Goal: Task Accomplishment & Management: Manage account settings

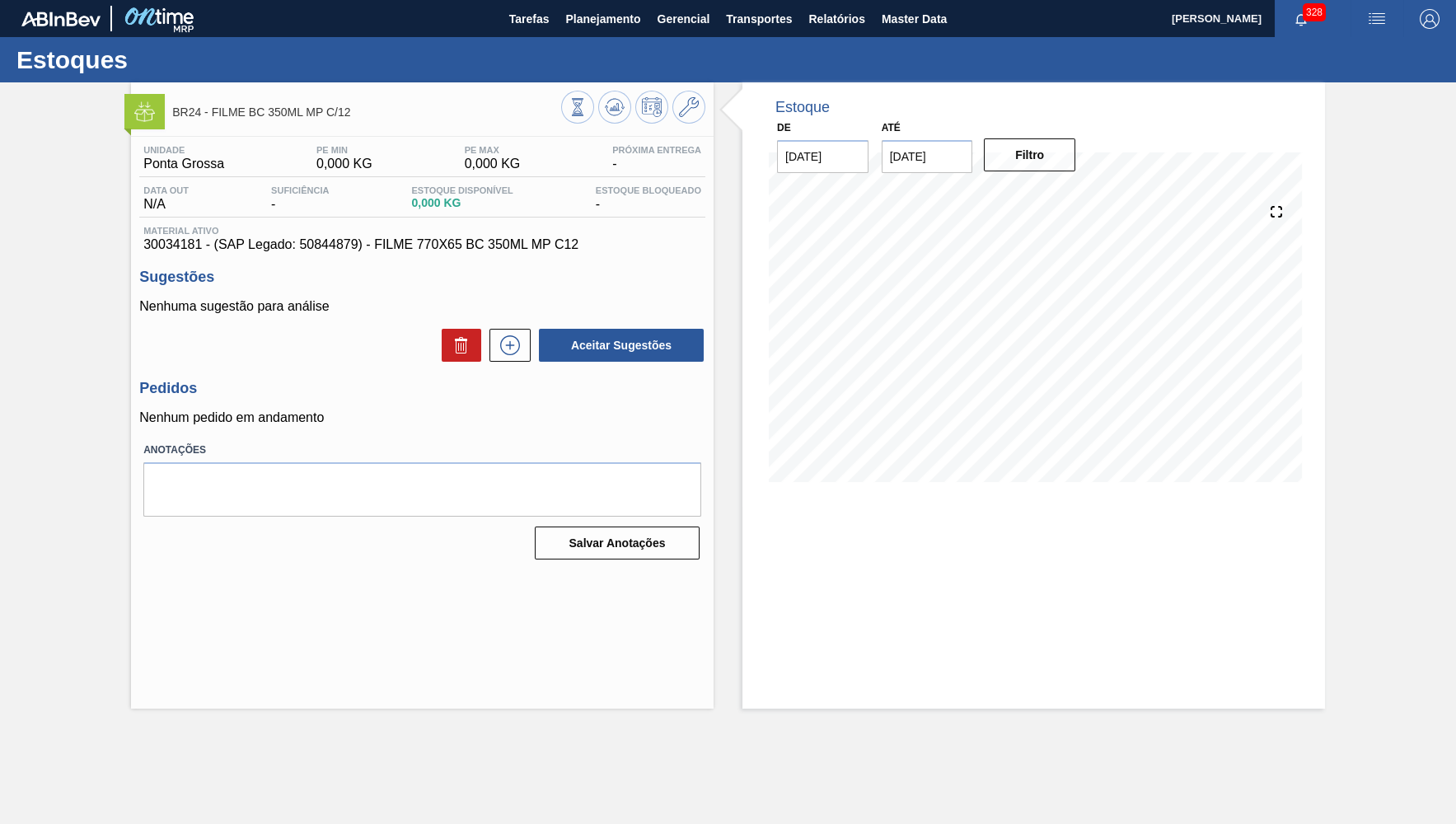
click at [704, 98] on div at bounding box center [633, 109] width 145 height 37
click at [673, 100] on div at bounding box center [633, 109] width 145 height 37
click at [680, 104] on icon at bounding box center [688, 107] width 20 height 20
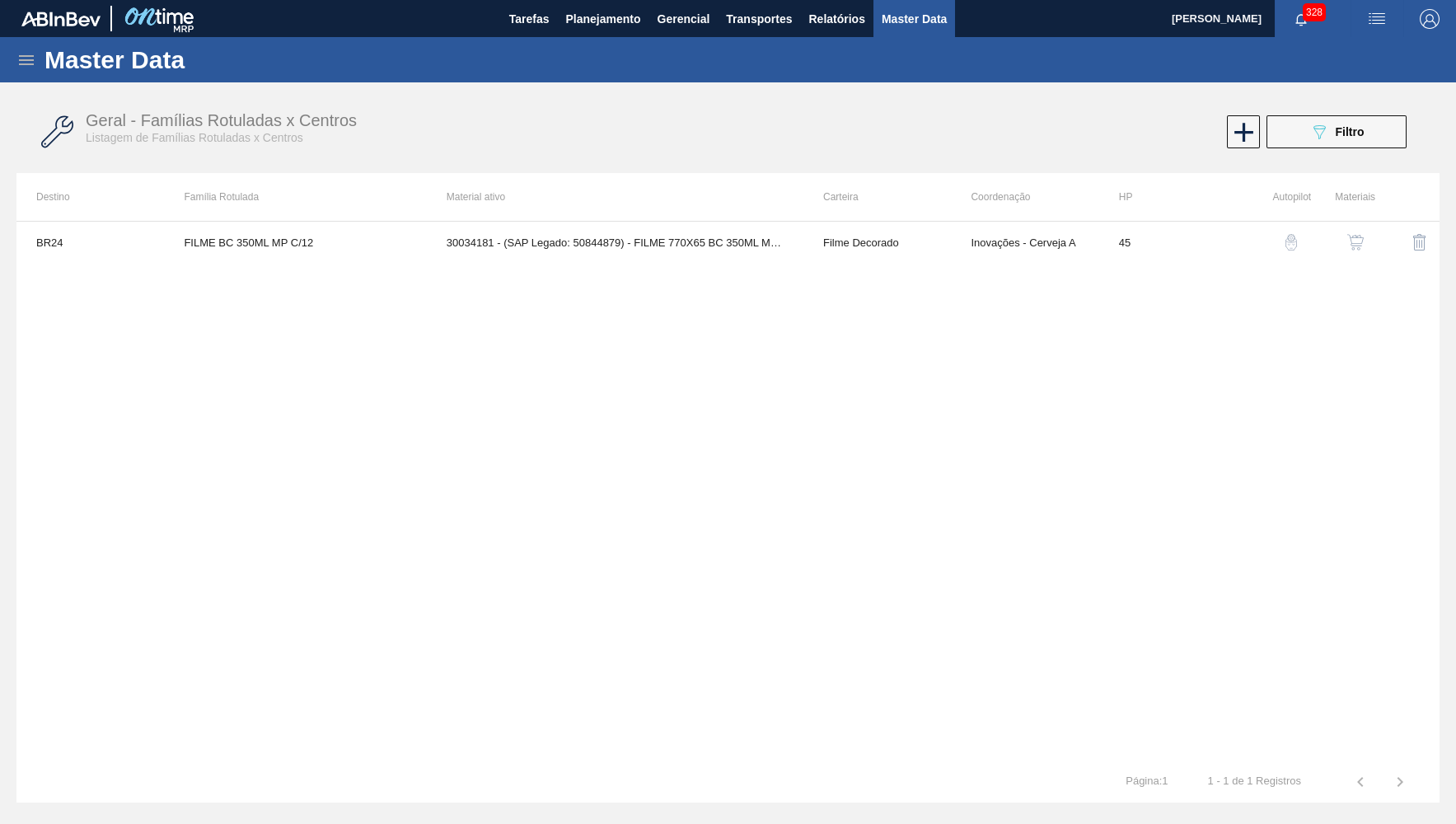
click at [1355, 237] on img "button" at bounding box center [1355, 241] width 16 height 16
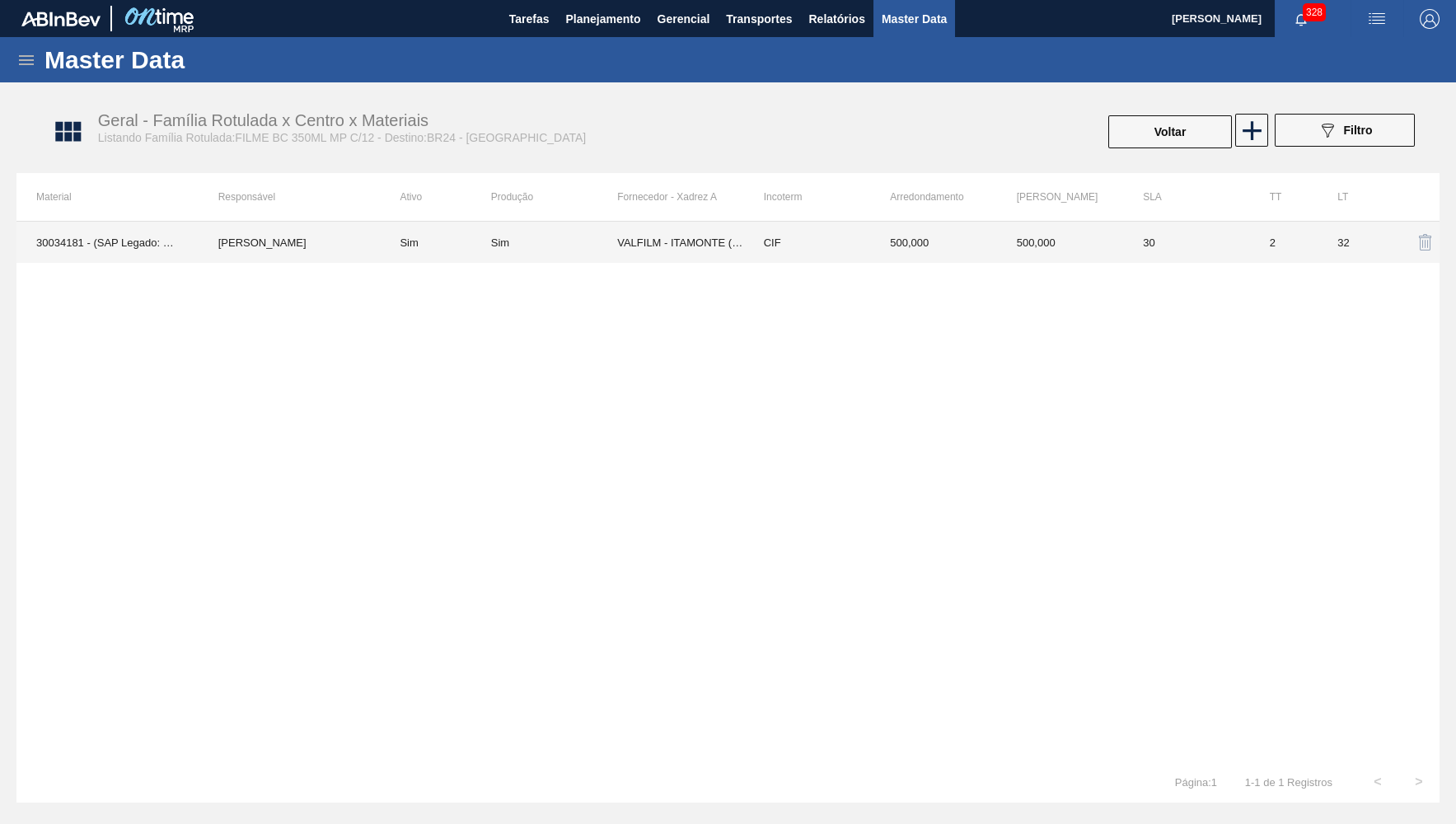
click at [479, 231] on td "Sim" at bounding box center [435, 242] width 110 height 41
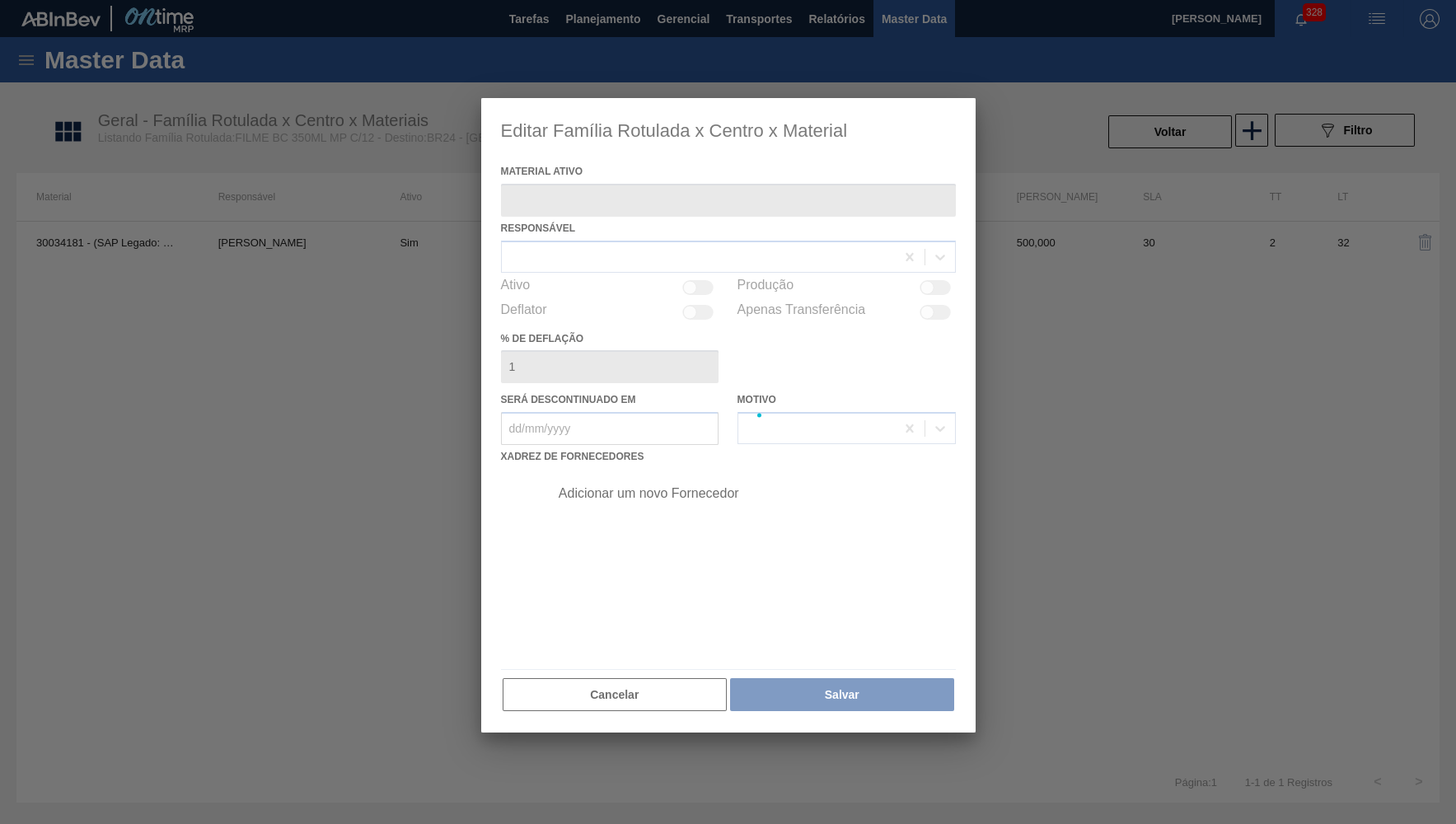
type ativo "30034181 - (SAP Legado: 50844879) - FILME 770X65 BC 350ML MP C12"
checkbox input "true"
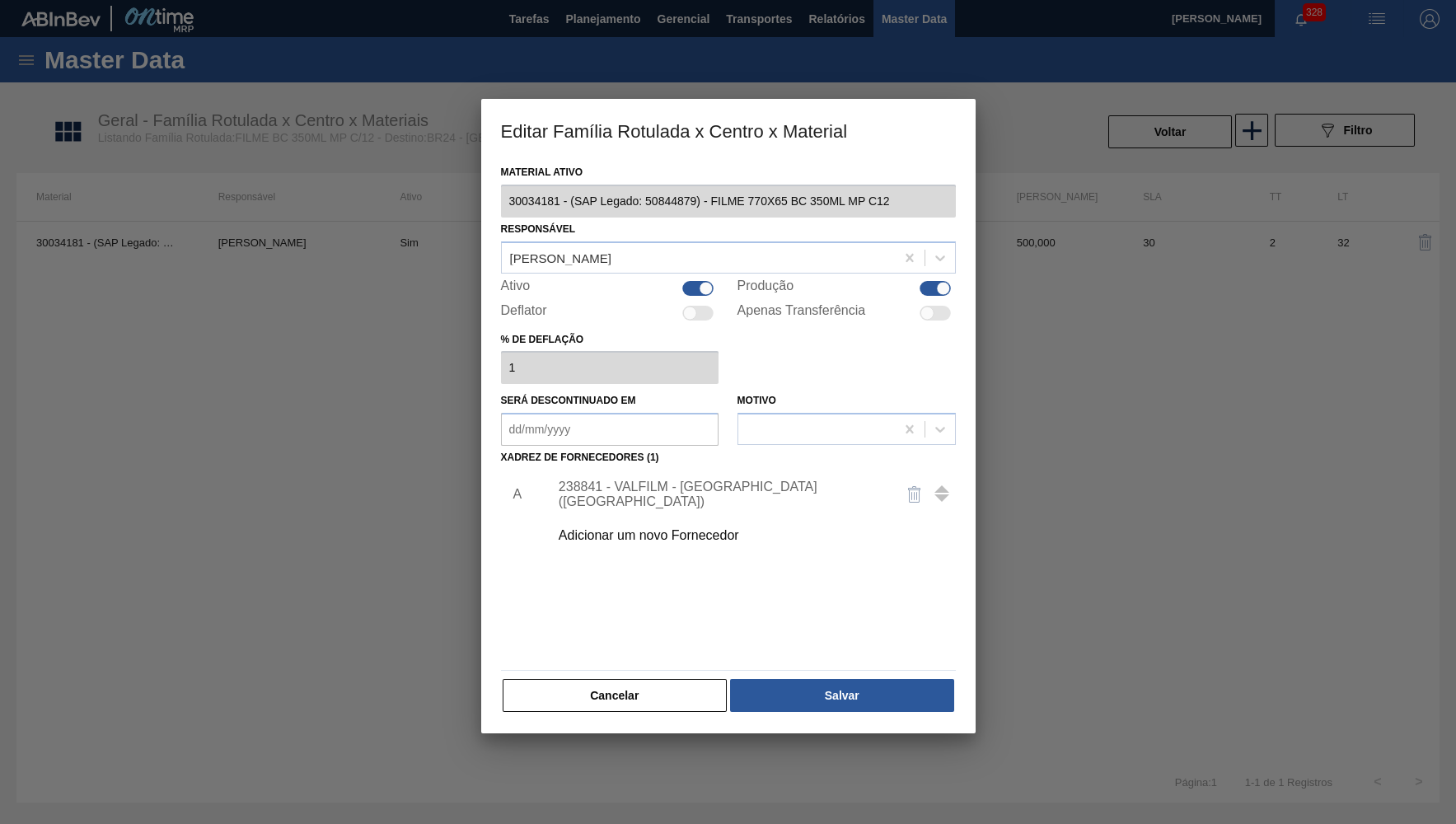
click at [695, 534] on div "Adicionar um novo Fornecedor" at bounding box center [720, 535] width 323 height 14
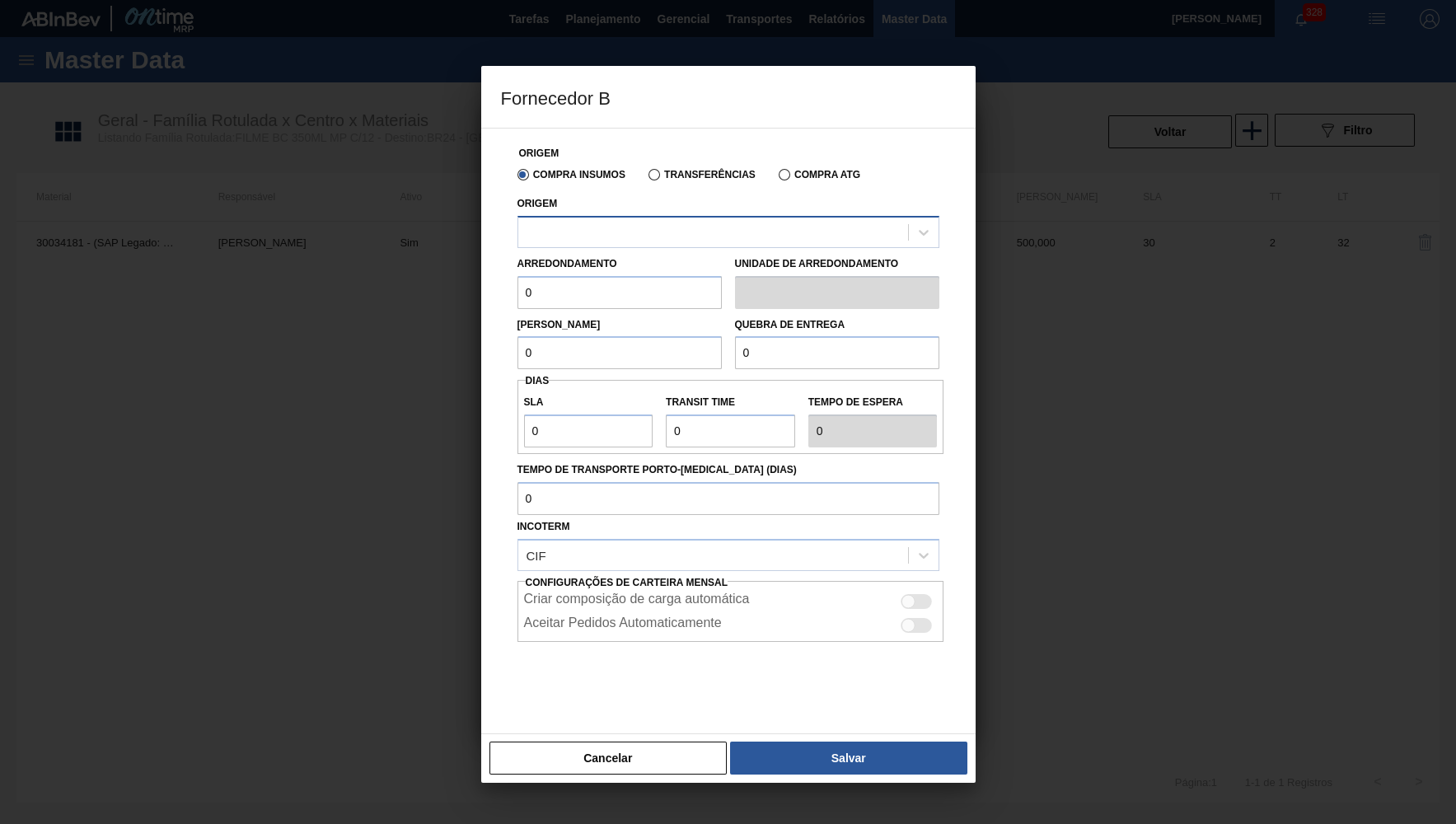
click at [582, 228] on div at bounding box center [712, 232] width 390 height 24
click at [618, 223] on div at bounding box center [712, 232] width 390 height 24
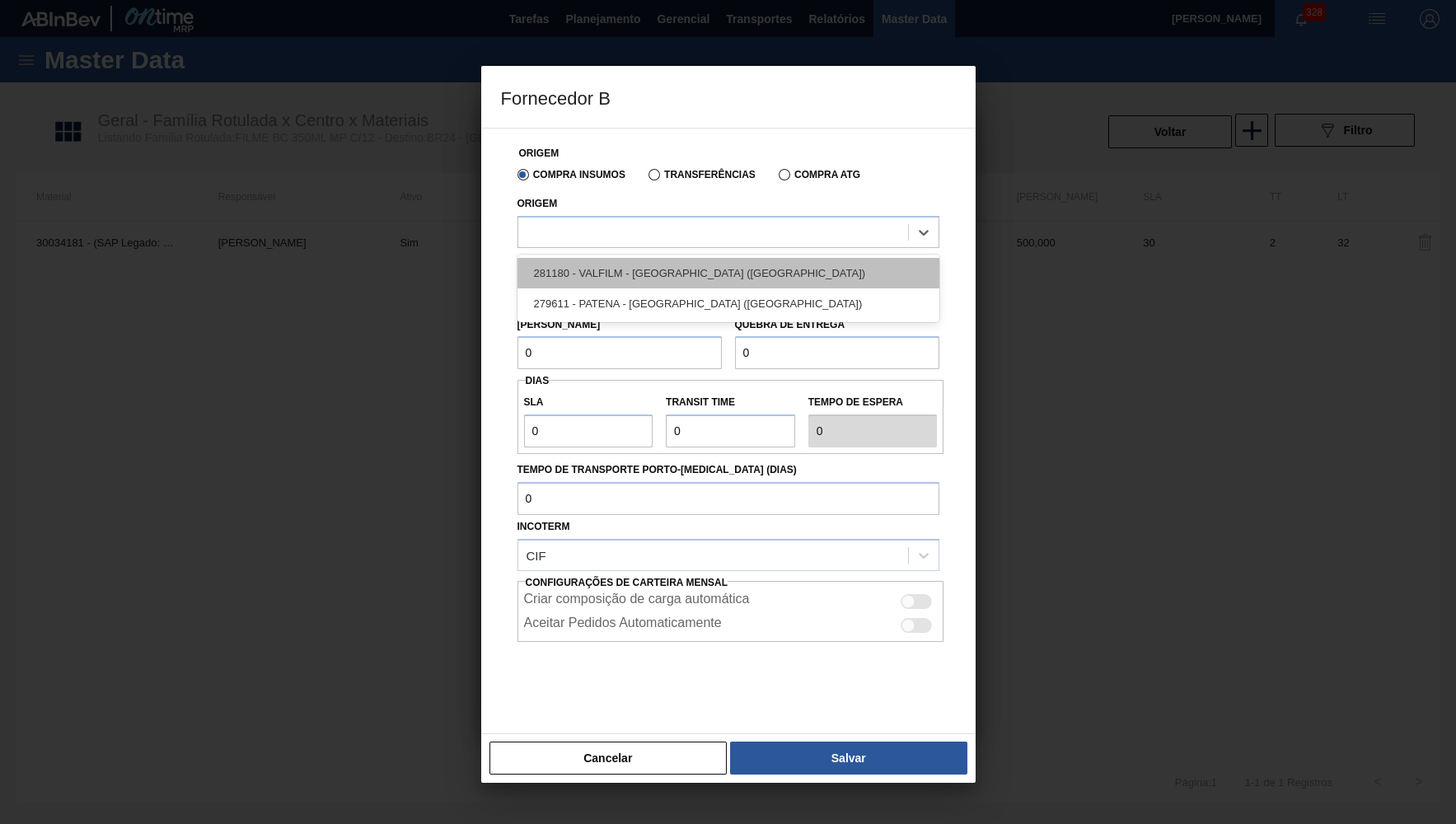
click at [662, 278] on div "281180 - VALFILM - LORENA (SP)" at bounding box center [728, 273] width 422 height 31
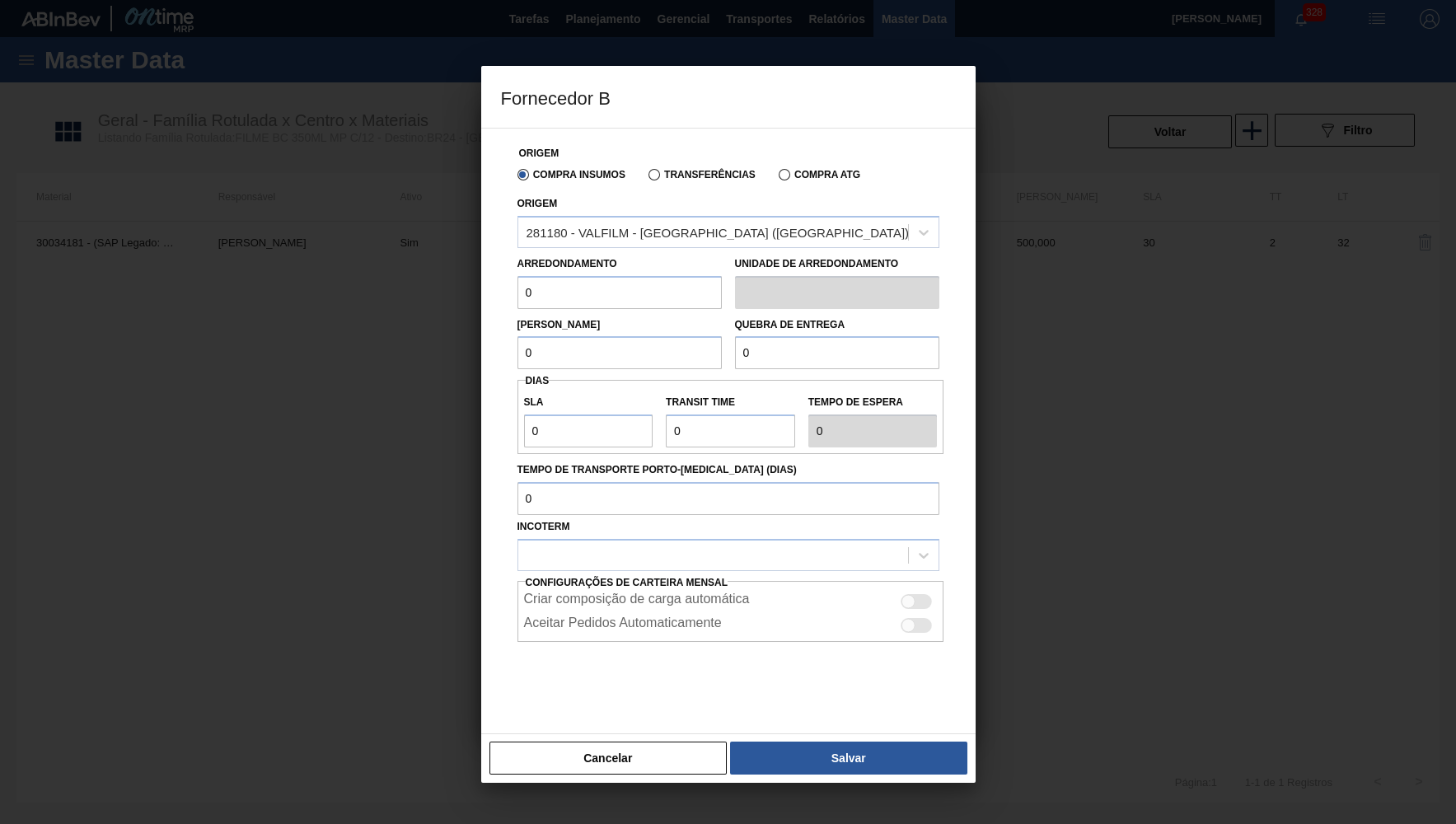
drag, startPoint x: 437, startPoint y: 293, endPoint x: 425, endPoint y: 293, distance: 12.0
click at [425, 293] on div at bounding box center [728, 412] width 1456 height 824
click at [603, 284] on input "0" at bounding box center [619, 292] width 204 height 33
type input "500"
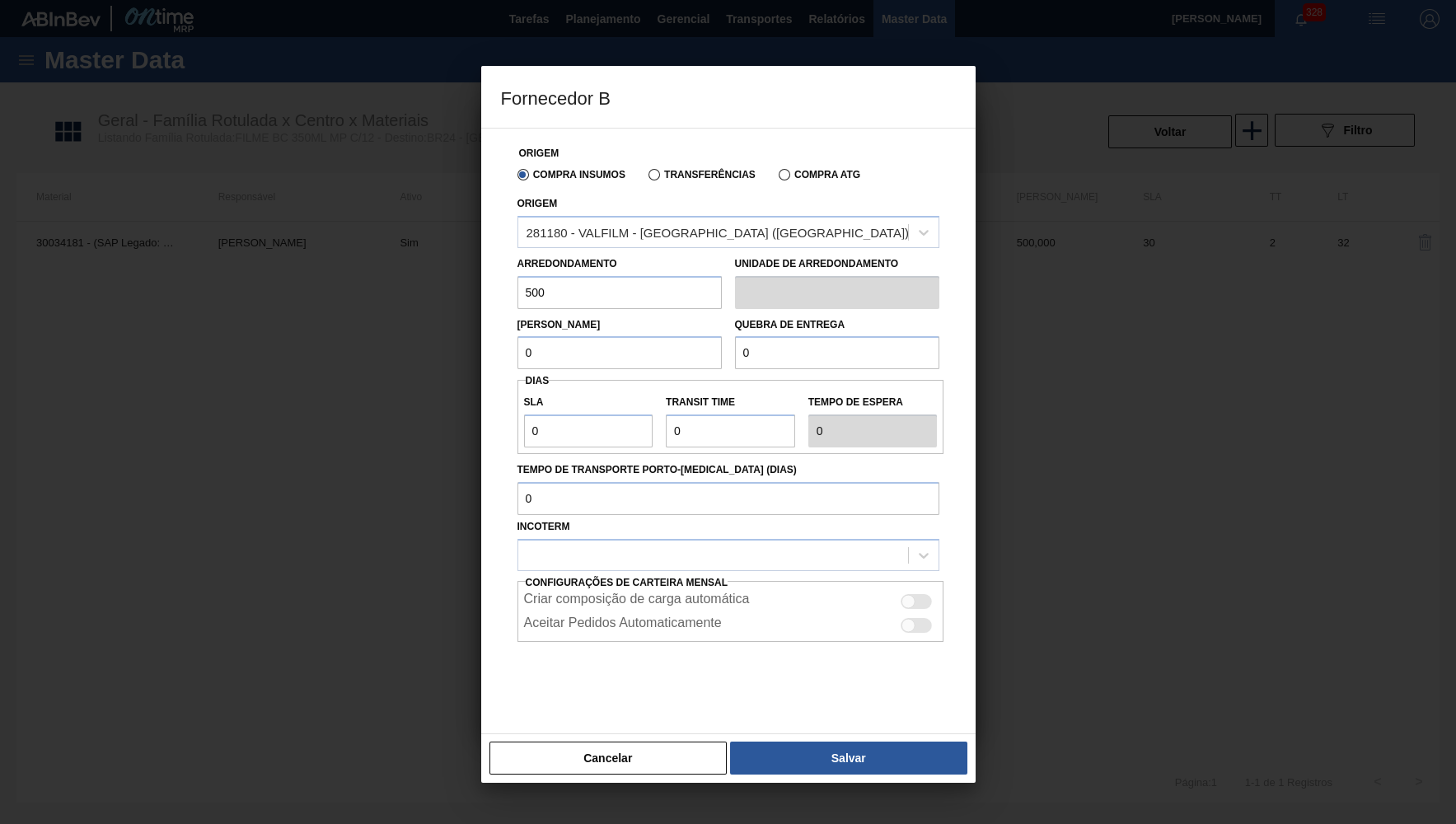
drag, startPoint x: 642, startPoint y: 365, endPoint x: 416, endPoint y: 353, distance: 226.3
click at [482, 353] on div "Origem Compra Insumos Transferências Compra ATG Origem 281180 - VALFILM - LOREN…" at bounding box center [728, 430] width 494 height 606
click at [725, 347] on div "Lote Mínimo 0" at bounding box center [619, 341] width 217 height 56
drag, startPoint x: 725, startPoint y: 347, endPoint x: 589, endPoint y: 353, distance: 136.1
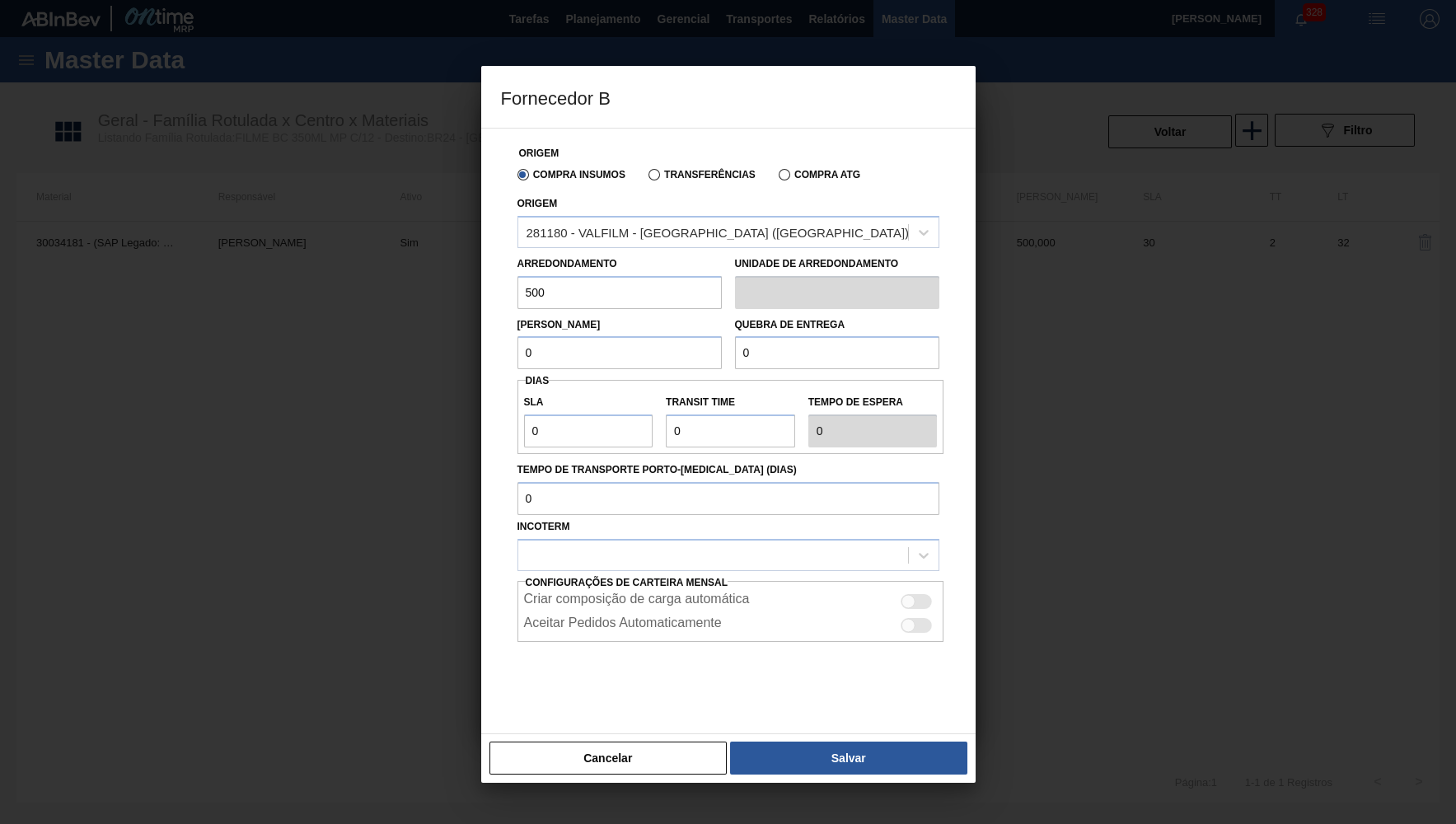
click at [723, 347] on div "Lote Mínimo 0" at bounding box center [619, 341] width 217 height 56
click at [583, 353] on input "0" at bounding box center [619, 352] width 204 height 33
paste input "50"
type input "500"
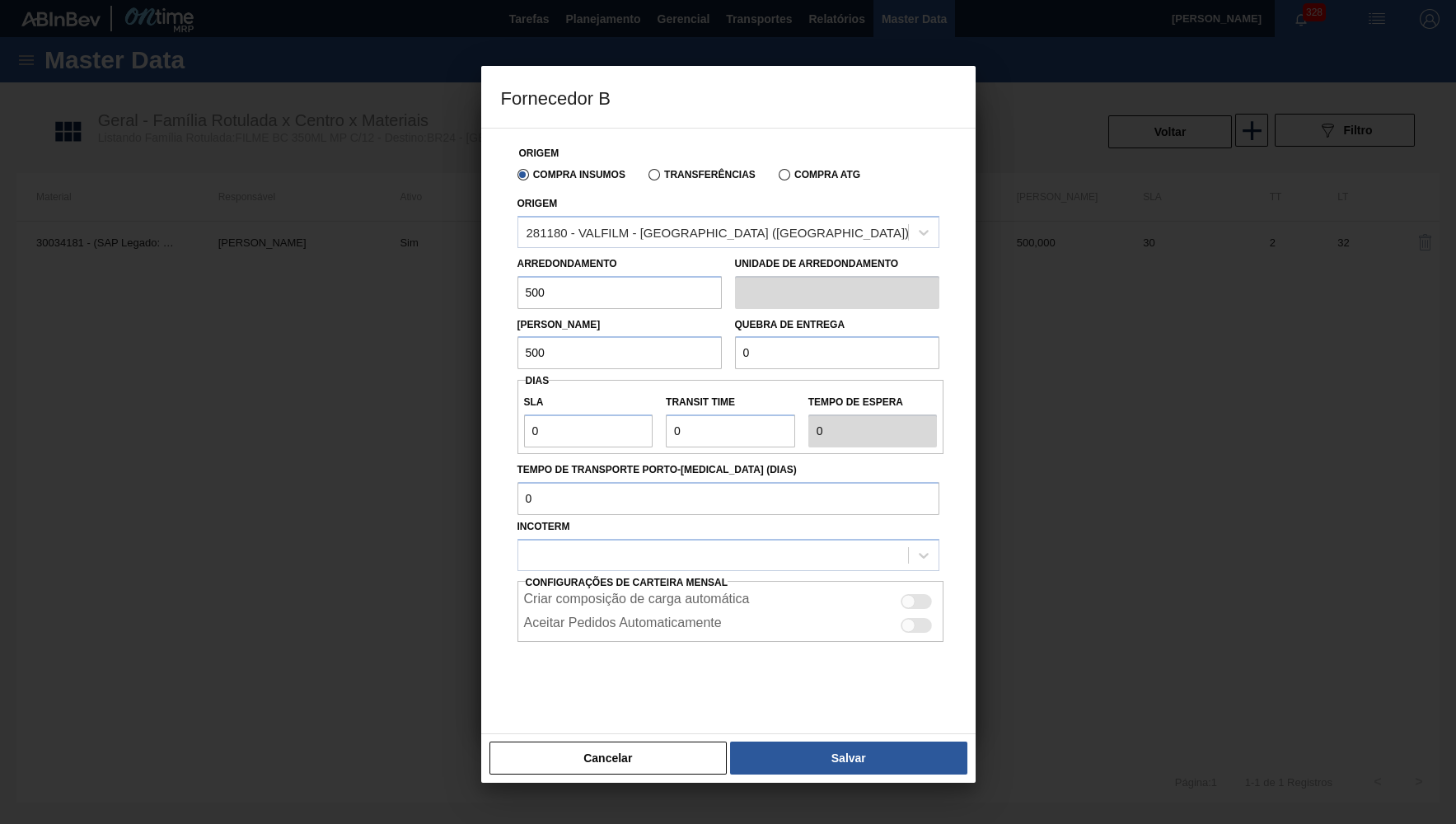
click at [820, 359] on input "0" at bounding box center [837, 352] width 204 height 33
paste input "50"
type input "5.000"
click at [594, 436] on input "0" at bounding box center [588, 431] width 129 height 33
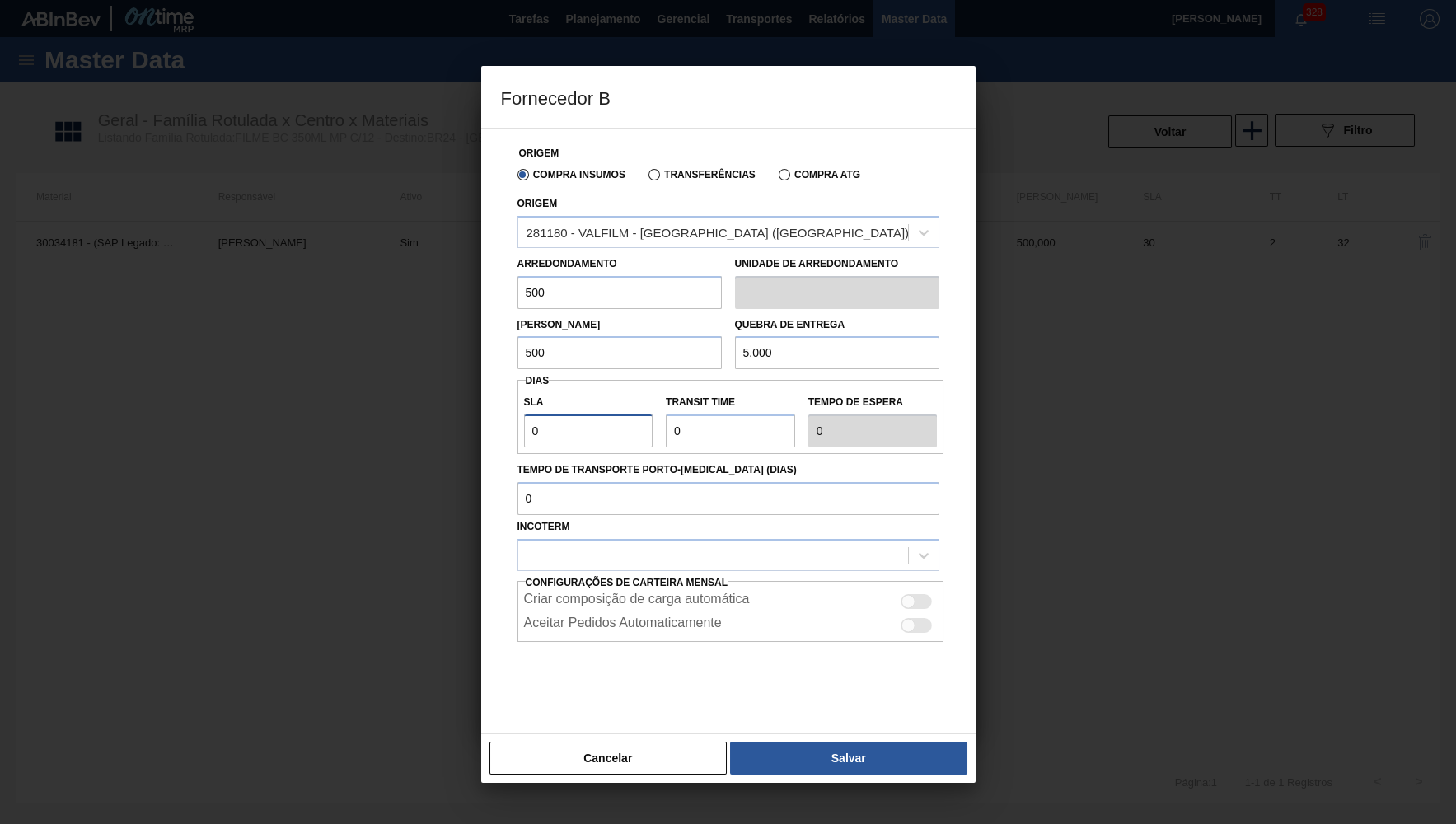
click at [590, 434] on input "0" at bounding box center [588, 431] width 129 height 33
type input "3"
type input "30"
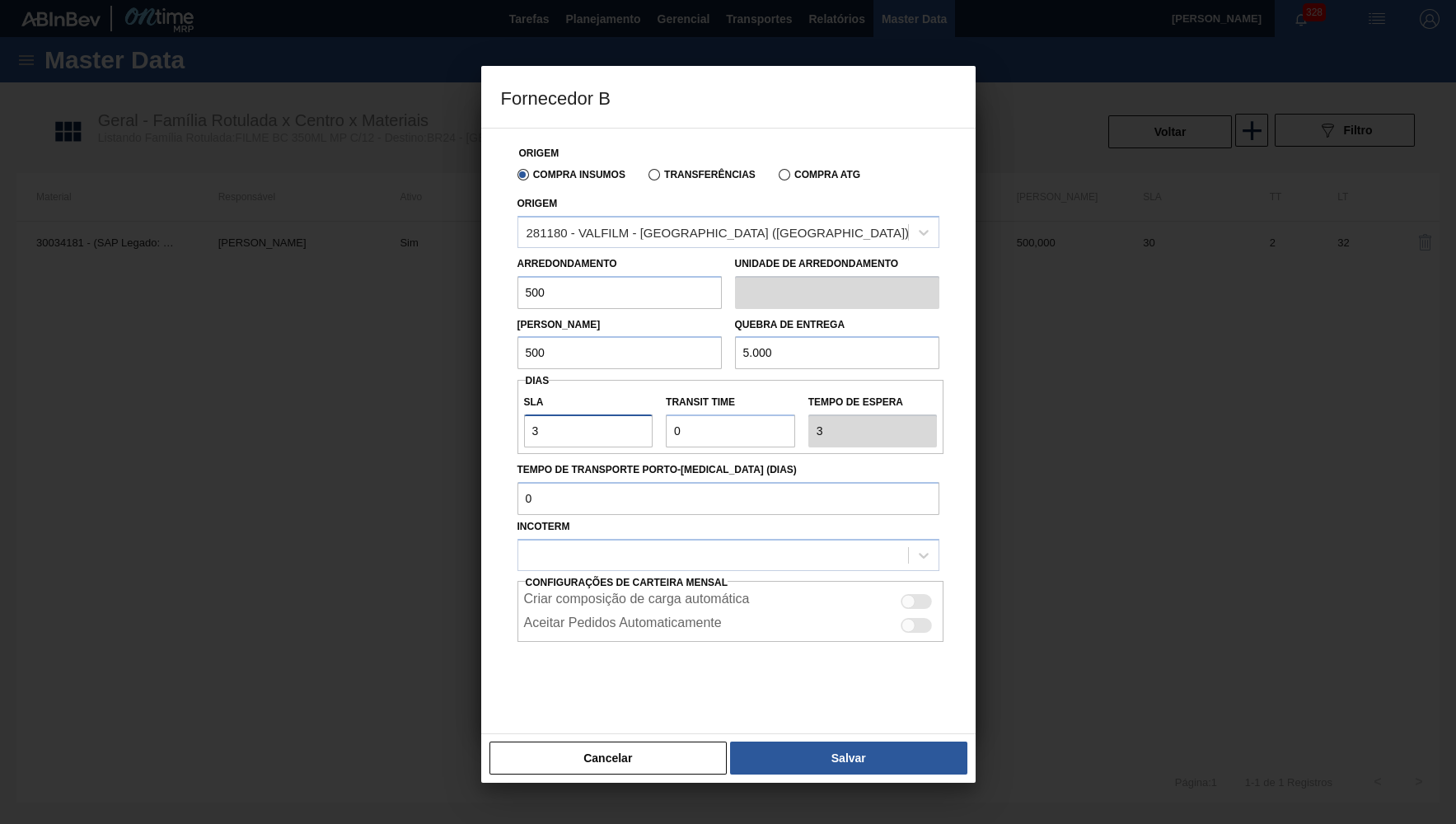
type input "30"
click at [733, 430] on input "Transit Time" at bounding box center [729, 431] width 129 height 33
type input "NaN"
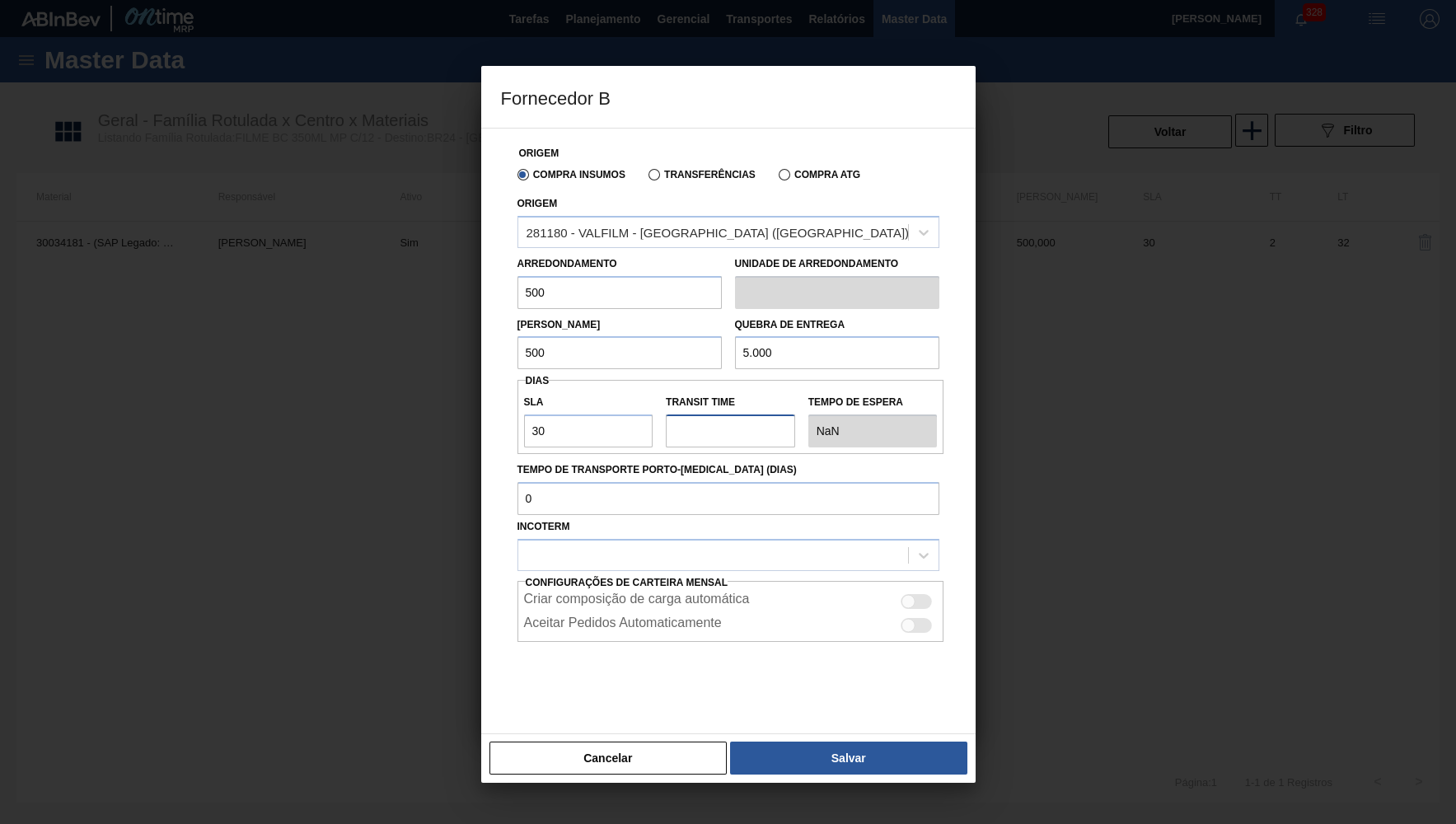
type input "2"
type input "32"
type input "2"
click at [582, 539] on div at bounding box center [728, 555] width 422 height 33
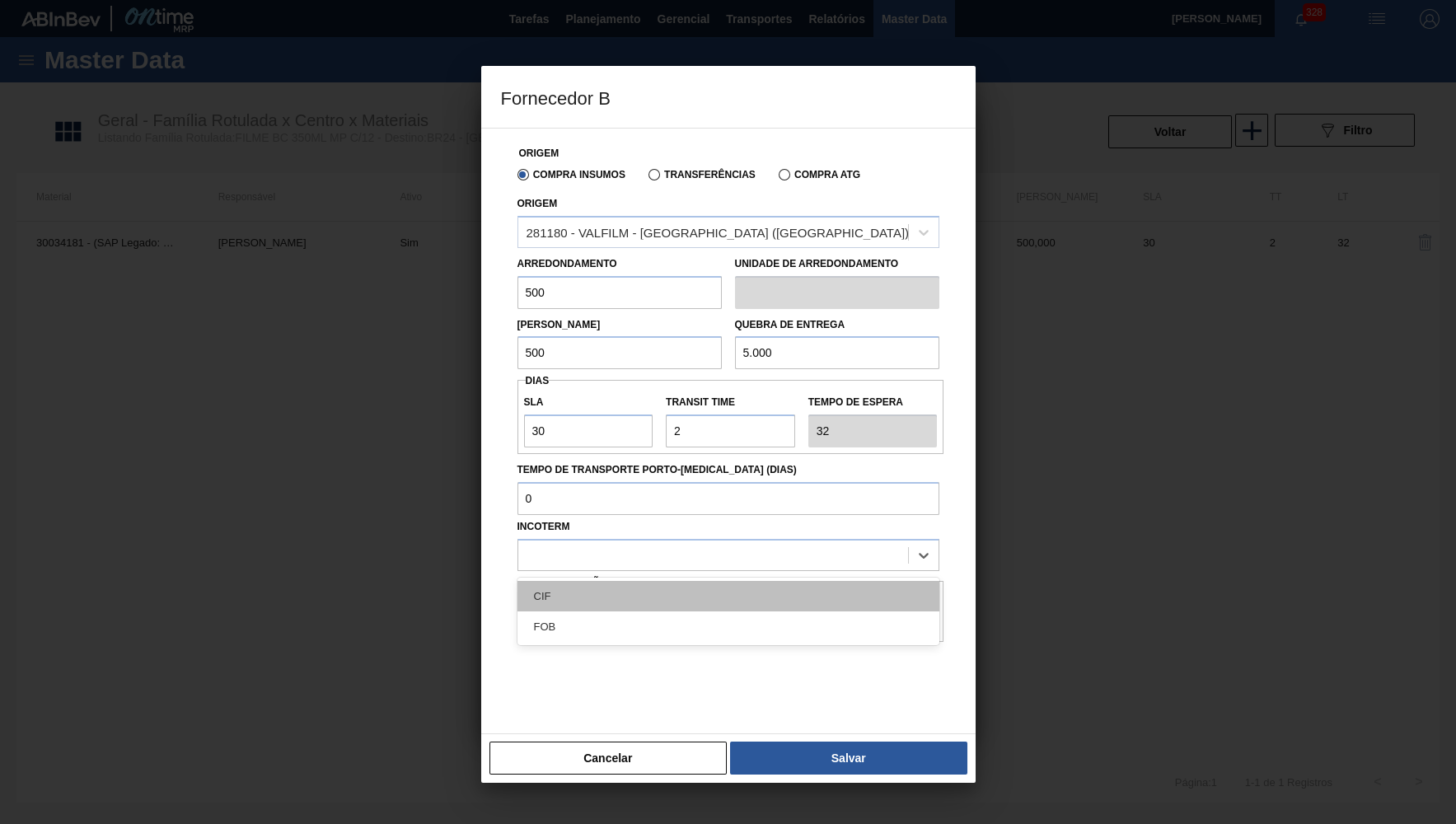
click at [609, 590] on div "CIF" at bounding box center [728, 596] width 422 height 31
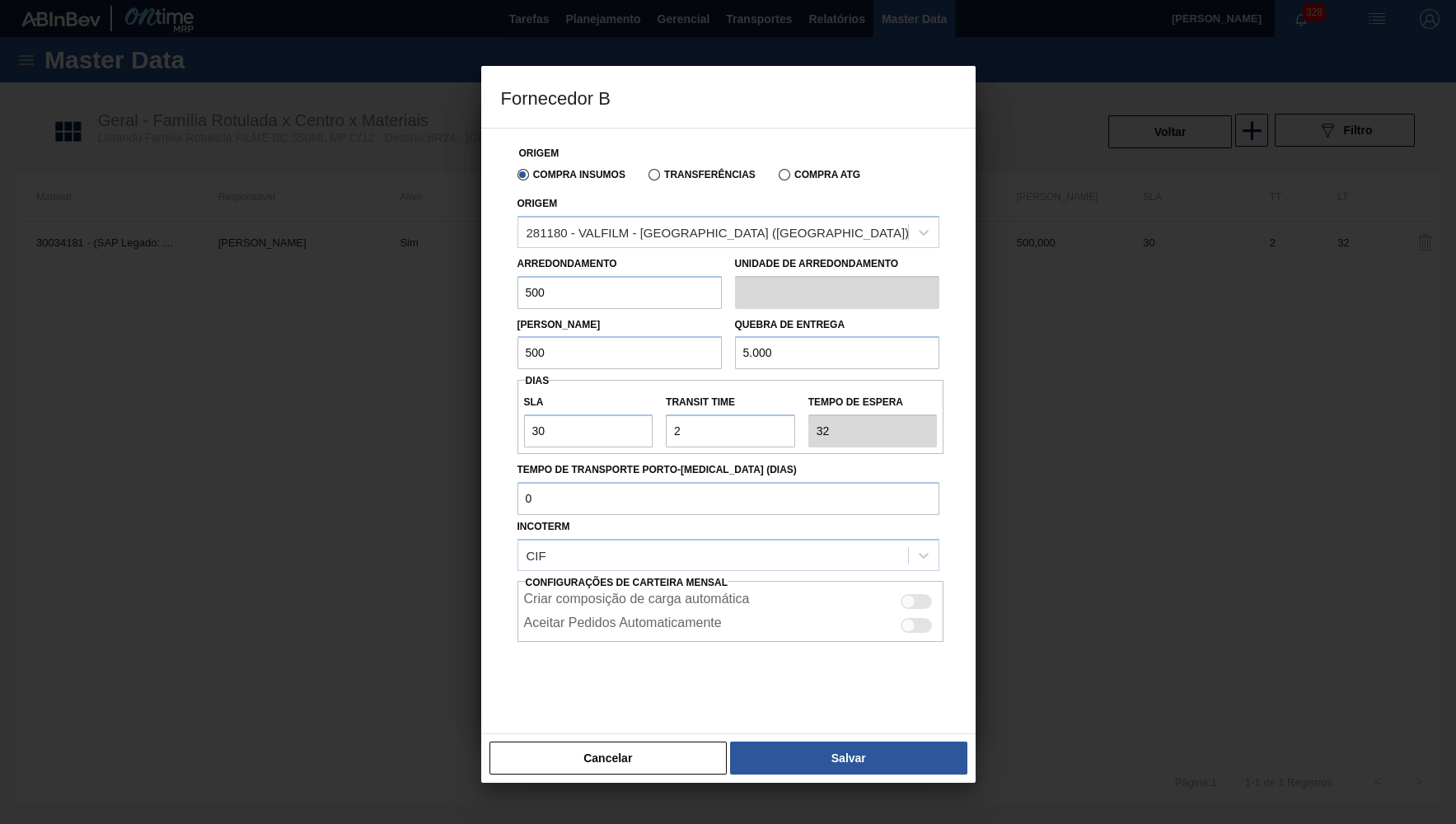
click at [917, 594] on div at bounding box center [917, 601] width 32 height 14
checkbox input "true"
click at [858, 747] on button "Salvar" at bounding box center [848, 758] width 236 height 33
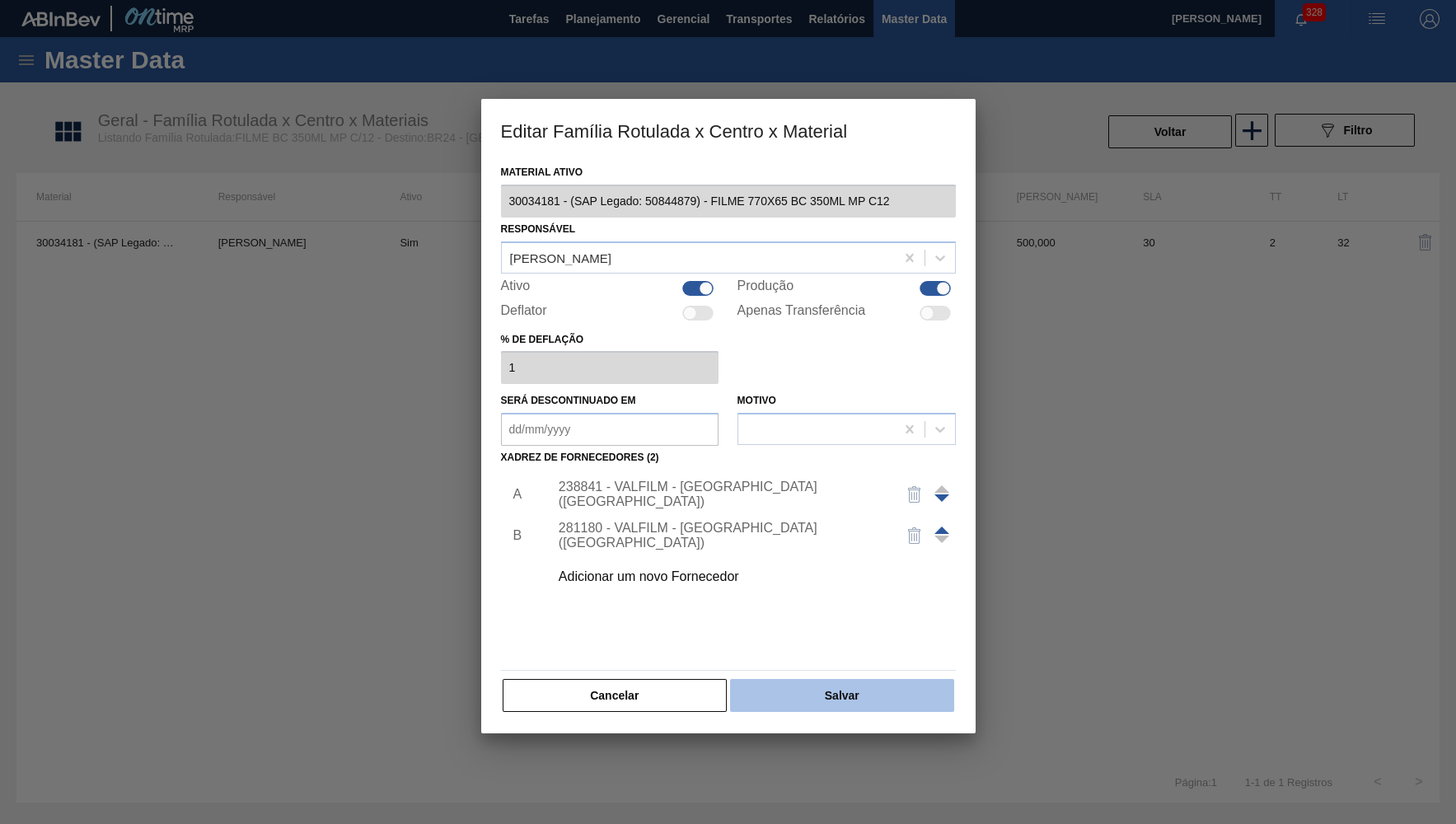
click at [872, 699] on button "Salvar" at bounding box center [841, 695] width 223 height 33
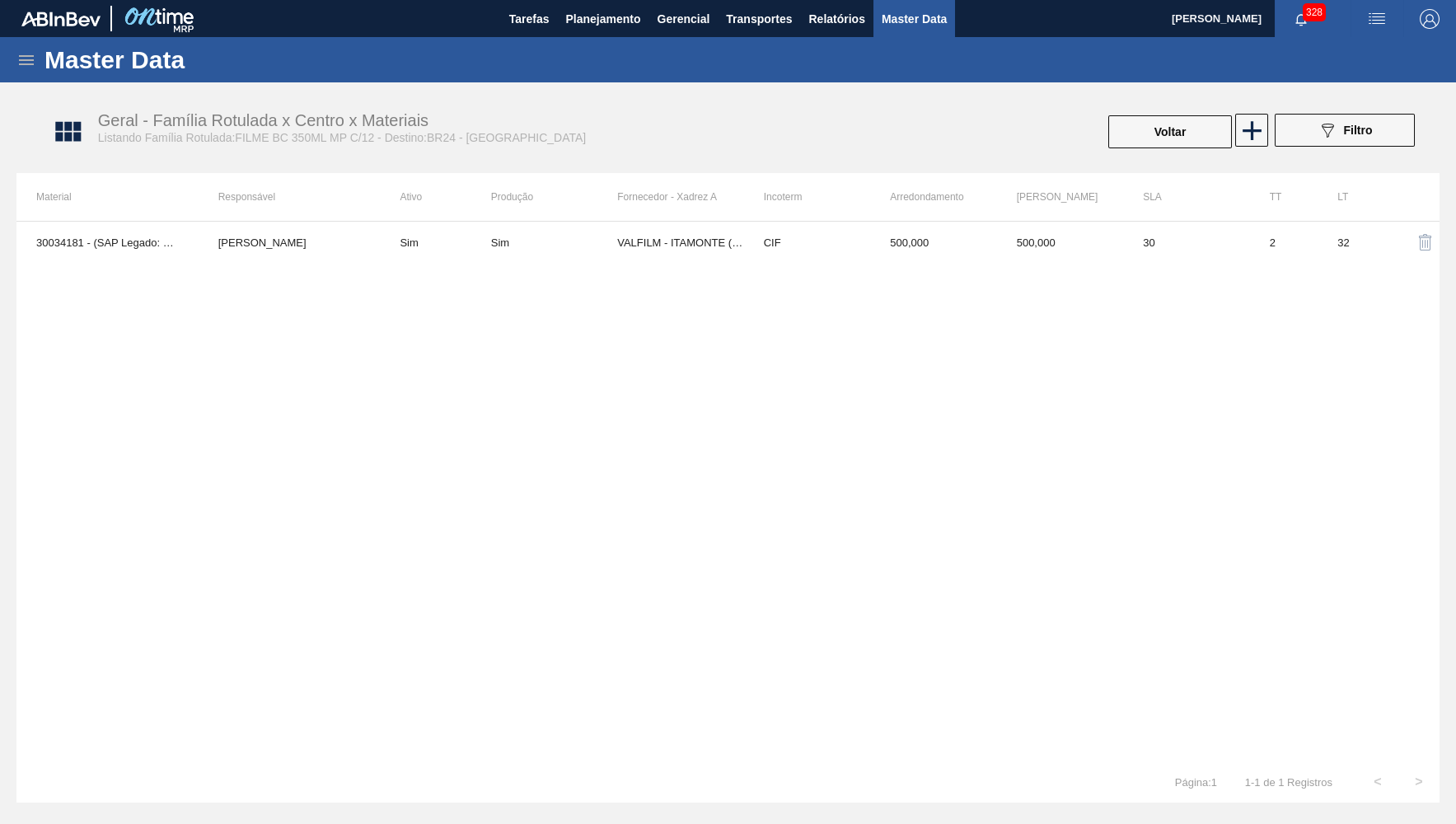
click at [1107, 105] on div "Geral - Família Rotulada x Centro x Materiais Listando Família Rotulada:FILME B…" at bounding box center [736, 132] width 1422 height 62
click at [1126, 132] on button "Voltar" at bounding box center [1170, 131] width 123 height 33
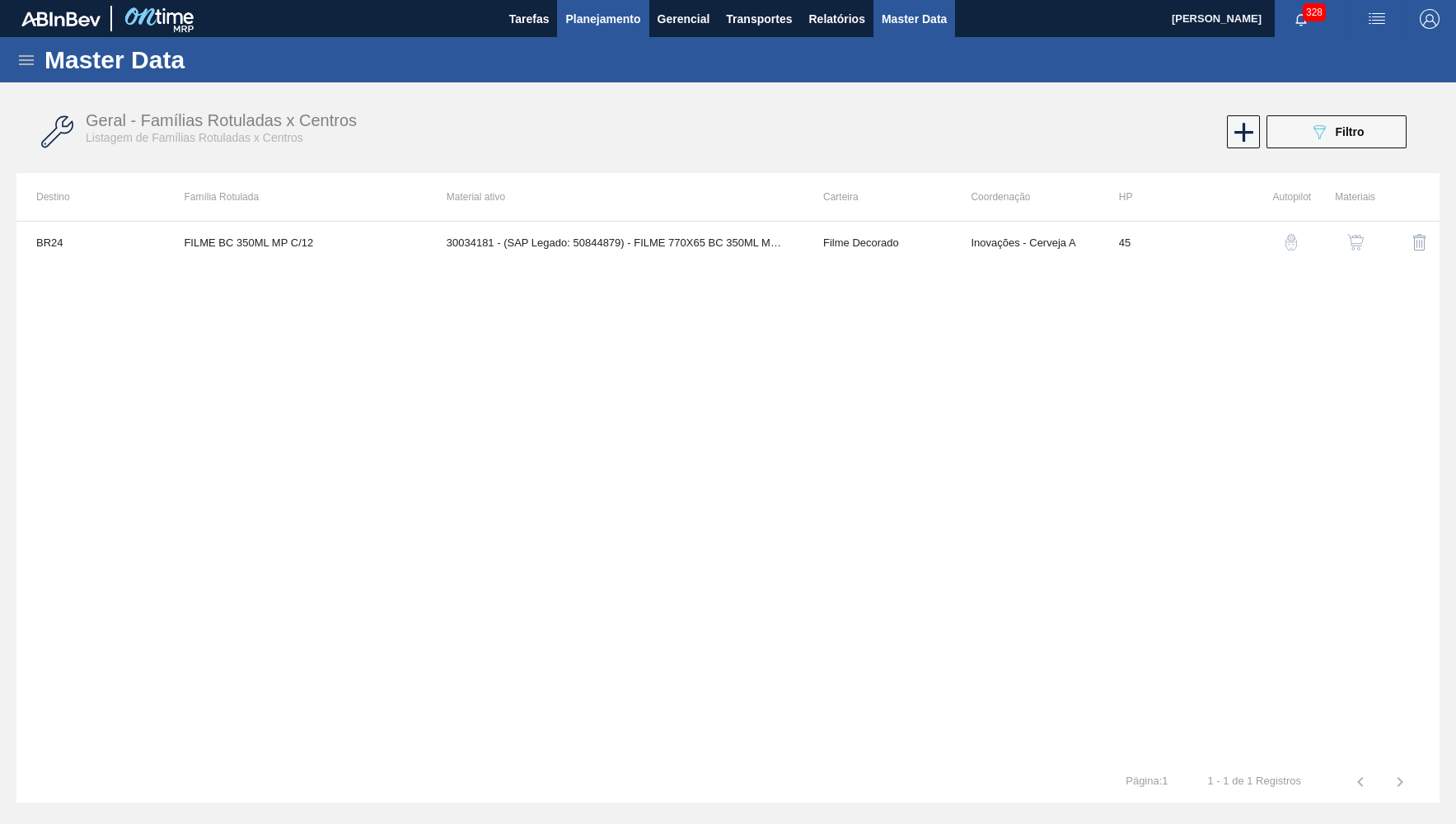
click at [590, 30] on button "Planejamento" at bounding box center [603, 18] width 92 height 37
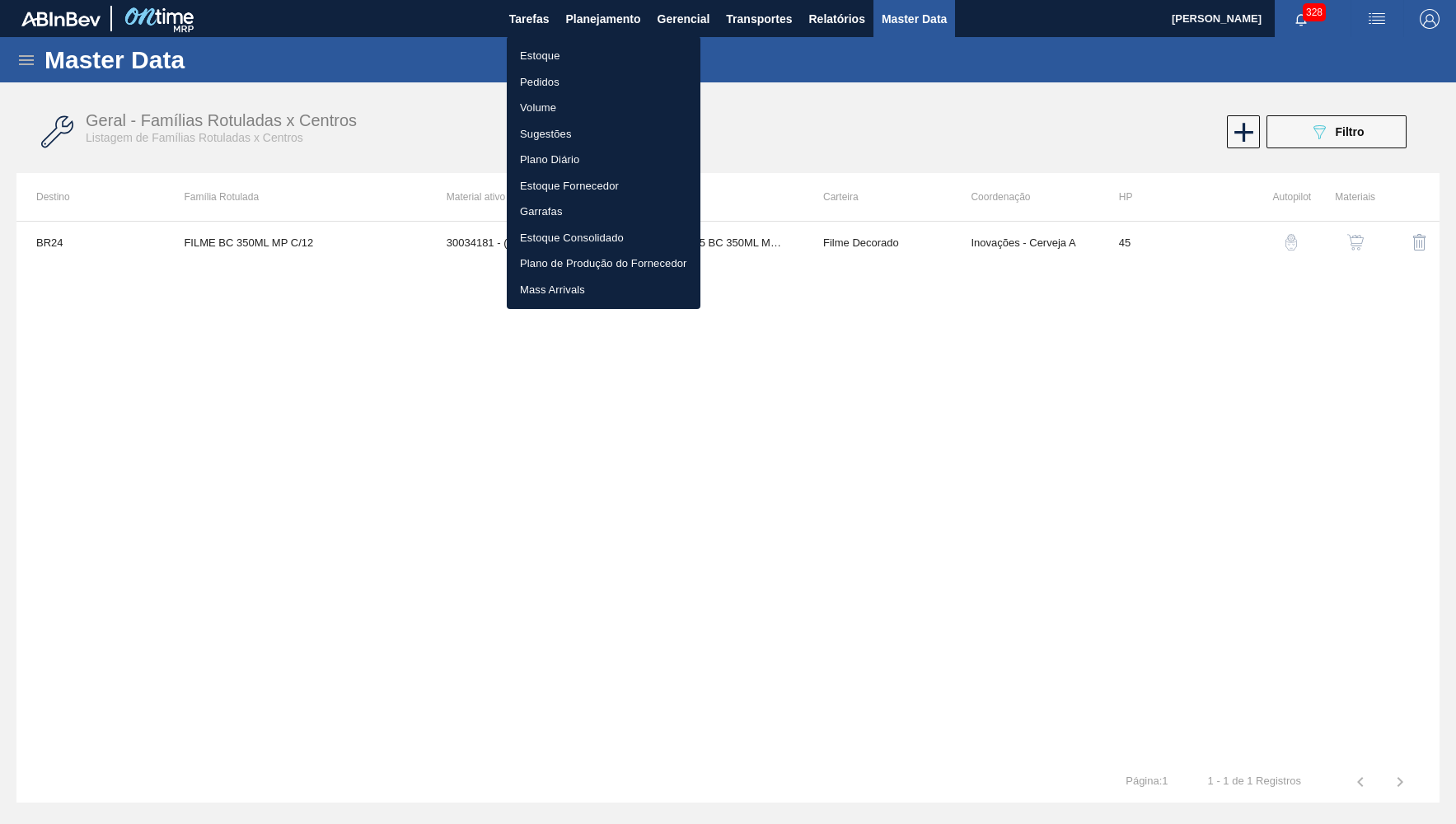
click at [526, 60] on li "Estoque" at bounding box center [603, 56] width 193 height 27
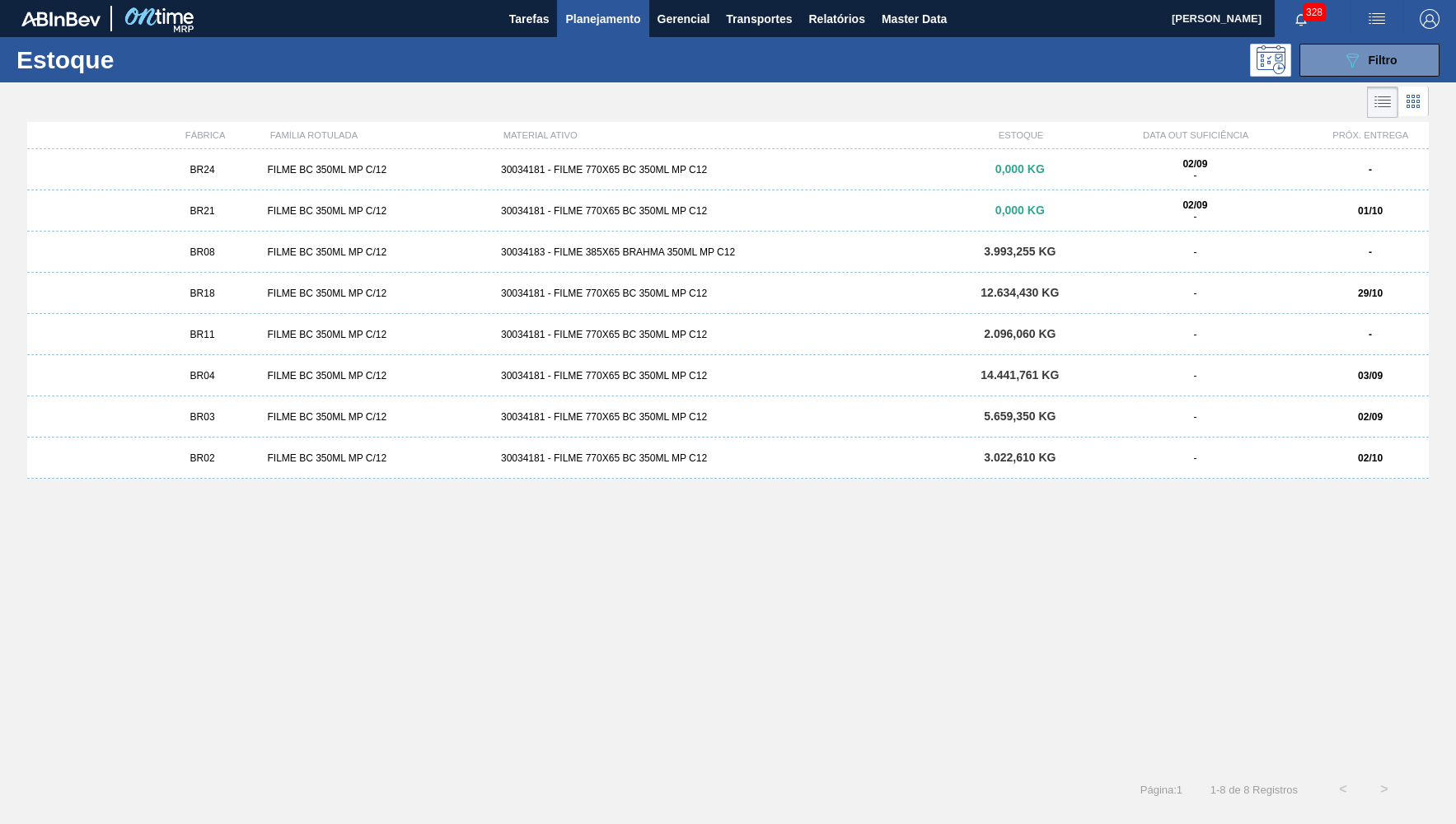
click at [273, 188] on div "BR24 FILME BC 350ML MP C/12 30034181 - FILME 770X65 BC 350ML MP C12 0,000 KG 02…" at bounding box center [728, 169] width 1401 height 41
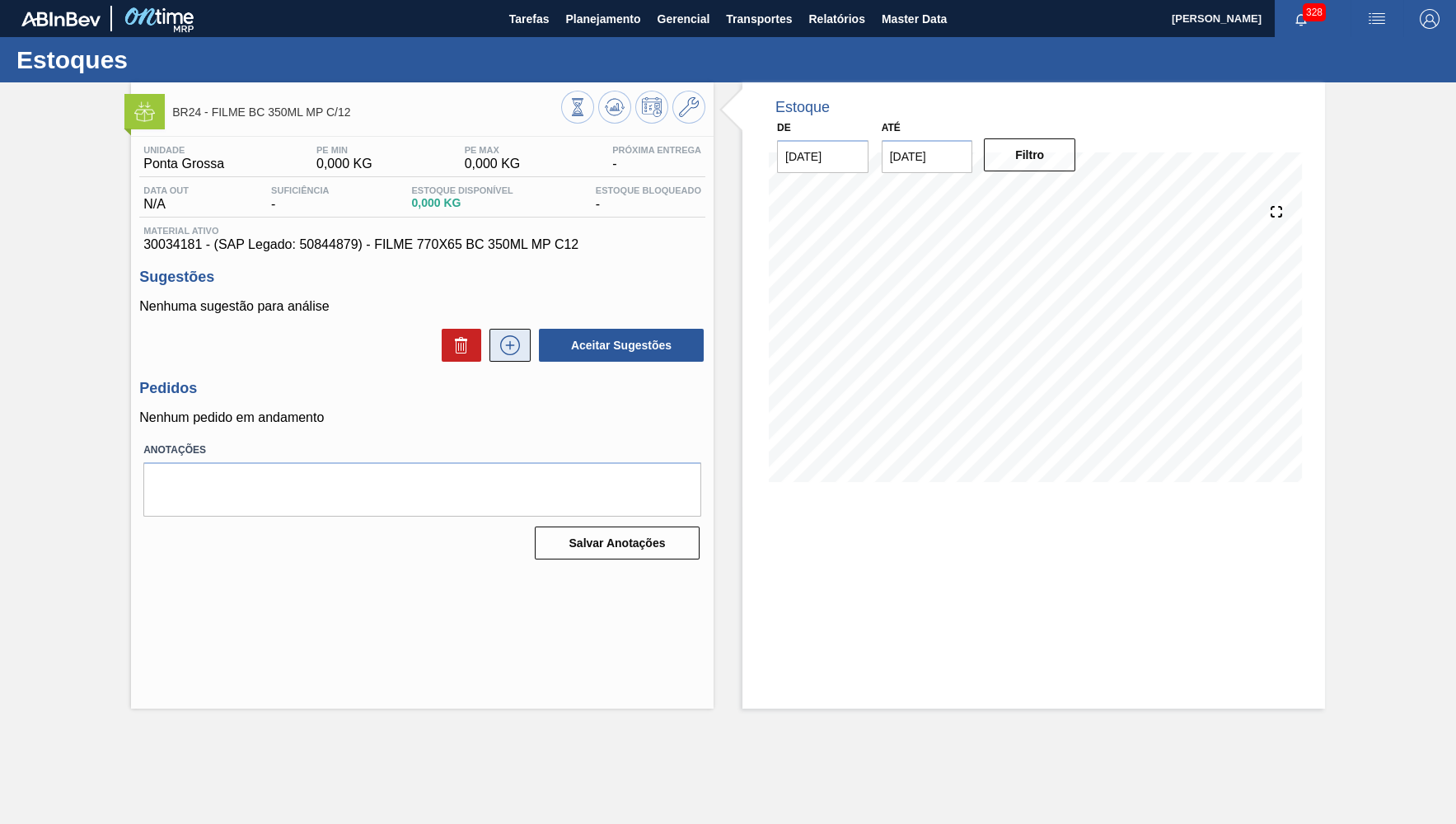
click at [499, 354] on button at bounding box center [509, 345] width 41 height 33
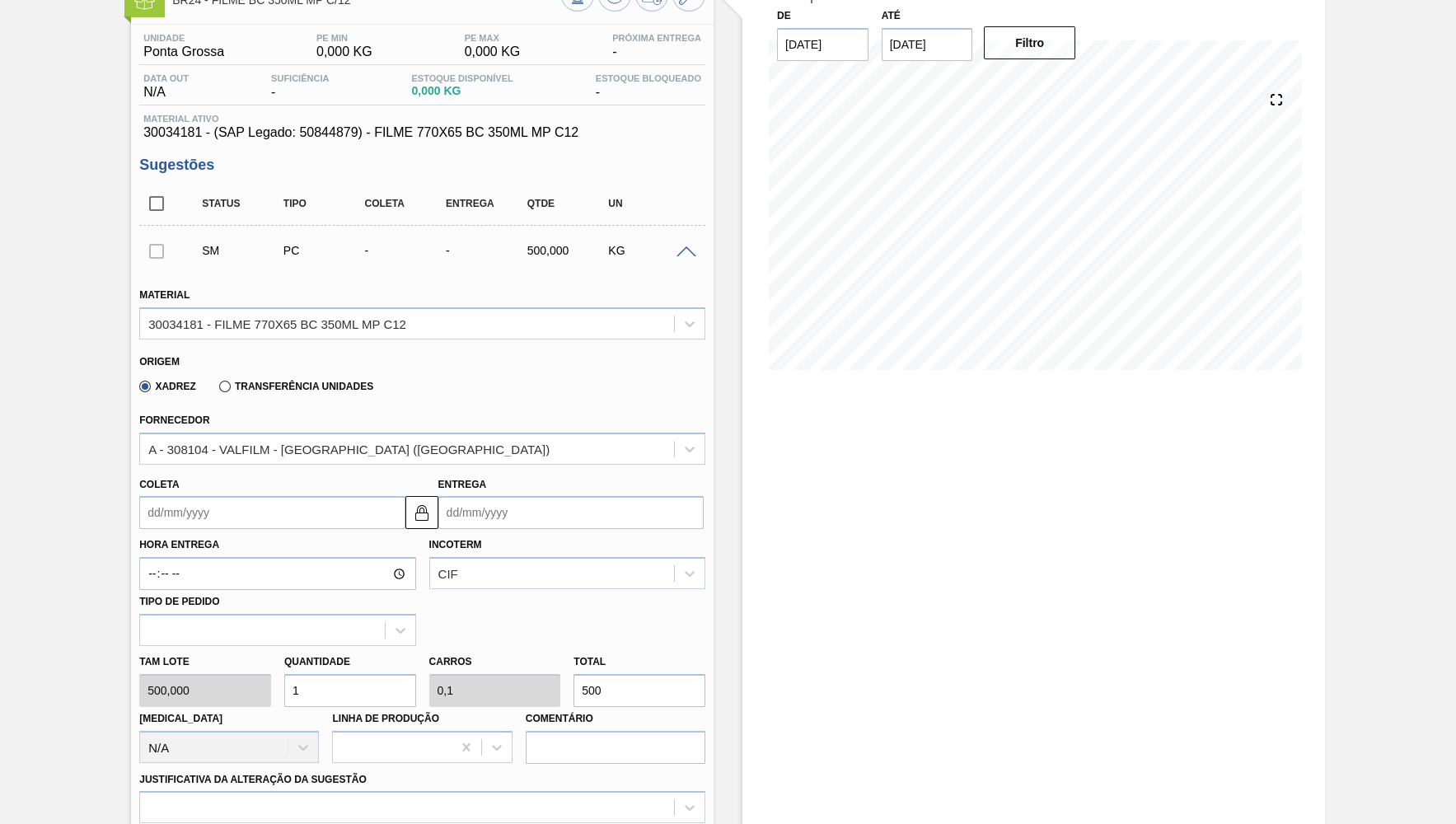
scroll to position [161, 0]
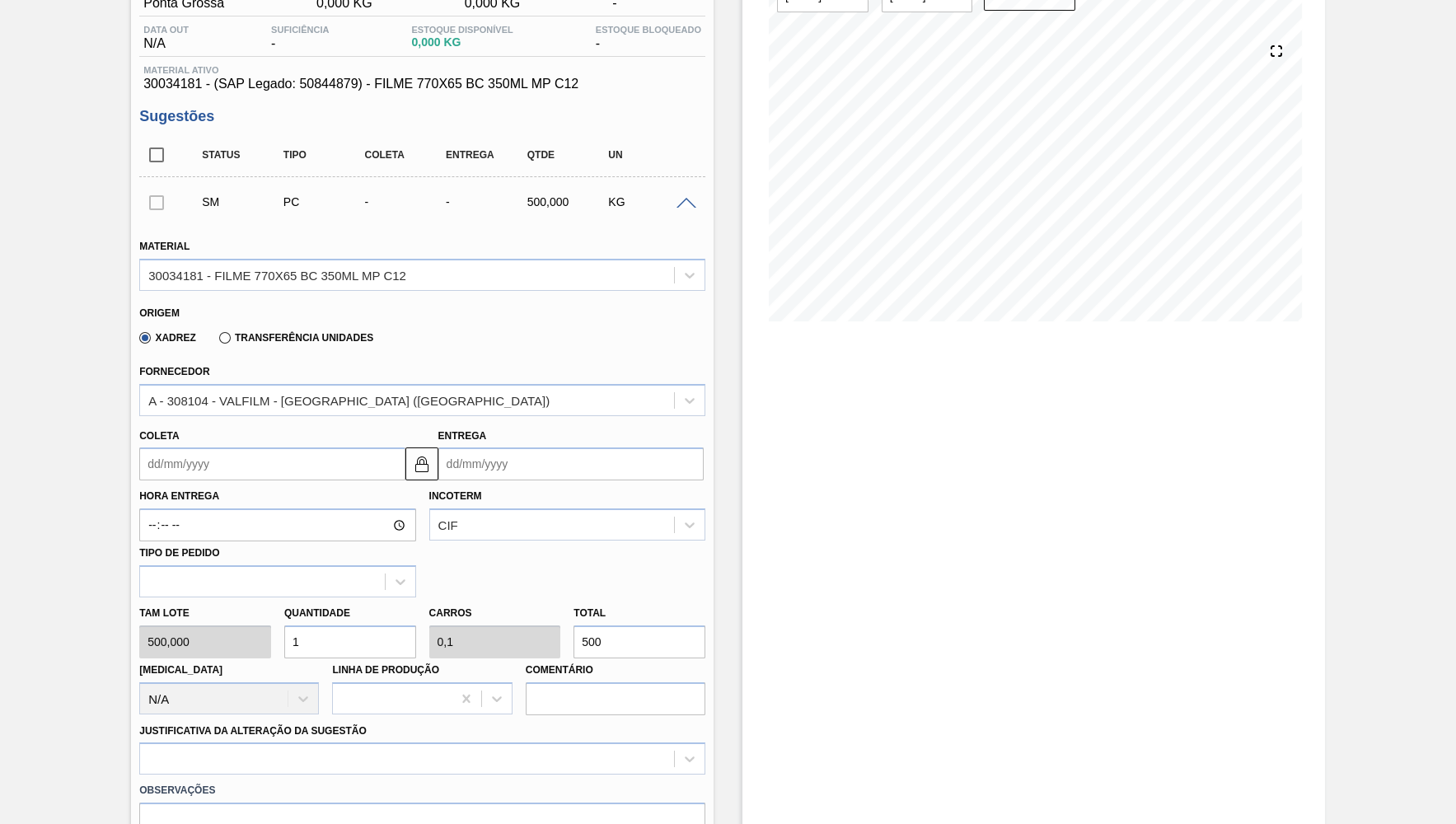
click at [228, 465] on input "Coleta" at bounding box center [271, 463] width 265 height 33
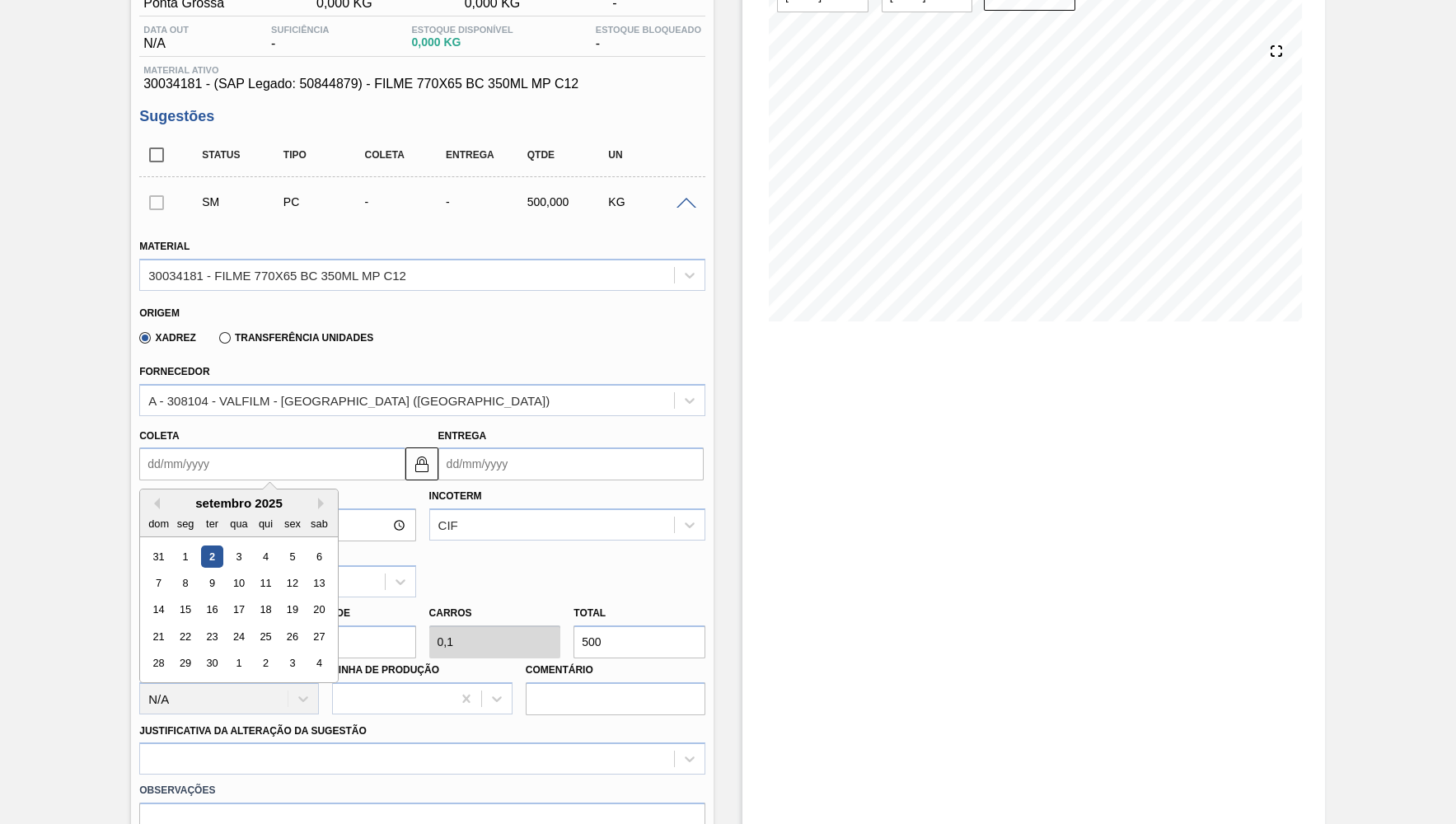
click at [520, 420] on div "Coleta Previous Month Next Month setembro 2025 dom seg ter qua qui sex sab 31 1…" at bounding box center [422, 451] width 579 height 61
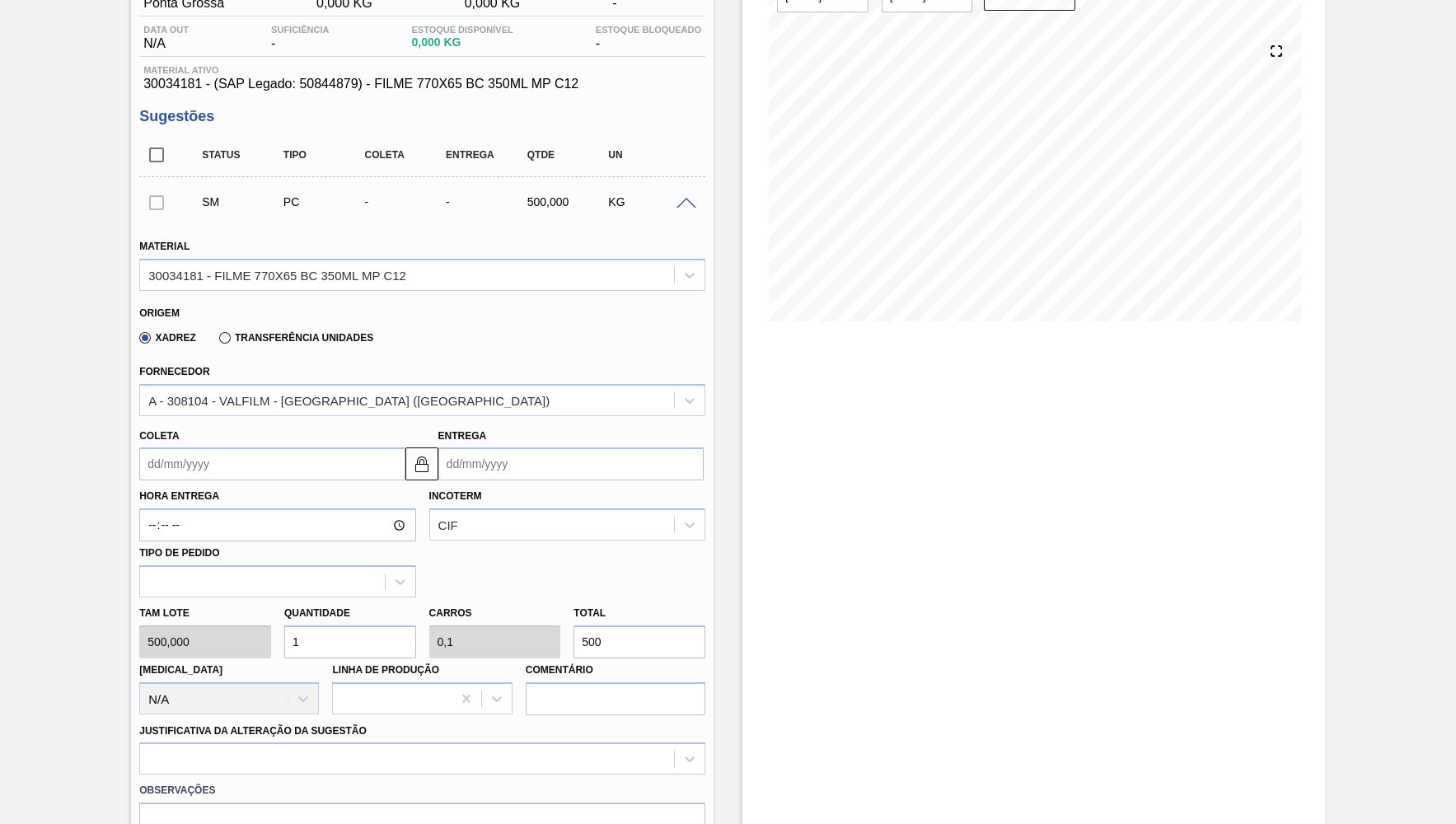
click at [332, 471] on input "Coleta" at bounding box center [271, 463] width 265 height 33
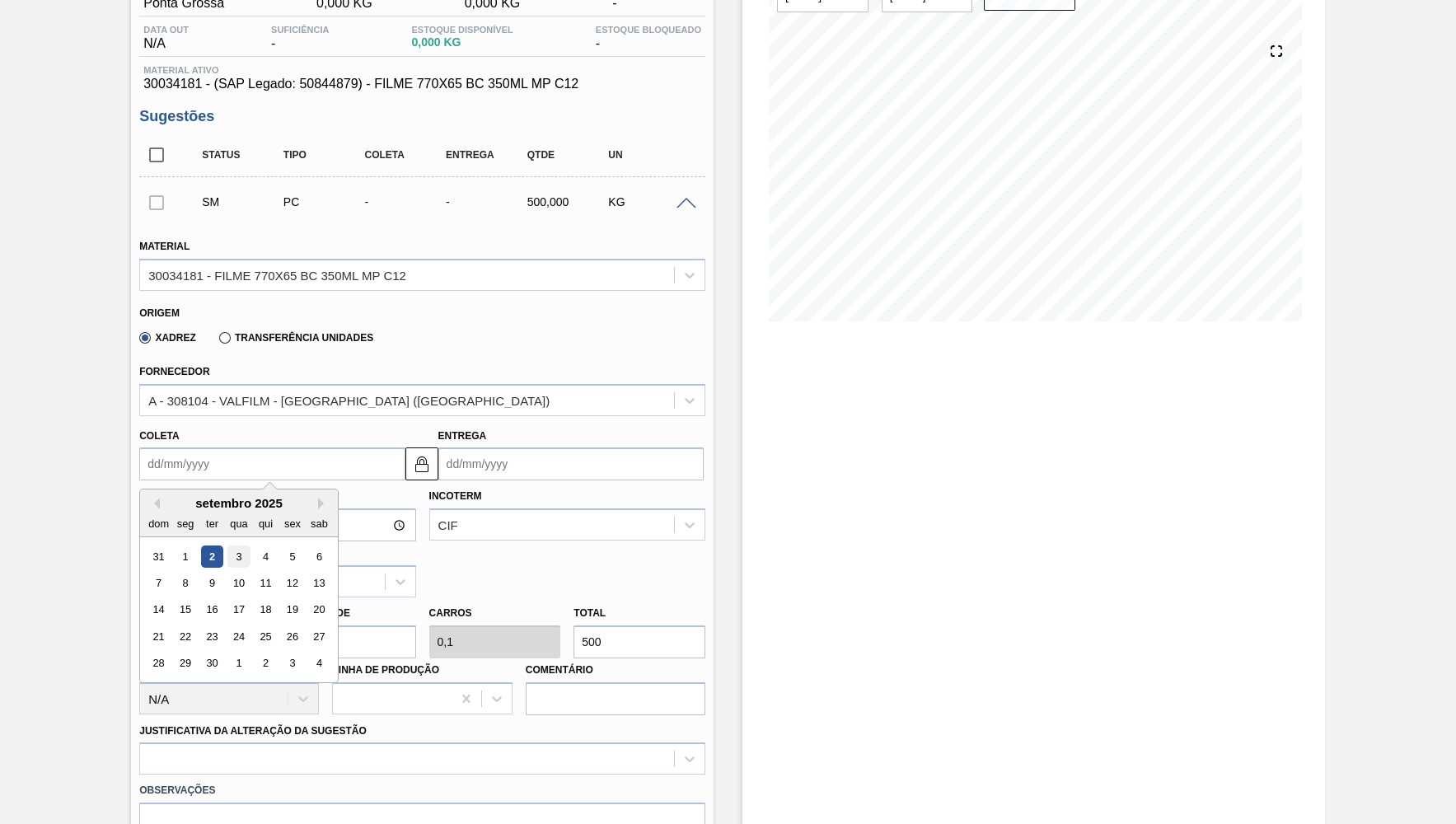
click at [235, 546] on div "3" at bounding box center [238, 556] width 22 height 22
type input "03/09/2025"
type input "05/09/2025"
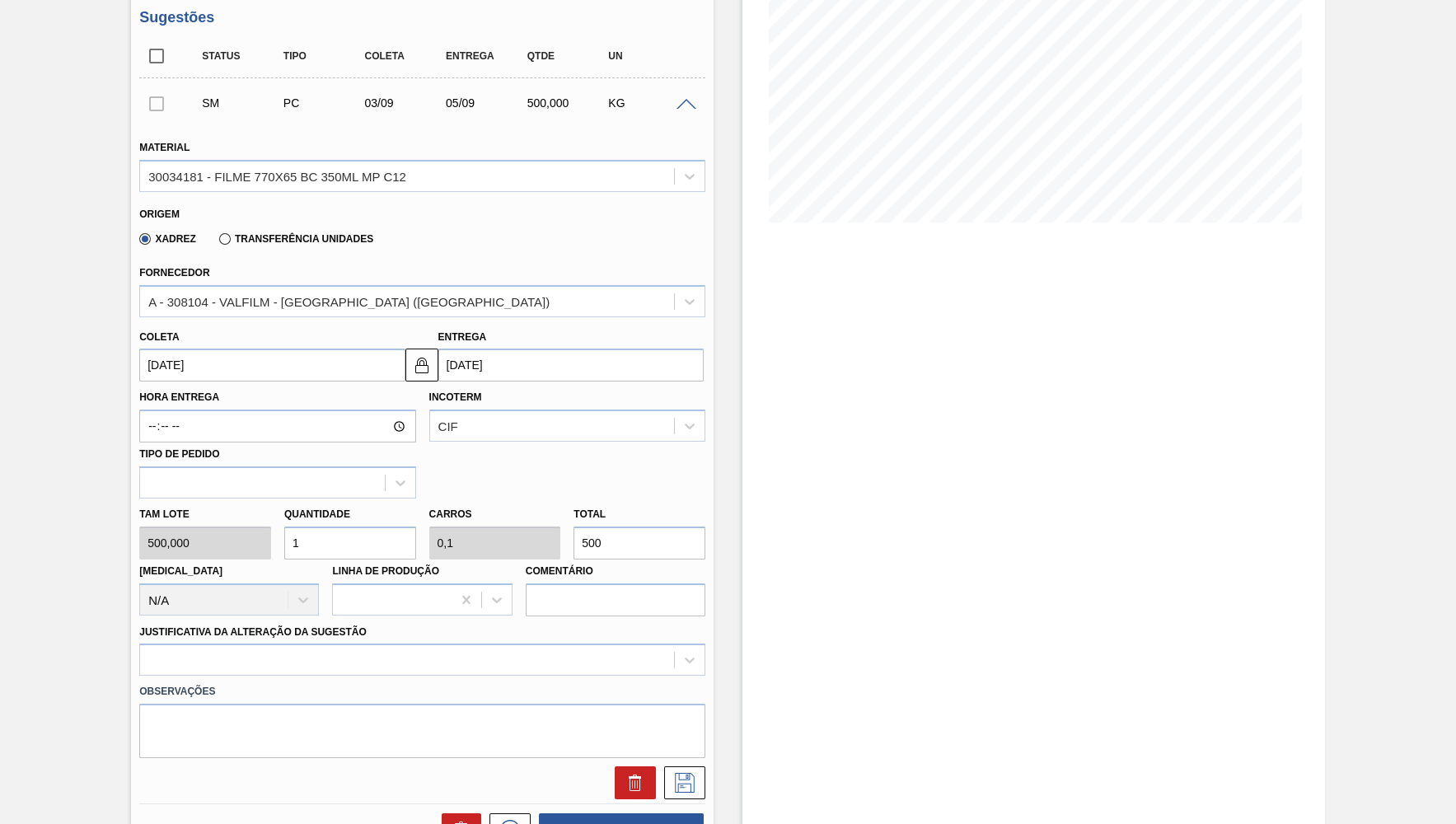
scroll to position [322, 0]
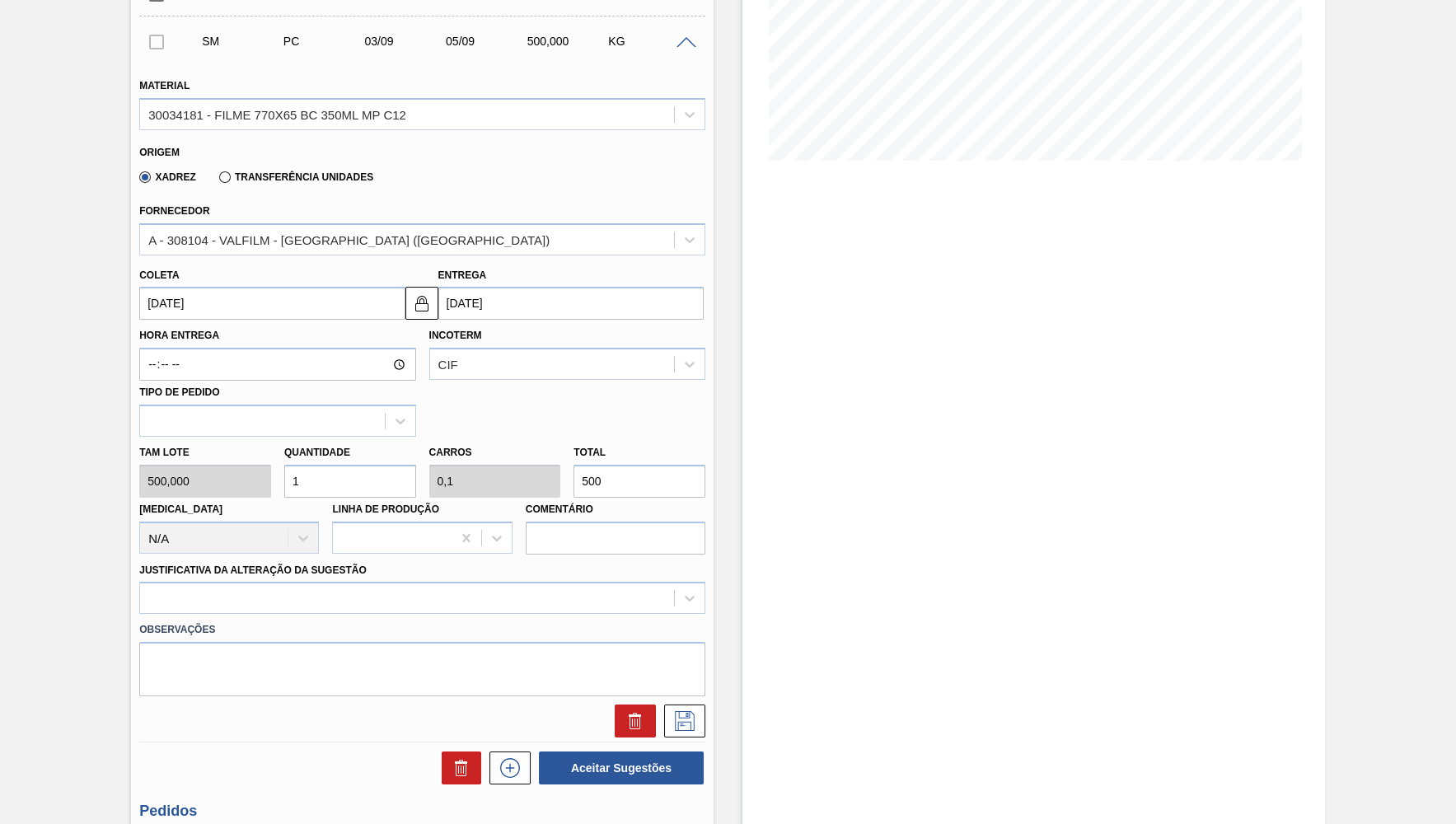
drag, startPoint x: 609, startPoint y: 476, endPoint x: 419, endPoint y: 458, distance: 190.9
click at [573, 464] on input "500" at bounding box center [639, 480] width 132 height 33
paste input "6.250,0"
type input "12,5"
type input "1,25"
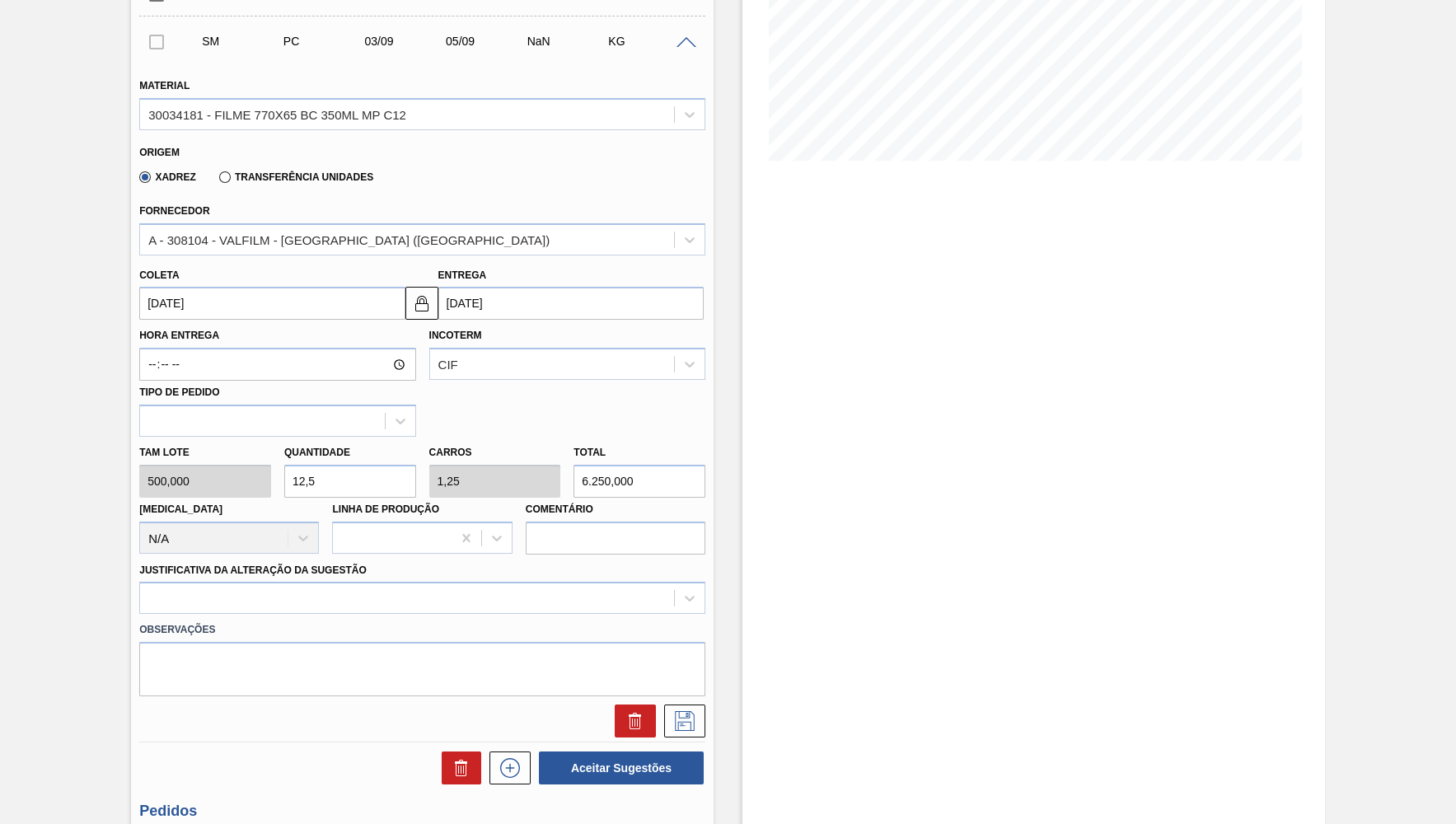
type input "6.250,000"
drag, startPoint x: 228, startPoint y: 623, endPoint x: 221, endPoint y: 601, distance: 23.1
click at [225, 618] on label "Observações" at bounding box center [421, 630] width 566 height 24
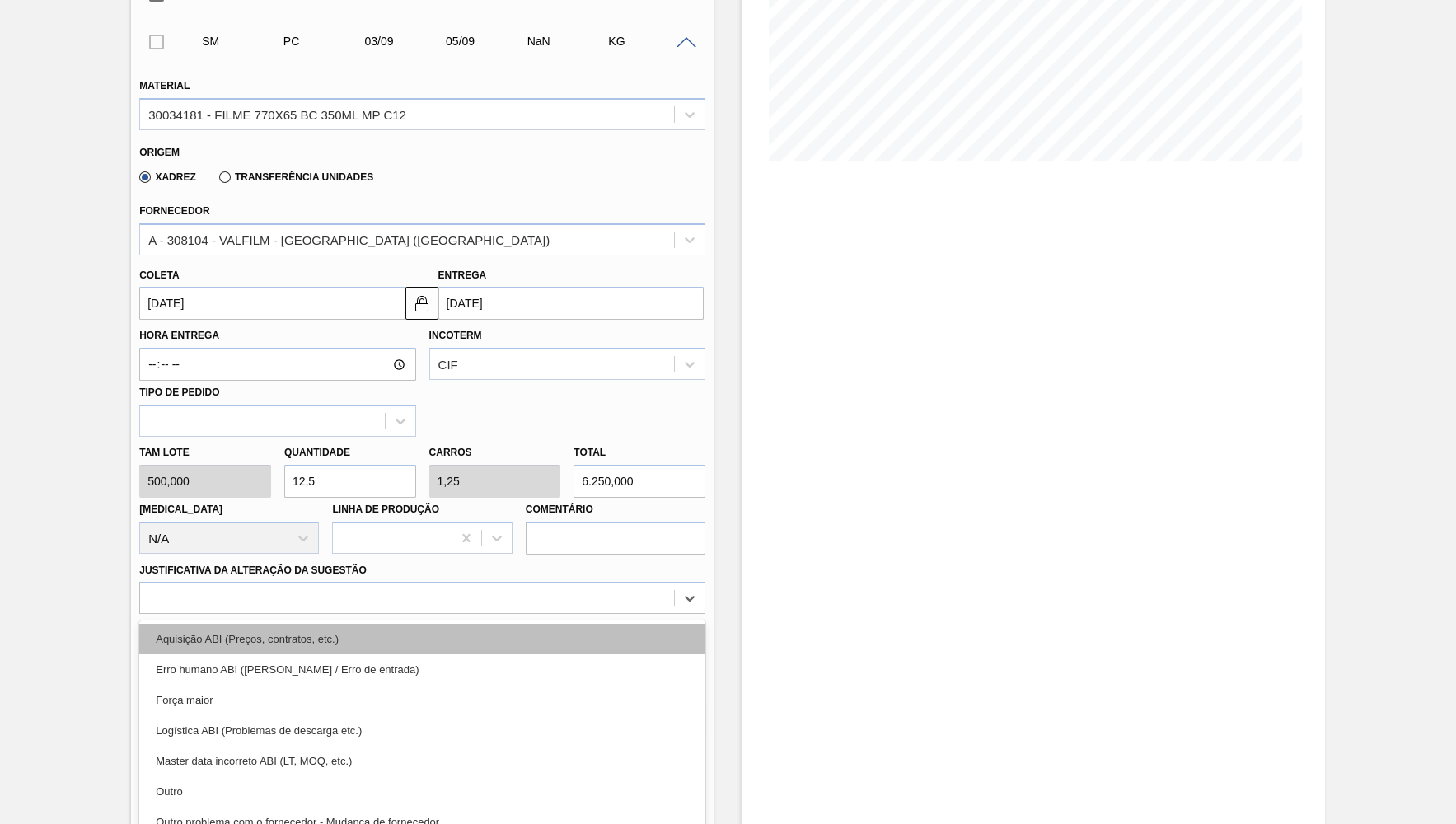
scroll to position [359, 0]
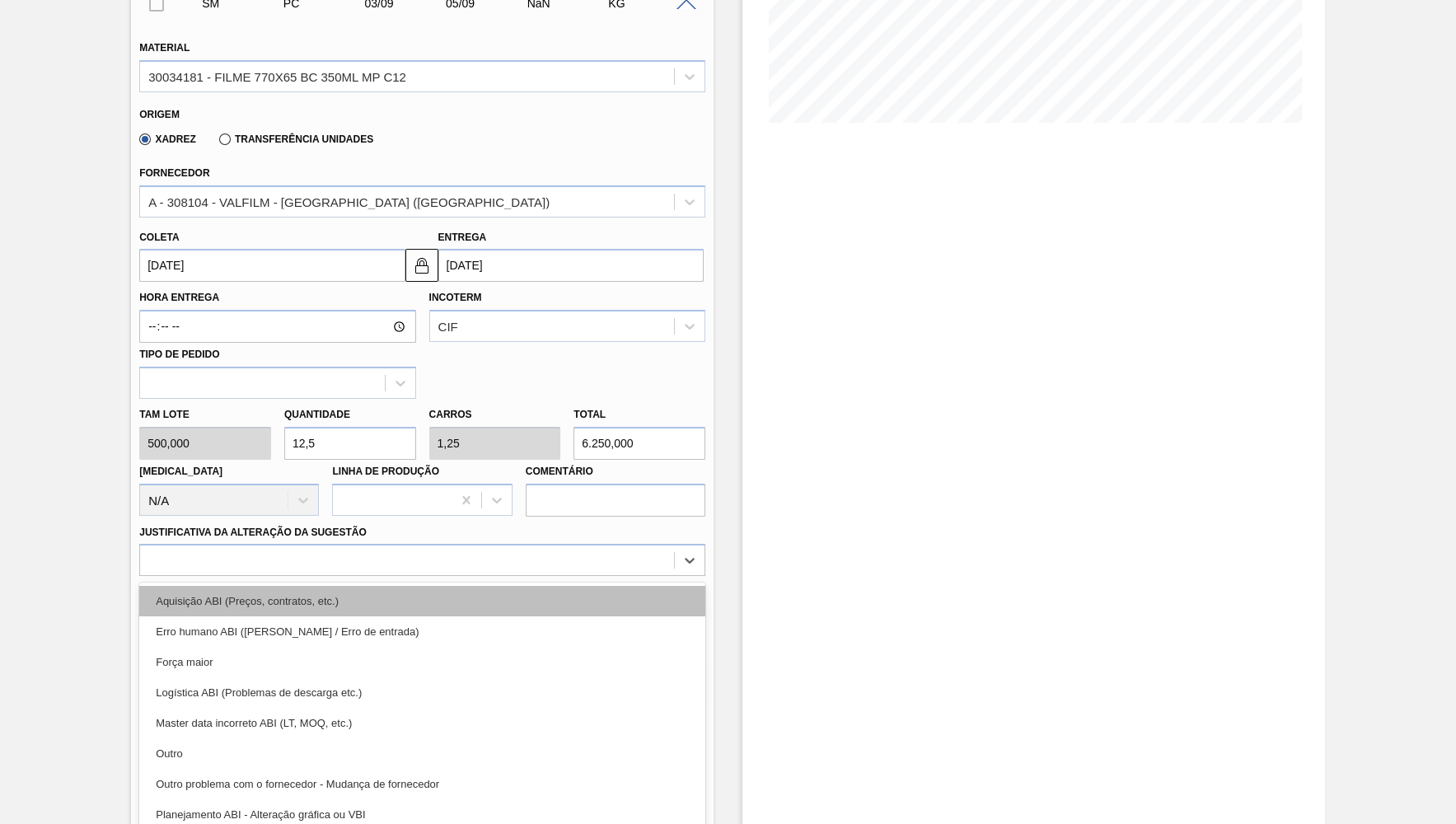
drag, startPoint x: 211, startPoint y: 571, endPoint x: 215, endPoint y: 579, distance: 8.9
click at [215, 576] on div "option Aquisição ABI (Preços, contratos, etc.) focused, 1 of 18. 18 results ava…" at bounding box center [421, 560] width 566 height 33
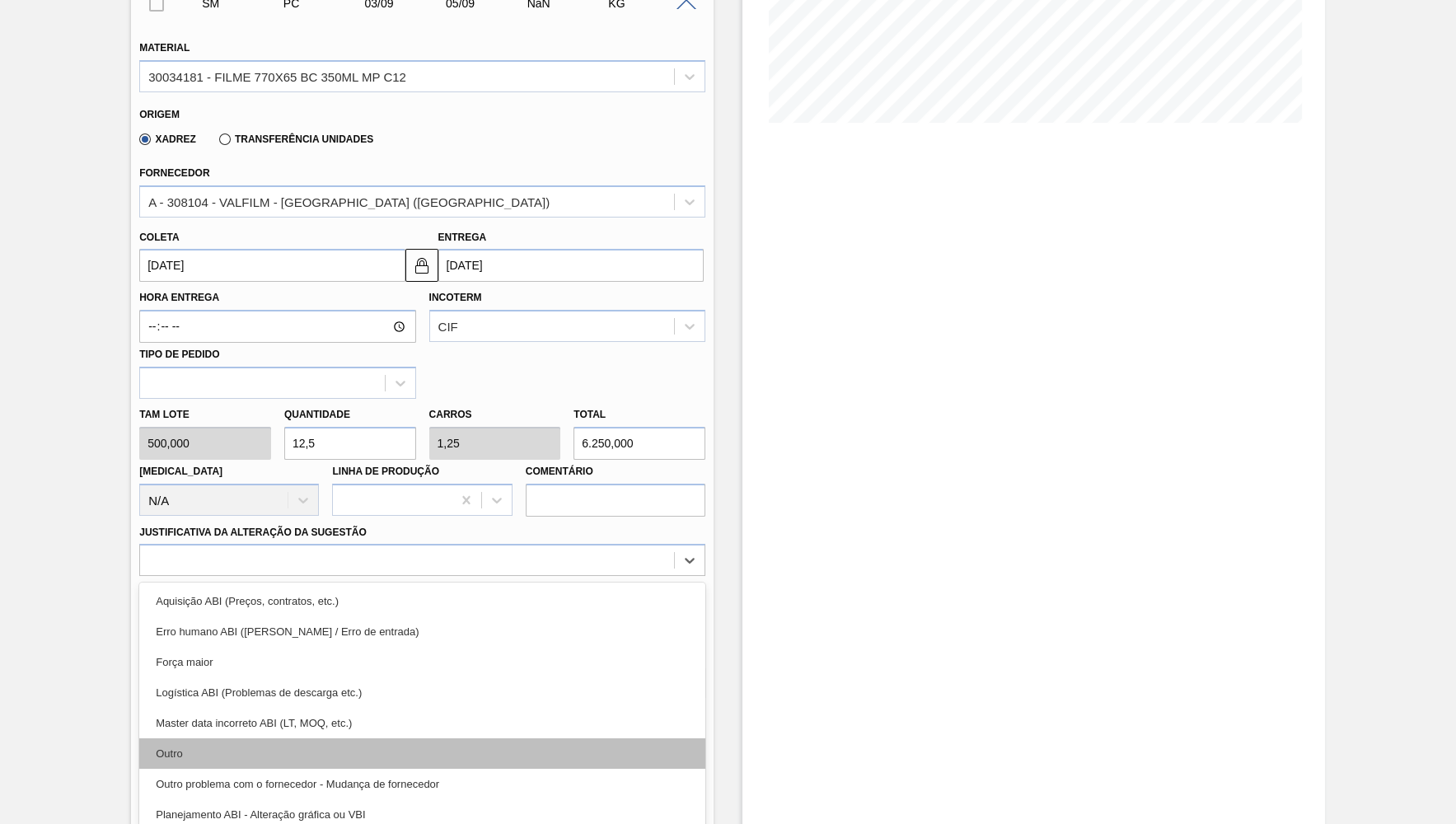
click at [218, 738] on div "Outro" at bounding box center [421, 753] width 566 height 31
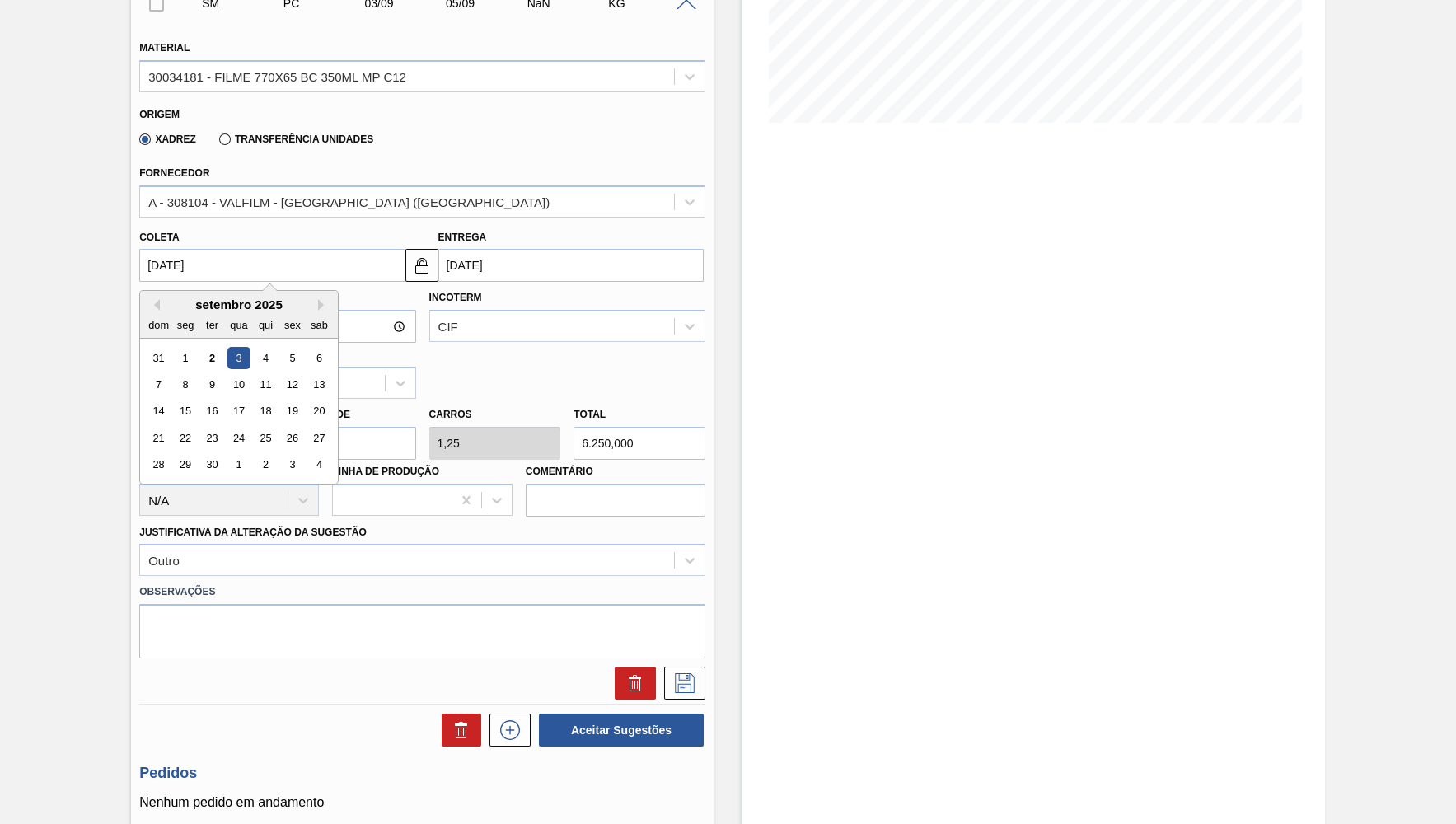
click at [280, 267] on input "03/09/2025" at bounding box center [271, 265] width 265 height 33
click at [265, 352] on div "4" at bounding box center [265, 357] width 22 height 22
type input "04/09/2025"
type input "06/09/2025"
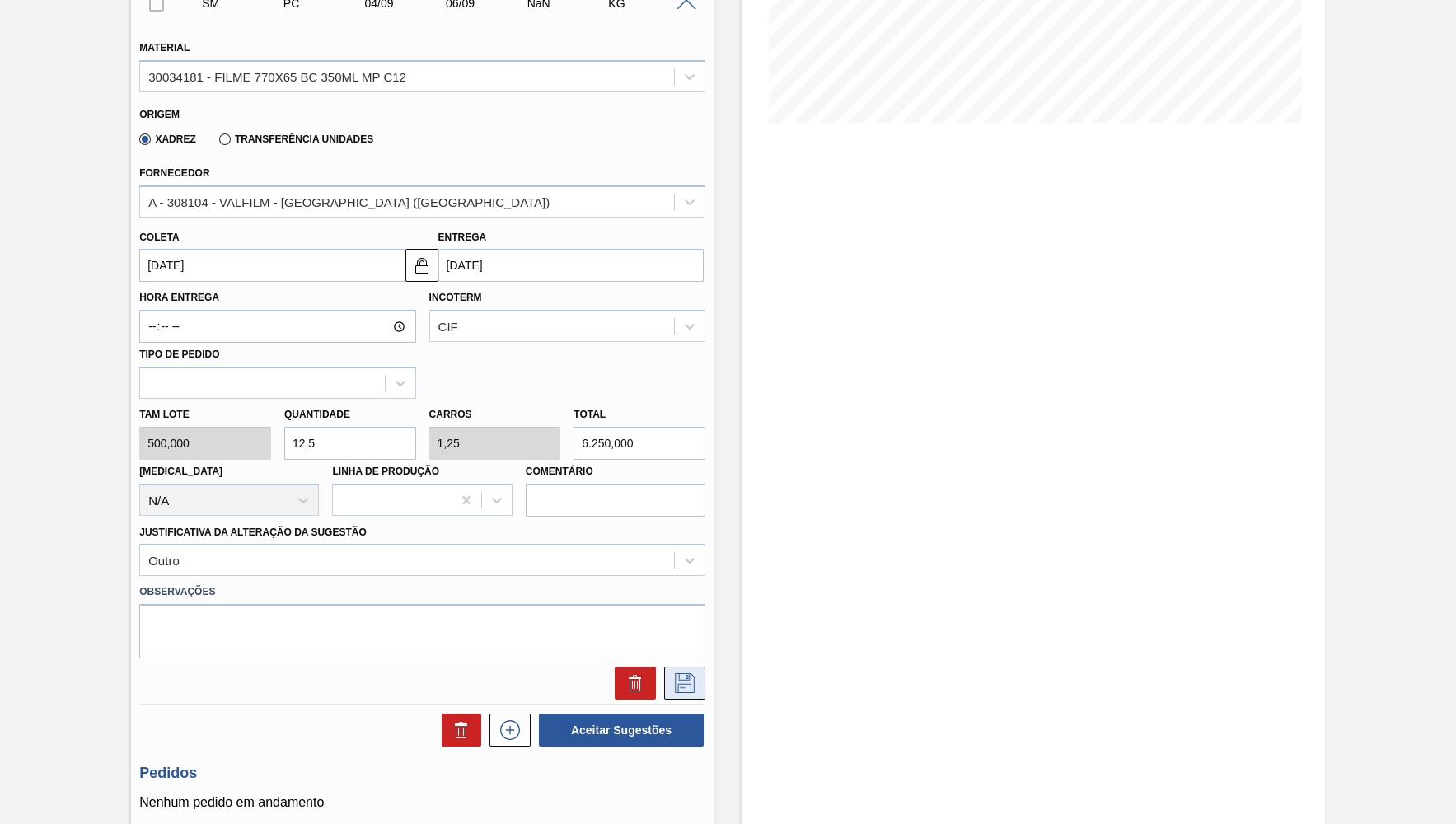
click at [667, 666] on button at bounding box center [684, 682] width 41 height 33
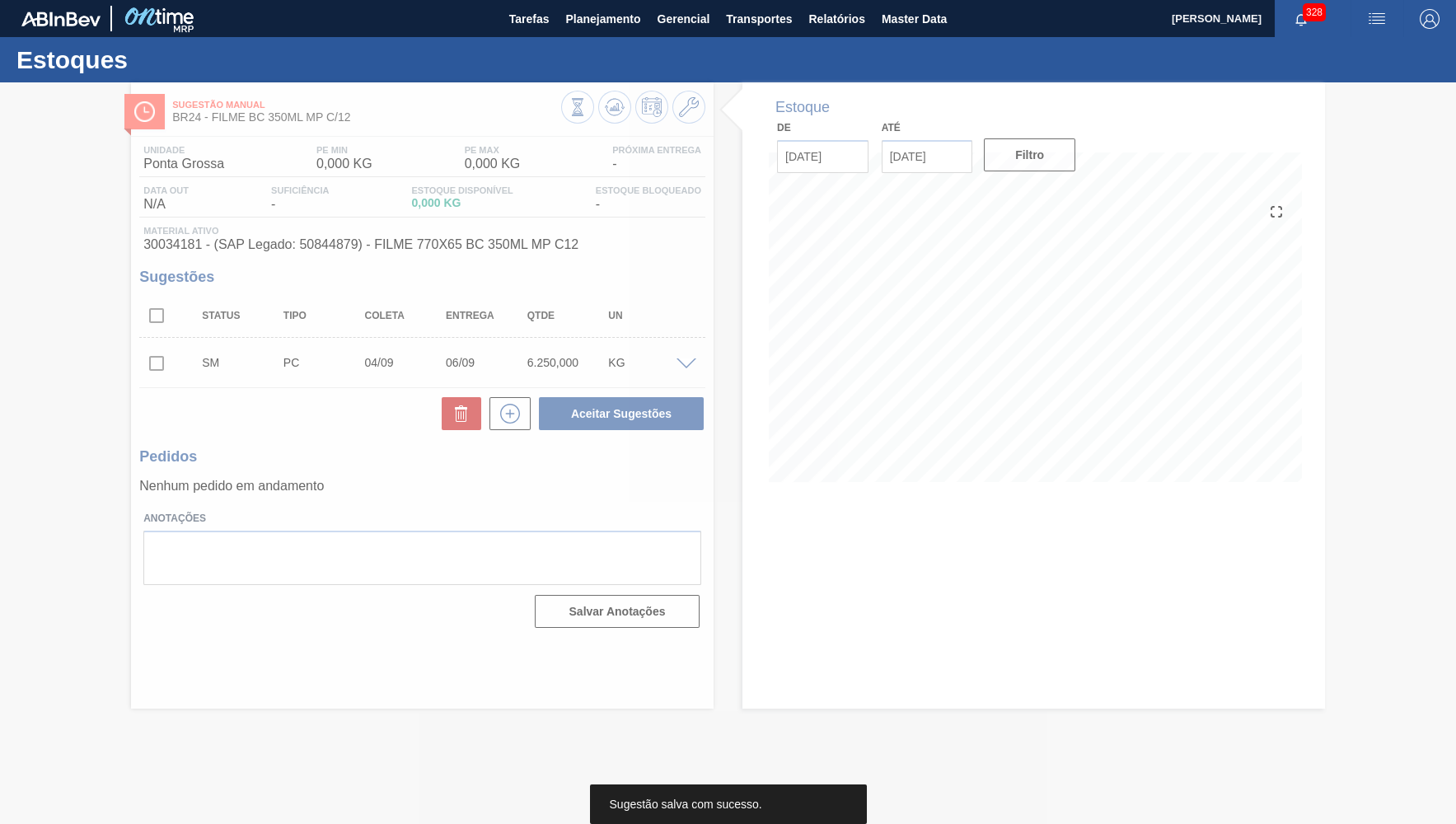
scroll to position [0, 0]
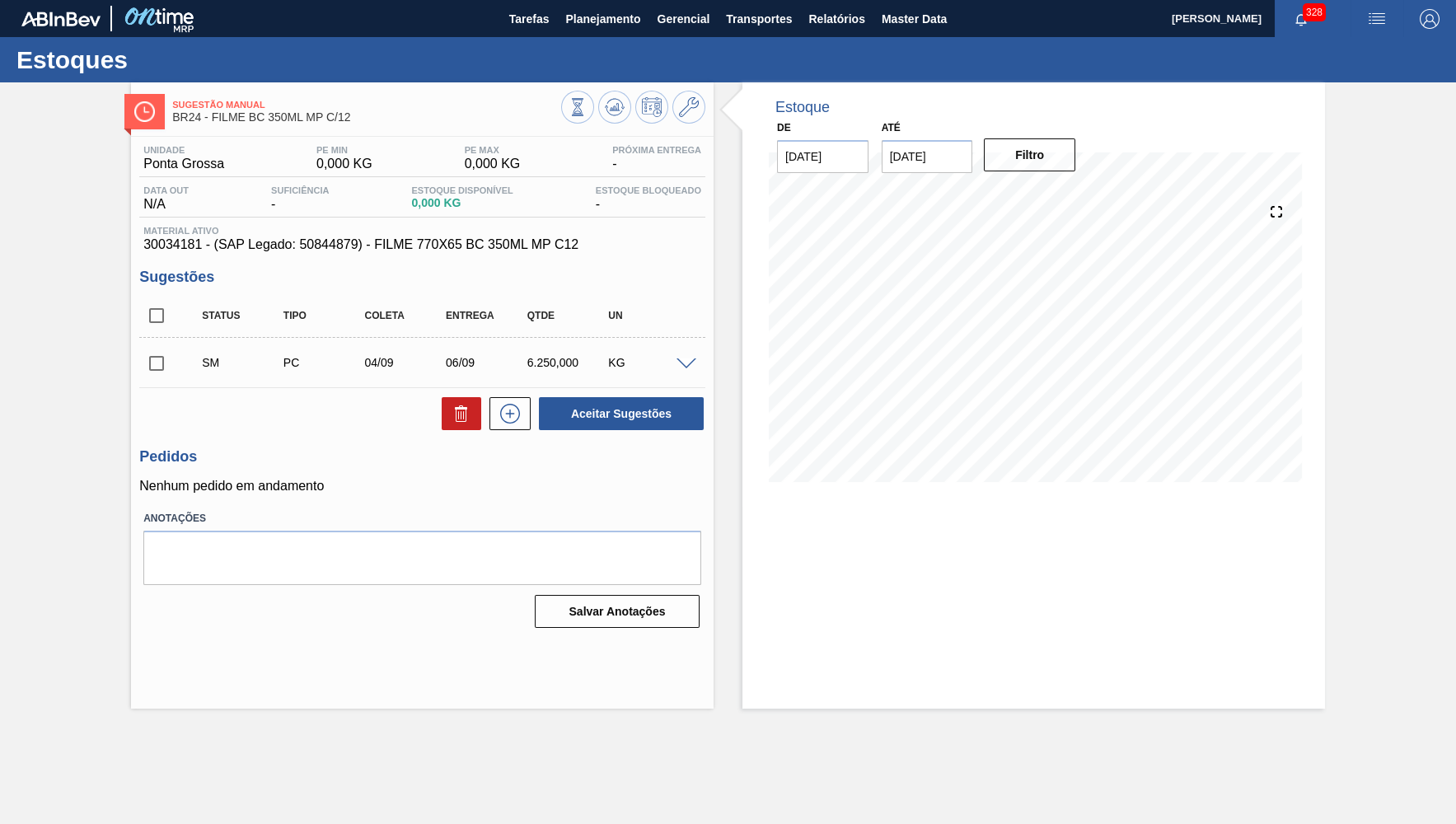
click at [162, 294] on div "Sugestões Status Tipo Coleta Entrega Qtde UN SM PC 04/09 06/09 6.250,000 KG Mat…" at bounding box center [421, 350] width 566 height 163
click at [160, 323] on input "checkbox" at bounding box center [156, 316] width 34 height 34
checkbox input "true"
click at [588, 435] on div "Unidade Ponta Grossa PE MIN 0,000 KG PE MAX 0,000 KG Próxima Entrega - Data out…" at bounding box center [422, 385] width 583 height 497
click at [589, 411] on button "Aceitar Sugestões" at bounding box center [621, 413] width 165 height 33
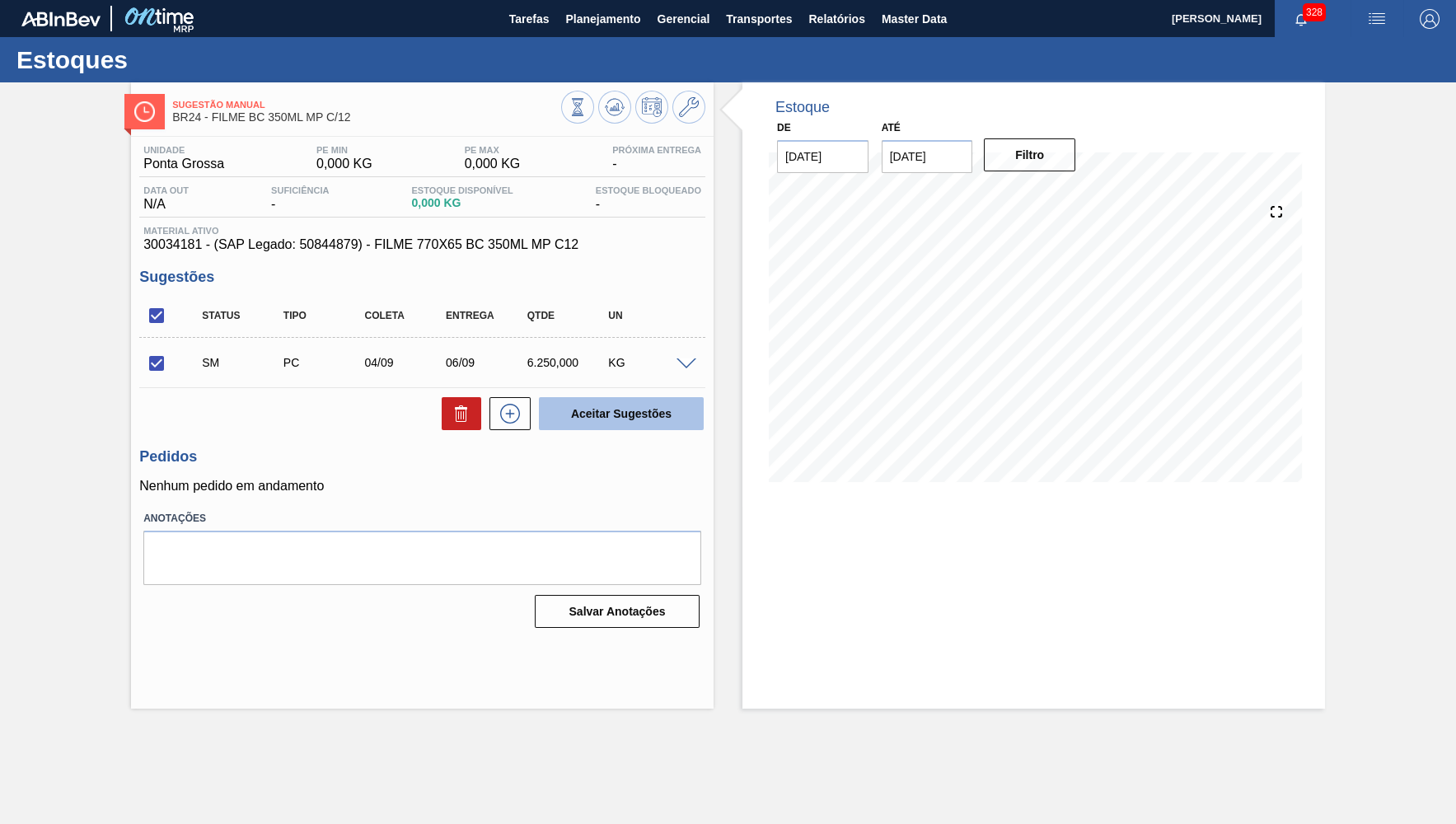
checkbox input "false"
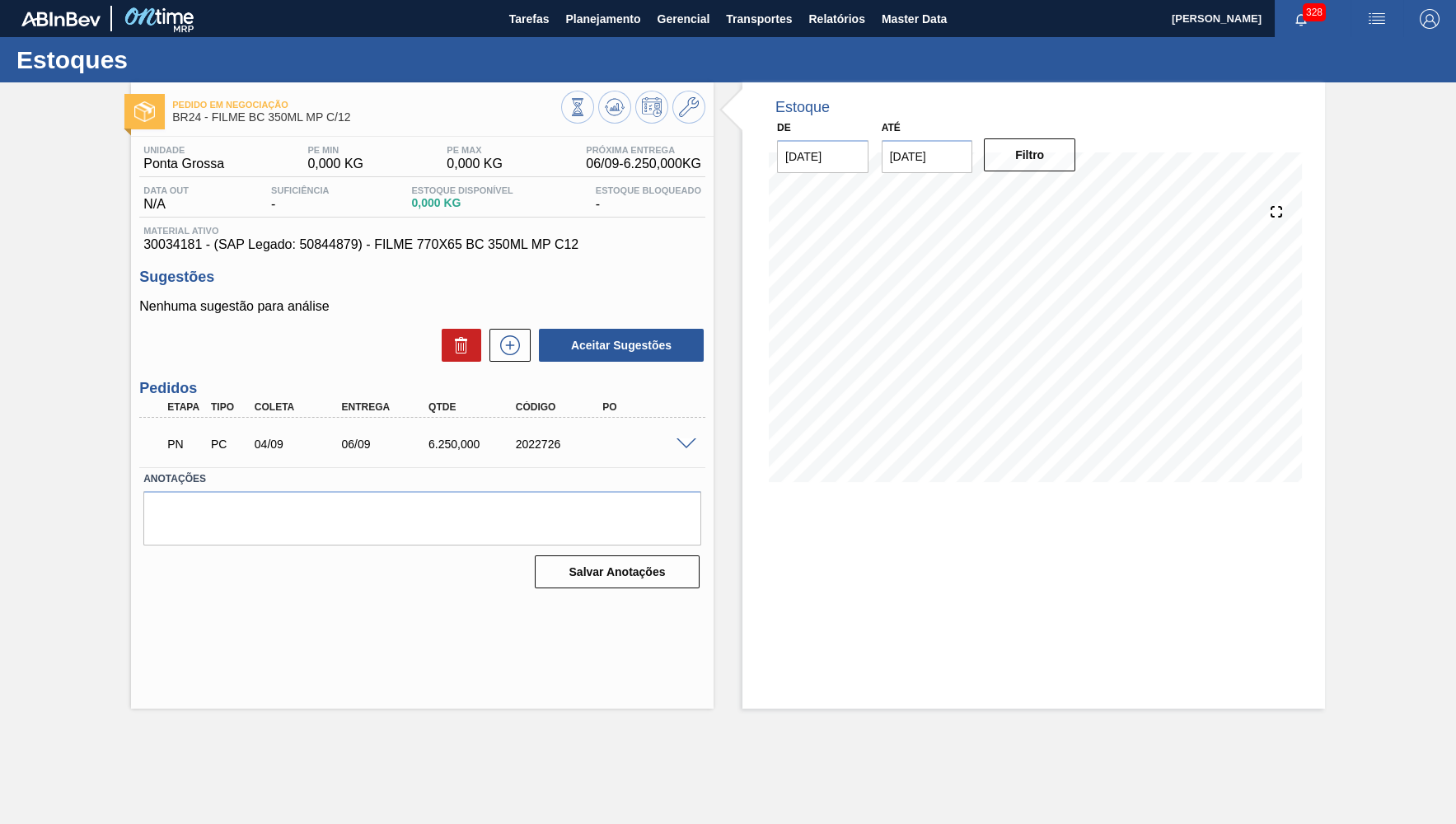
click at [546, 439] on div "2022726" at bounding box center [561, 444] width 98 height 13
copy div "2022726"
click at [440, 437] on div "PN PC 04/09 06/09 6.250,000 2022726" at bounding box center [418, 442] width 523 height 33
click at [571, 434] on div "PN PC 04/09 06/09 6.250,000 2022726" at bounding box center [418, 442] width 523 height 33
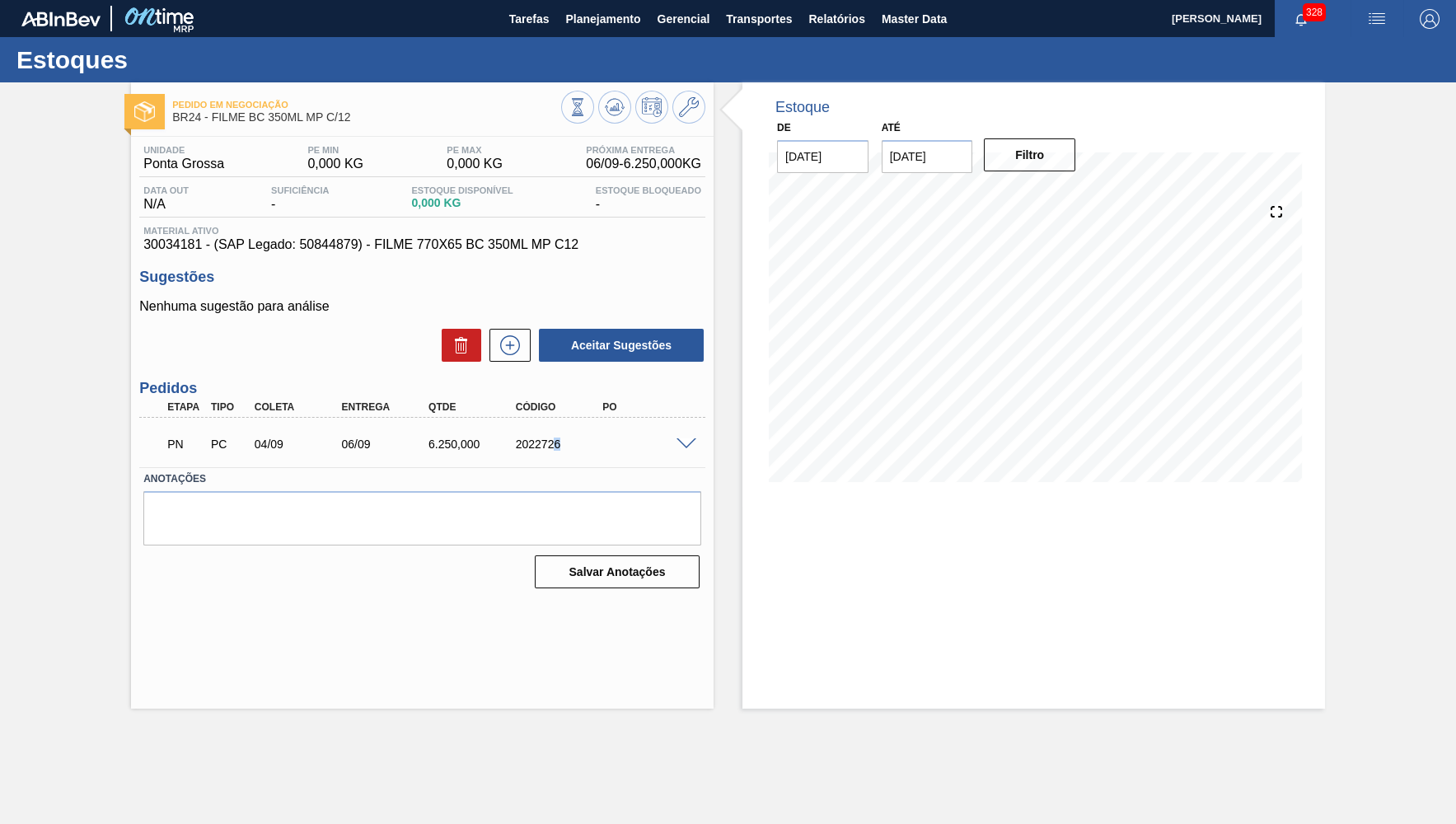
click at [555, 438] on div "PN PC 04/09 06/09 6.250,000 2022726" at bounding box center [418, 442] width 523 height 33
click at [550, 439] on div "2022726" at bounding box center [561, 444] width 98 height 13
copy div "2022726"
click at [447, 444] on div "6.250,000" at bounding box center [473, 444] width 98 height 13
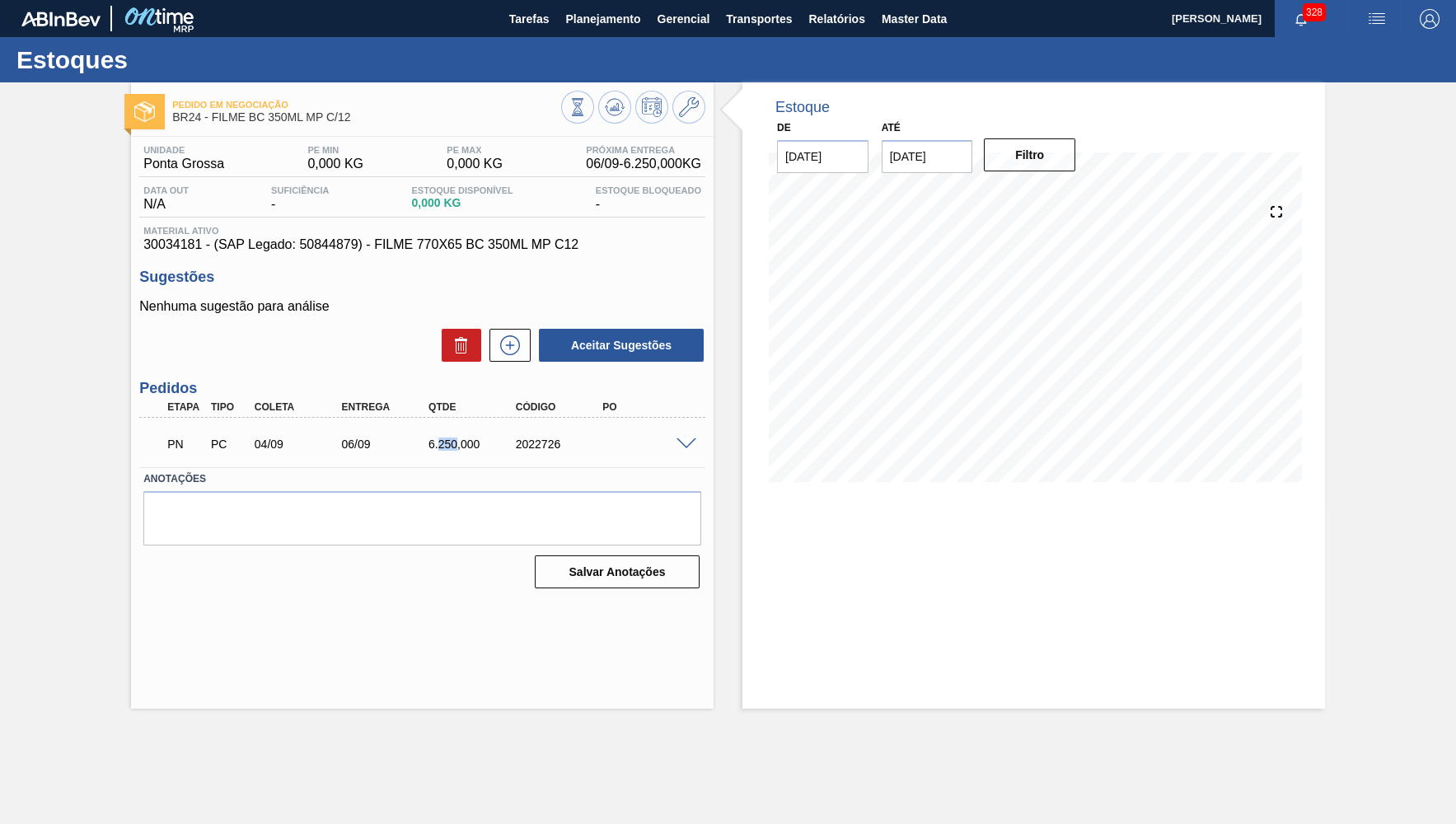
click at [447, 444] on div "6.250,000" at bounding box center [473, 444] width 98 height 13
click at [89, 186] on div "Pedido em Negociação BR24 - FILME BC 350ML MP C/12 Unidade Ponta Grossa PE MIN …" at bounding box center [728, 395] width 1456 height 626
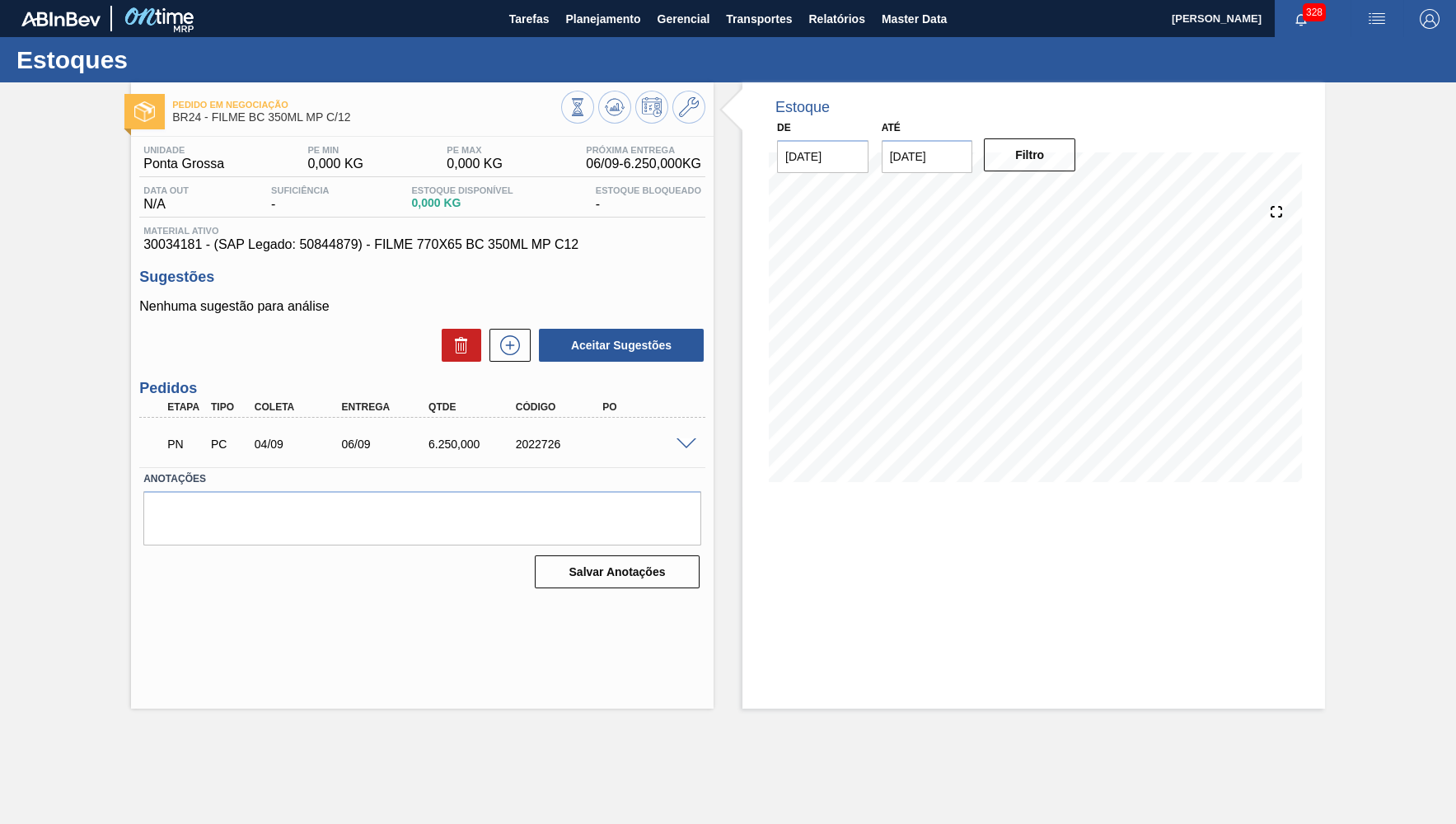
click at [534, 448] on div "2022726" at bounding box center [561, 444] width 98 height 13
click at [452, 450] on div "6.250,000" at bounding box center [473, 444] width 98 height 13
drag, startPoint x: 258, startPoint y: 200, endPoint x: 334, endPoint y: 259, distance: 96.2
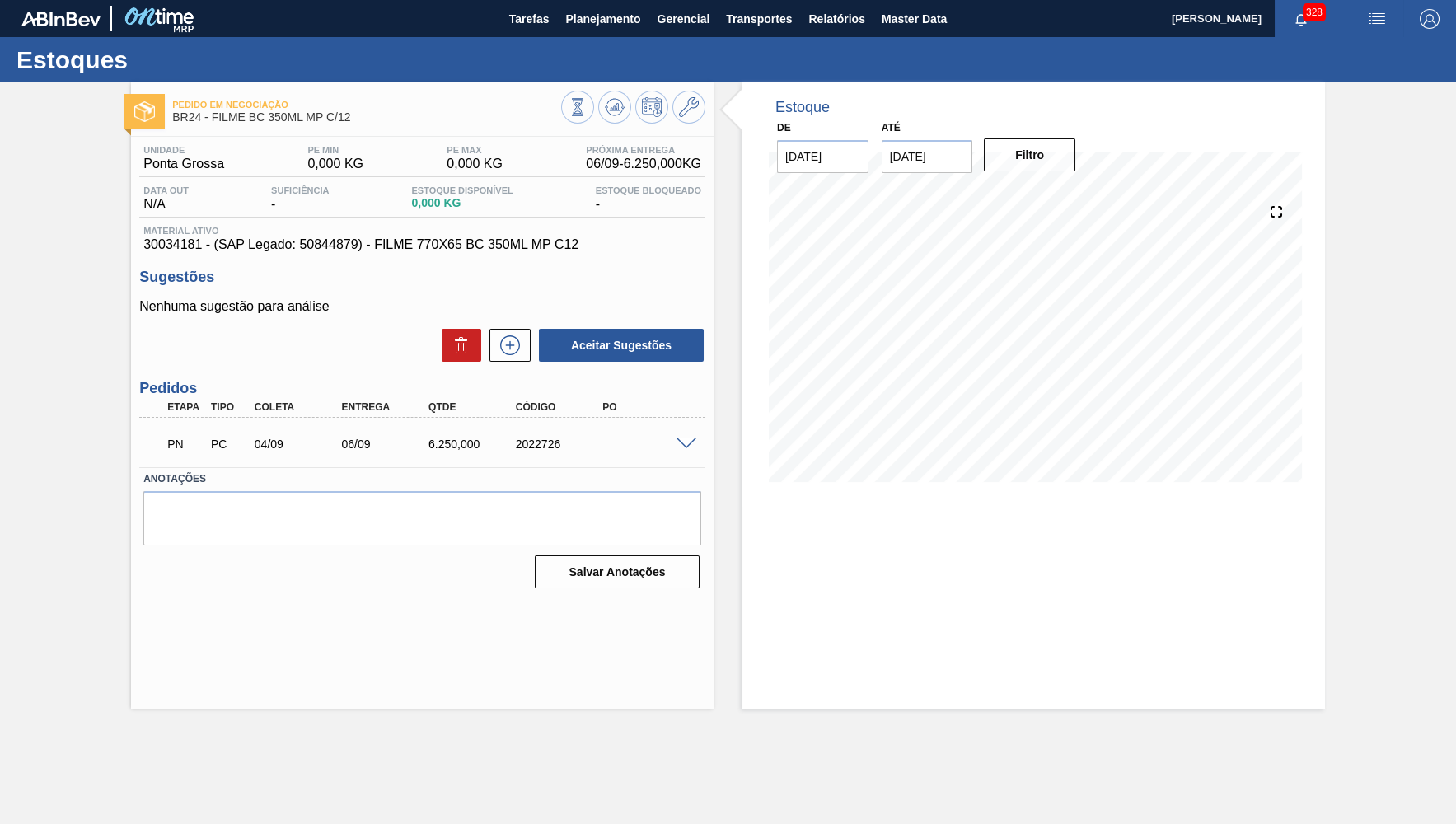
click at [260, 201] on div "Data out N/A Suficiência - Estoque Disponível 0,000 KG Estoque Bloqueado -" at bounding box center [421, 202] width 566 height 33
click at [330, 258] on div "Unidade Ponta Grossa PE MIN 0,000 KG PE MAX 0,000 KG Próxima Entrega 06/09 - 6.…" at bounding box center [422, 366] width 583 height 457
click at [317, 252] on span "30034181 - (SAP Legado: 50844879) - FILME 770X65 BC 350ML MP C12" at bounding box center [422, 244] width 558 height 14
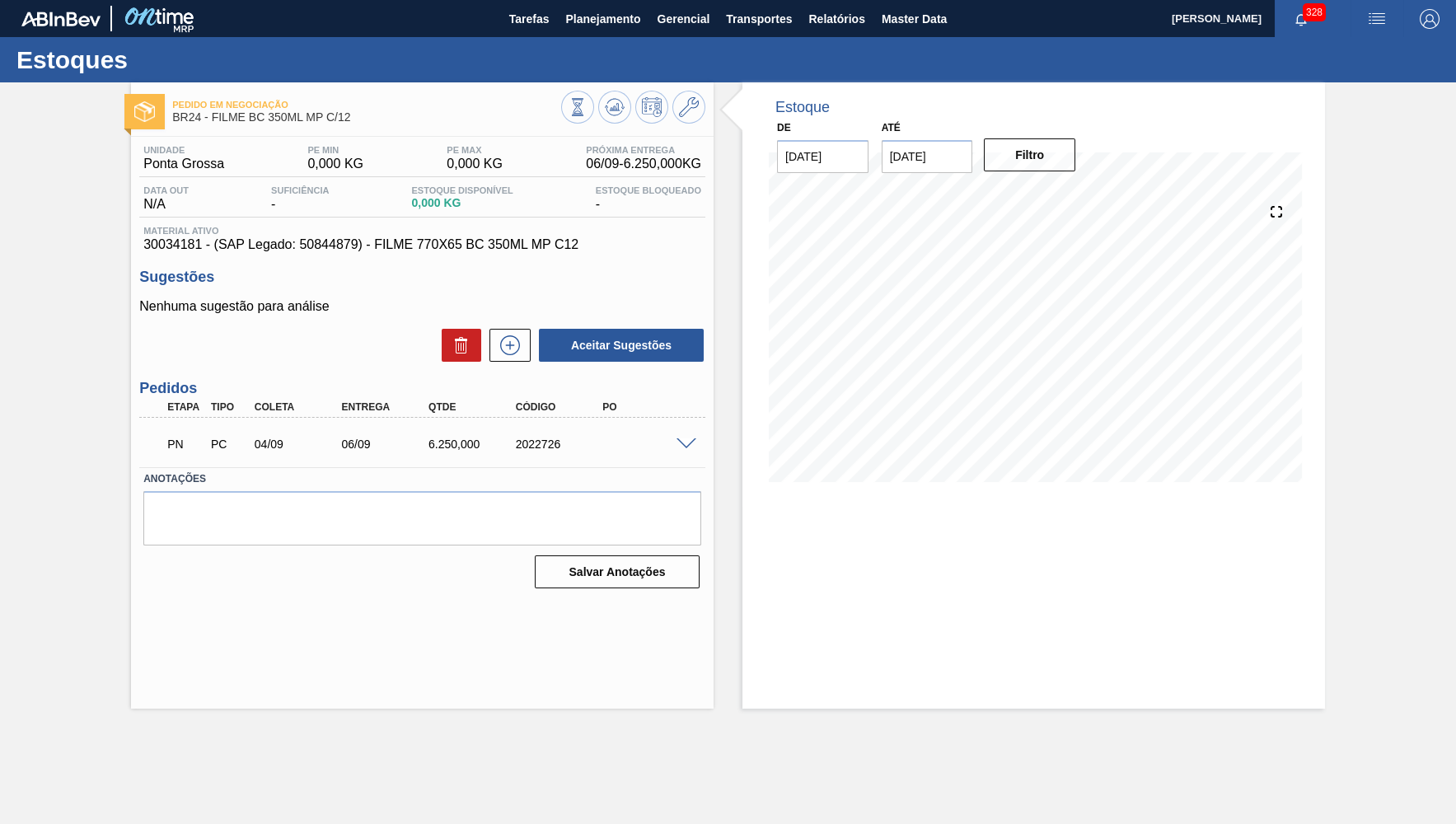
click at [313, 423] on div "PN PC 04/09 06/09 6.250,000 2022726" at bounding box center [421, 442] width 566 height 41
click at [282, 283] on h3 "Sugestões" at bounding box center [421, 278] width 566 height 17
click at [314, 252] on span "30034181 - (SAP Legado: 50844879) - FILME 770X65 BC 350ML MP C12" at bounding box center [422, 244] width 558 height 14
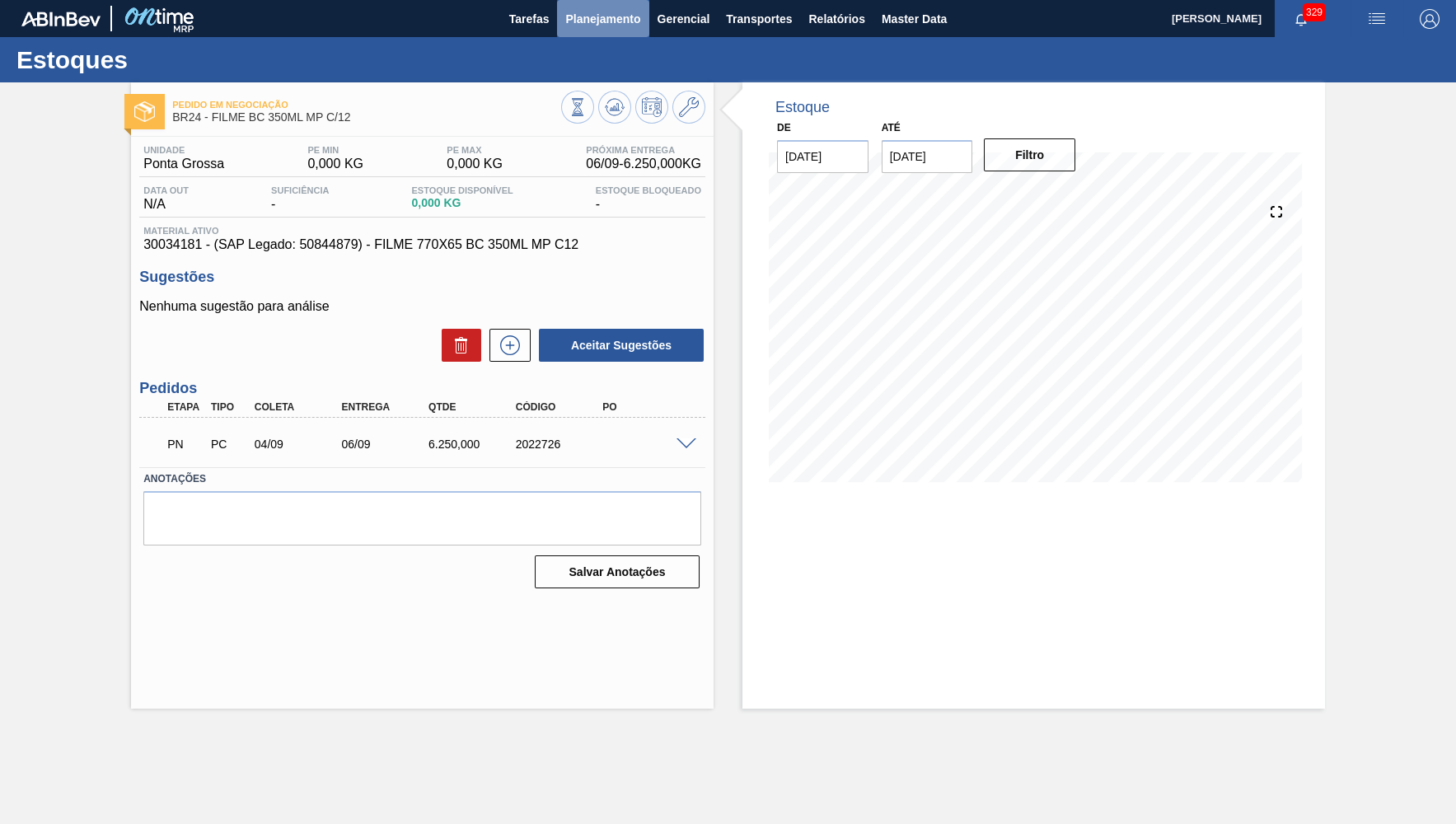
click at [595, 19] on span "Planejamento" at bounding box center [602, 18] width 75 height 20
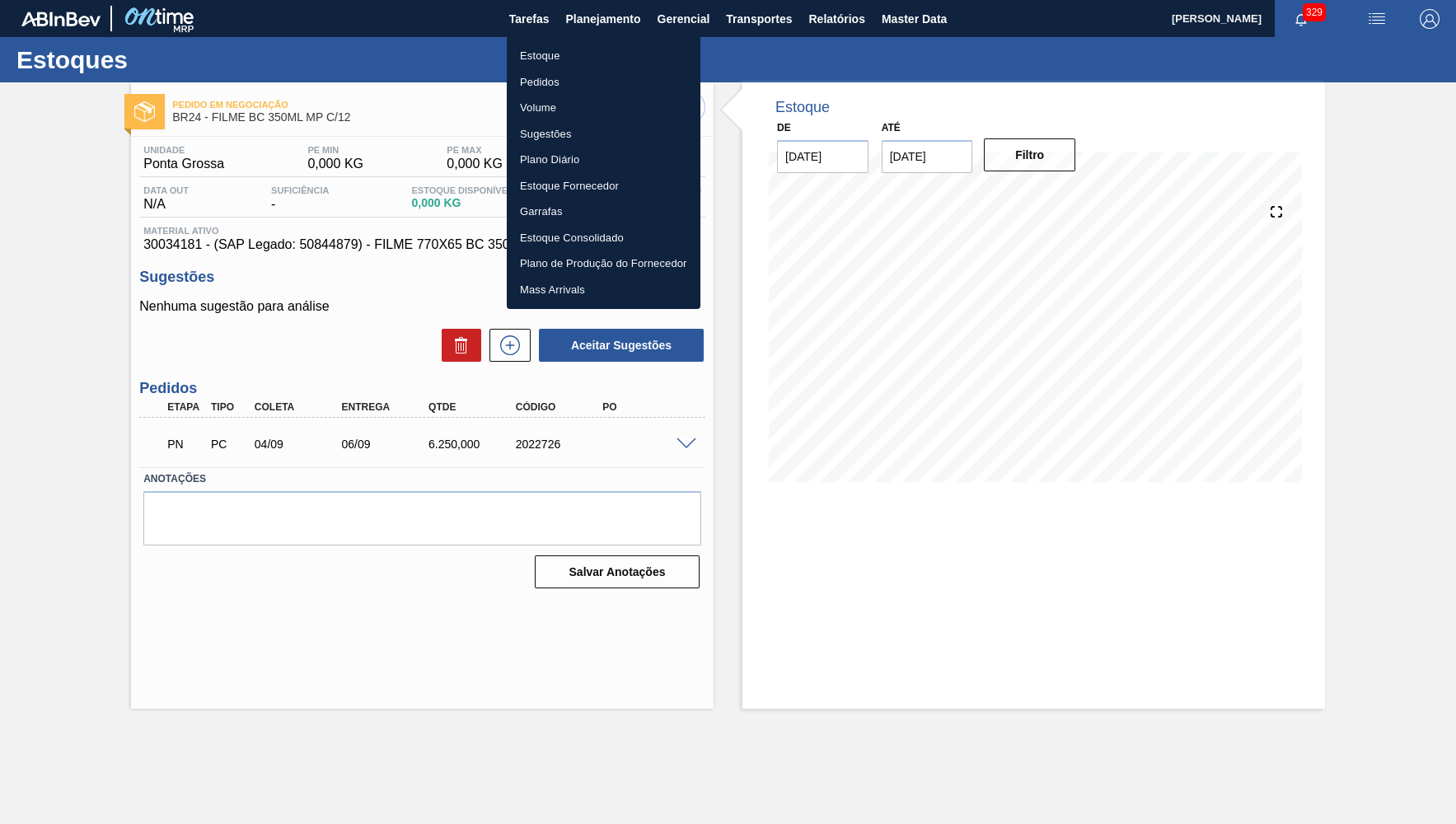
click at [572, 49] on li "Estoque" at bounding box center [603, 56] width 193 height 27
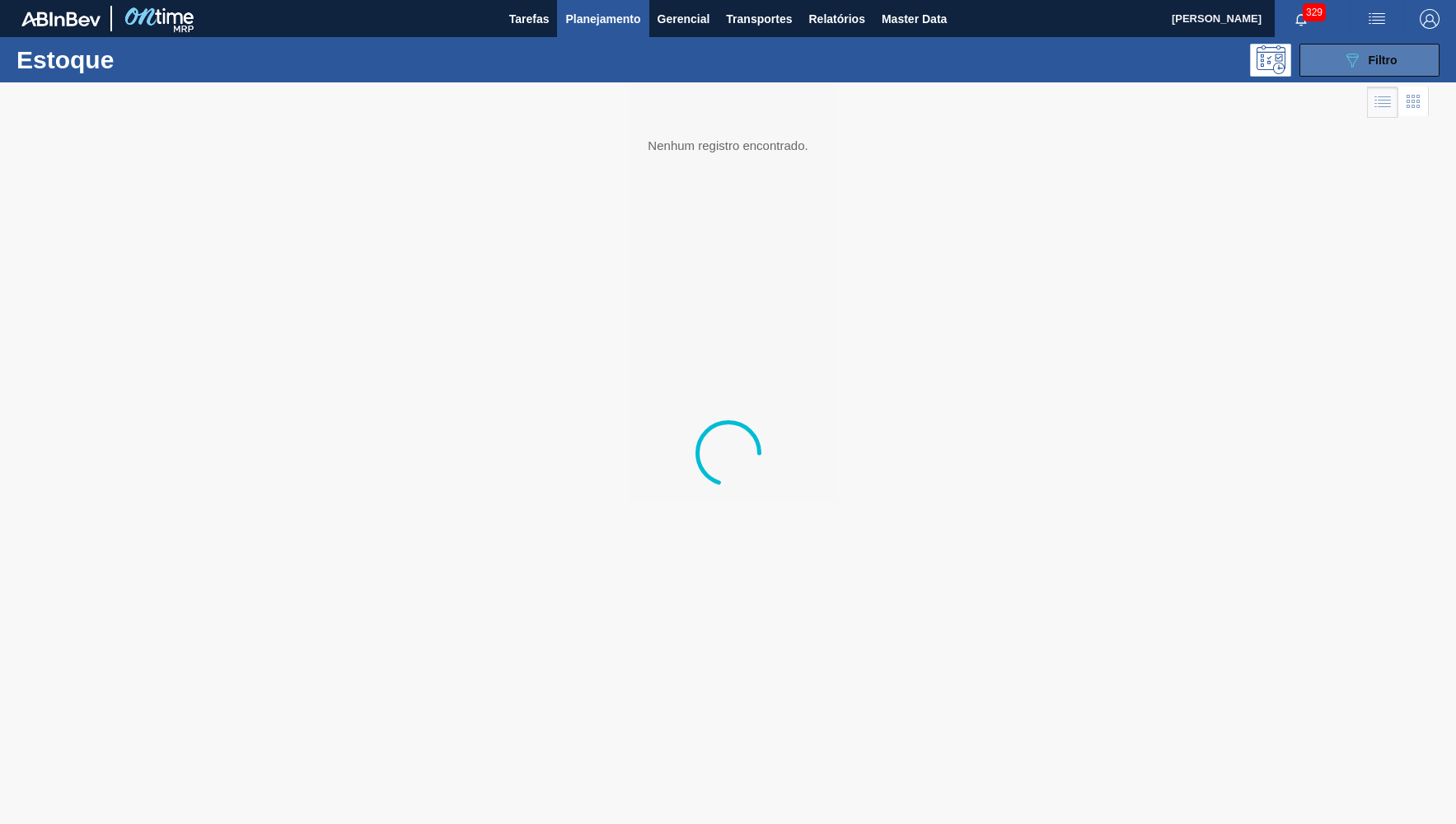
click at [1302, 72] on button "089F7B8B-B2A5-4AFE-B5C0-19BA573D28AC Filtro" at bounding box center [1369, 60] width 140 height 33
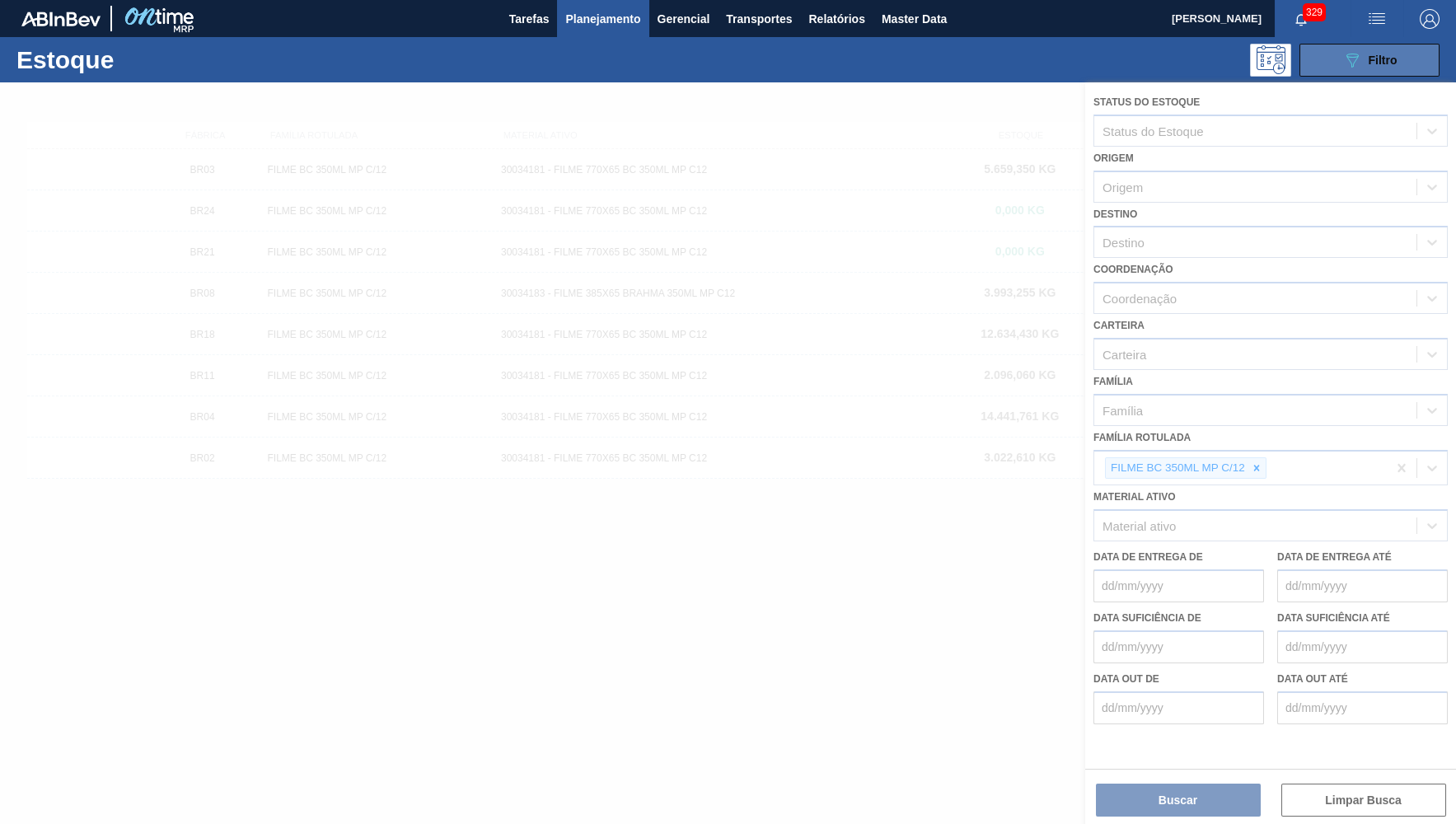
click at [1317, 73] on button "089F7B8B-B2A5-4AFE-B5C0-19BA573D28AC Filtro" at bounding box center [1369, 60] width 140 height 33
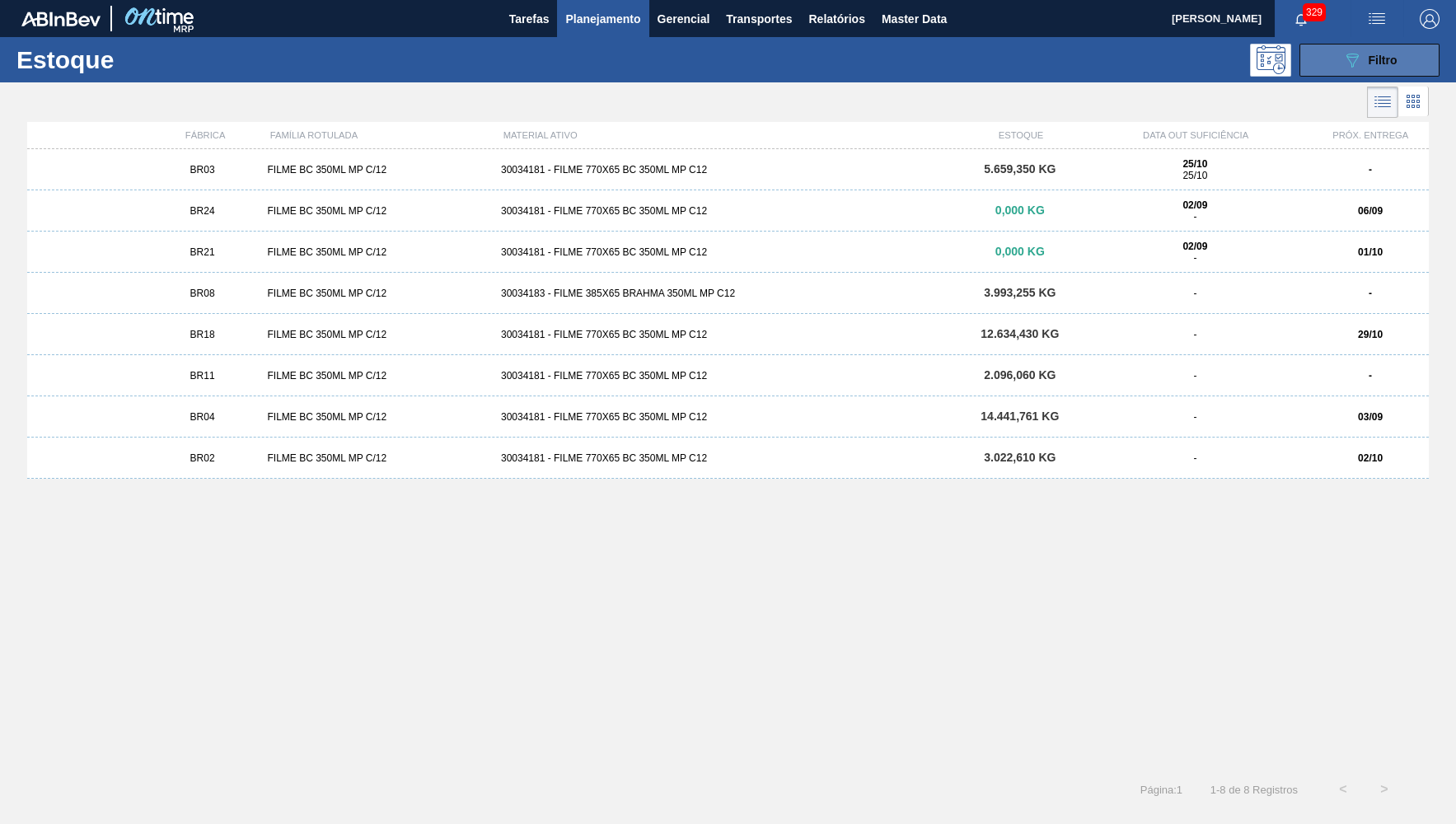
click at [1317, 73] on button "089F7B8B-B2A5-4AFE-B5C0-19BA573D28AC Filtro" at bounding box center [1369, 60] width 140 height 33
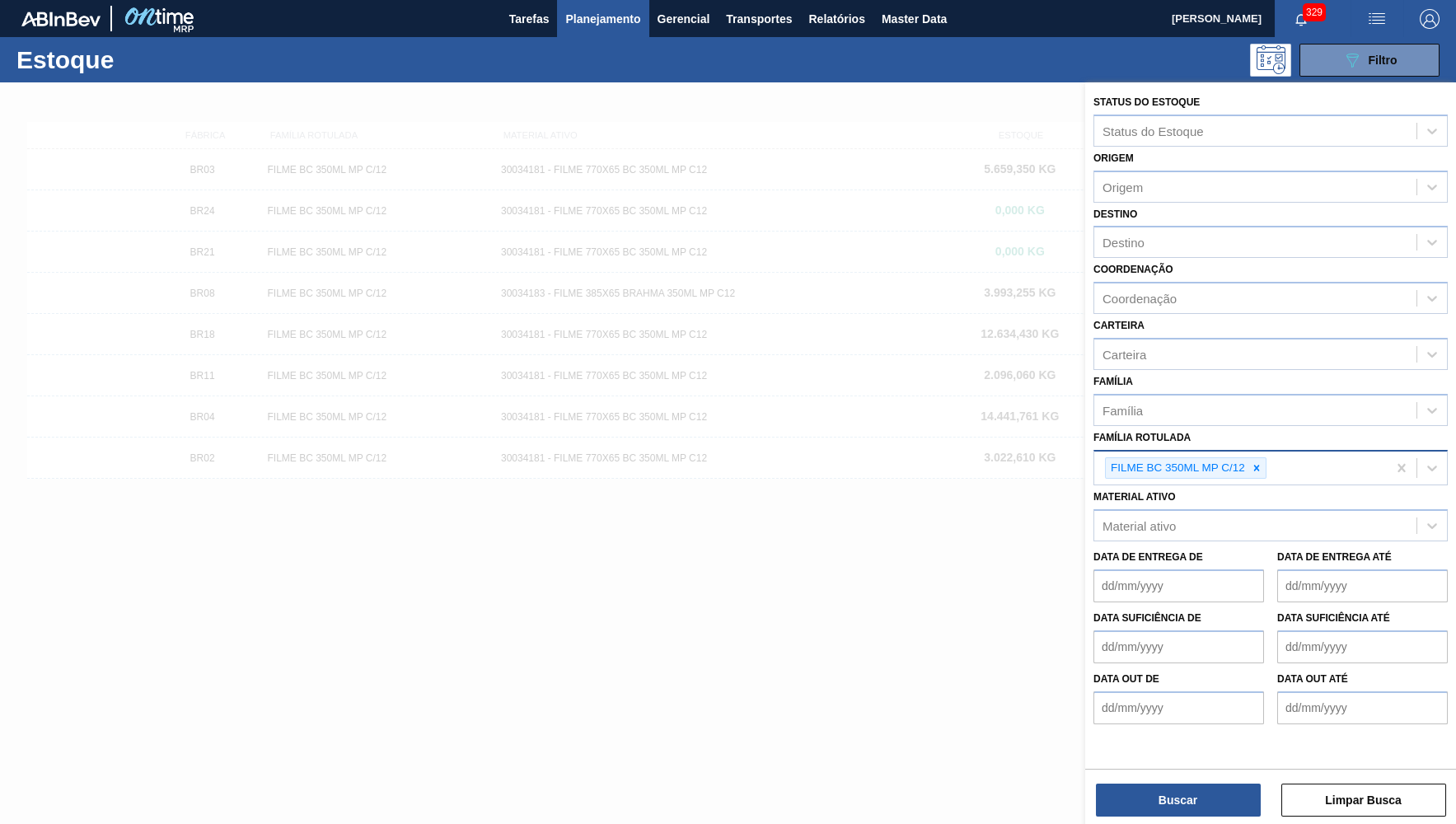
click at [1269, 461] on Rotulada "Família Rotulada" at bounding box center [1270, 468] width 2 height 14
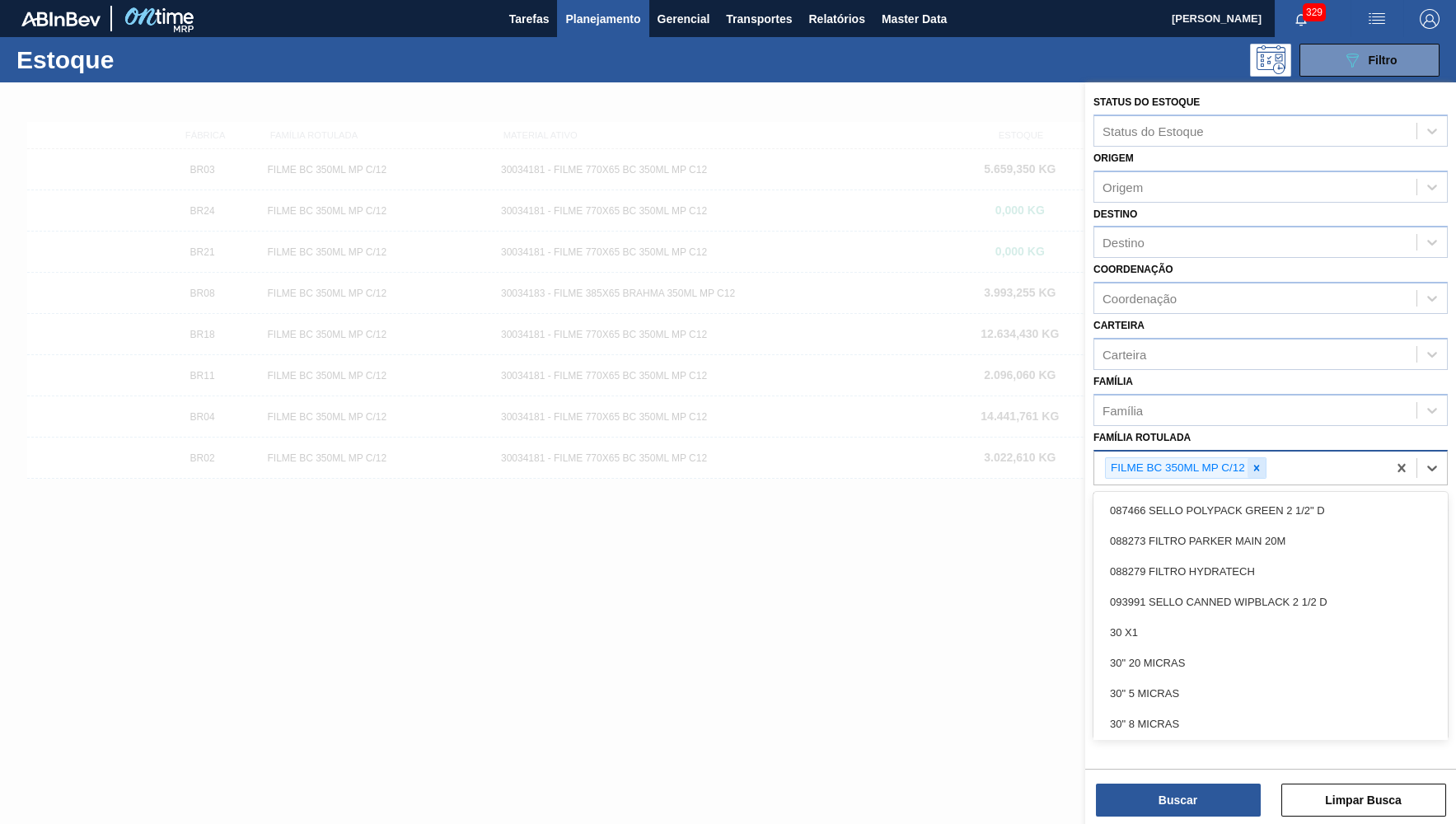
click at [1265, 458] on div at bounding box center [1256, 469] width 18 height 21
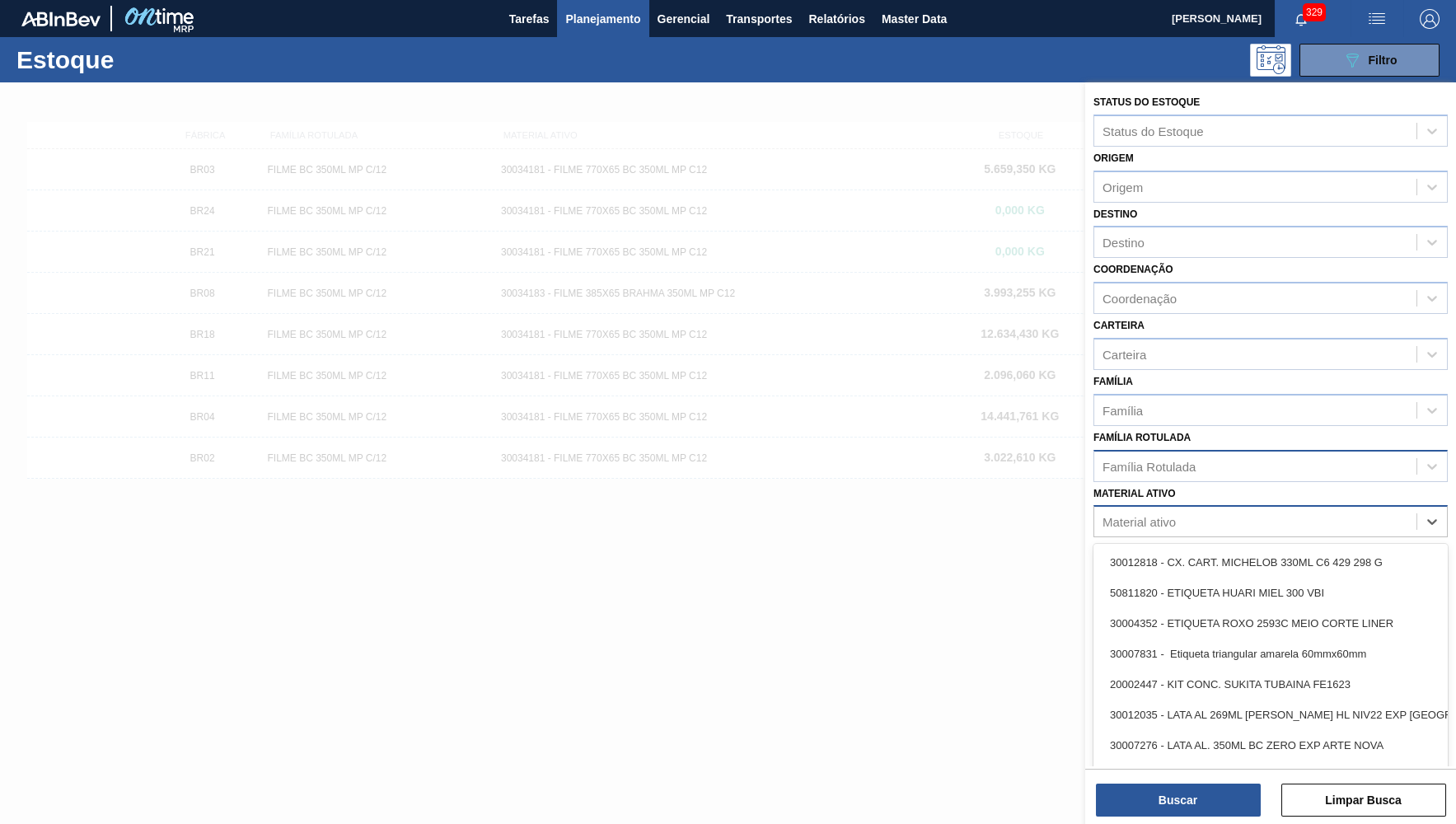
click at [1150, 515] on div "Material ativo" at bounding box center [1139, 522] width 74 height 14
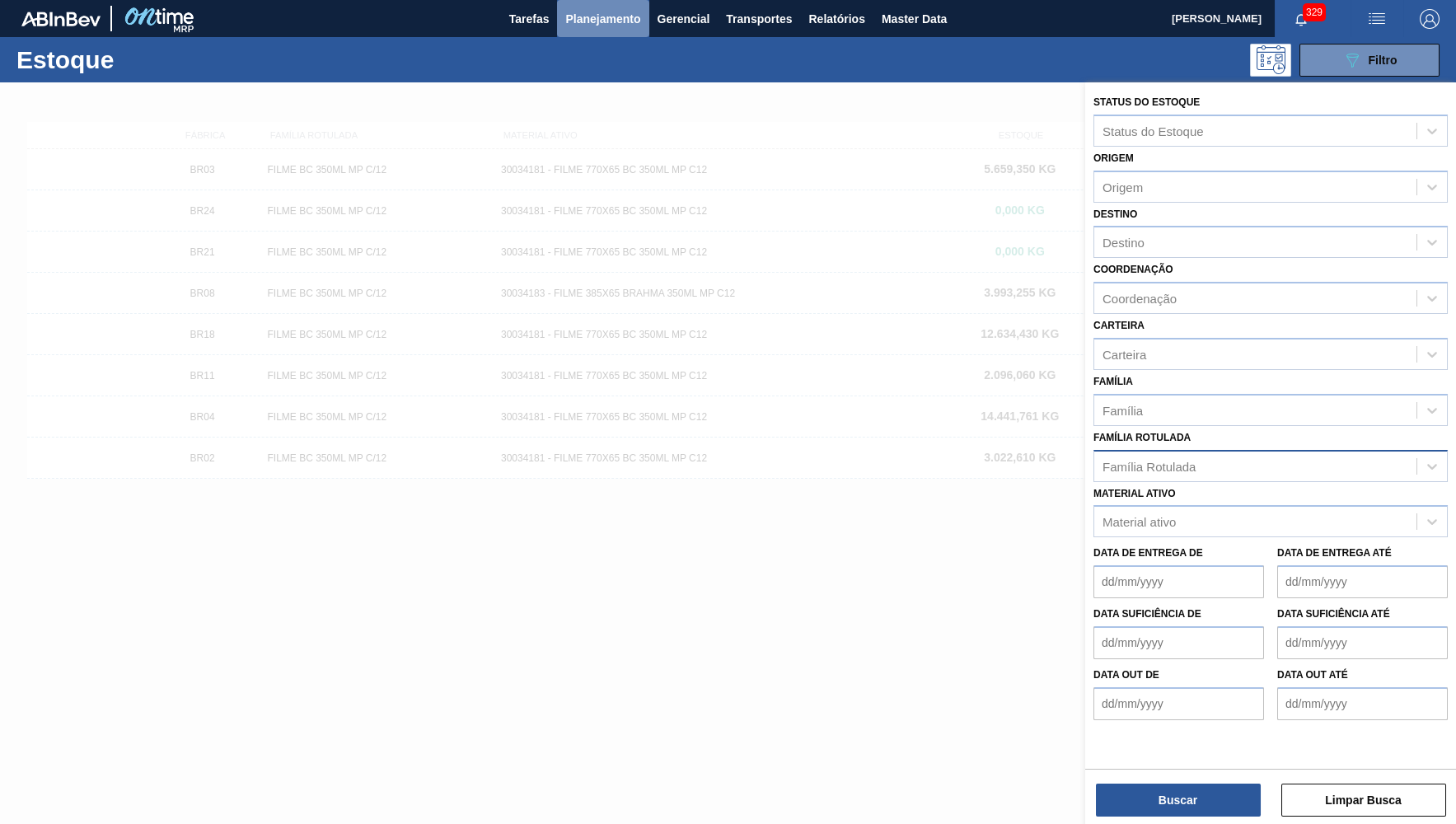
click at [606, 17] on span "Planejamento" at bounding box center [602, 18] width 75 height 20
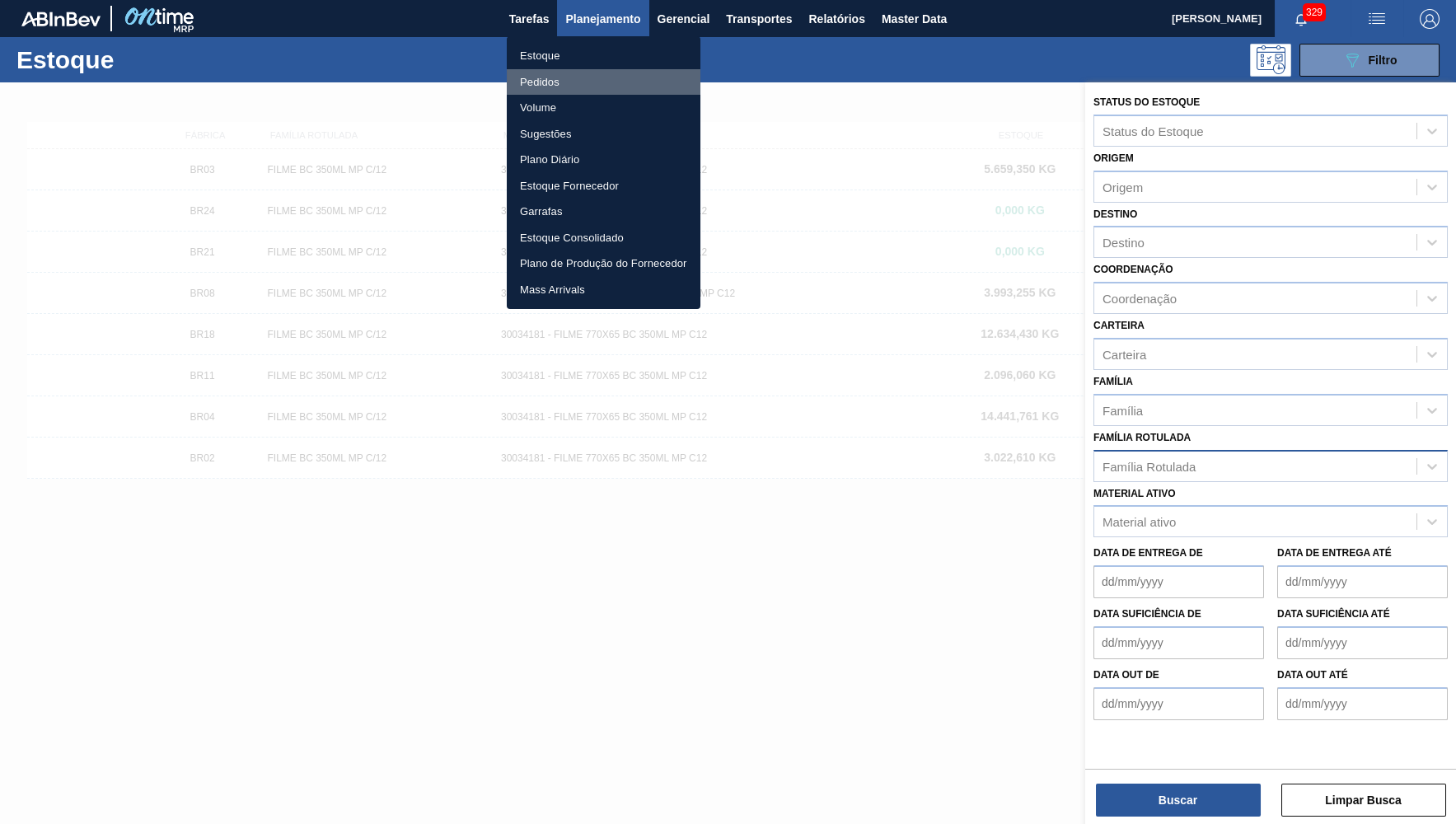
click at [583, 78] on li "Pedidos" at bounding box center [603, 82] width 193 height 27
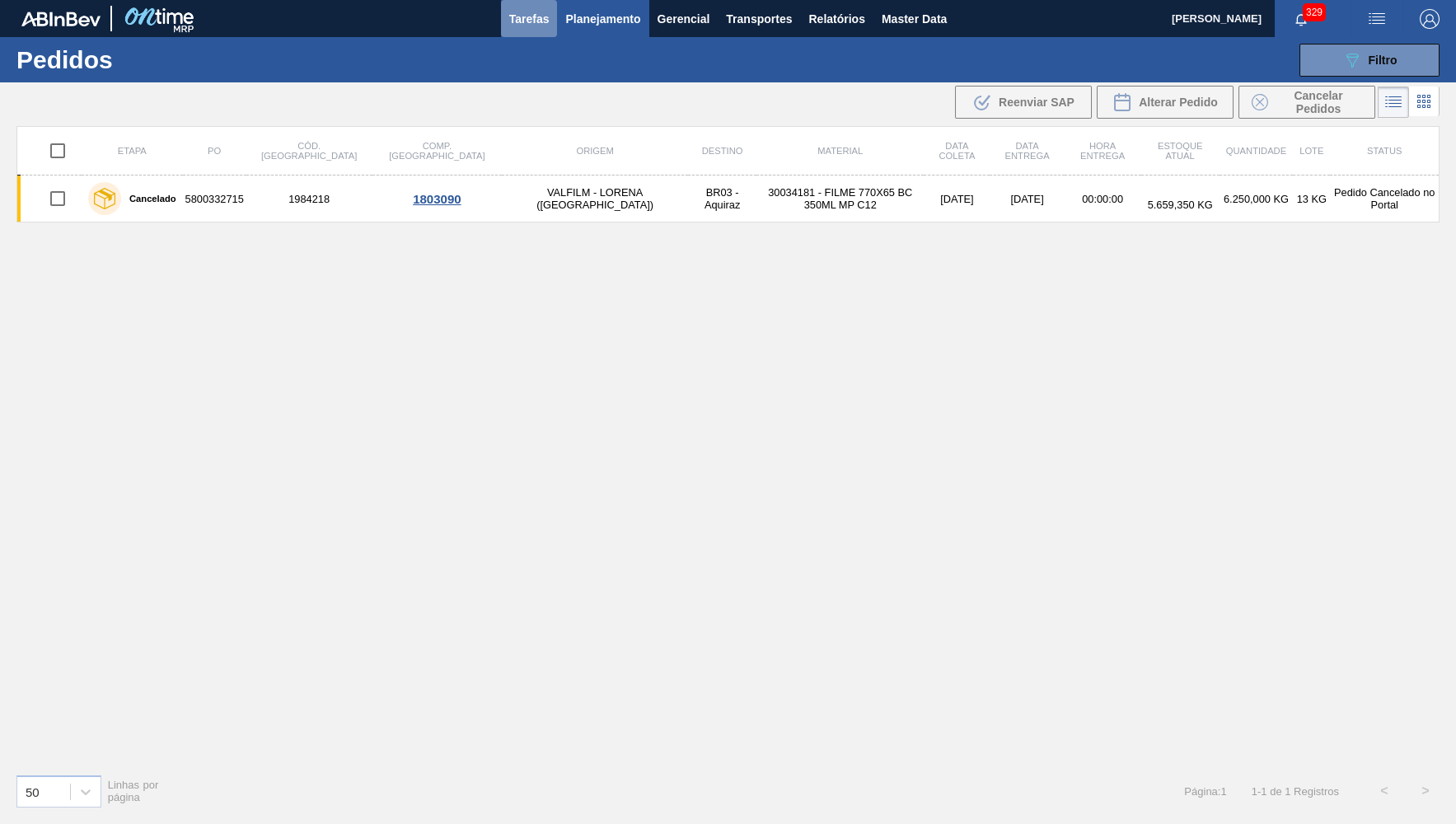
click at [553, 33] on button "Tarefas" at bounding box center [528, 18] width 56 height 37
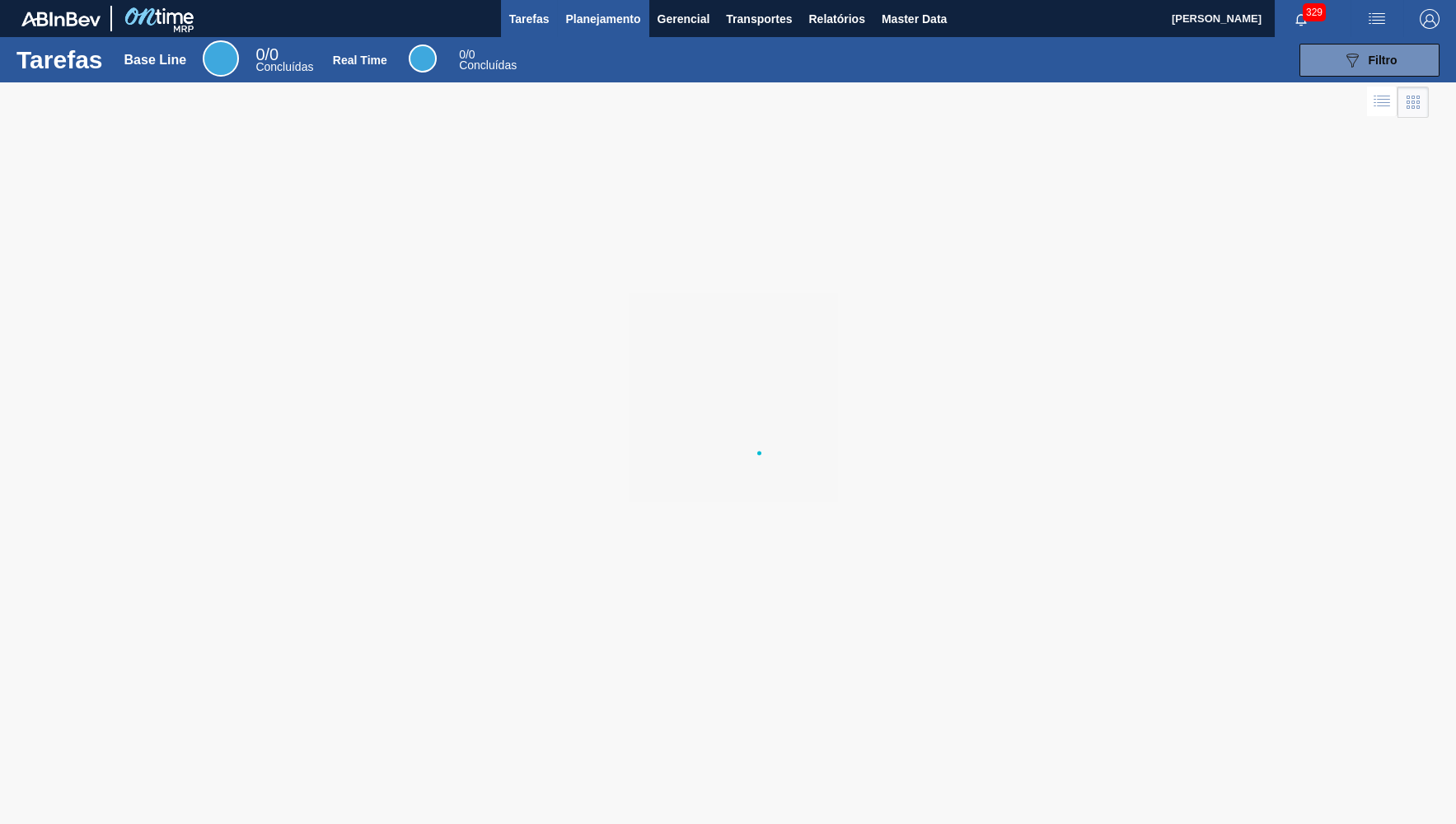
click at [584, 27] on span "Planejamento" at bounding box center [602, 18] width 75 height 20
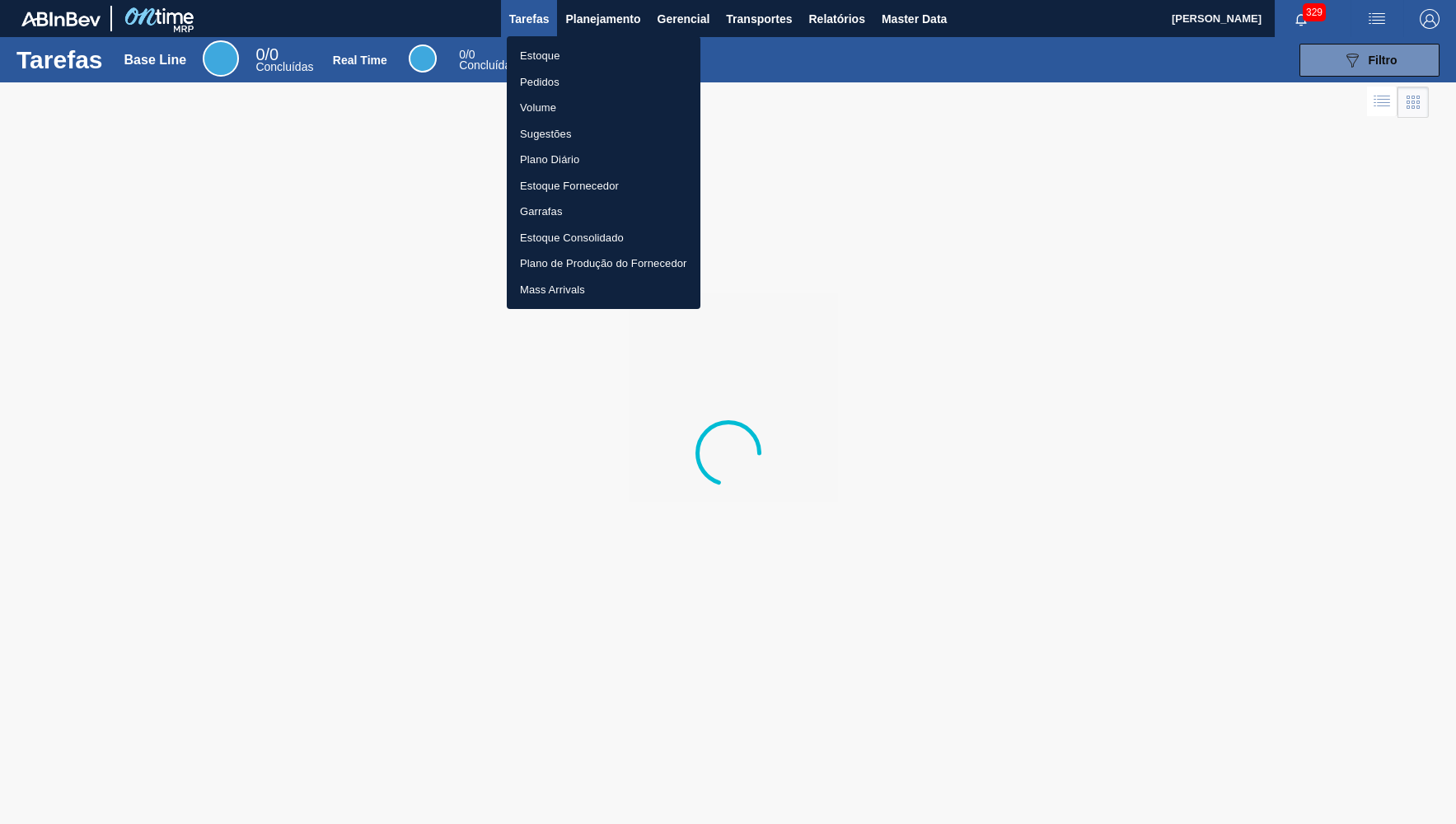
click at [607, 68] on ul "Estoque Pedidos Volume Sugestões Plano Diário Estoque Fornecedor Garrafas Estoq…" at bounding box center [603, 172] width 193 height 273
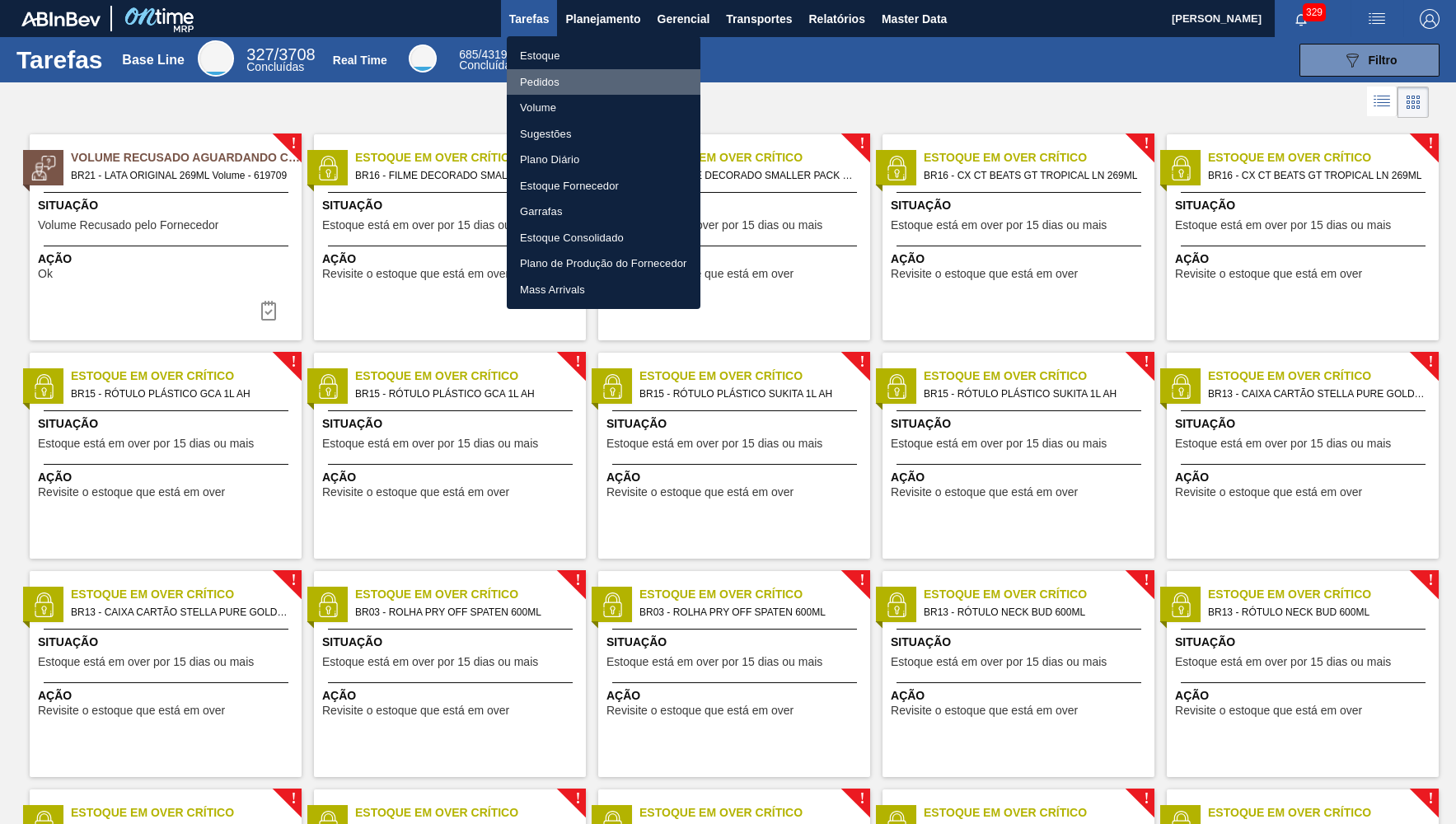
click at [606, 77] on li "Pedidos" at bounding box center [603, 82] width 193 height 27
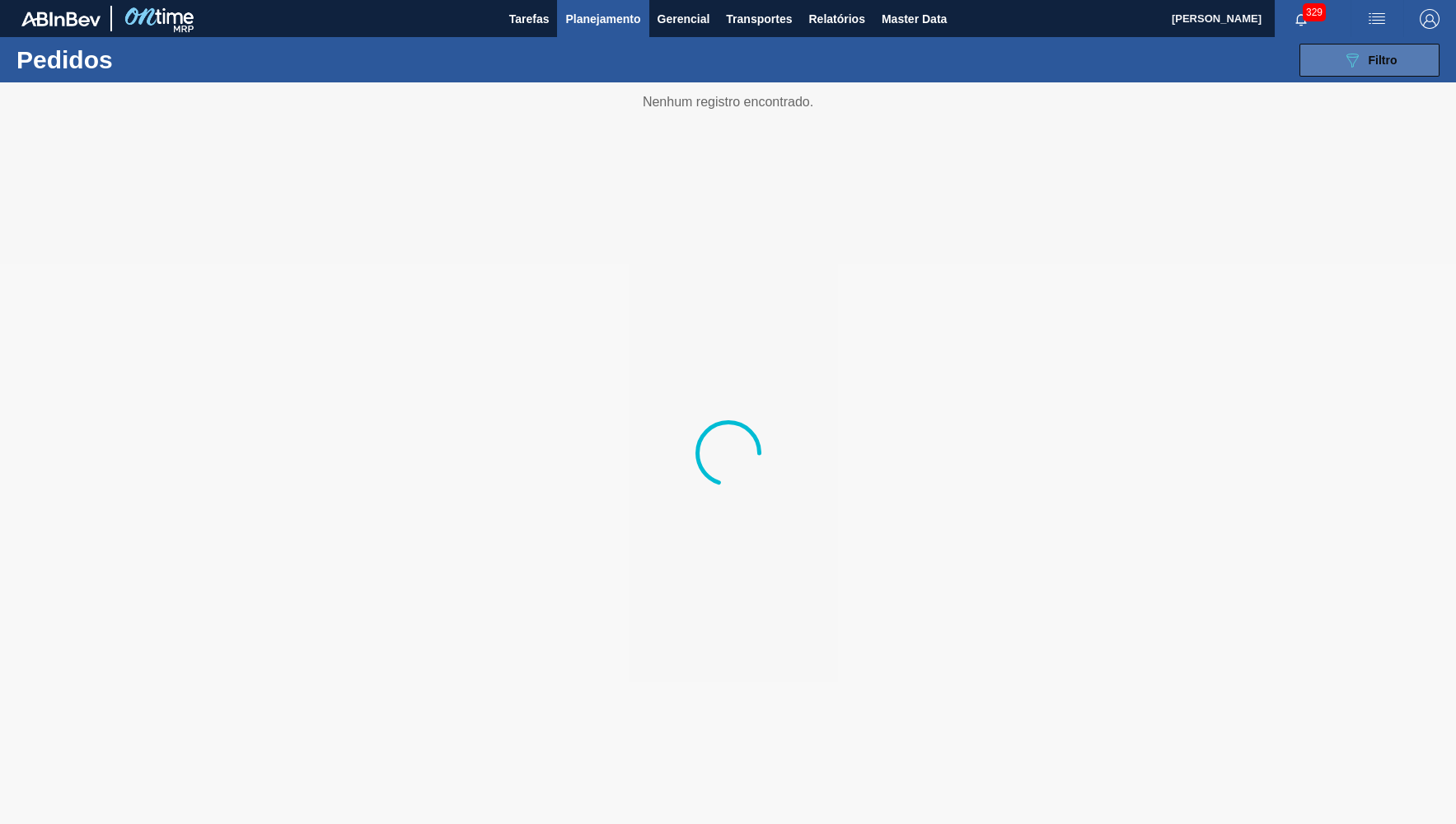
click at [1424, 48] on button "089F7B8B-B2A5-4AFE-B5C0-19BA573D28AC Filtro" at bounding box center [1369, 60] width 140 height 33
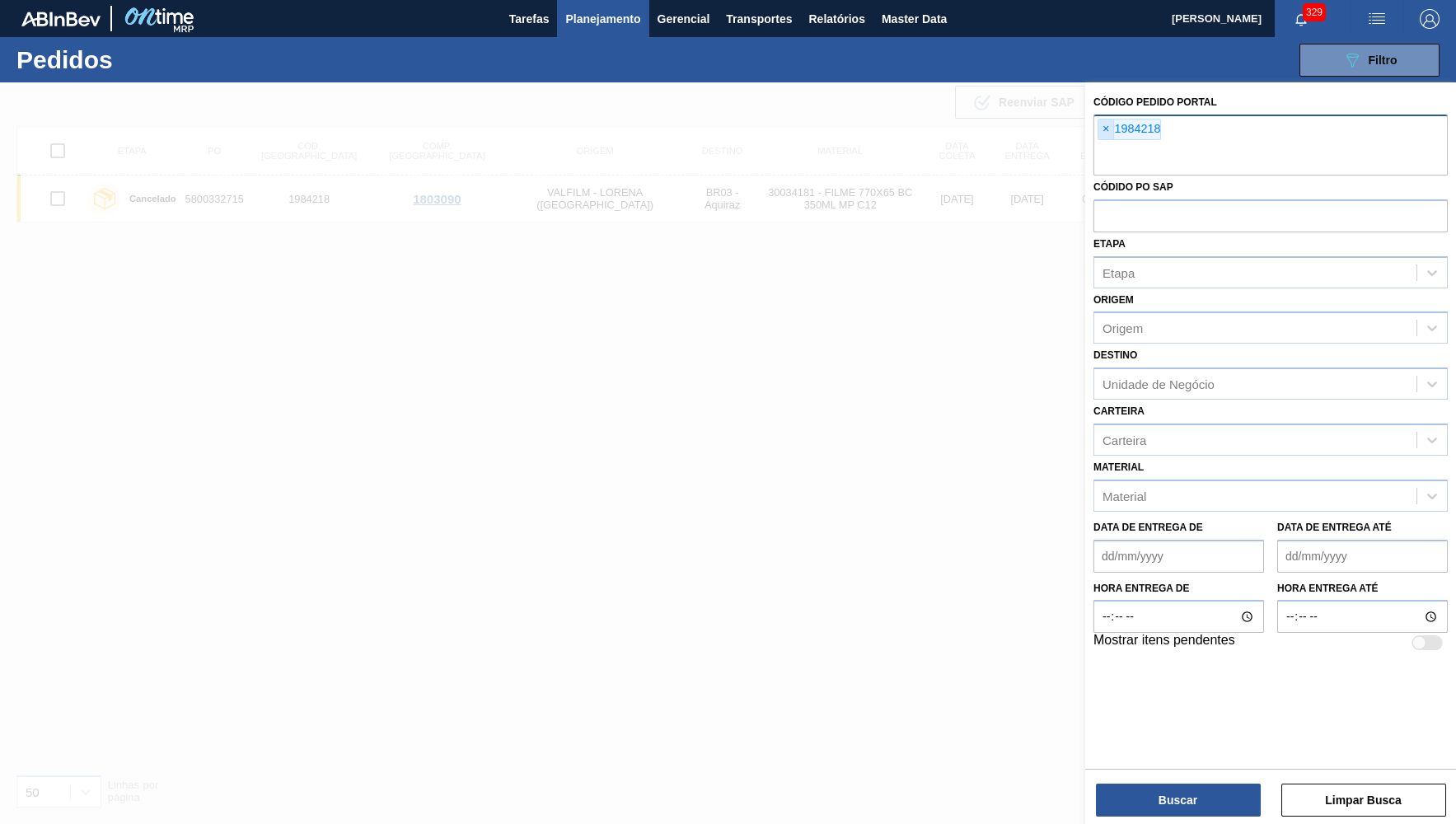
click at [1106, 126] on span "×" at bounding box center [1106, 129] width 15 height 20
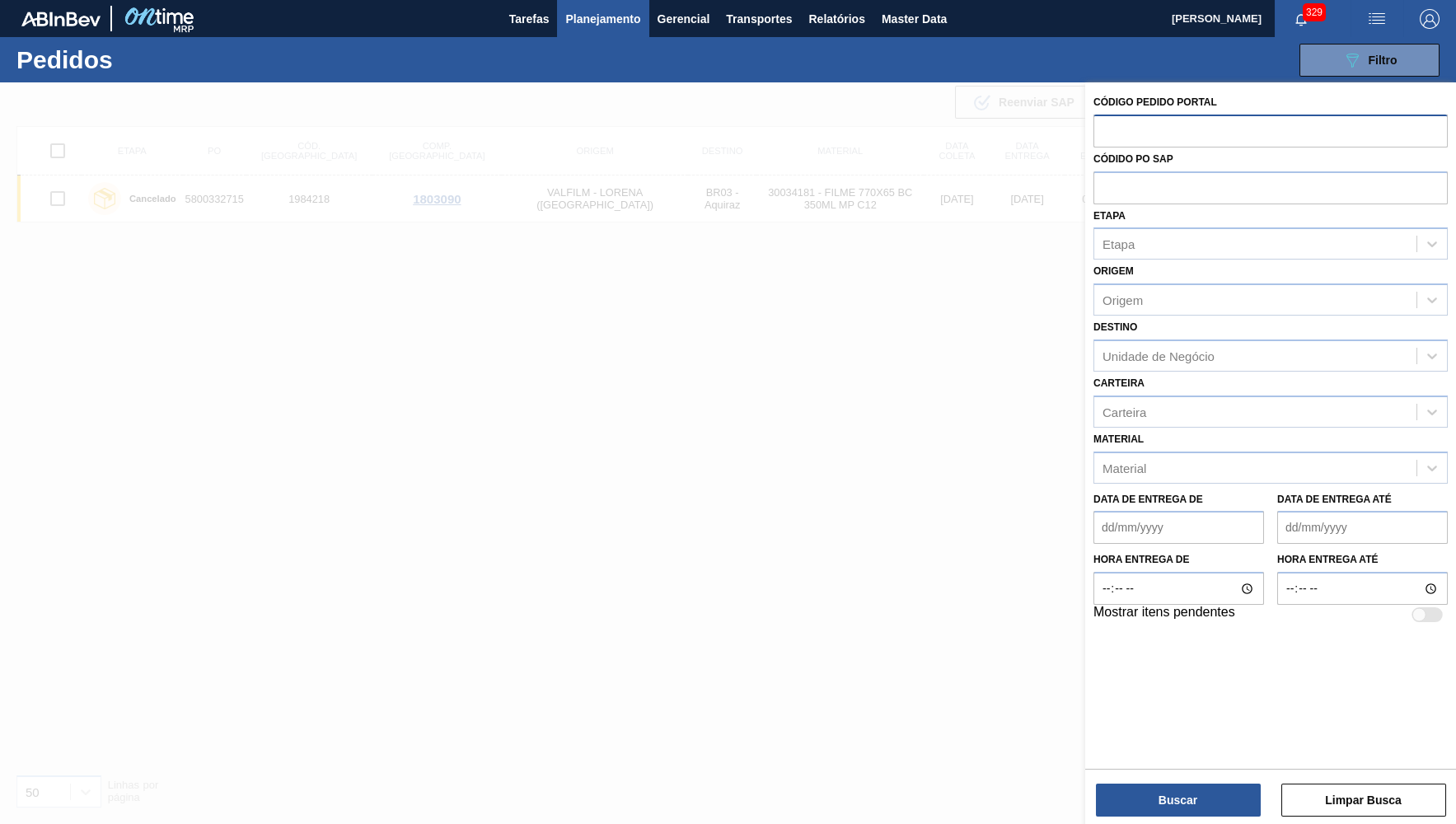
paste input "2022612"
type input "2022612"
click at [1189, 784] on button "Buscar" at bounding box center [1178, 800] width 165 height 33
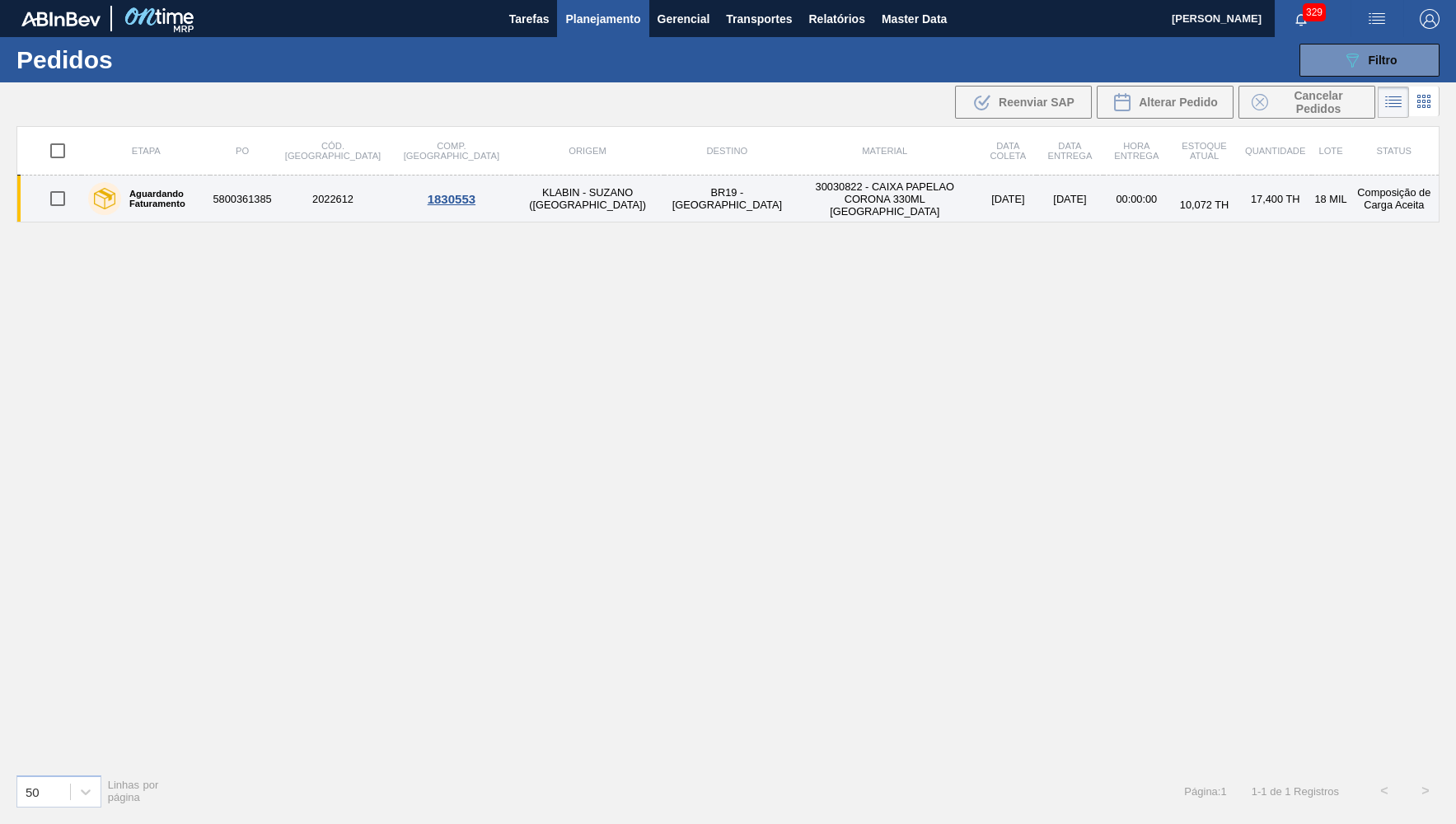
click at [664, 192] on td "BR19 - Nova Rio" at bounding box center [728, 198] width 127 height 47
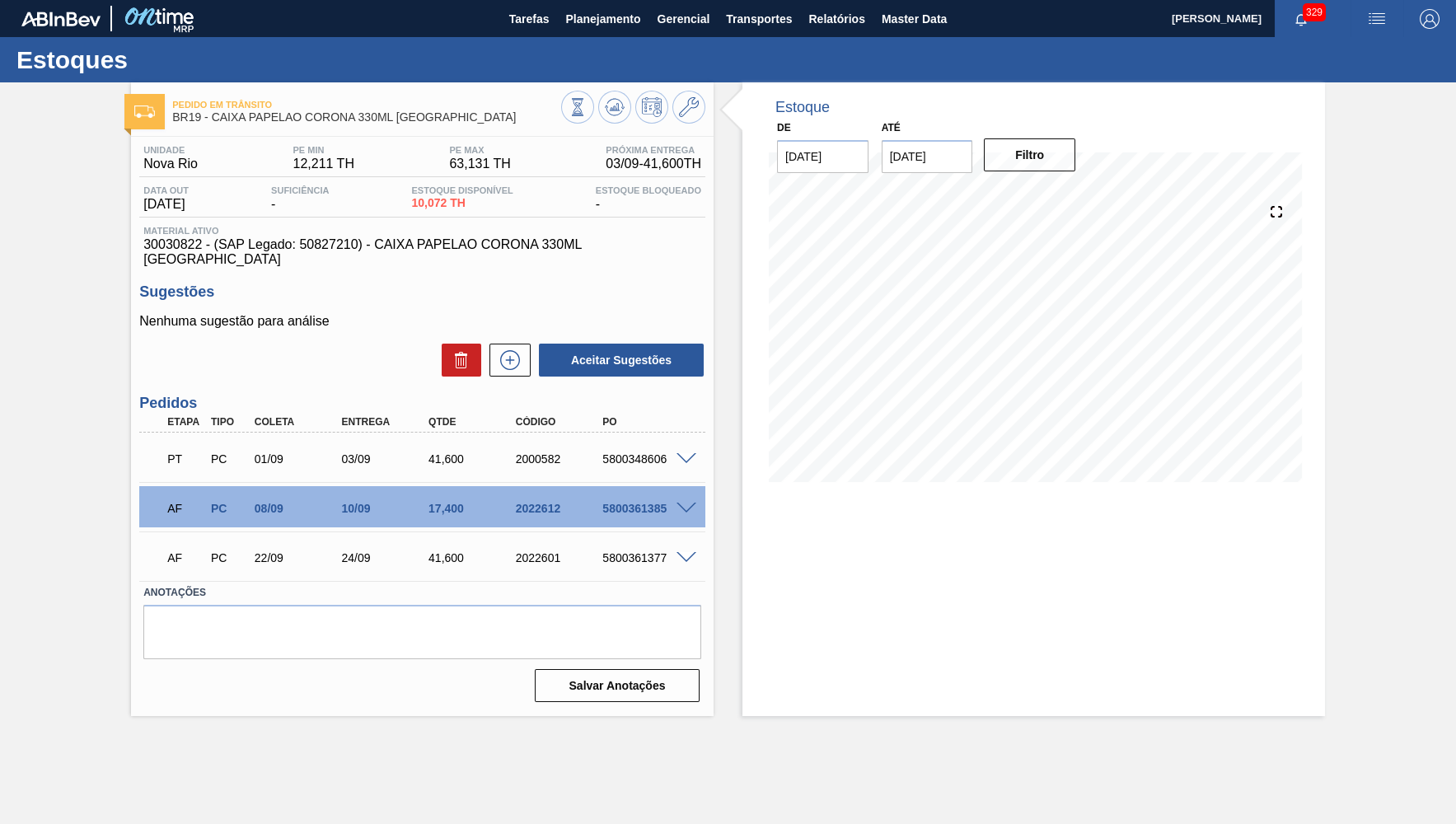
click at [690, 502] on span at bounding box center [686, 508] width 20 height 12
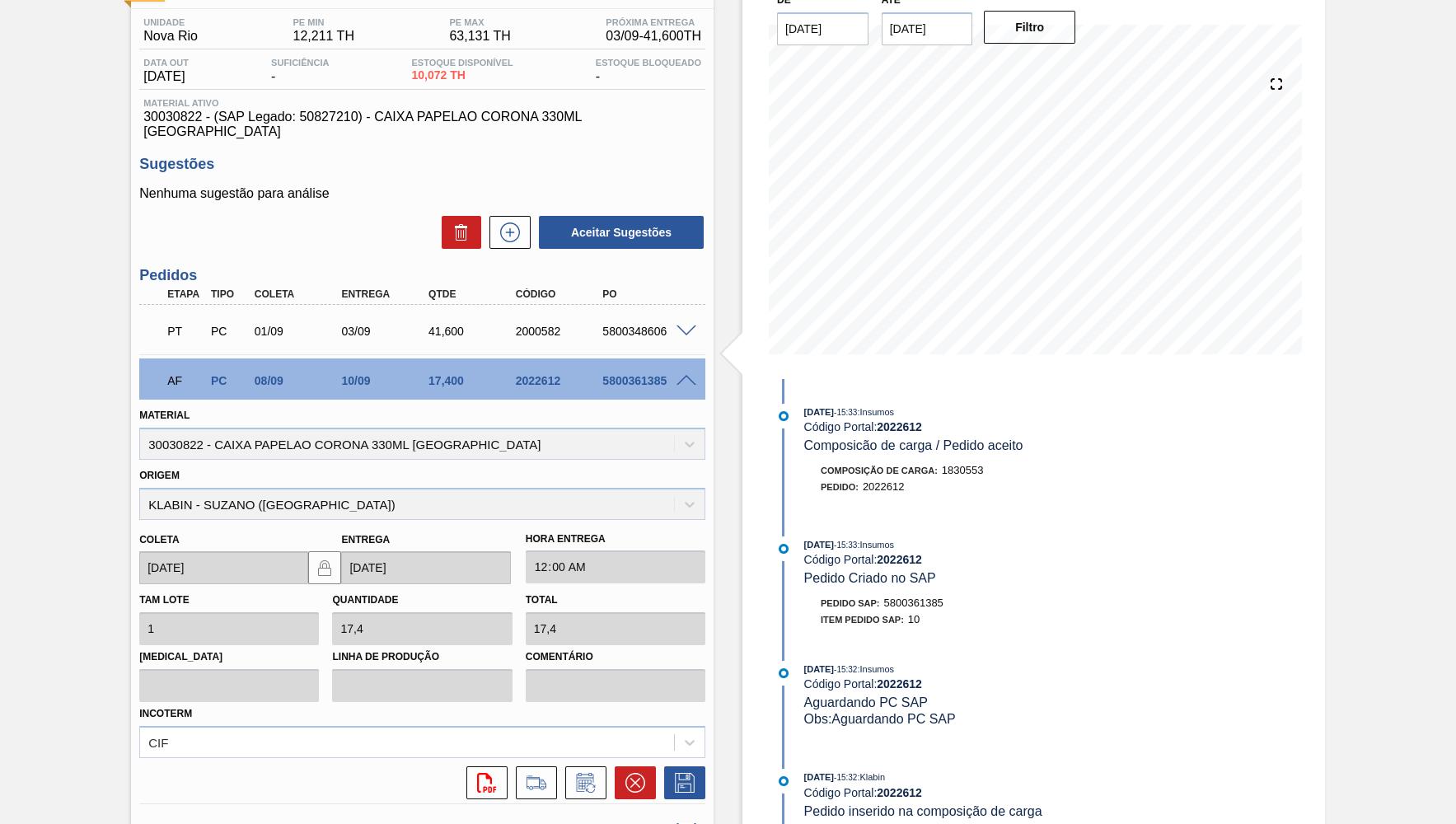
scroll to position [240, 0]
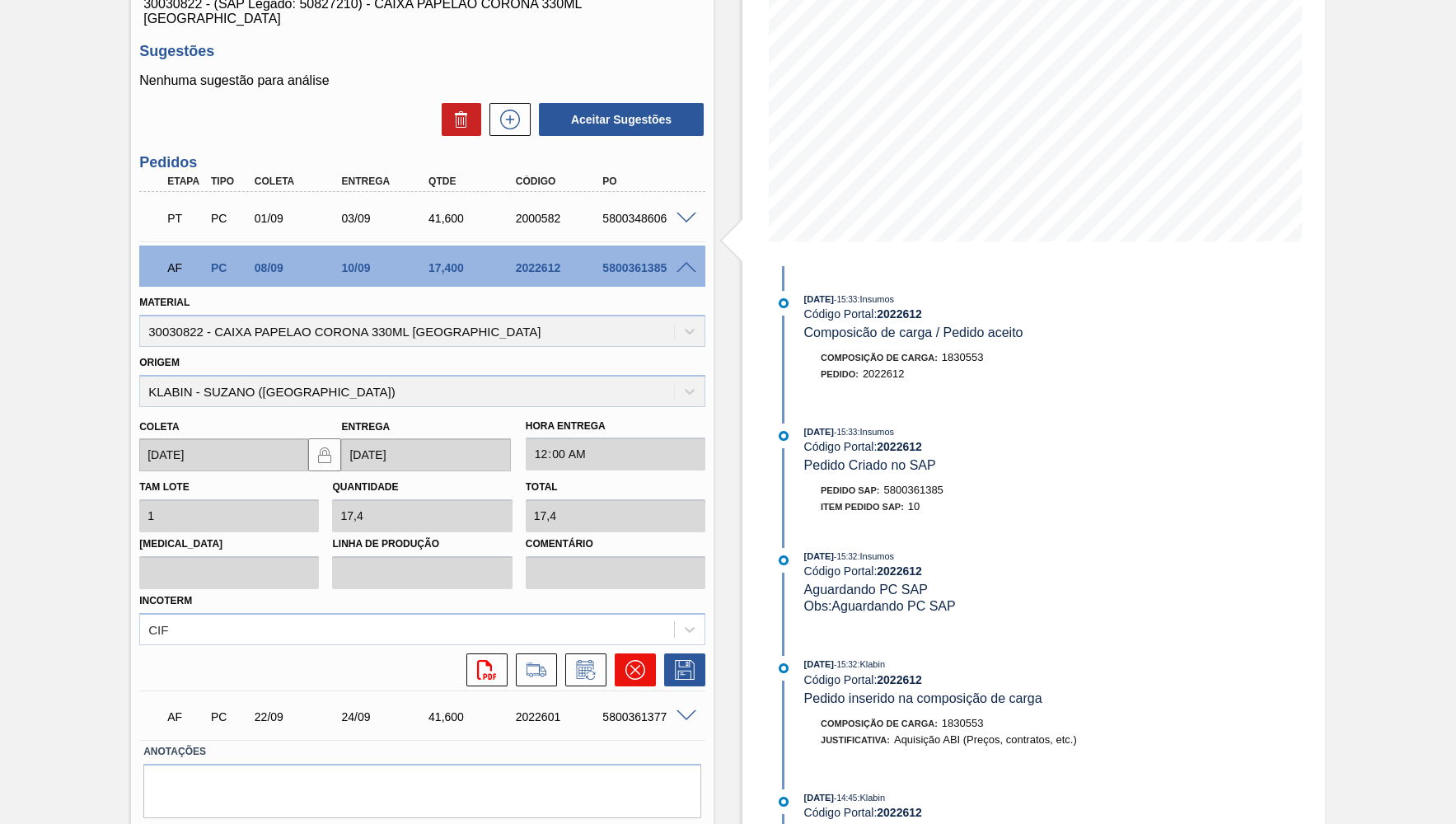
click at [632, 659] on icon at bounding box center [635, 669] width 20 height 20
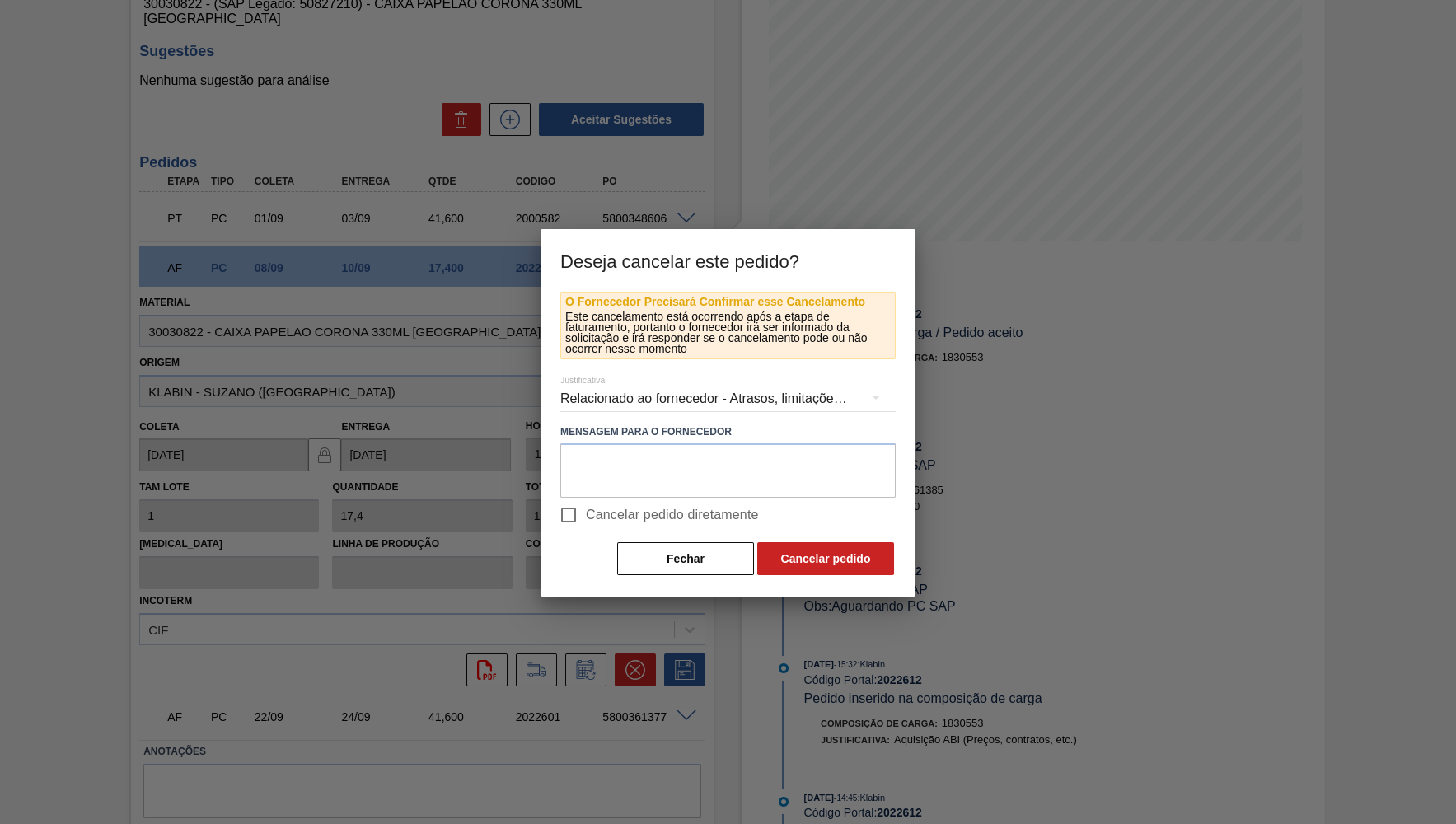
click at [617, 514] on span "Cancelar pedido diretamente" at bounding box center [672, 515] width 173 height 20
click at [586, 514] on input "Cancelar pedido diretamente" at bounding box center [569, 515] width 34 height 34
checkbox input "true"
click at [630, 400] on div "Relacionado ao fornecedor - Atrasos, limitações de capacidade, etc." at bounding box center [728, 398] width 335 height 46
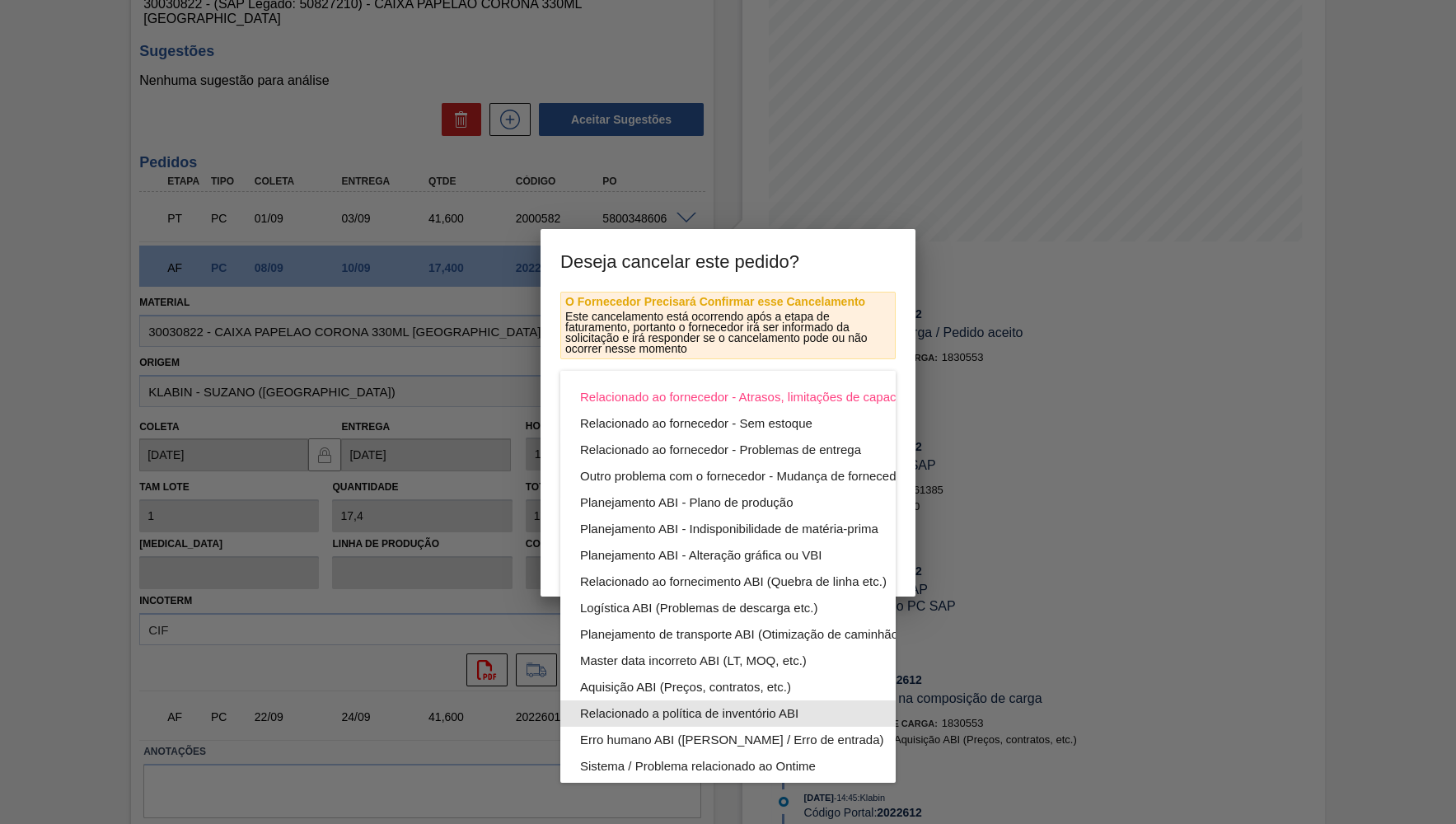
scroll to position [88, 0]
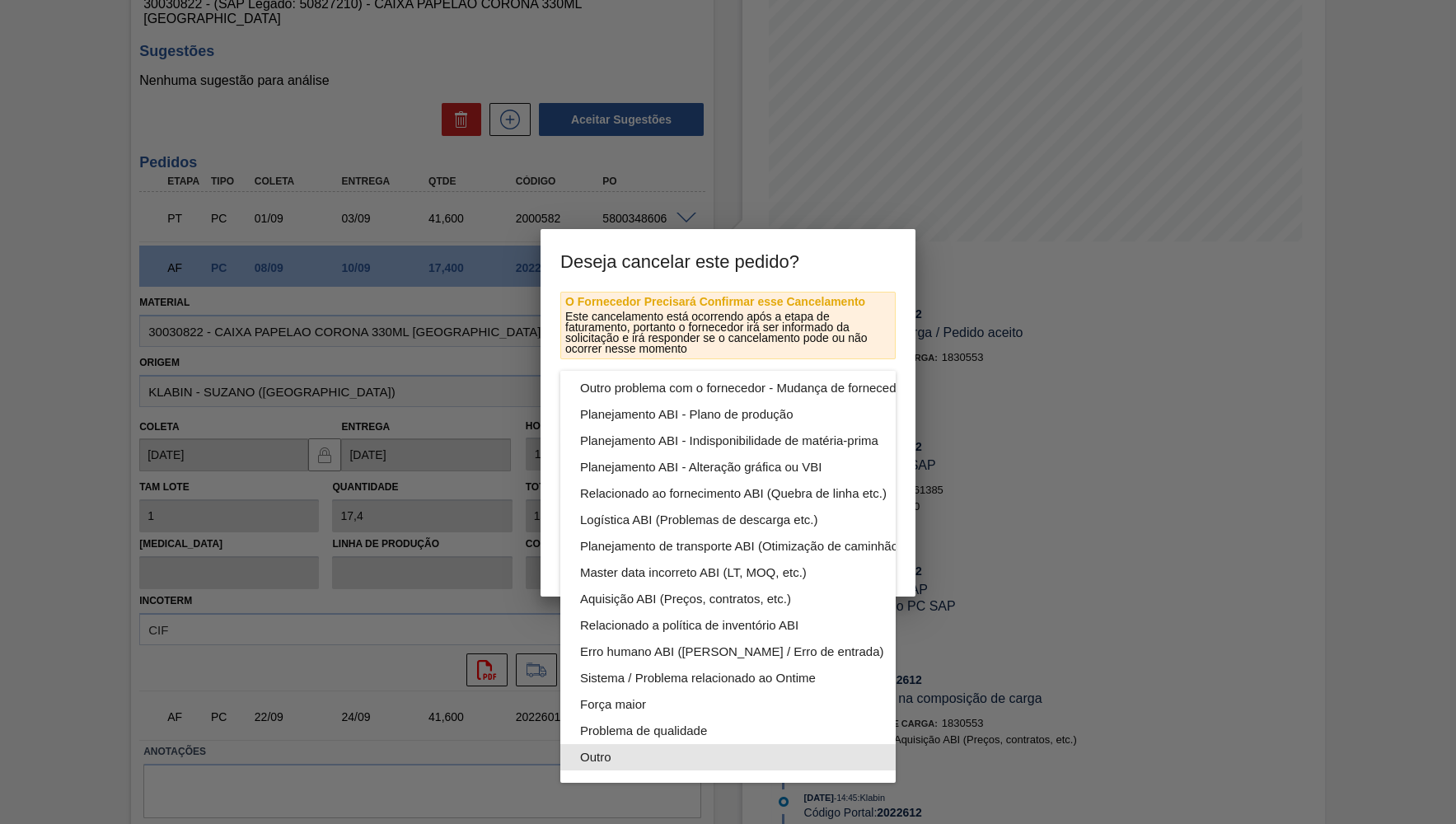
click at [625, 746] on div "Outro" at bounding box center [767, 757] width 373 height 27
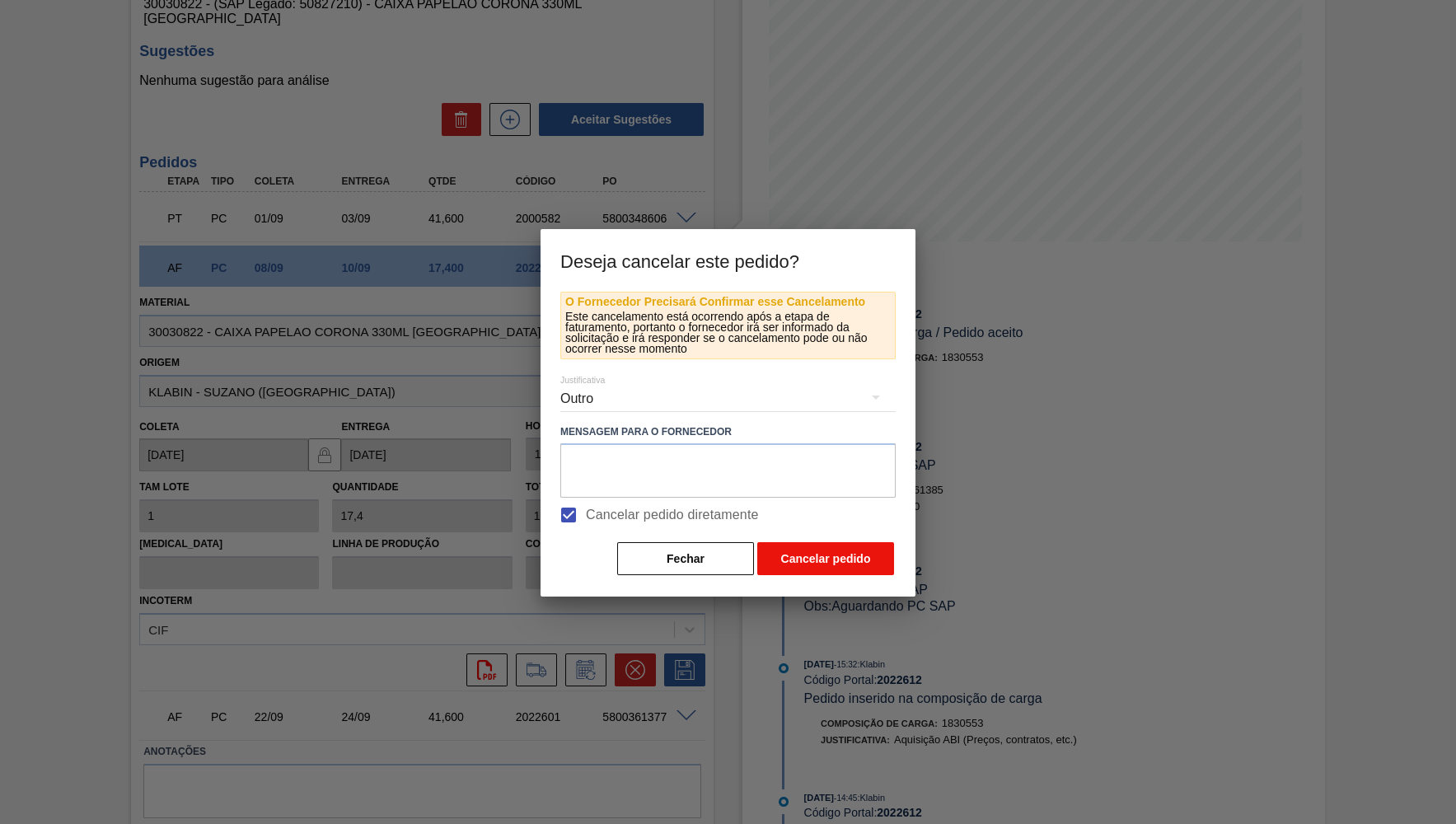
click at [867, 542] on button "Cancelar pedido" at bounding box center [825, 558] width 137 height 33
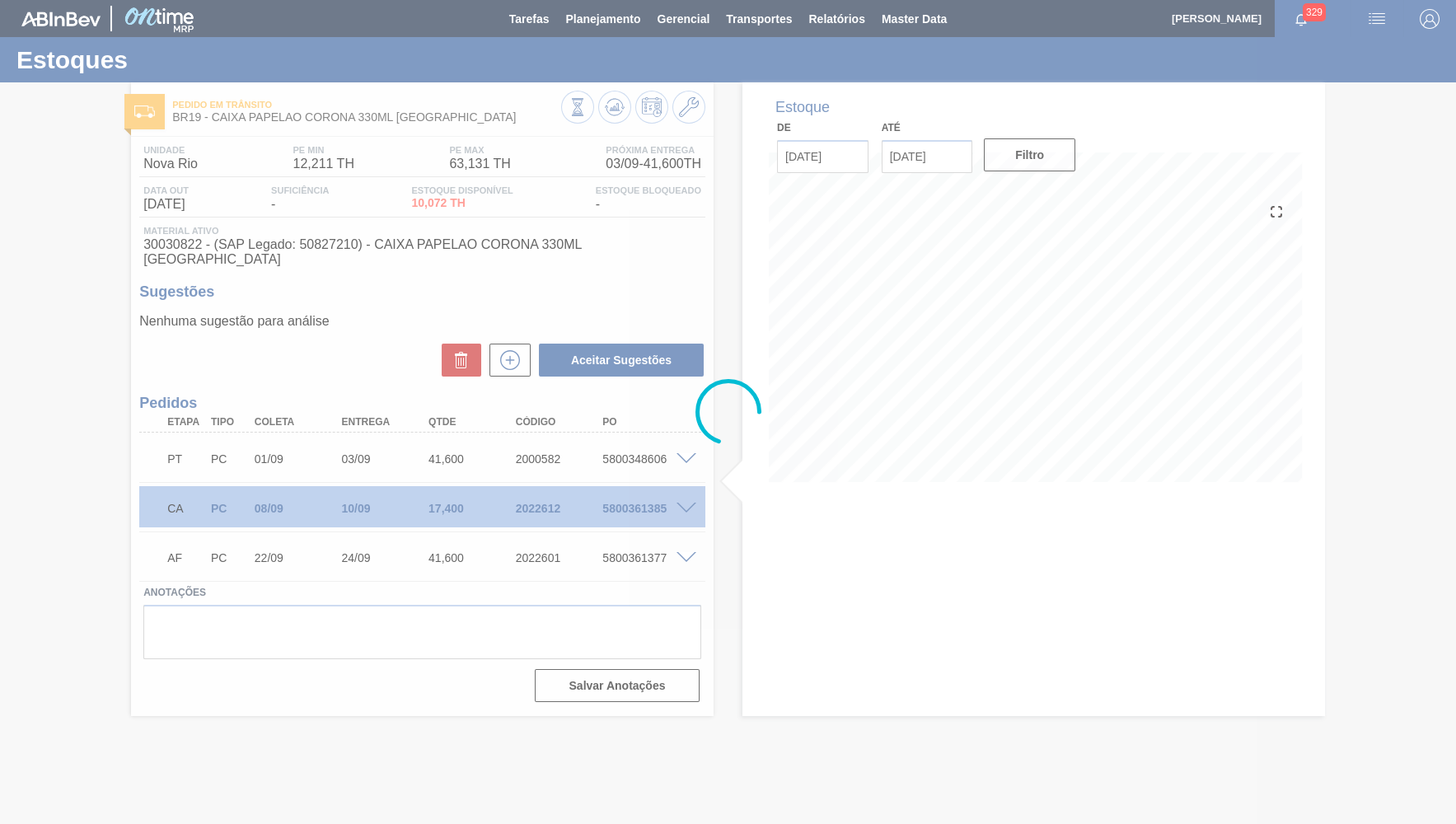
scroll to position [0, 0]
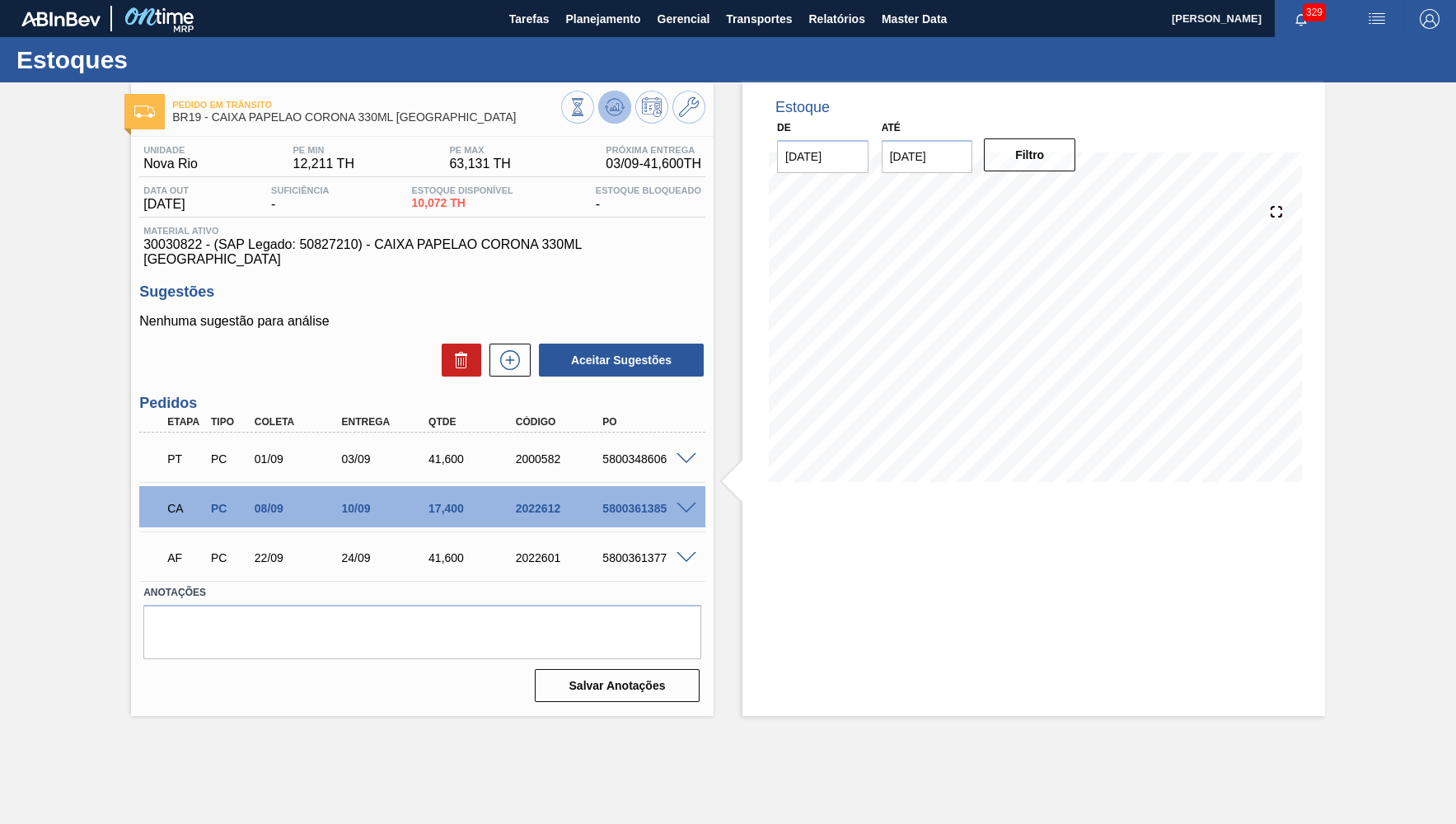
drag, startPoint x: 641, startPoint y: 107, endPoint x: 620, endPoint y: 105, distance: 21.1
click at [620, 105] on div at bounding box center [633, 109] width 145 height 37
click at [620, 105] on icon at bounding box center [615, 107] width 20 height 20
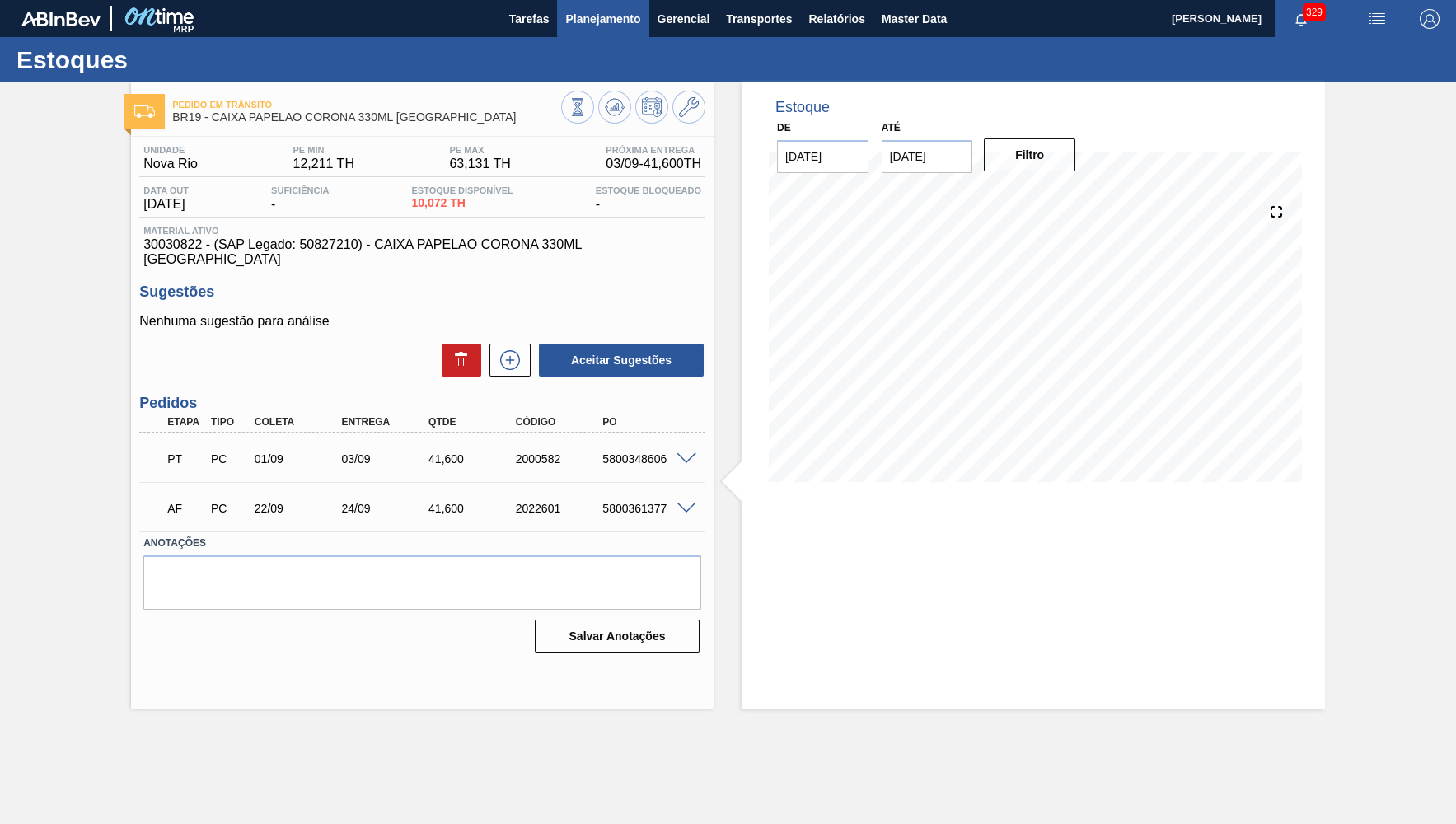
click at [615, 21] on span "Planejamento" at bounding box center [602, 18] width 75 height 20
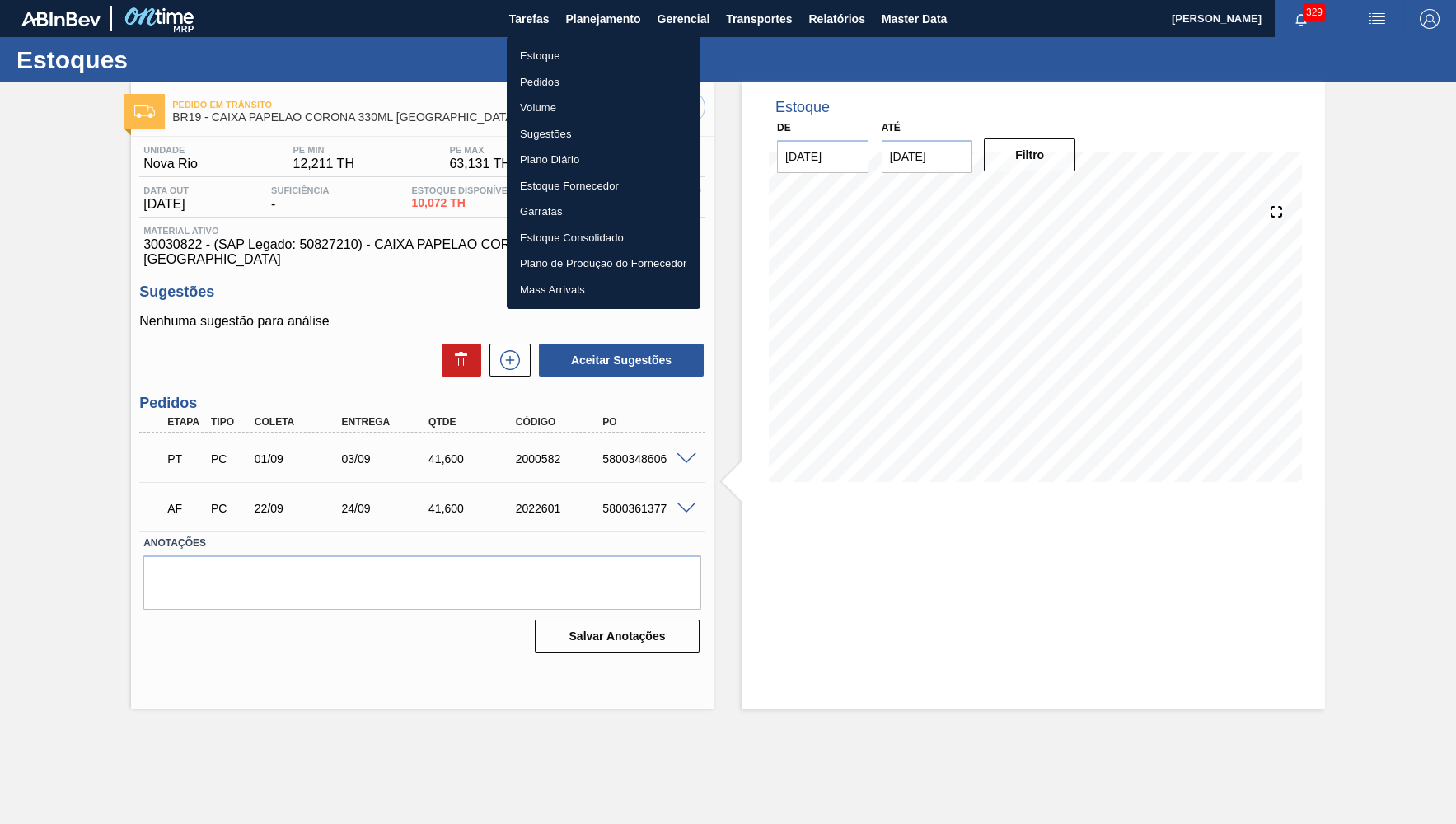
click at [579, 51] on li "Estoque" at bounding box center [603, 56] width 193 height 27
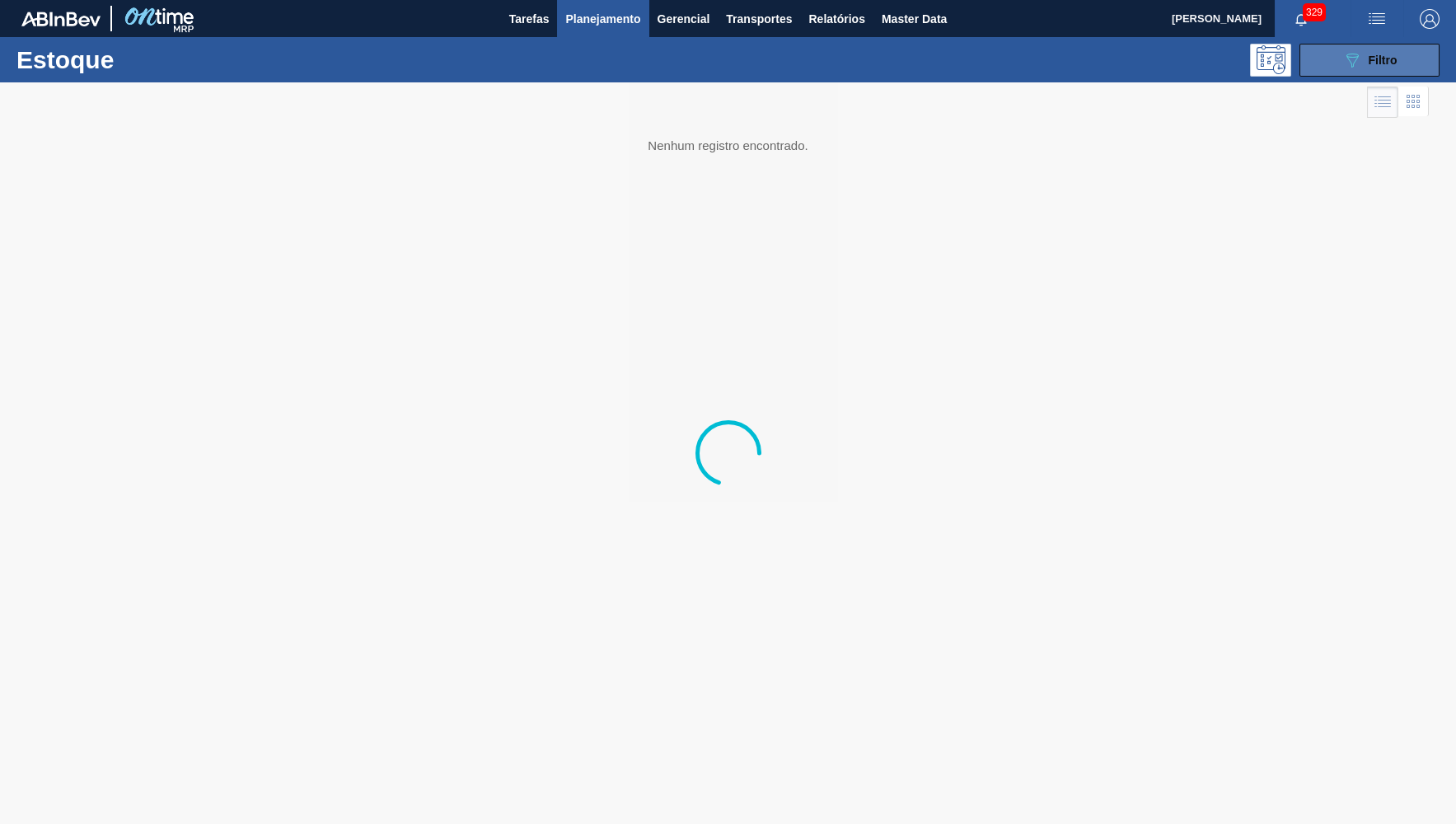
click at [1361, 56] on icon "089F7B8B-B2A5-4AFE-B5C0-19BA573D28AC" at bounding box center [1352, 60] width 20 height 20
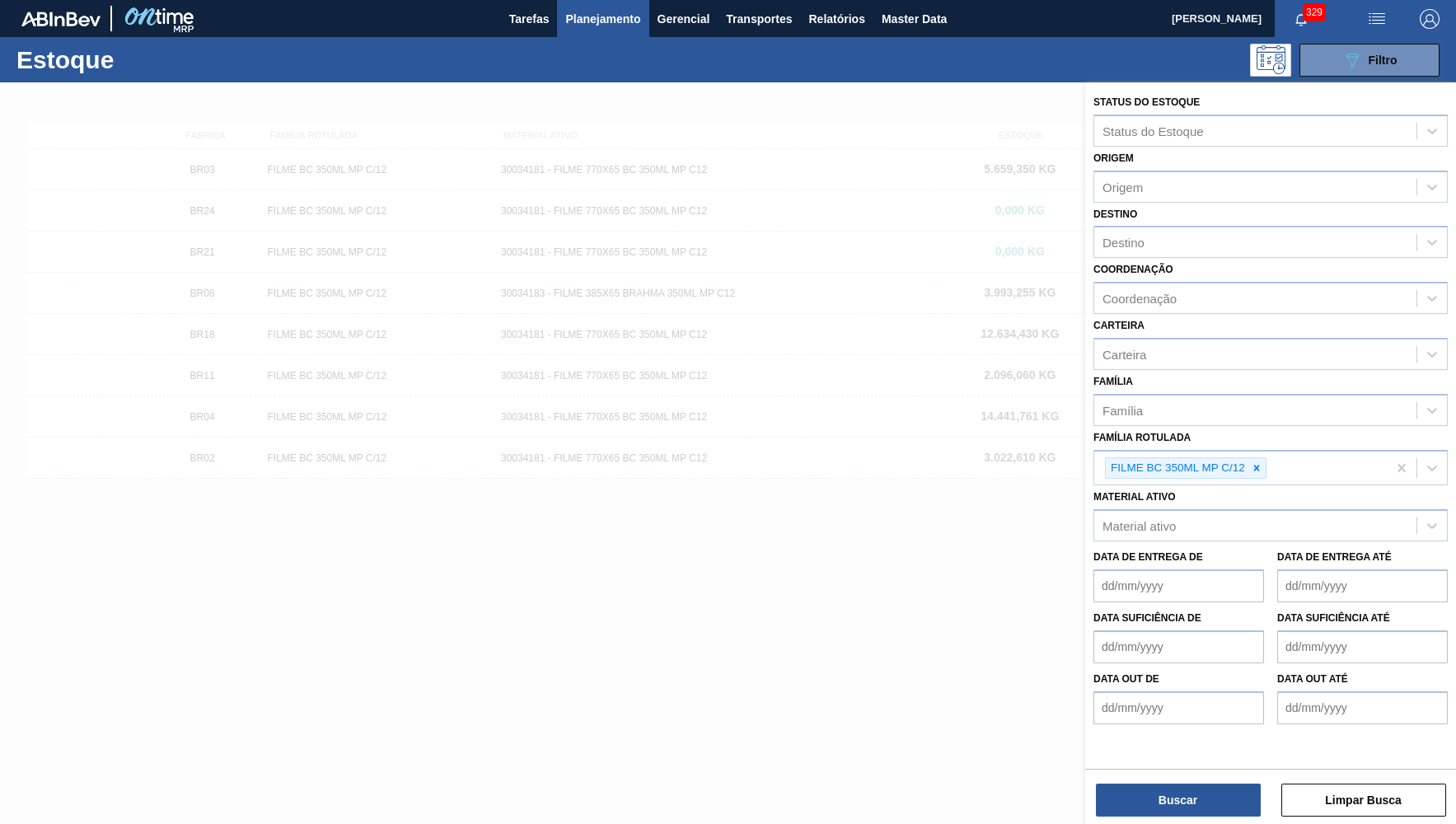
drag, startPoint x: 791, startPoint y: 278, endPoint x: 445, endPoint y: 138, distance: 373.3
click at [789, 278] on div at bounding box center [728, 494] width 1456 height 824
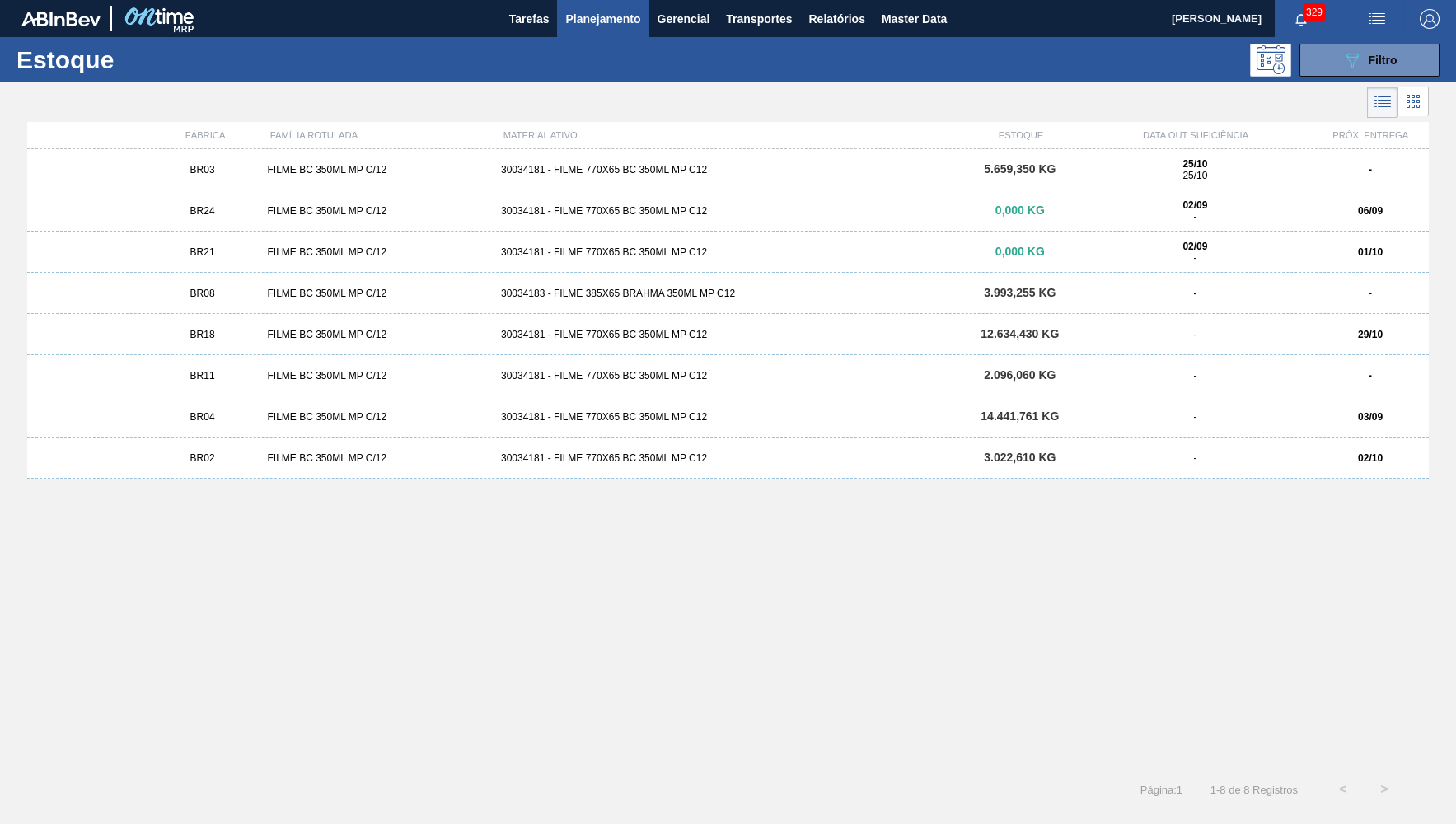
click at [595, 21] on span "Planejamento" at bounding box center [602, 18] width 75 height 20
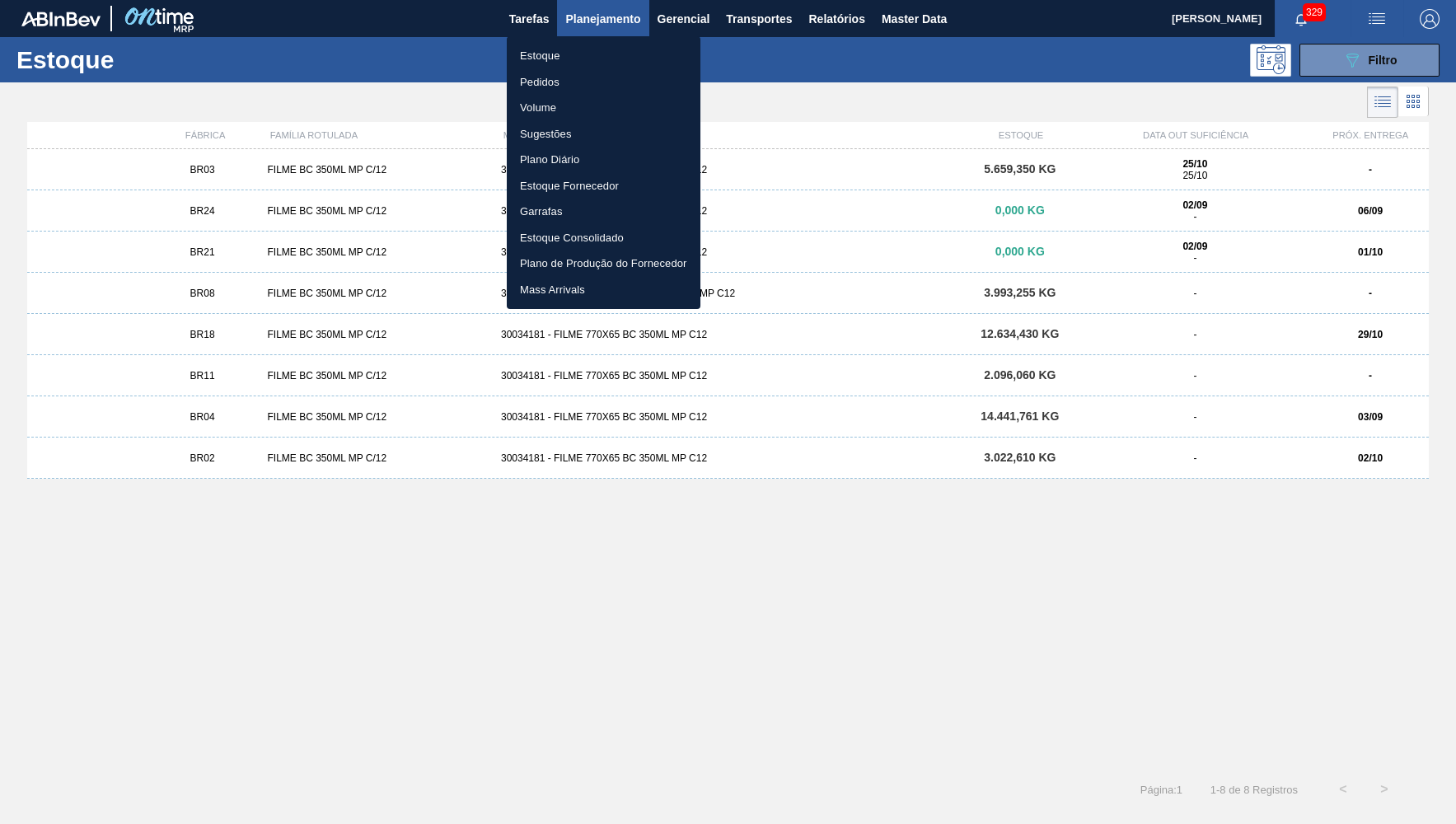
click at [537, 47] on li "Estoque" at bounding box center [603, 56] width 193 height 27
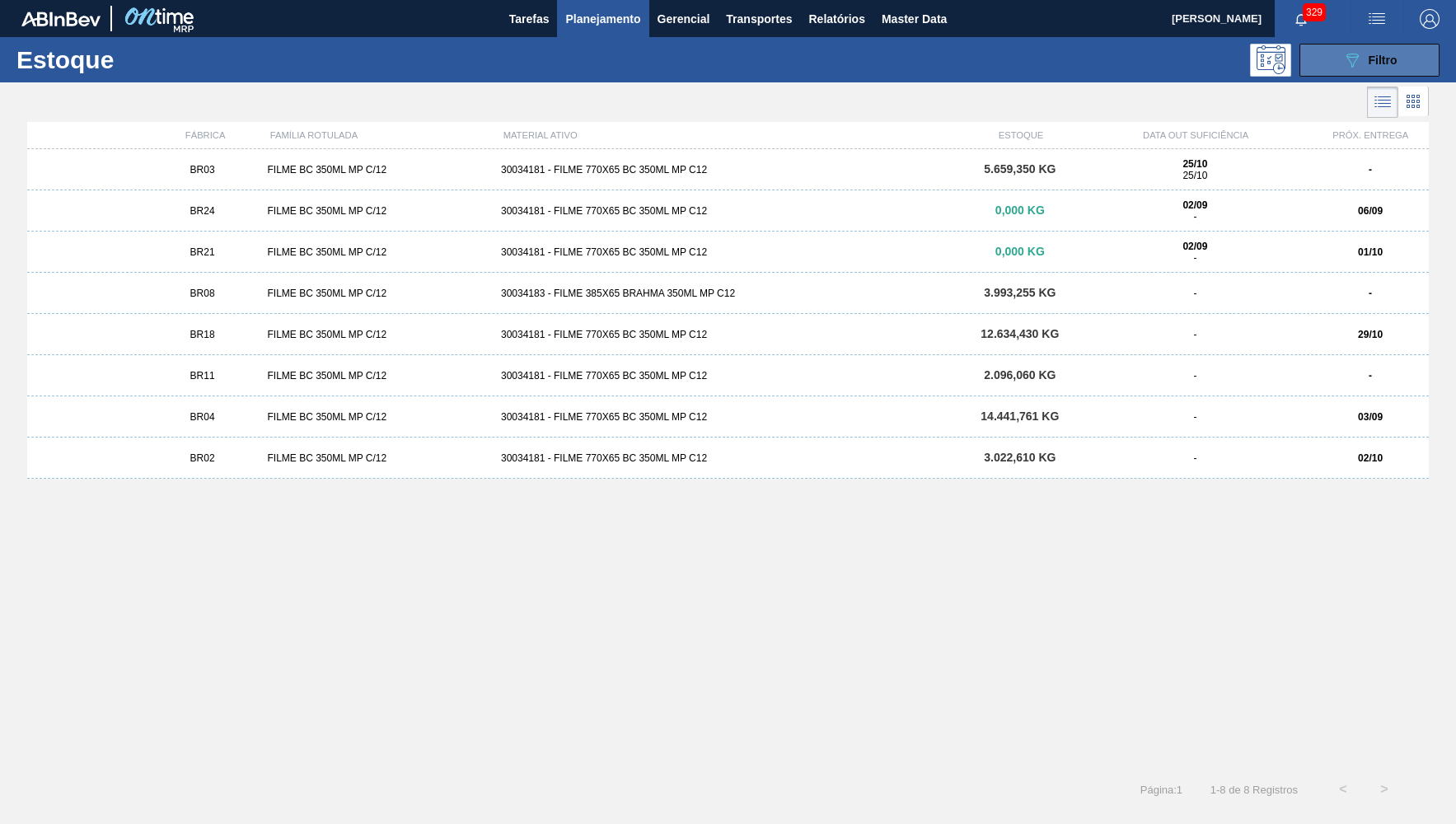
click at [1377, 67] on div "089F7B8B-B2A5-4AFE-B5C0-19BA573D28AC Filtro" at bounding box center [1370, 60] width 56 height 20
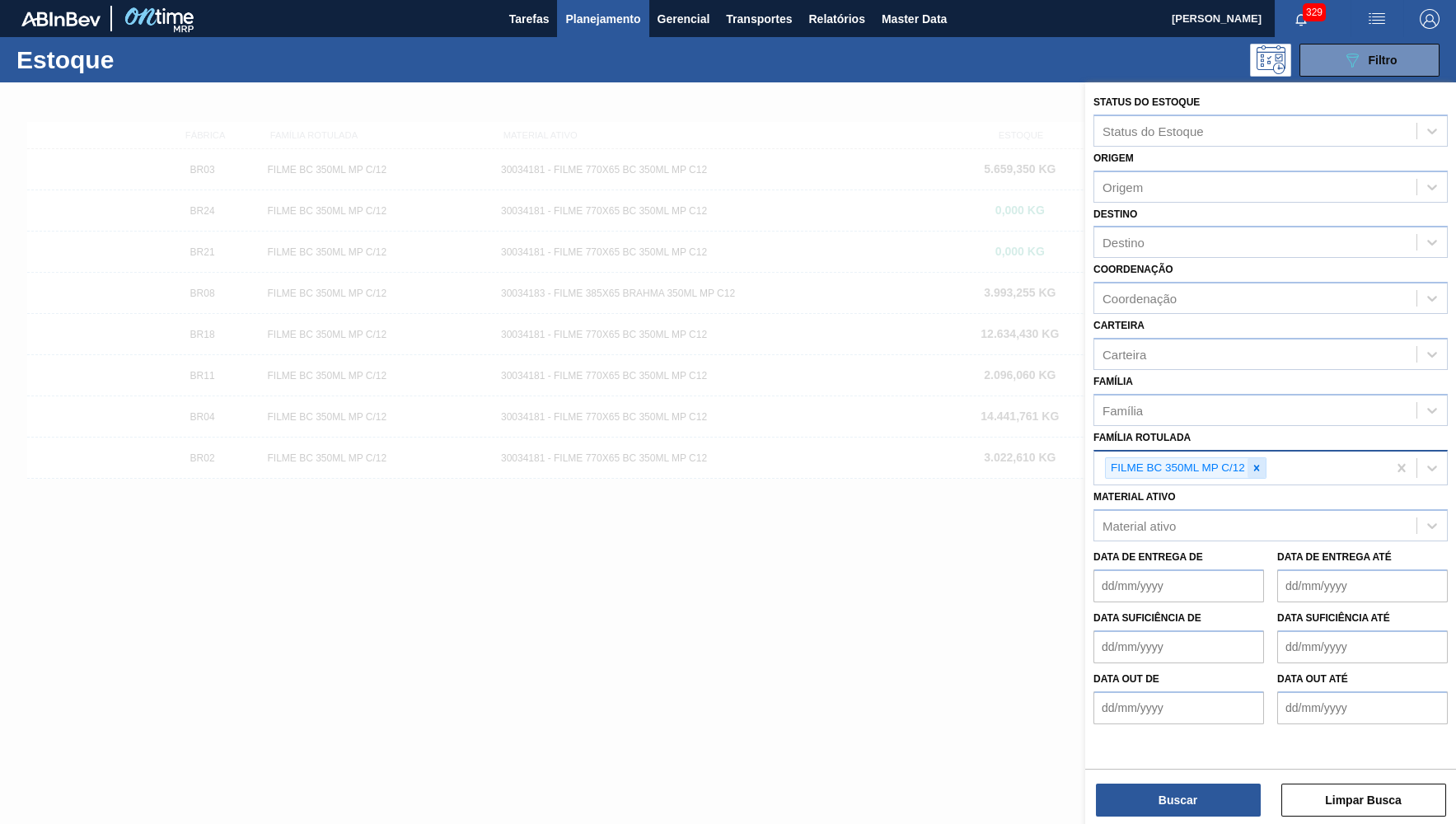
click at [1259, 462] on icon at bounding box center [1257, 468] width 11 height 11
paste Rotulada "30034001"
type Rotulada "30034001"
click at [1179, 457] on div "30034001" at bounding box center [1255, 465] width 323 height 24
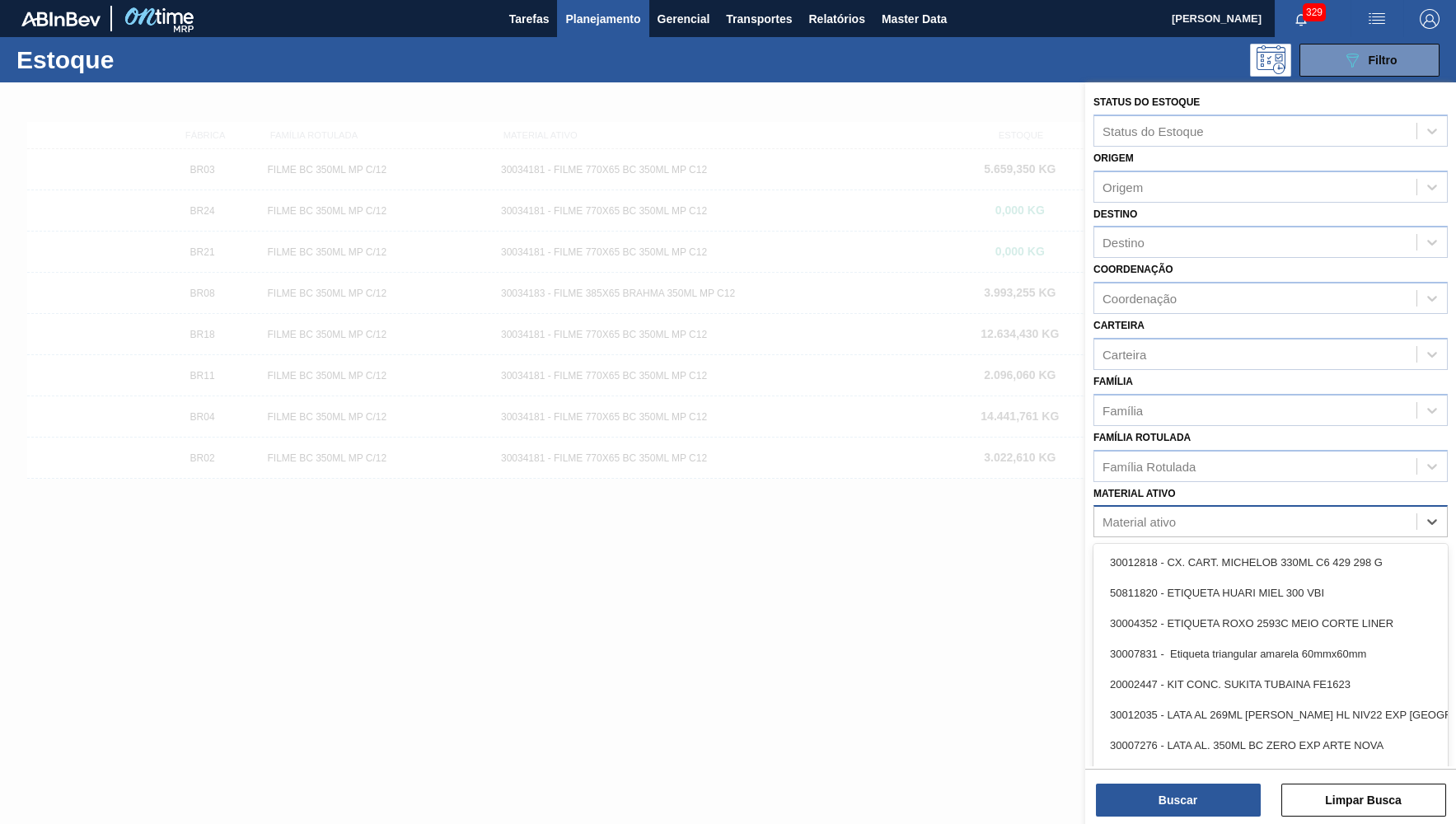
click at [1175, 515] on div "Material ativo" at bounding box center [1139, 522] width 74 height 14
paste ativo "30034001"
type ativo "30034001"
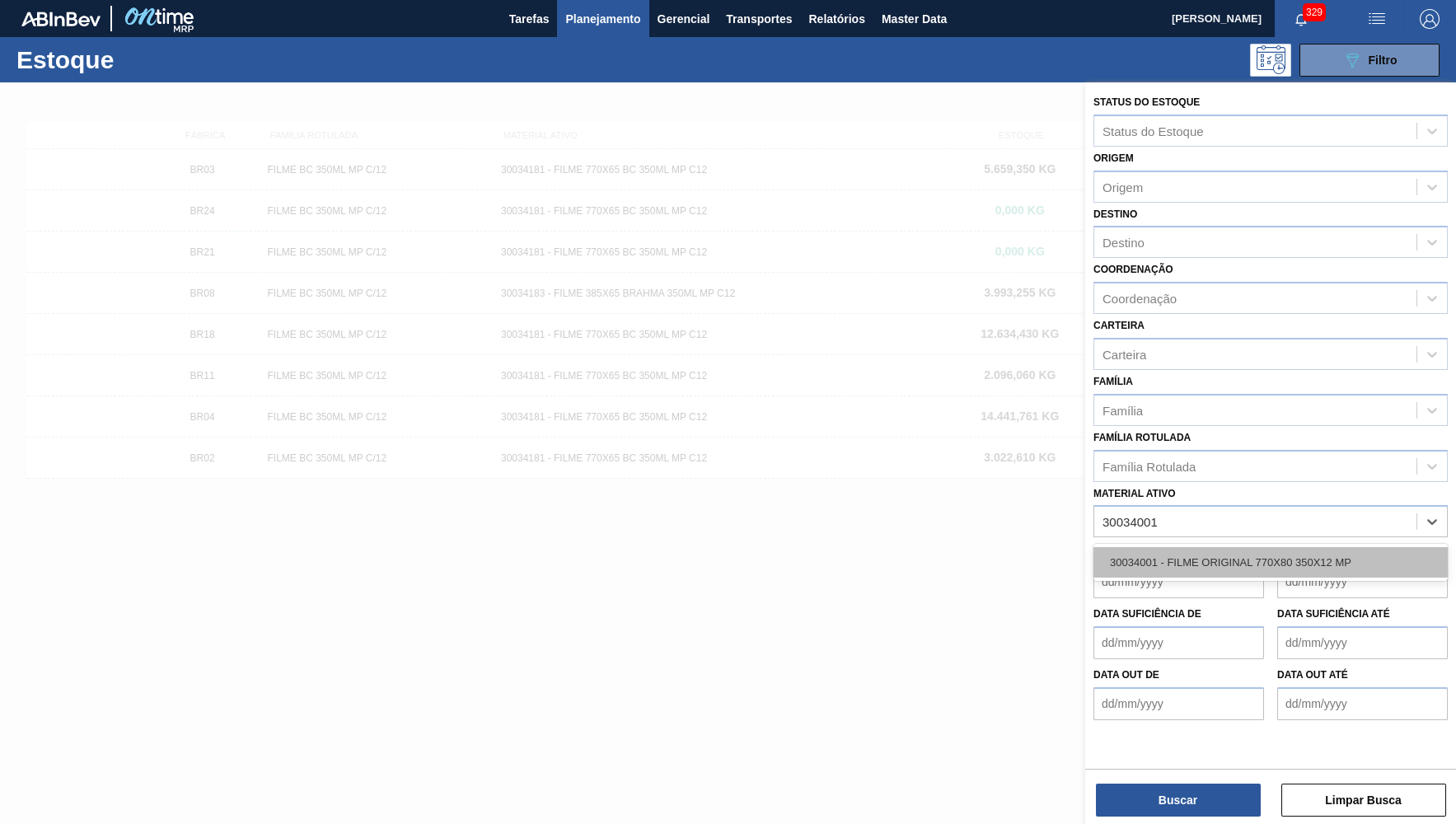
click at [1234, 547] on div "30034001 - FILME ORIGINAL 770X80 350X12 MP" at bounding box center [1270, 563] width 354 height 31
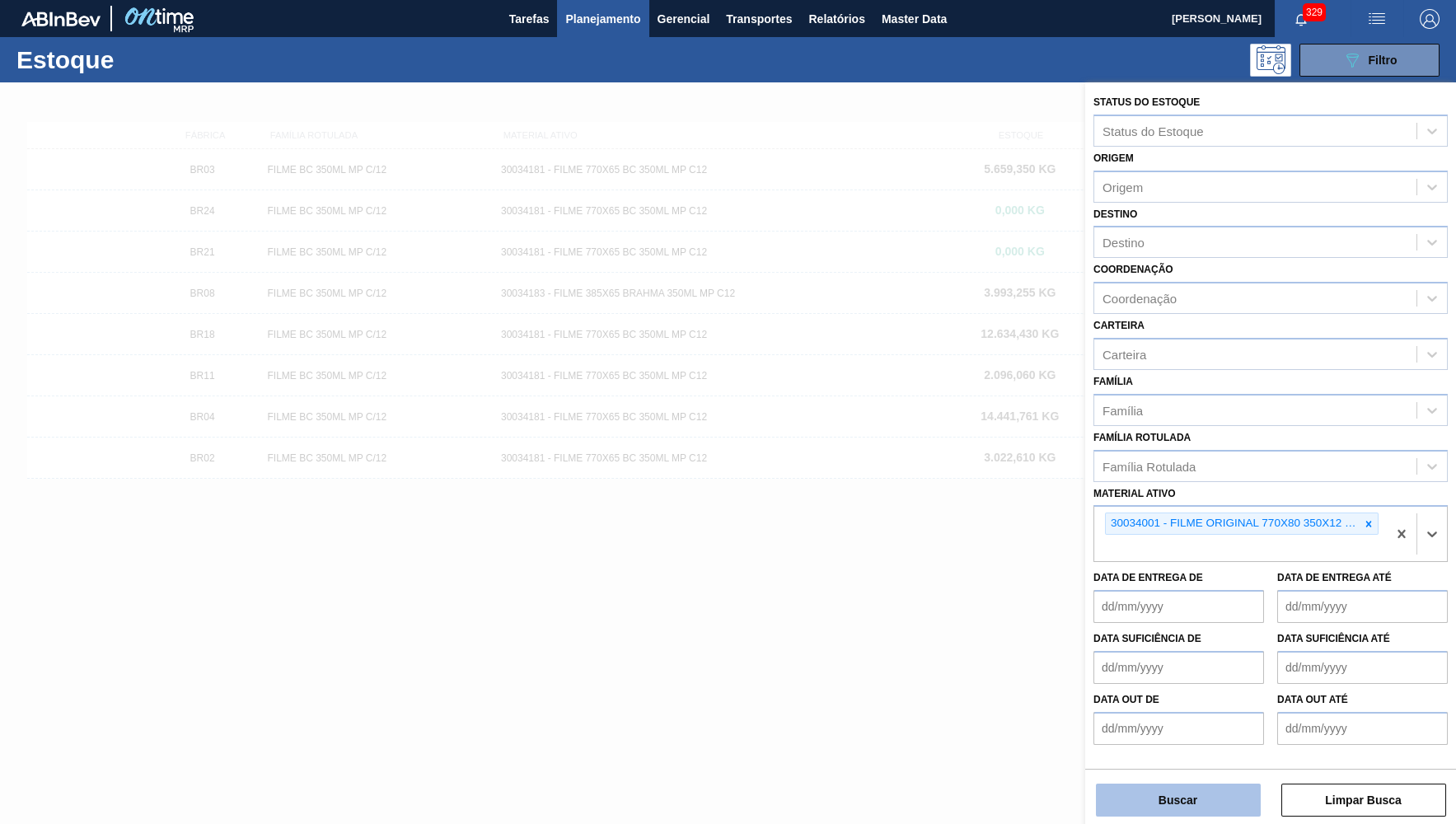
click at [1192, 784] on button "Buscar" at bounding box center [1178, 800] width 165 height 33
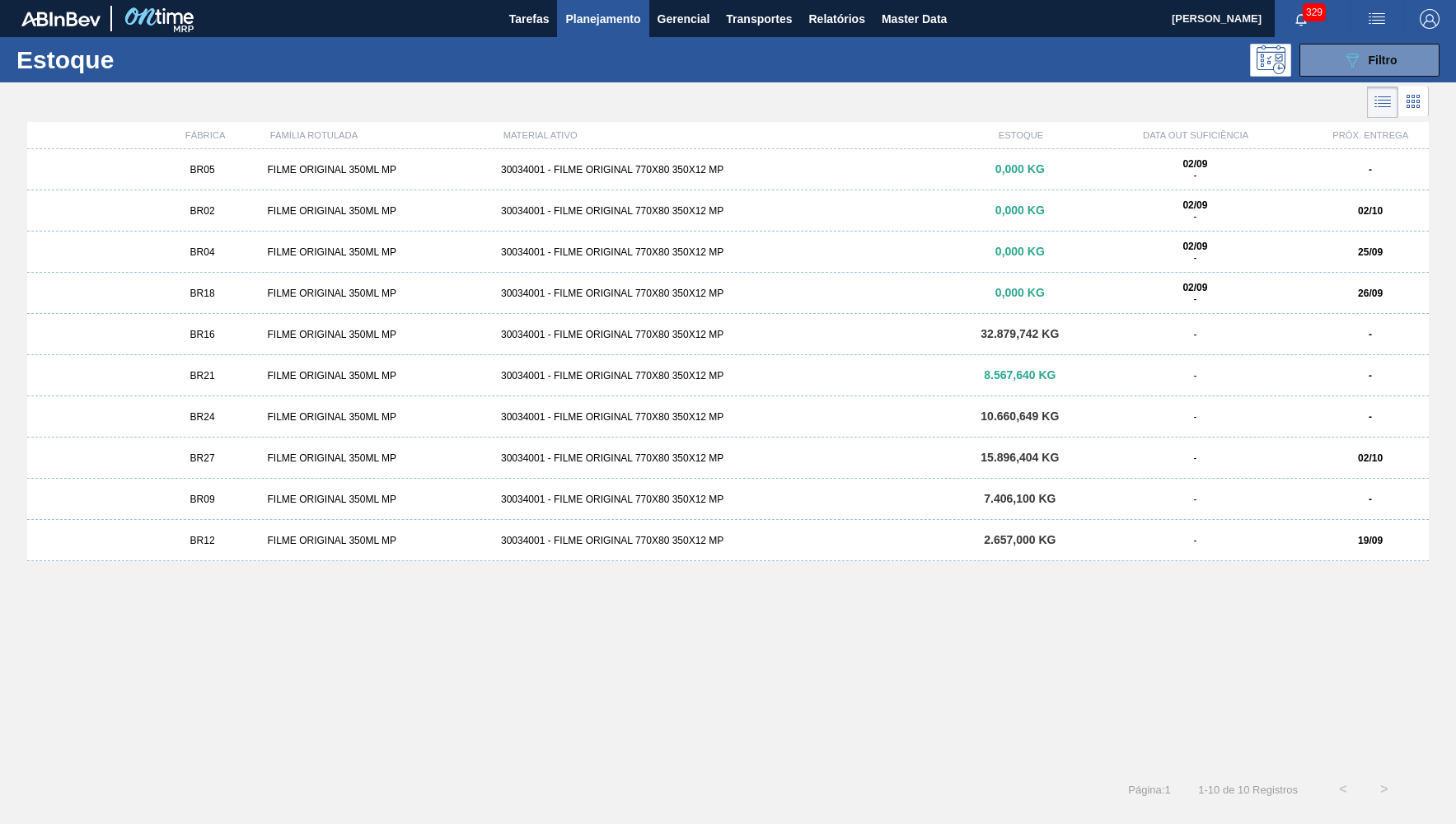
click at [251, 298] on div "BR18" at bounding box center [203, 293] width 117 height 11
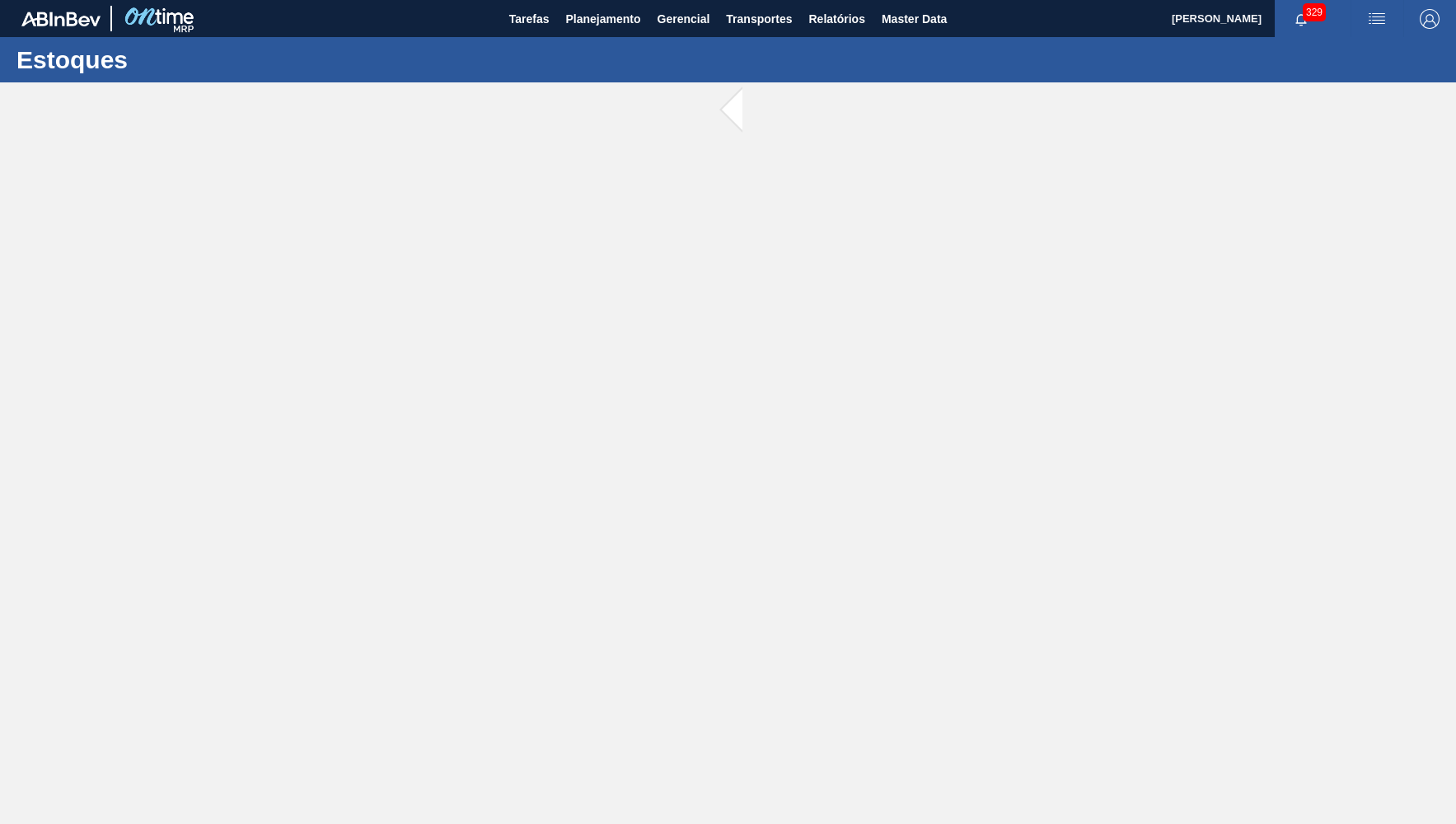
click at [801, 420] on main "Tarefas Planejamento Gerencial Transportes Relatórios Master Data YASMIM FERREI…" at bounding box center [728, 412] width 1456 height 824
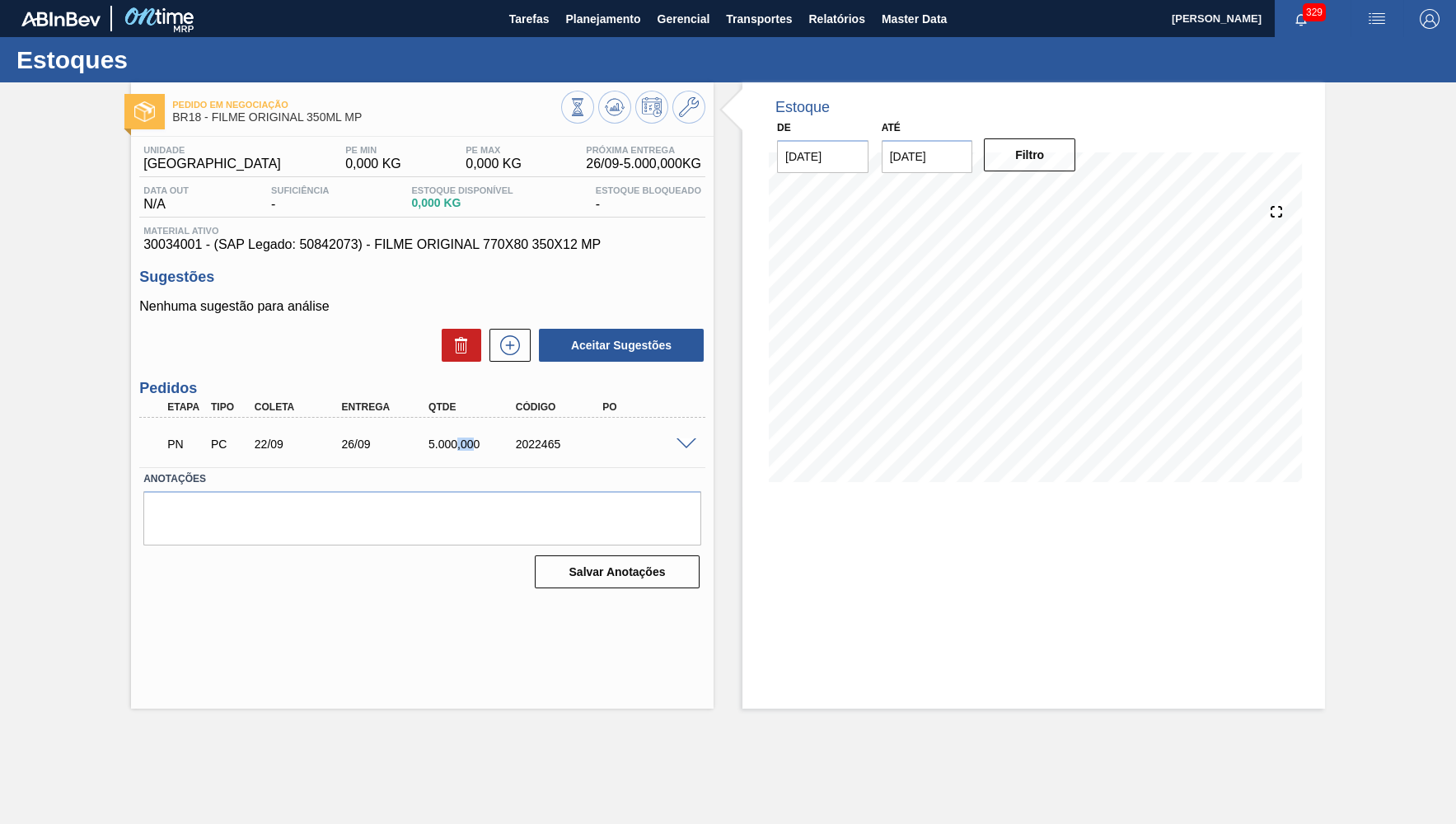
drag, startPoint x: 464, startPoint y: 437, endPoint x: 476, endPoint y: 439, distance: 12.2
click at [476, 439] on div "PN PC 22/09 26/09 5.000,000 2022465" at bounding box center [418, 442] width 523 height 33
click at [688, 449] on span at bounding box center [686, 444] width 20 height 12
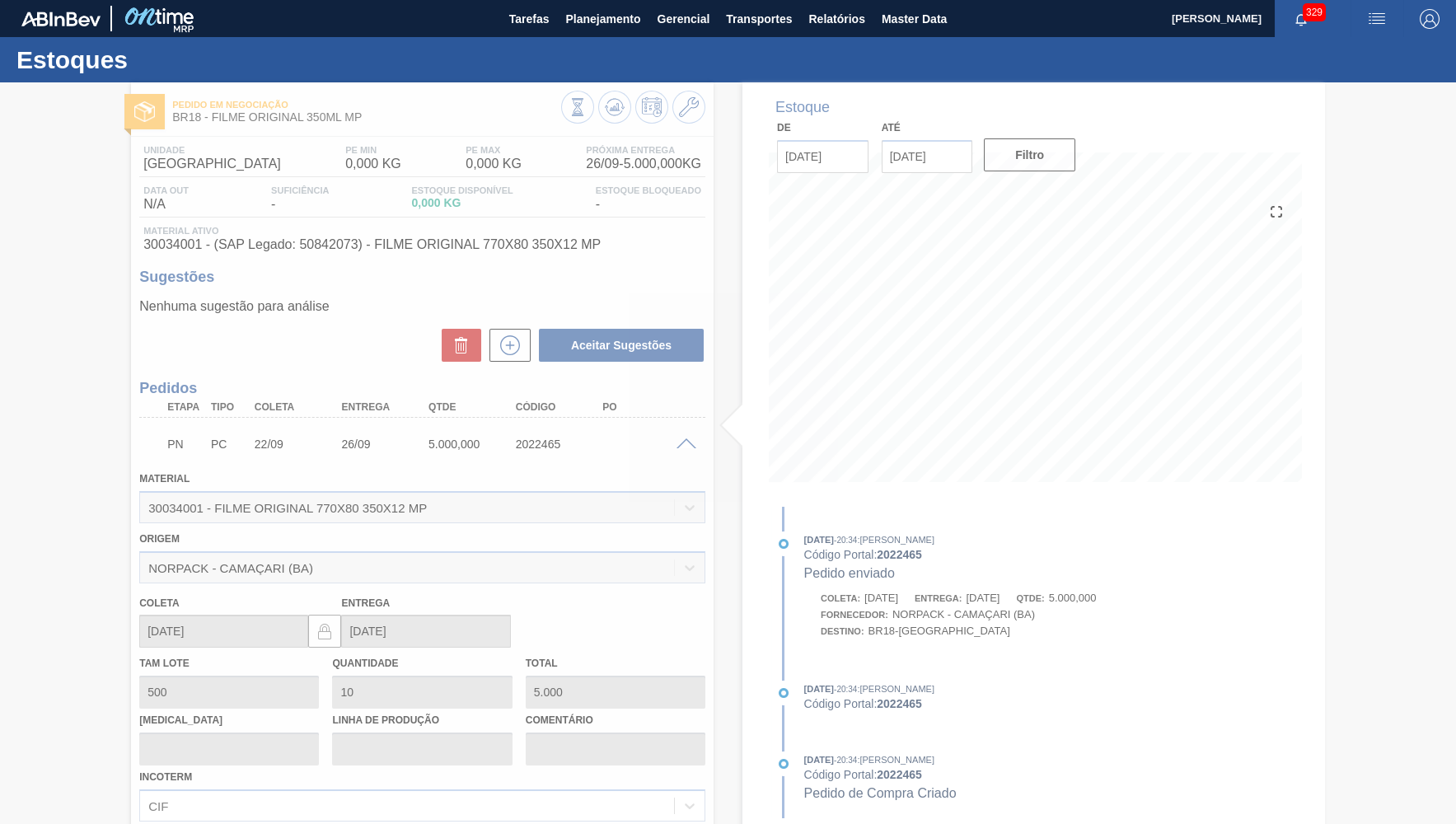
click at [364, 519] on div at bounding box center [728, 453] width 1456 height 742
click at [379, 272] on div at bounding box center [728, 453] width 1456 height 742
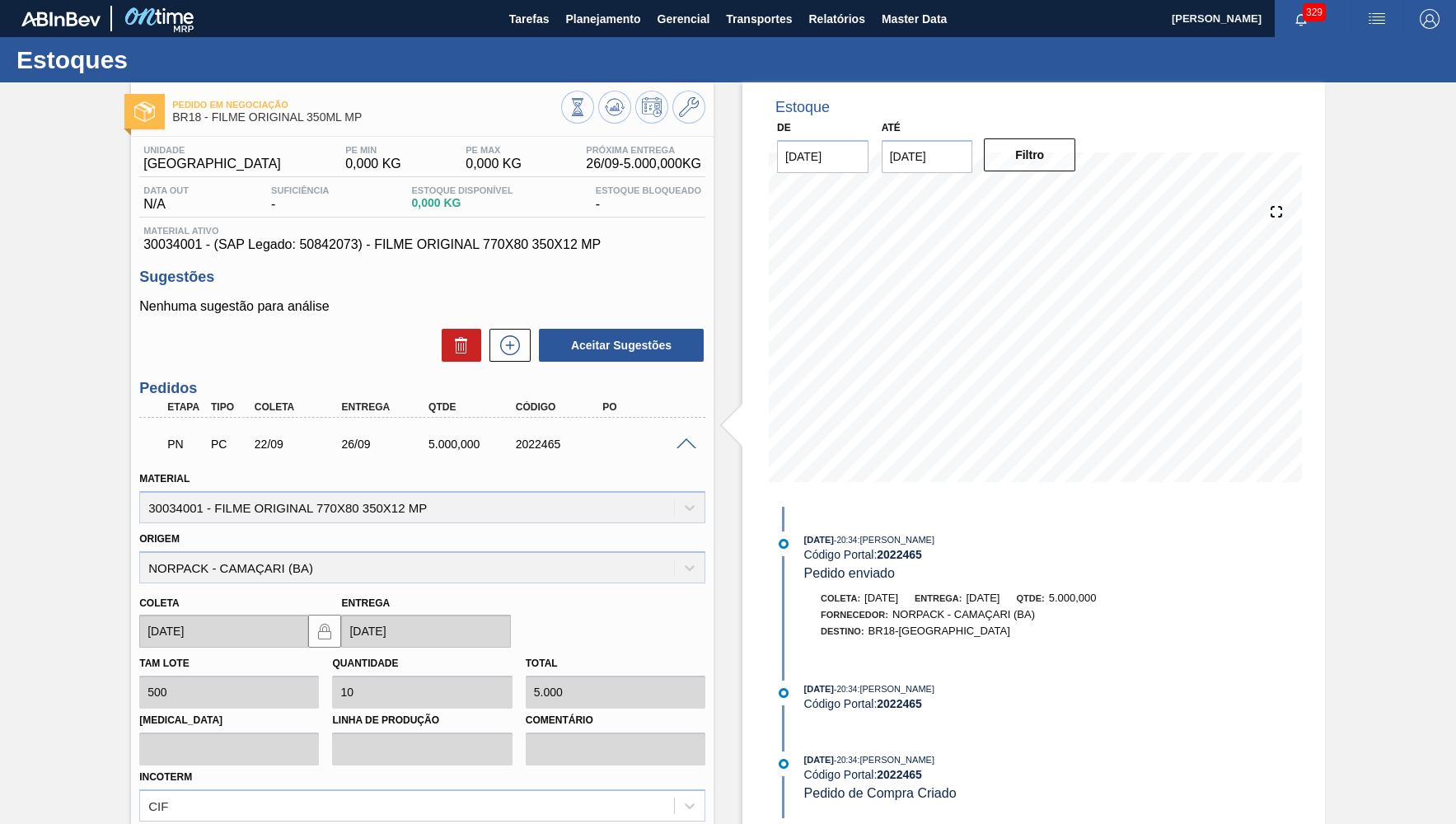
click at [352, 258] on div "Unidade Pernambuco PE MIN 0,000 KG PE MAX 0,000 KG Próxima Entrega 26/09 - 5.00…" at bounding box center [422, 565] width 583 height 857
click at [344, 252] on span "30034001 - (SAP Legado: 50842073) - FILME ORIGINAL 770X80 350X12 MP" at bounding box center [422, 244] width 558 height 14
click at [517, 444] on div "2022465" at bounding box center [561, 444] width 98 height 13
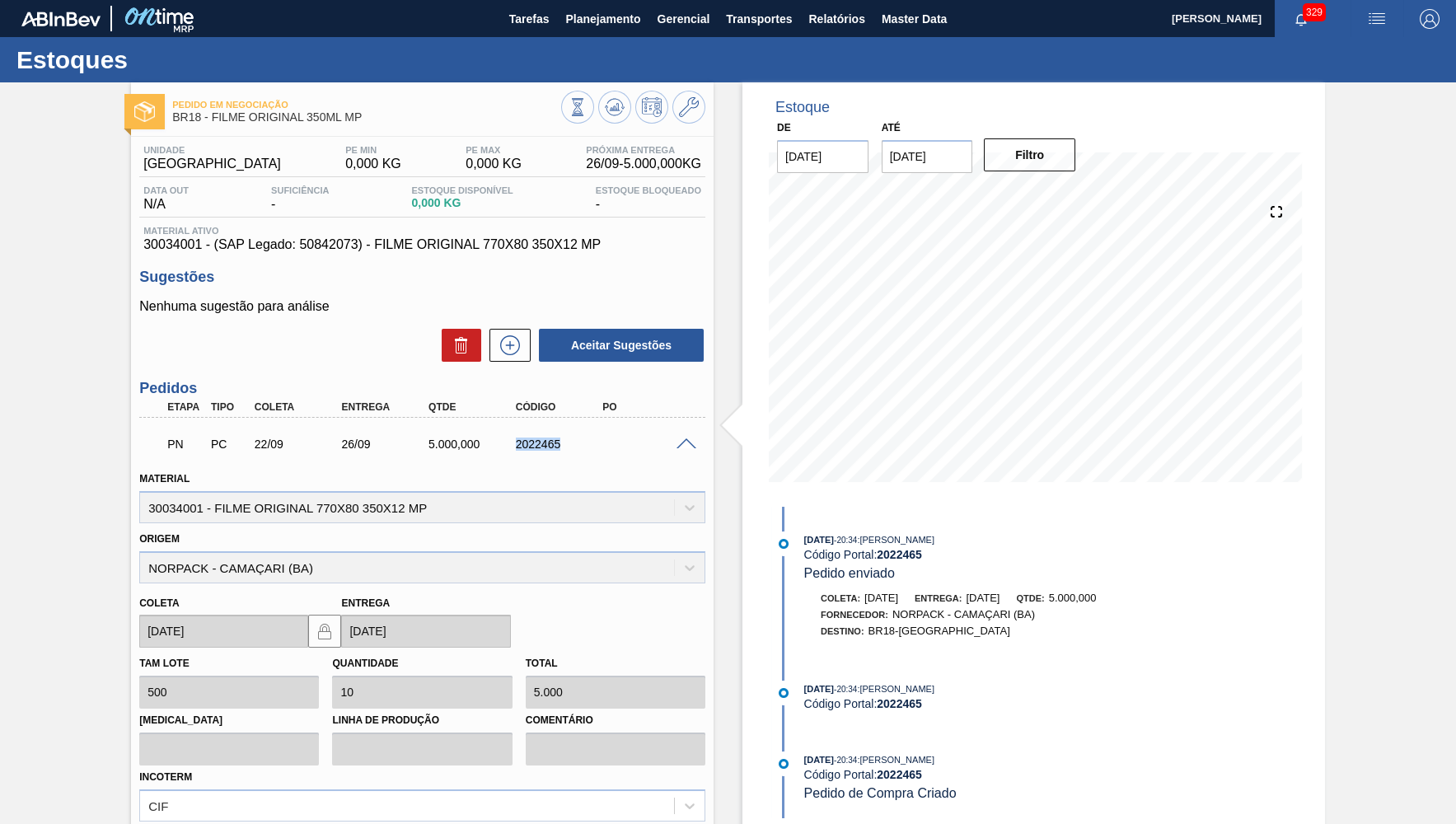
copy div "2022465"
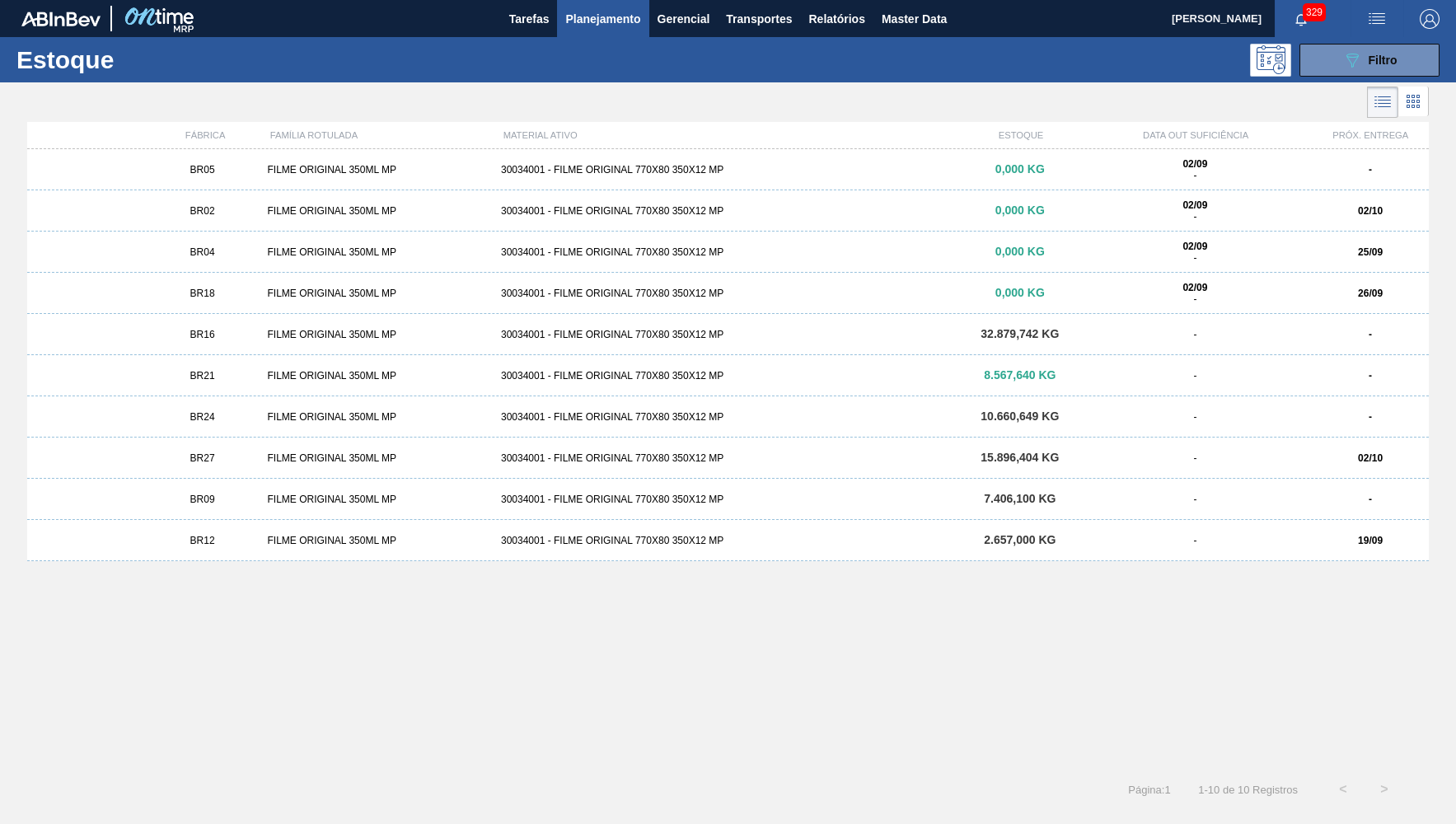
click at [798, 711] on div "BR05 FILME ORIGINAL 350ML MP 30034001 - FILME ORIGINAL 770X80 350X12 MP 0,000 K…" at bounding box center [728, 454] width 1401 height 610
click at [288, 163] on div "BR05 FILME ORIGINAL 350ML MP 30034001 - FILME ORIGINAL 770X80 350X12 MP 0,000 K…" at bounding box center [728, 169] width 1401 height 41
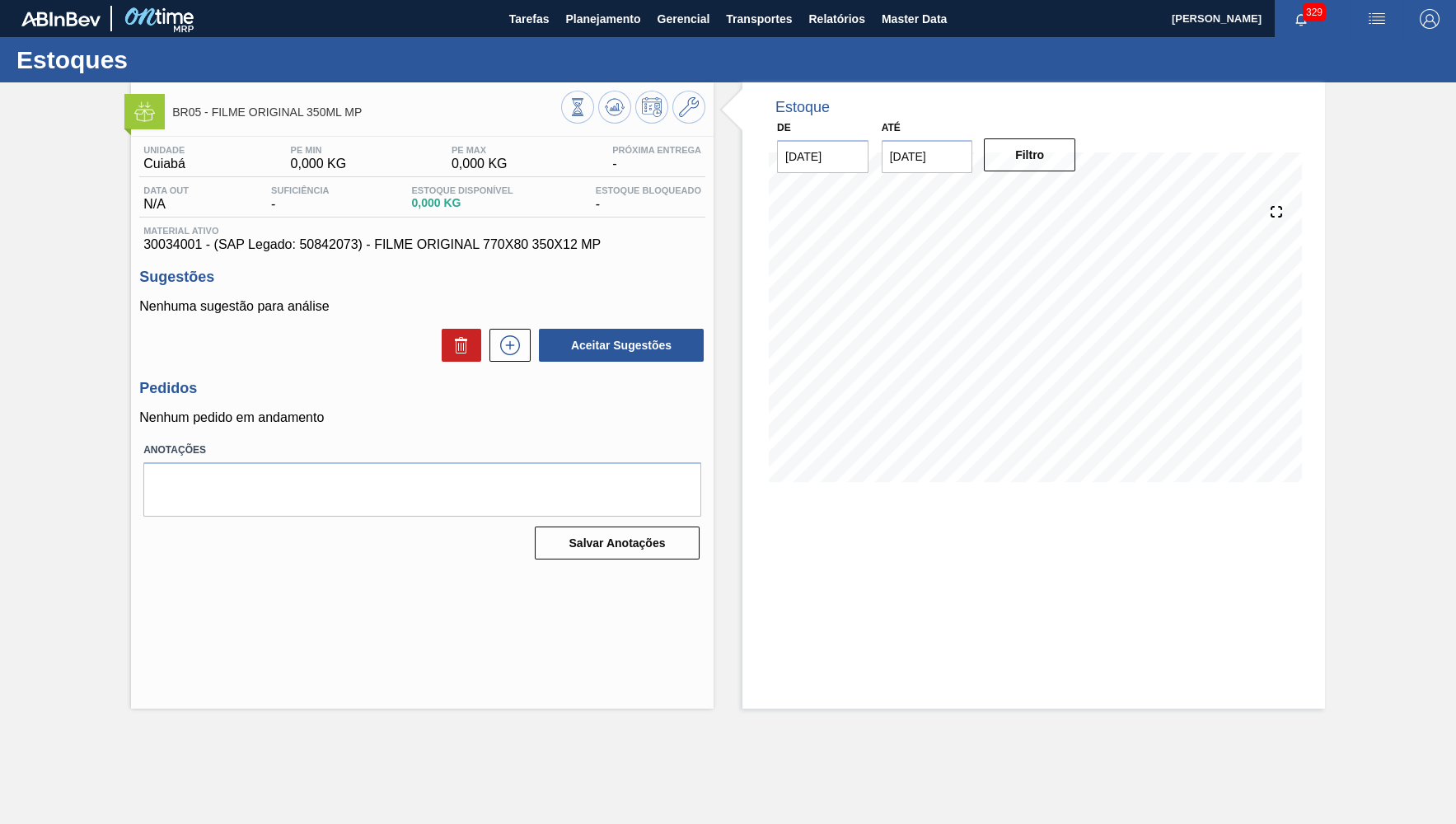
click at [510, 323] on div "Nenhuma sugestão para análise Aceitar Sugestões" at bounding box center [421, 330] width 566 height 64
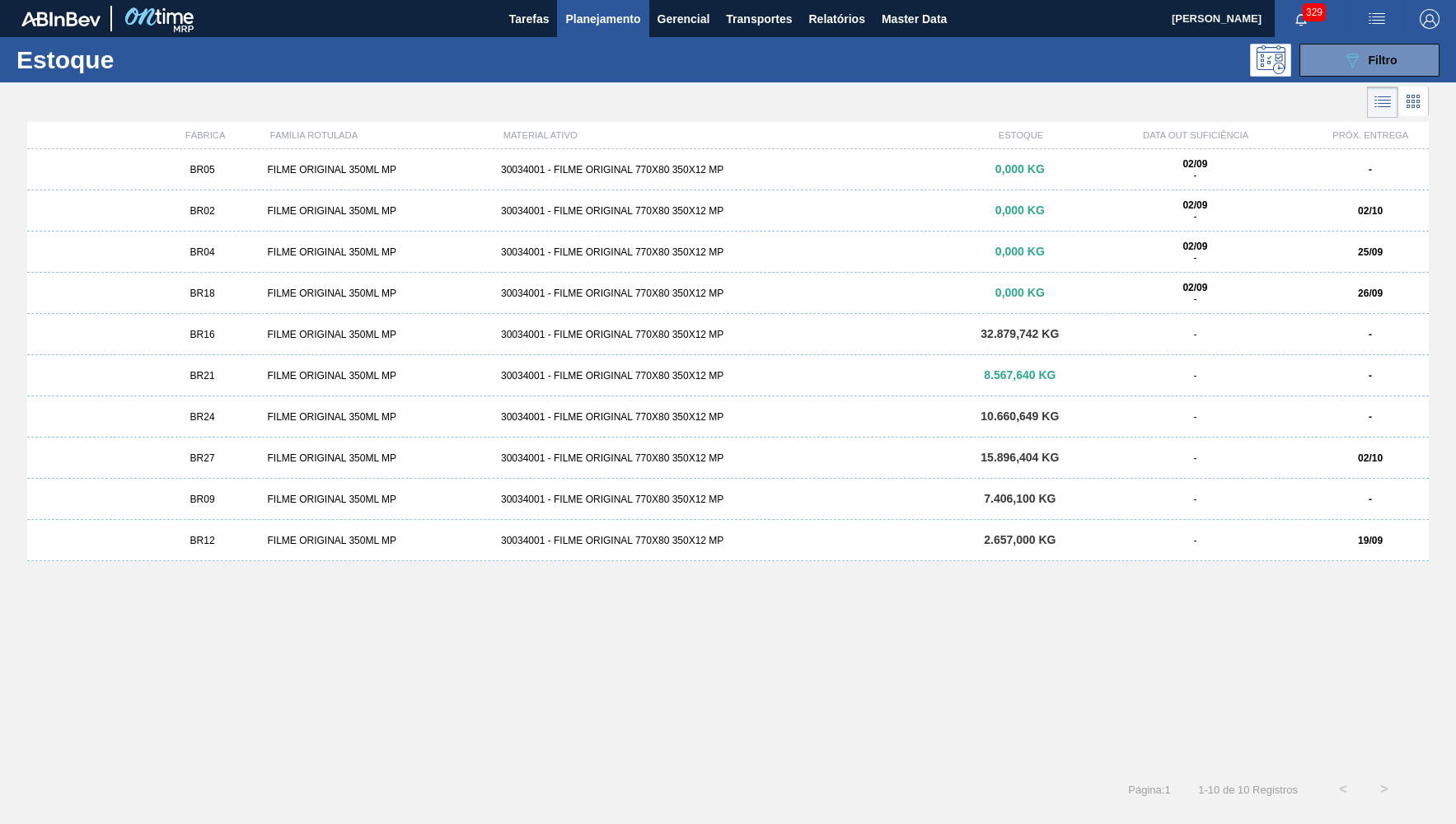
click at [227, 537] on div "BR12" at bounding box center [203, 541] width 117 height 11
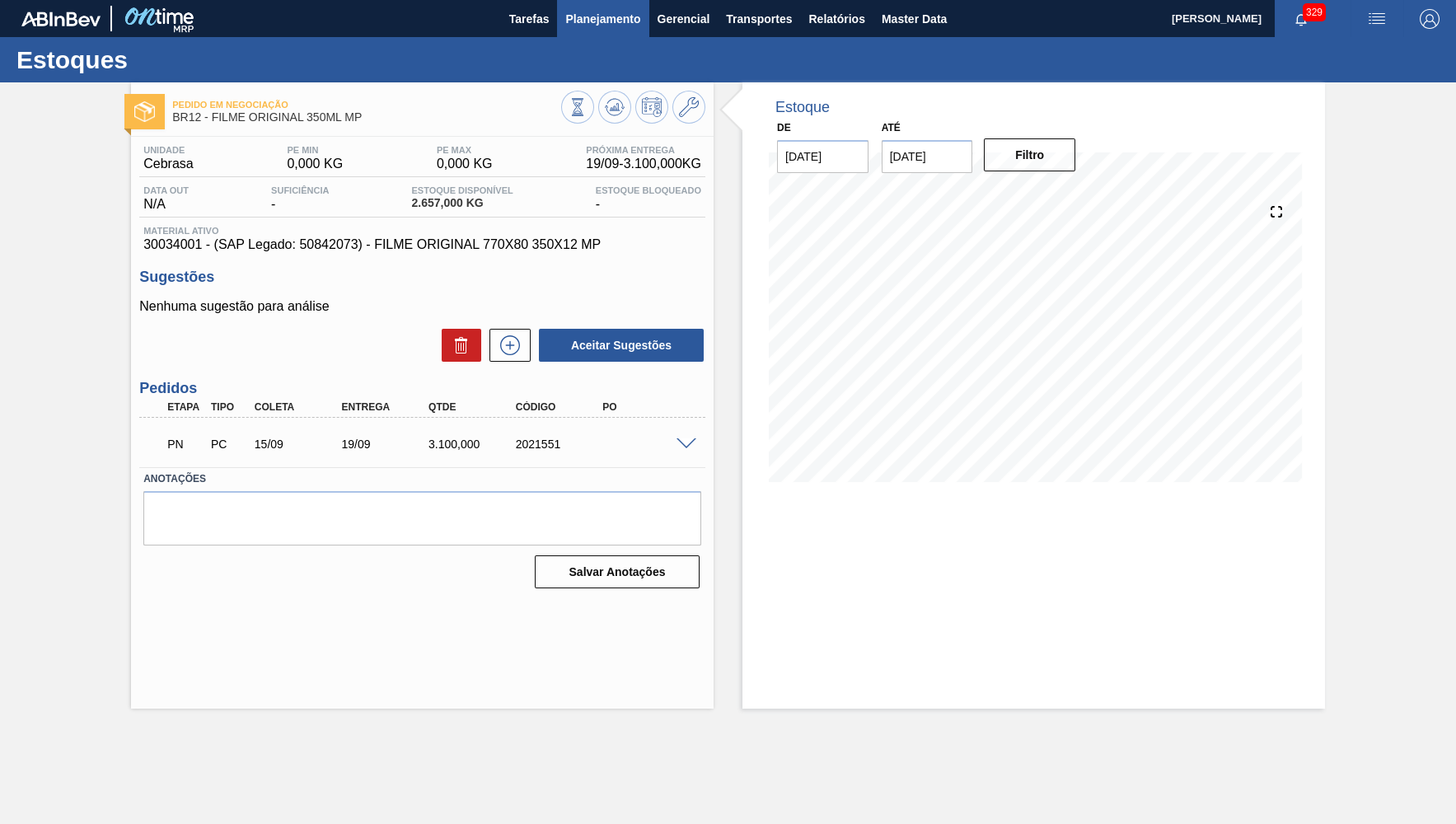
click at [571, 20] on span "Planejamento" at bounding box center [602, 18] width 75 height 20
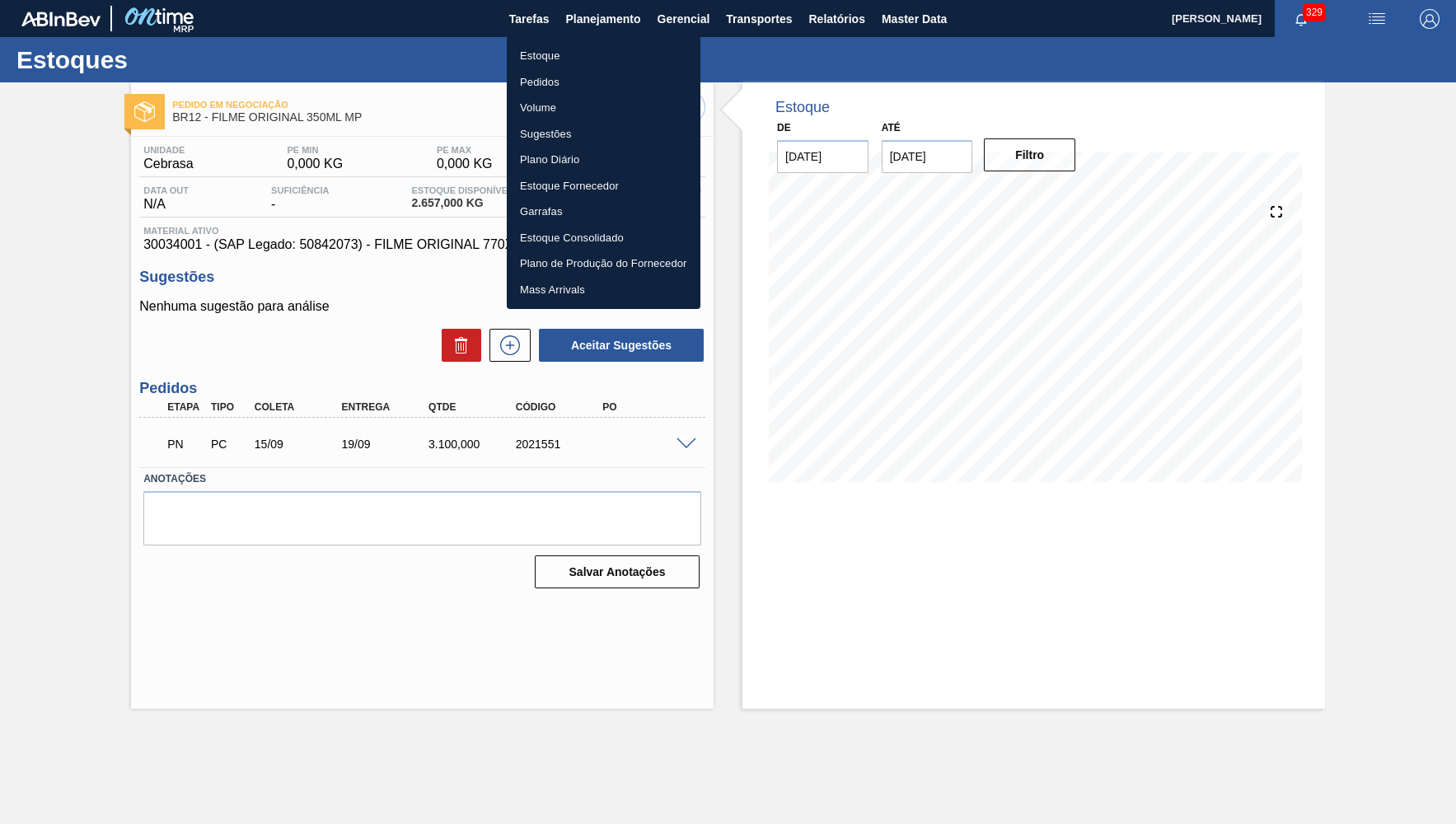
click at [588, 58] on li "Estoque" at bounding box center [603, 56] width 193 height 27
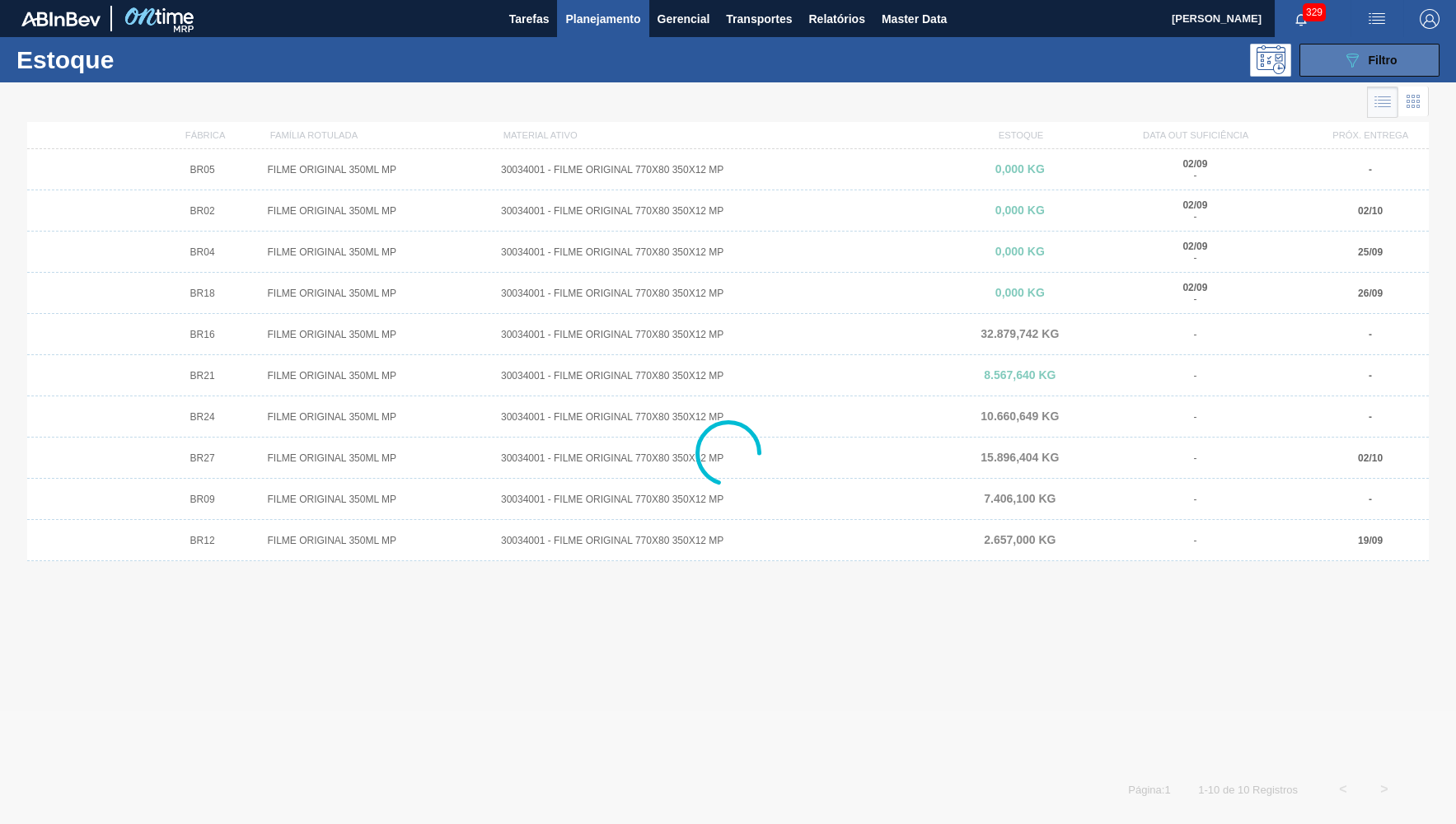
click at [1426, 45] on button "089F7B8B-B2A5-4AFE-B5C0-19BA573D28AC Filtro" at bounding box center [1369, 60] width 140 height 33
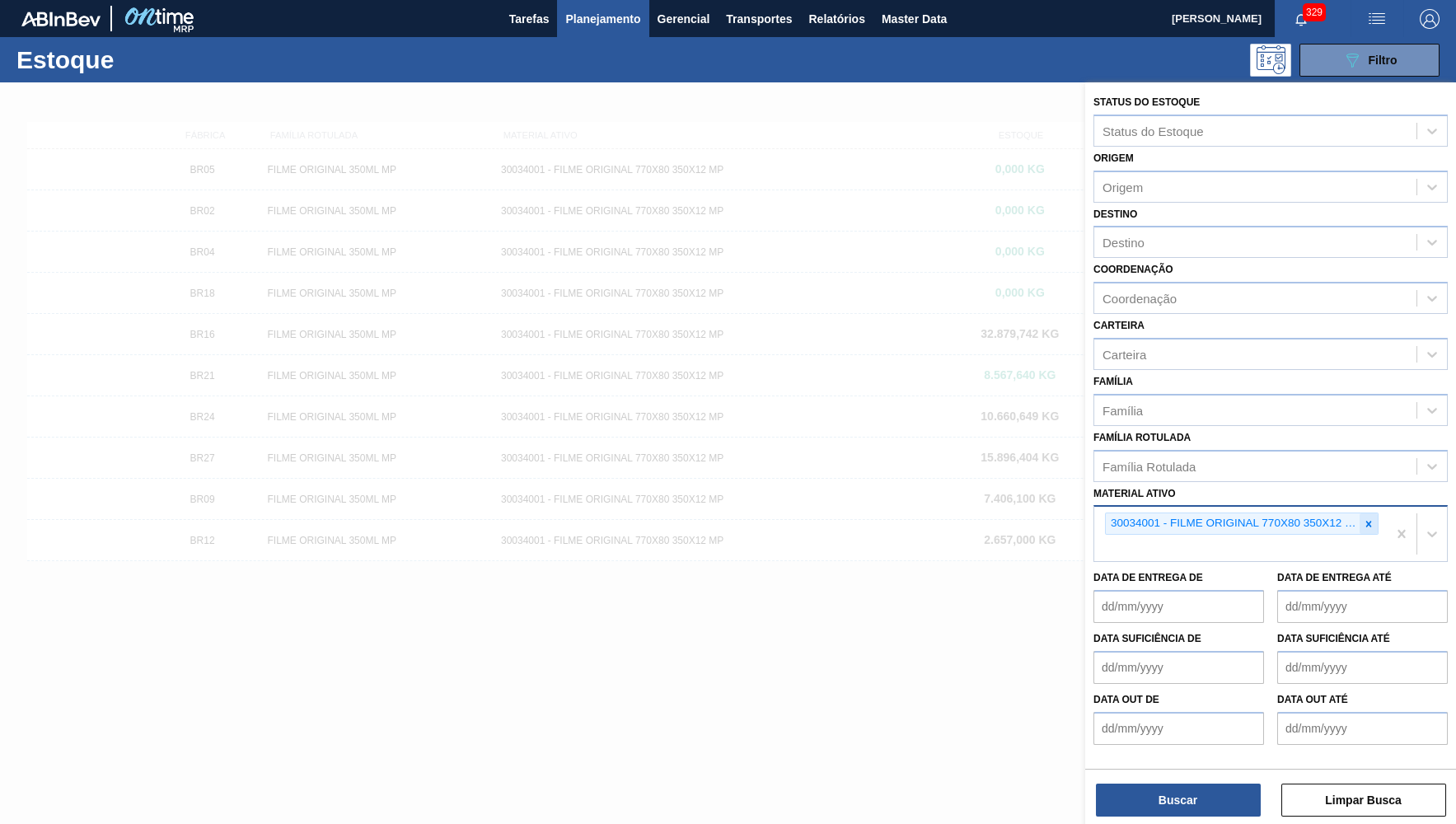
click at [1376, 513] on div at bounding box center [1368, 523] width 18 height 21
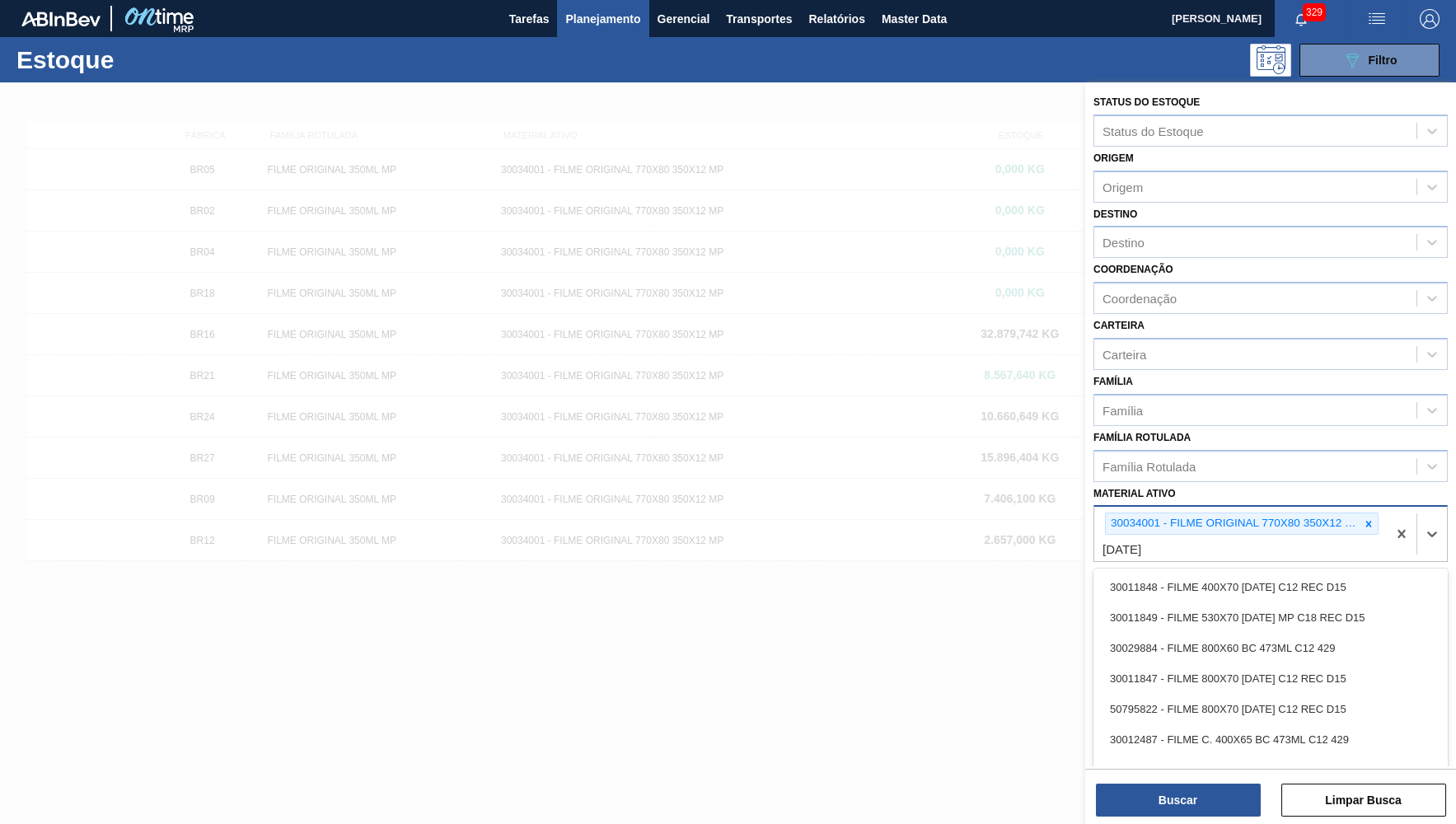
type ativo "BC 473 MP"
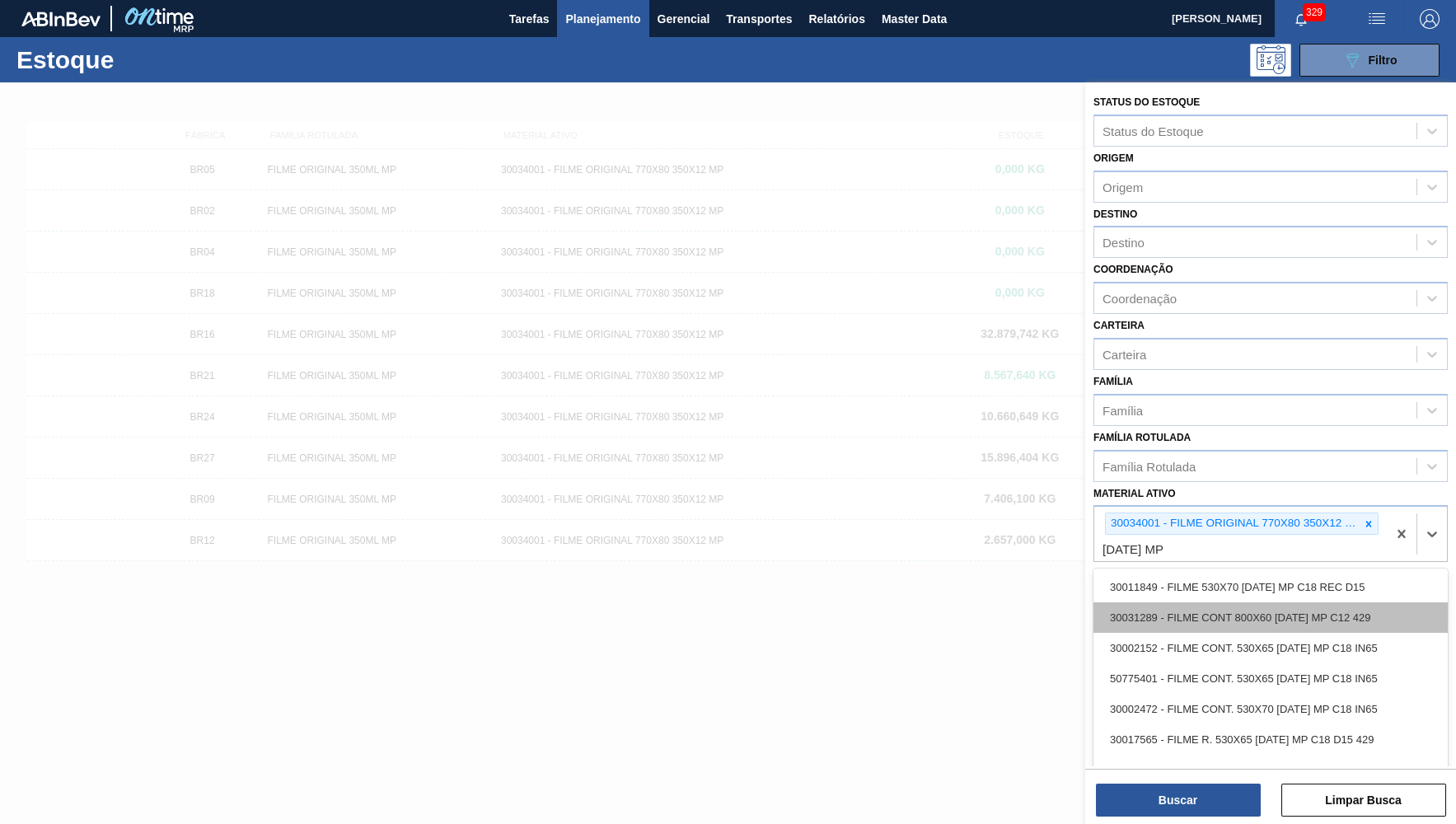
click at [1158, 602] on div "30031289 - FILME CONT 800X60 BC 473 MP C12 429" at bounding box center [1270, 617] width 354 height 31
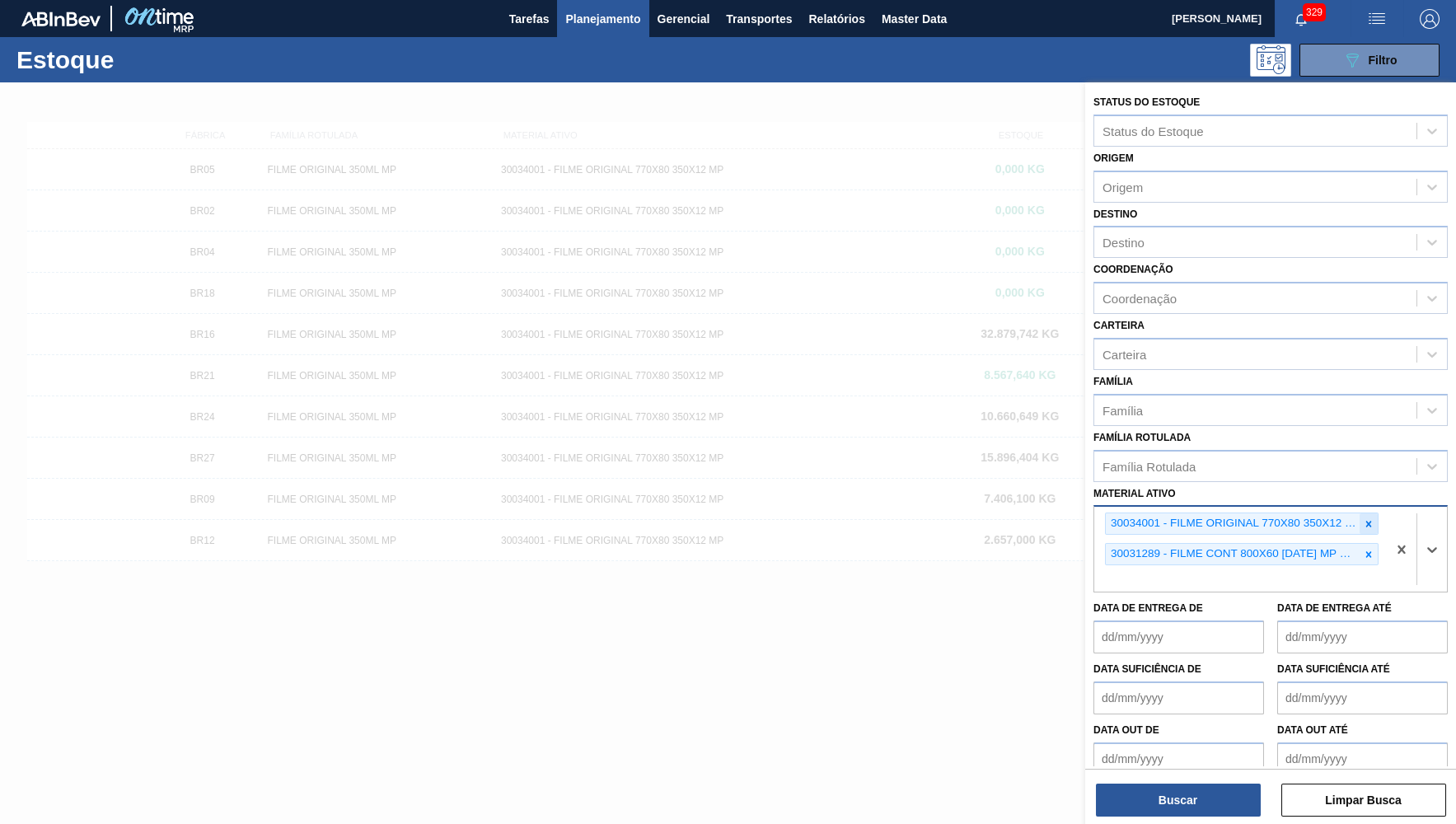
click at [1371, 513] on div at bounding box center [1368, 523] width 18 height 21
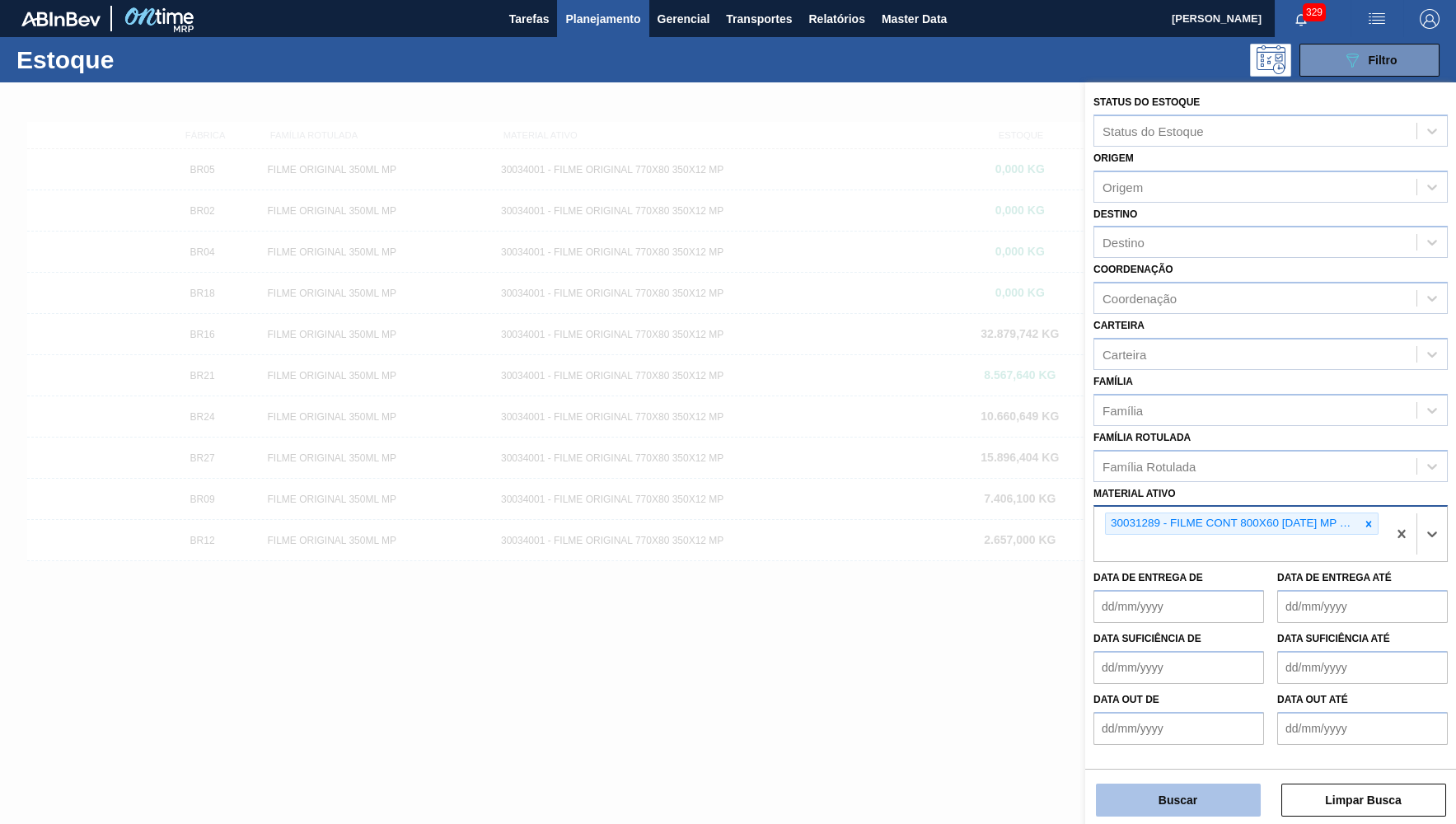
click at [1158, 799] on button "Buscar" at bounding box center [1178, 800] width 165 height 33
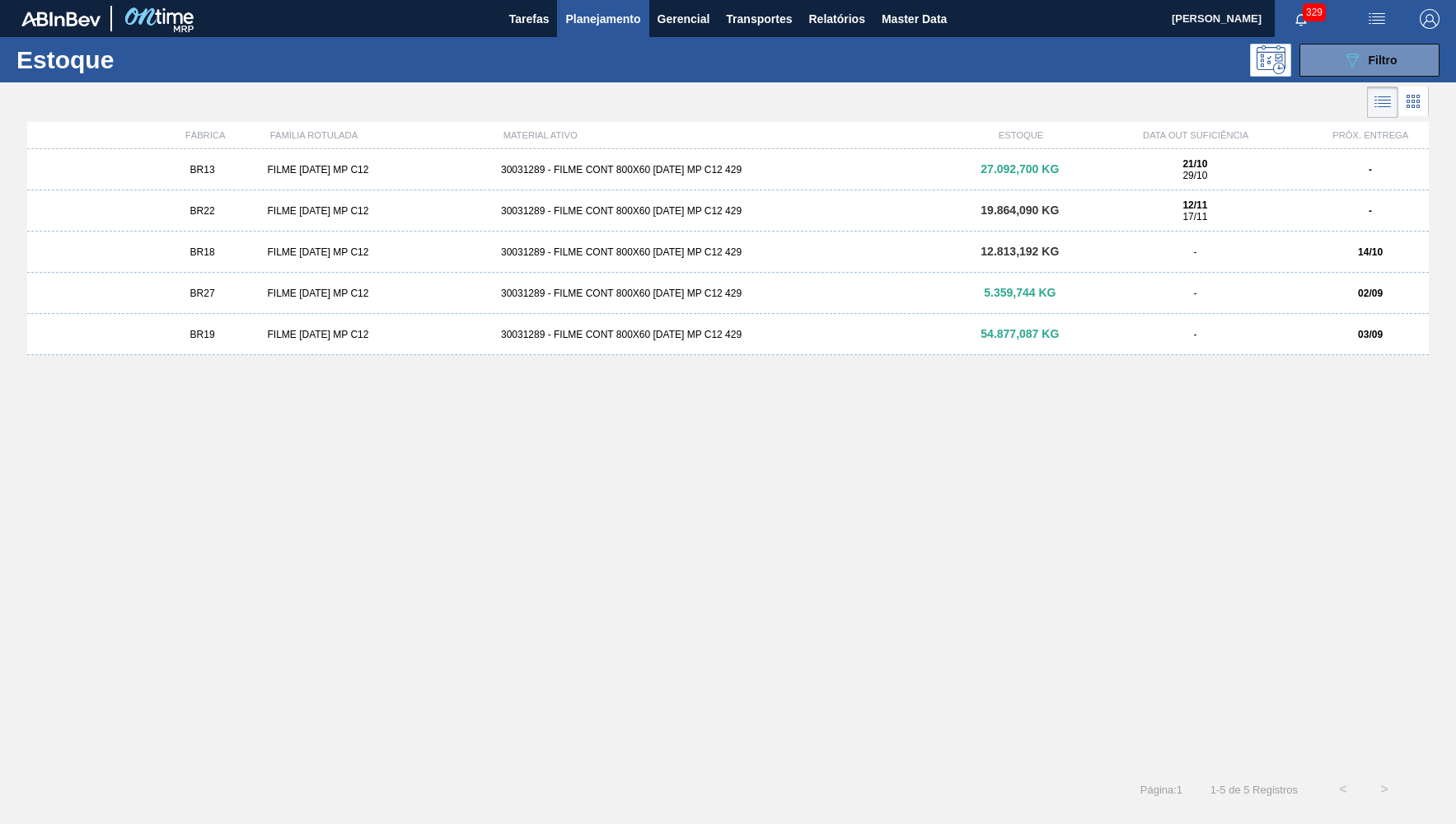
click at [299, 259] on div "BR18 FILME BC 473 MP C12 30031289 - FILME CONT 800X60 BC 473 MP C12 429 12.813,…" at bounding box center [728, 252] width 1401 height 41
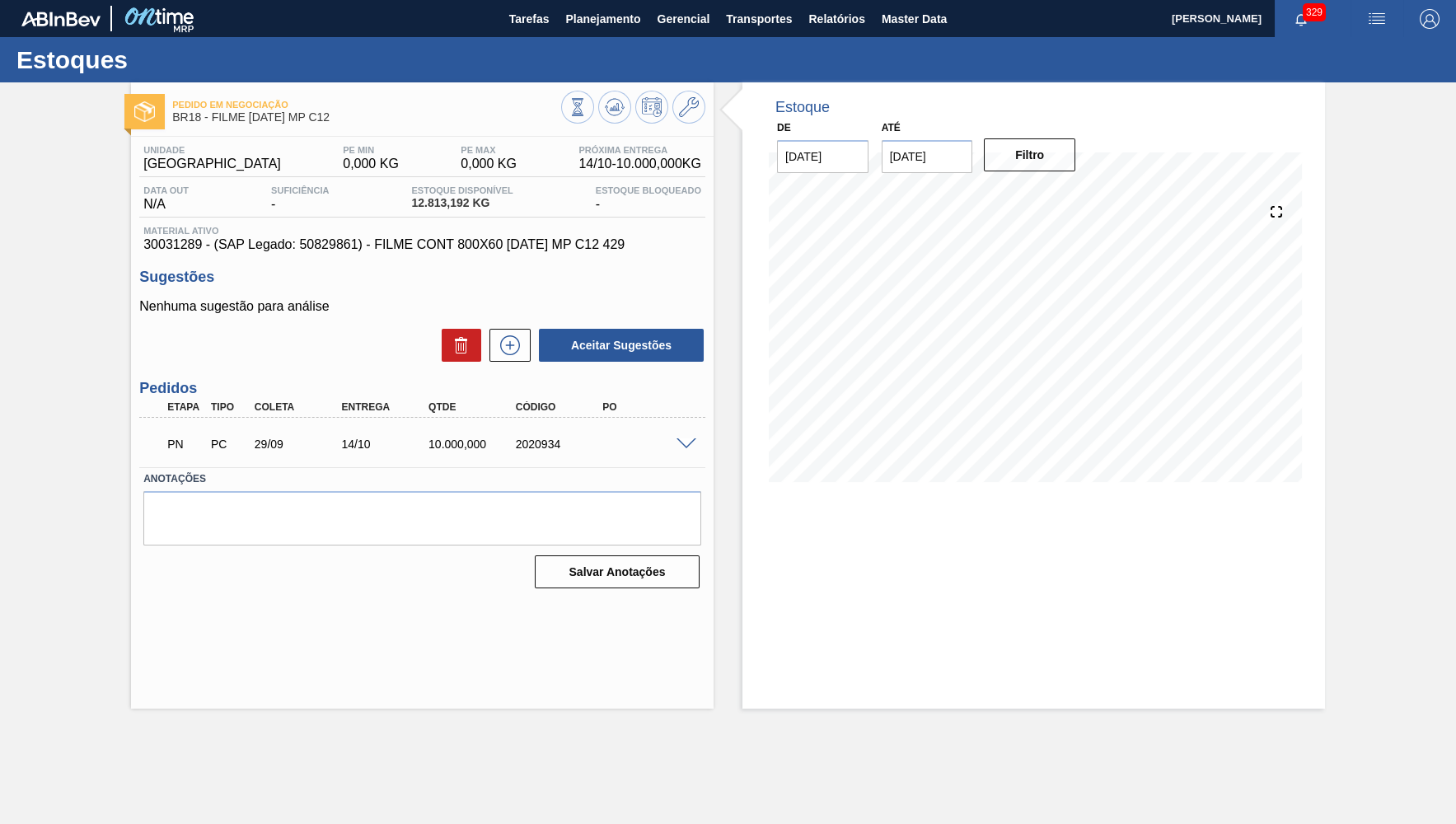
click at [677, 440] on span at bounding box center [686, 444] width 20 height 12
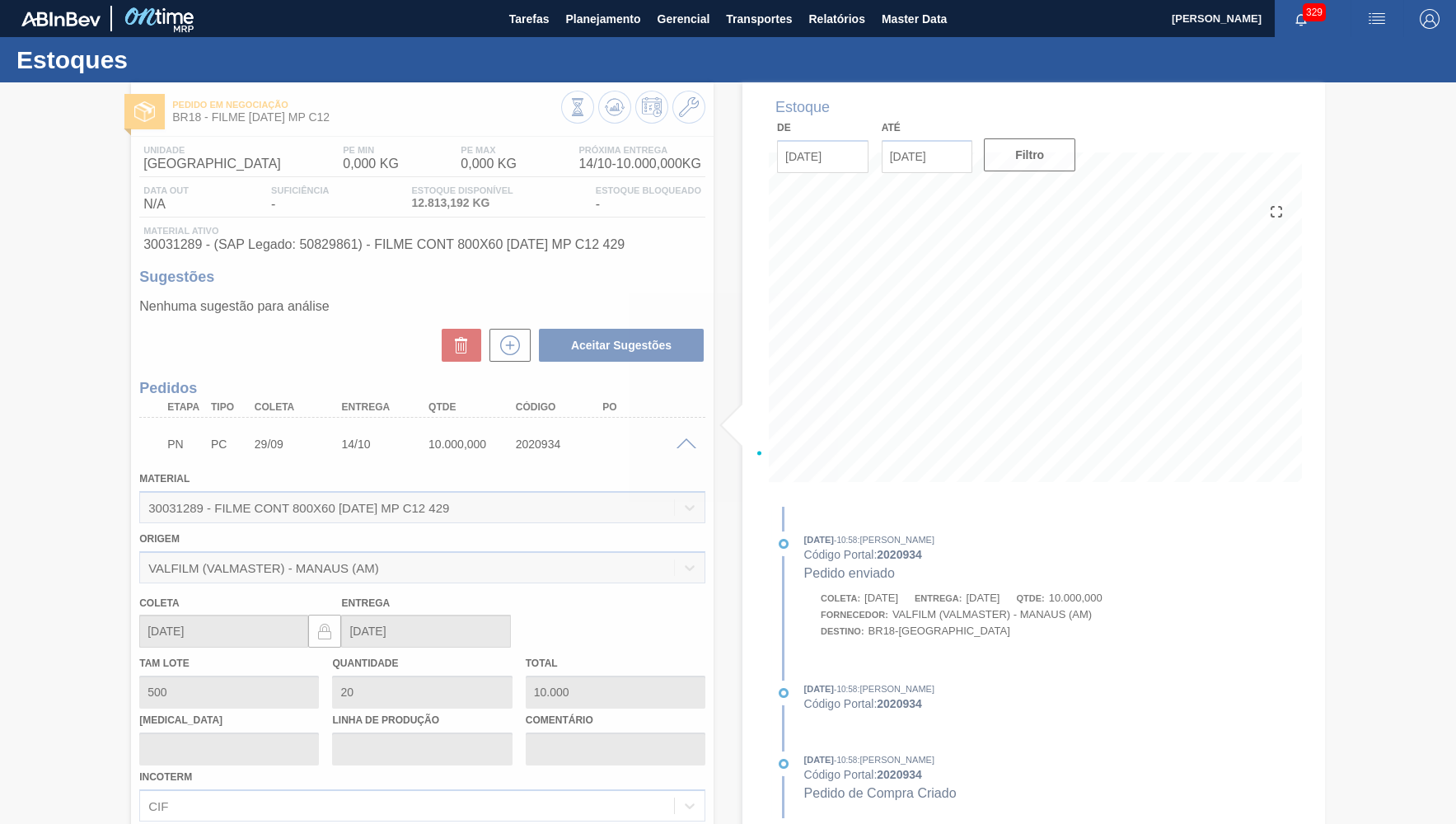
click at [505, 332] on div at bounding box center [728, 453] width 1456 height 742
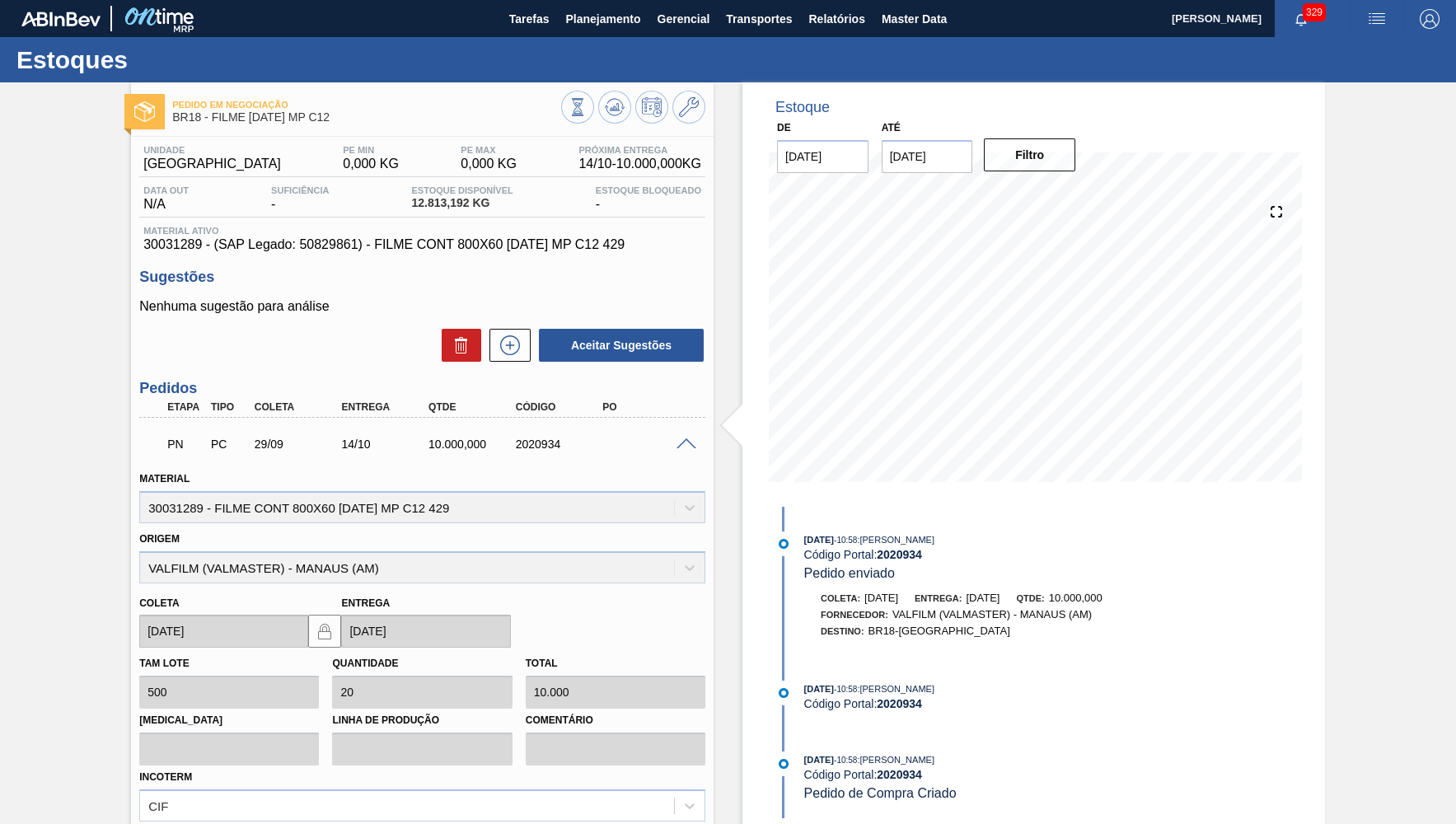
click at [1385, 145] on div "Pedido em Negociação BR18 - FILME BC 473 MP C12 Unidade Pernambuco PE MIN 0,000…" at bounding box center [728, 542] width 1456 height 920
click at [682, 107] on icon at bounding box center [688, 107] width 20 height 20
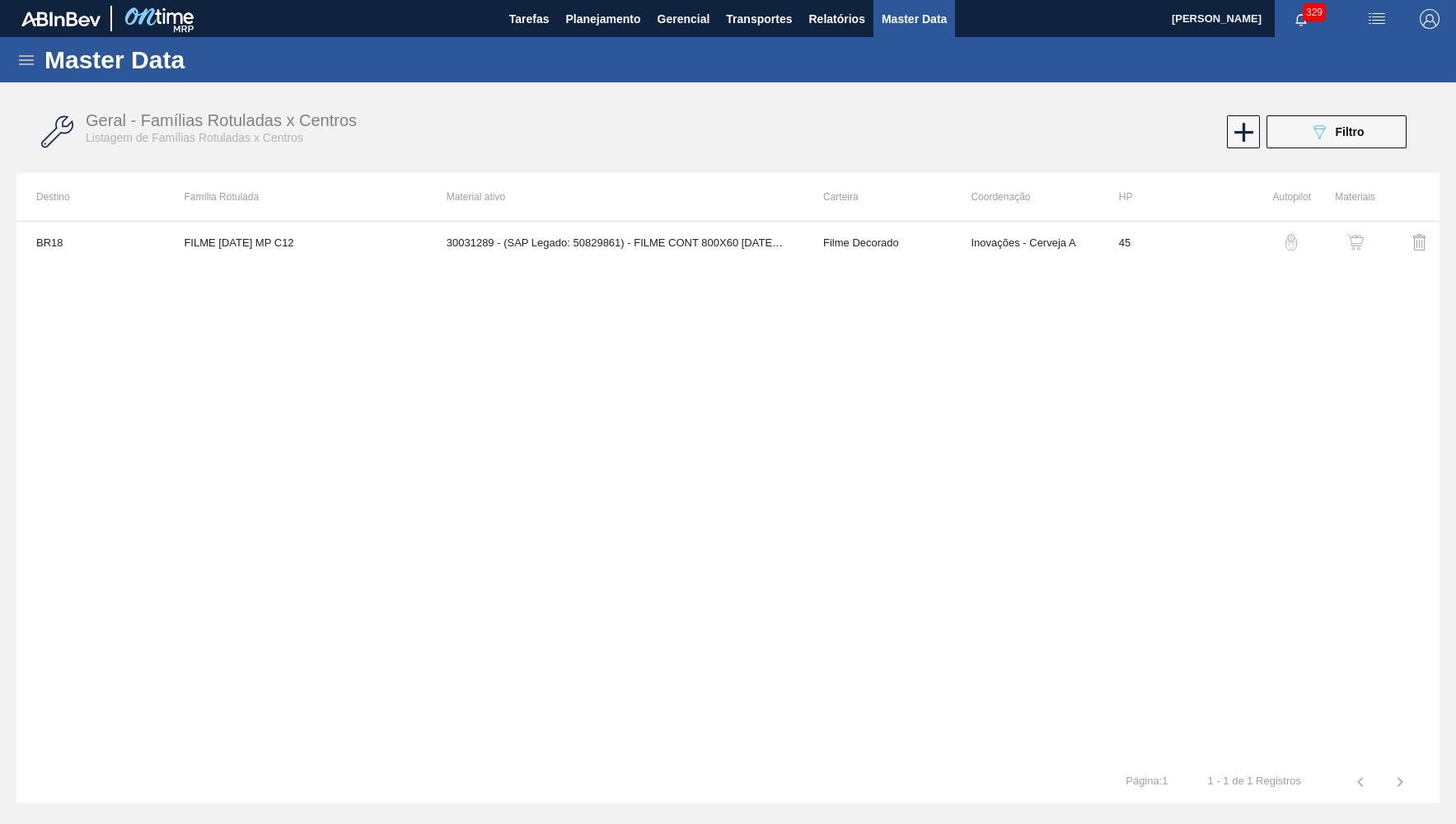
click at [1344, 241] on button "button" at bounding box center [1355, 241] width 39 height 39
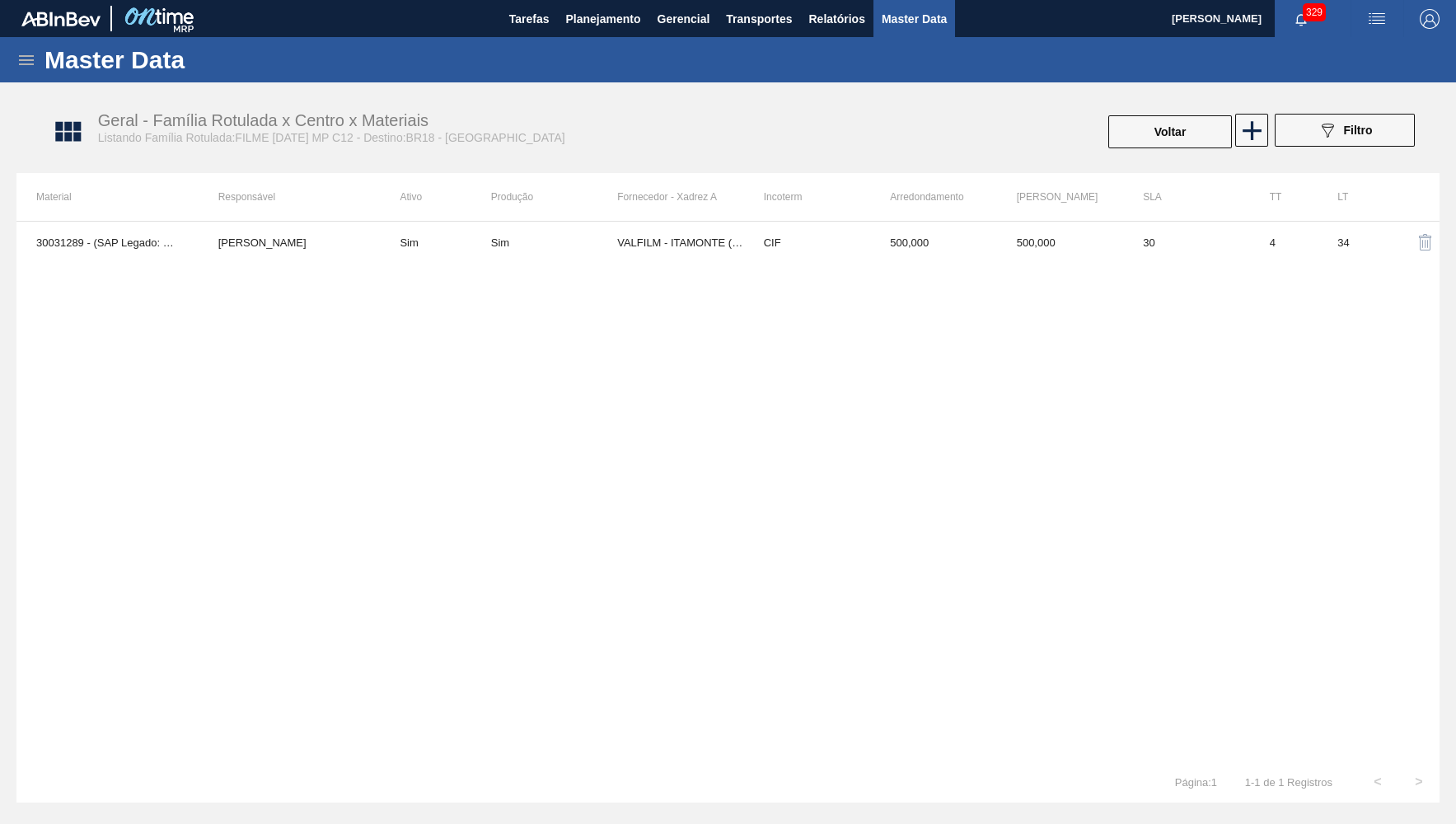
click at [349, 246] on td "[PERSON_NAME]" at bounding box center [289, 242] width 182 height 41
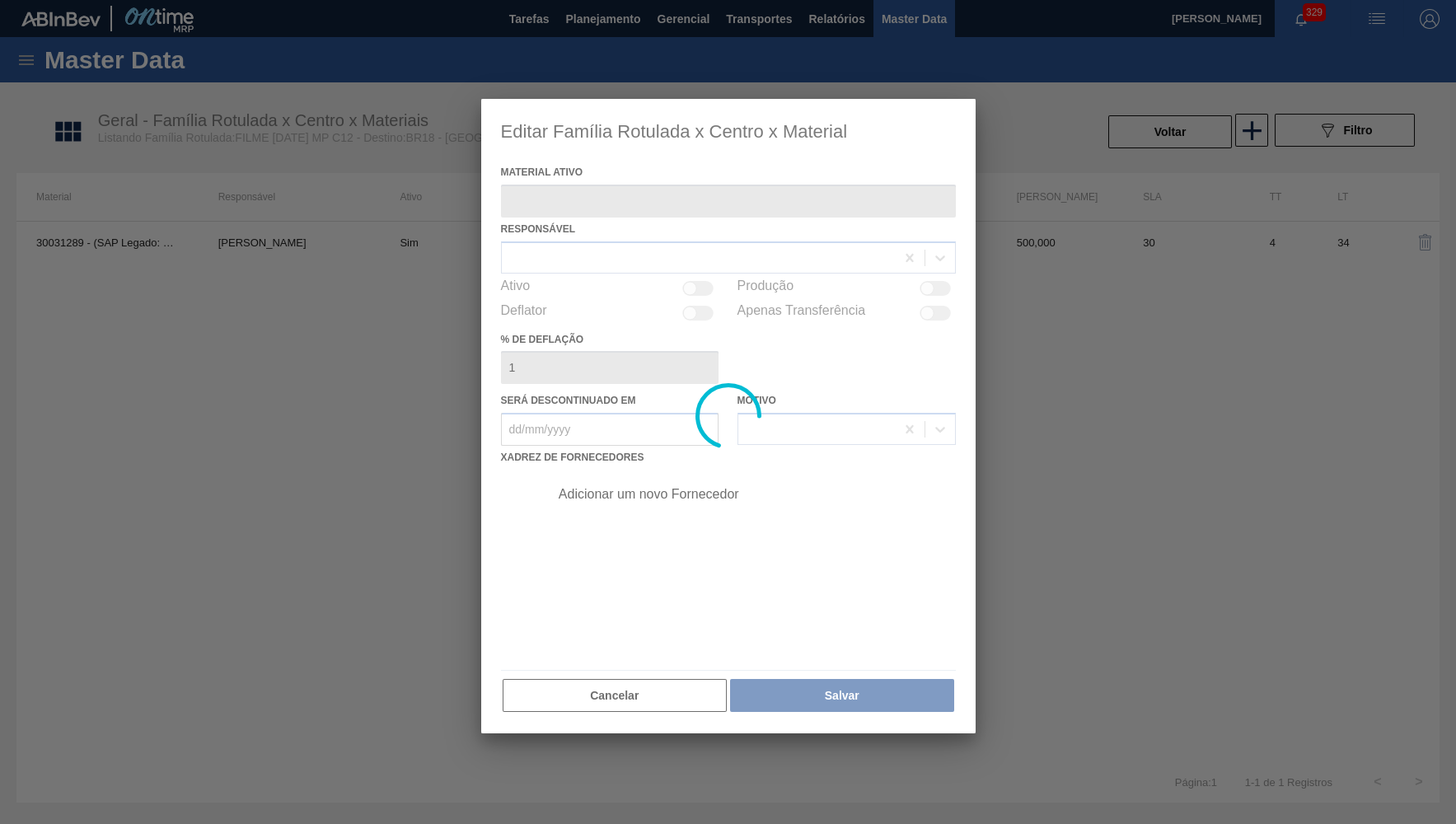
type ativo "30031289 - (SAP Legado: 50829861) - FILME CONT 800X60 BC 473 MP C12 429"
checkbox input "true"
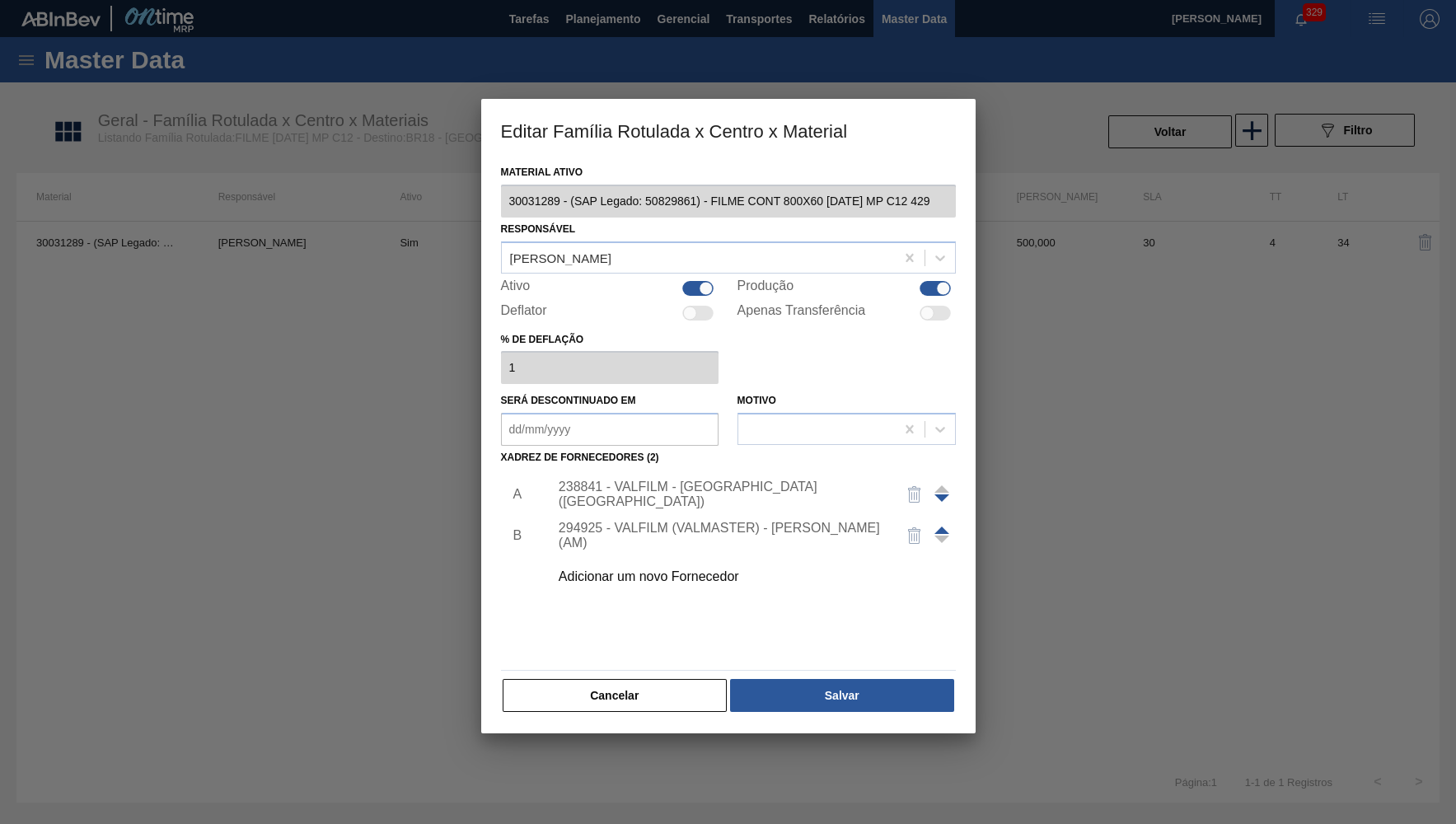
click at [668, 556] on div "Adicionar um novo Fornecedor" at bounding box center [748, 576] width 416 height 41
click at [667, 569] on div "Adicionar um novo Fornecedor" at bounding box center [720, 576] width 323 height 14
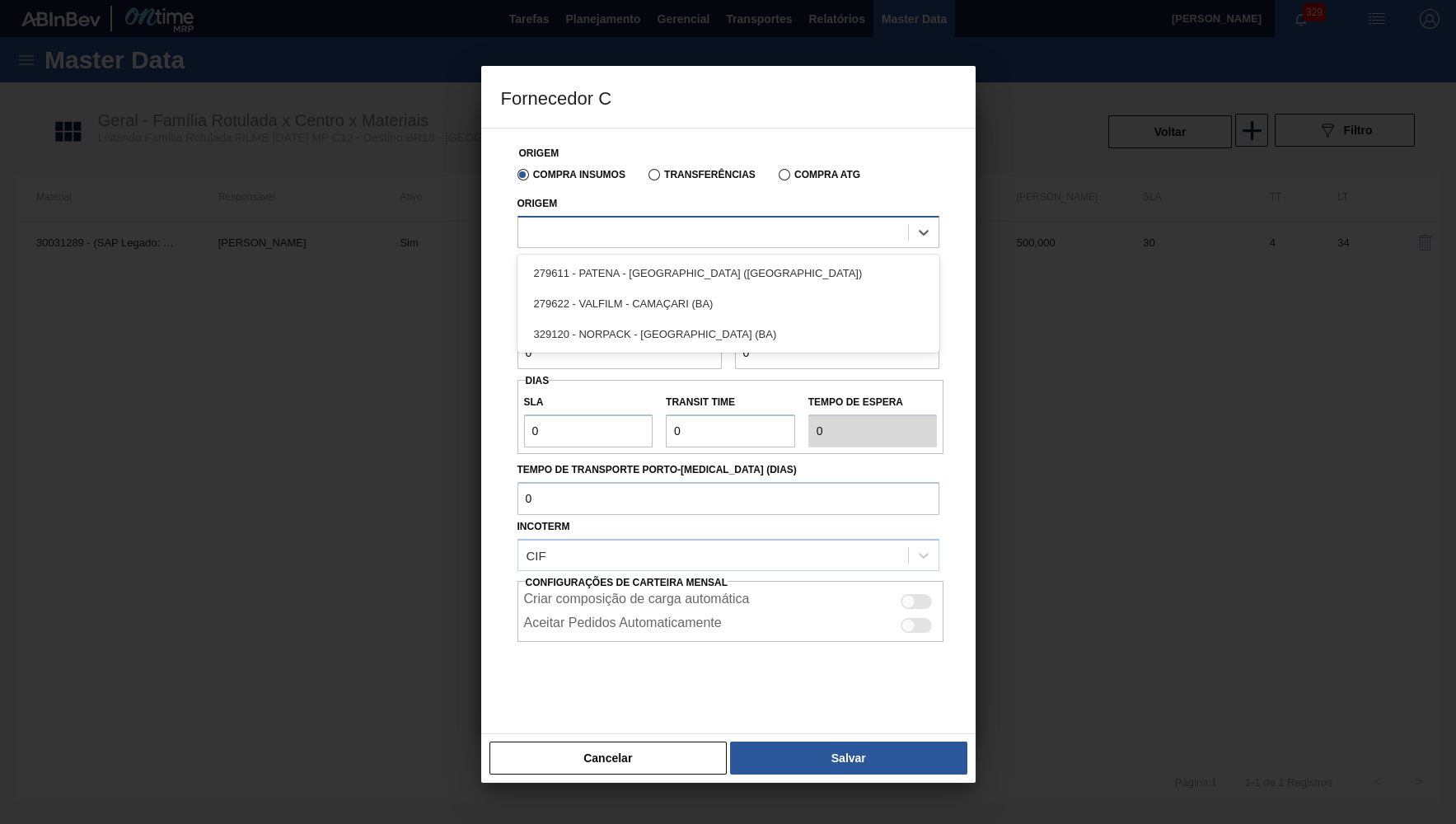
click at [626, 233] on div at bounding box center [712, 232] width 390 height 24
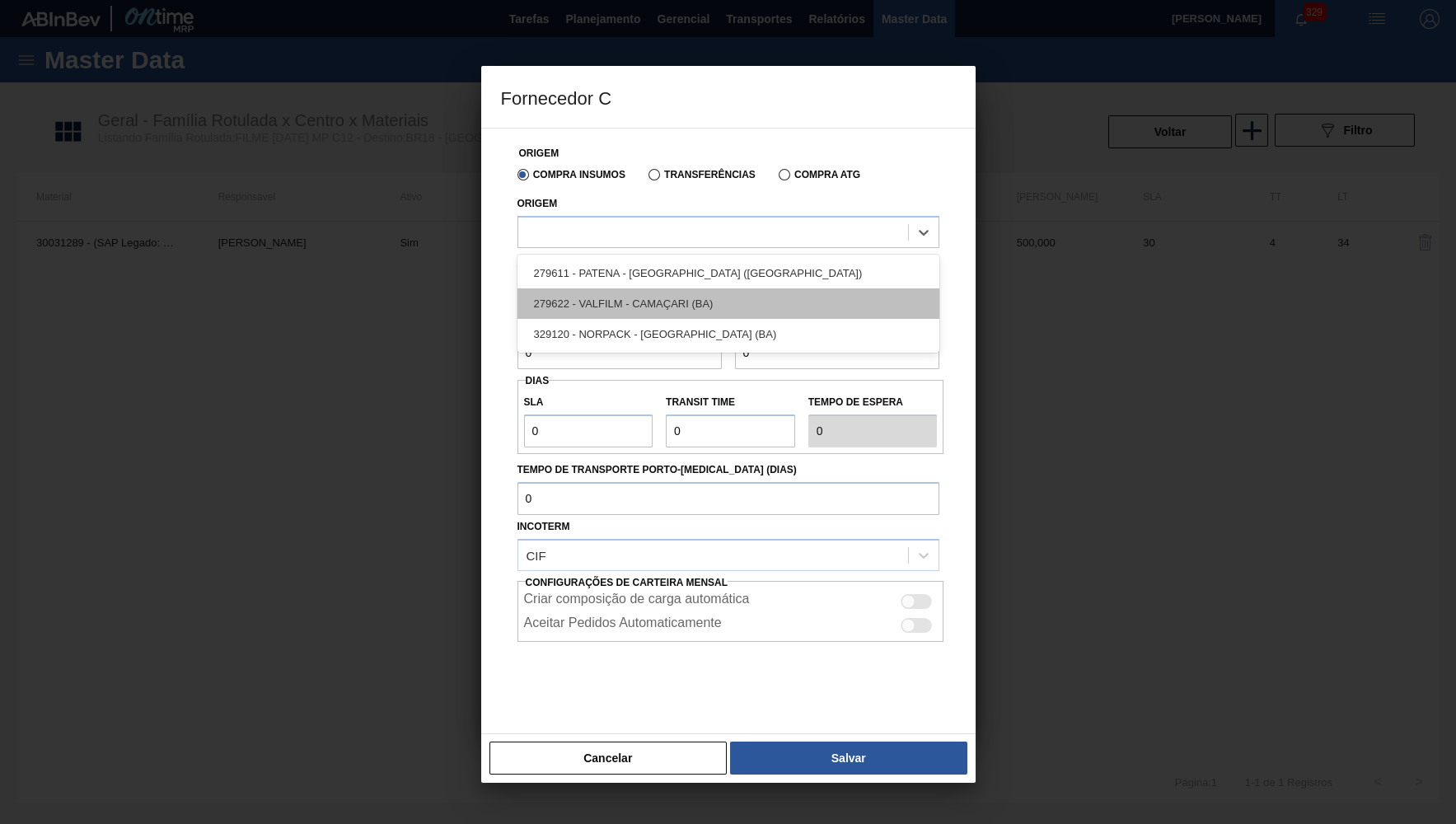
click at [702, 305] on div "279622 - VALFILM - CAMAÇARI (BA)" at bounding box center [728, 303] width 422 height 31
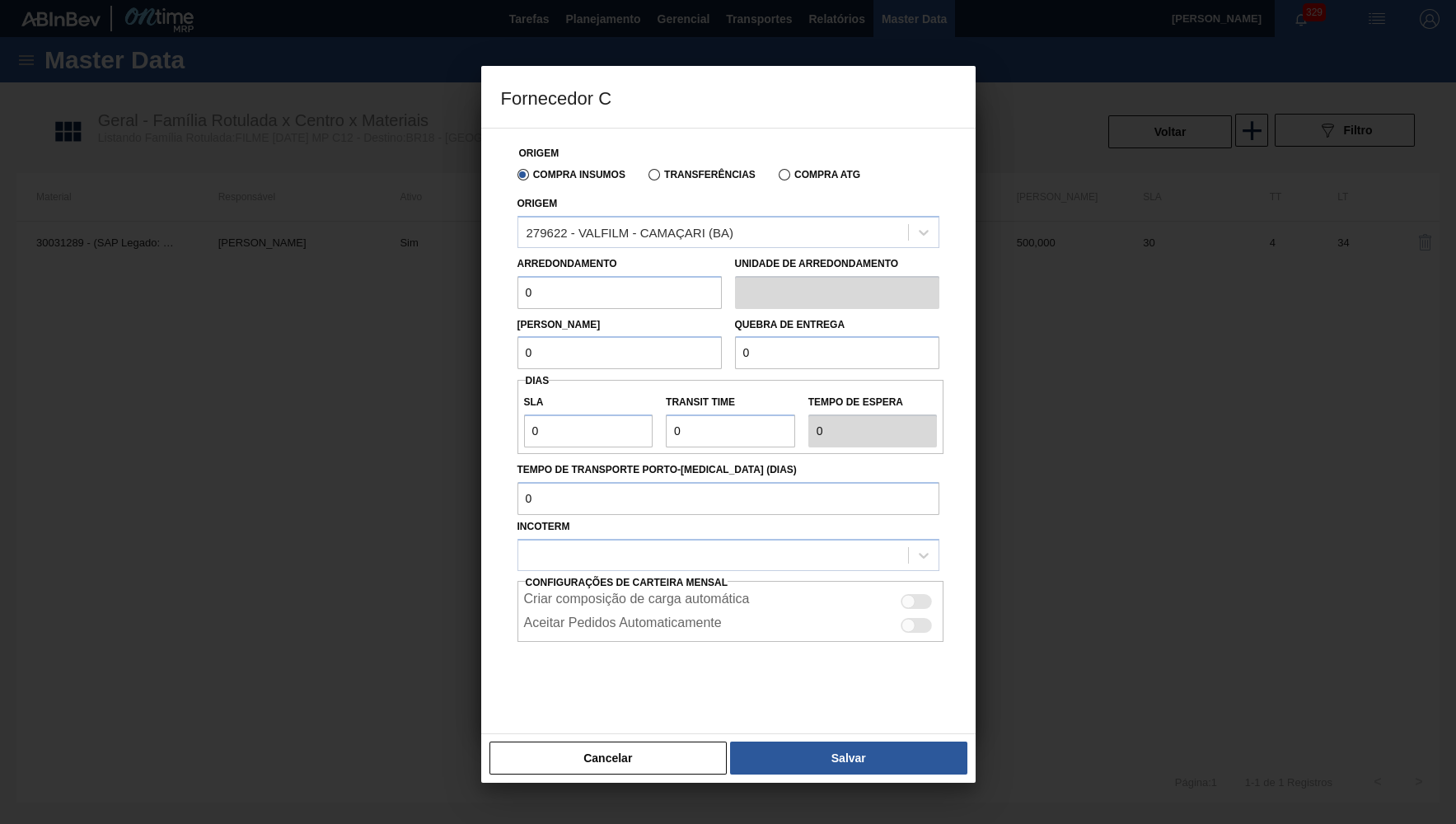
click at [518, 288] on input "0" at bounding box center [619, 292] width 204 height 33
type input "500"
click at [614, 364] on input "0" at bounding box center [619, 352] width 204 height 33
click at [613, 364] on input "0" at bounding box center [619, 352] width 204 height 33
paste input "50"
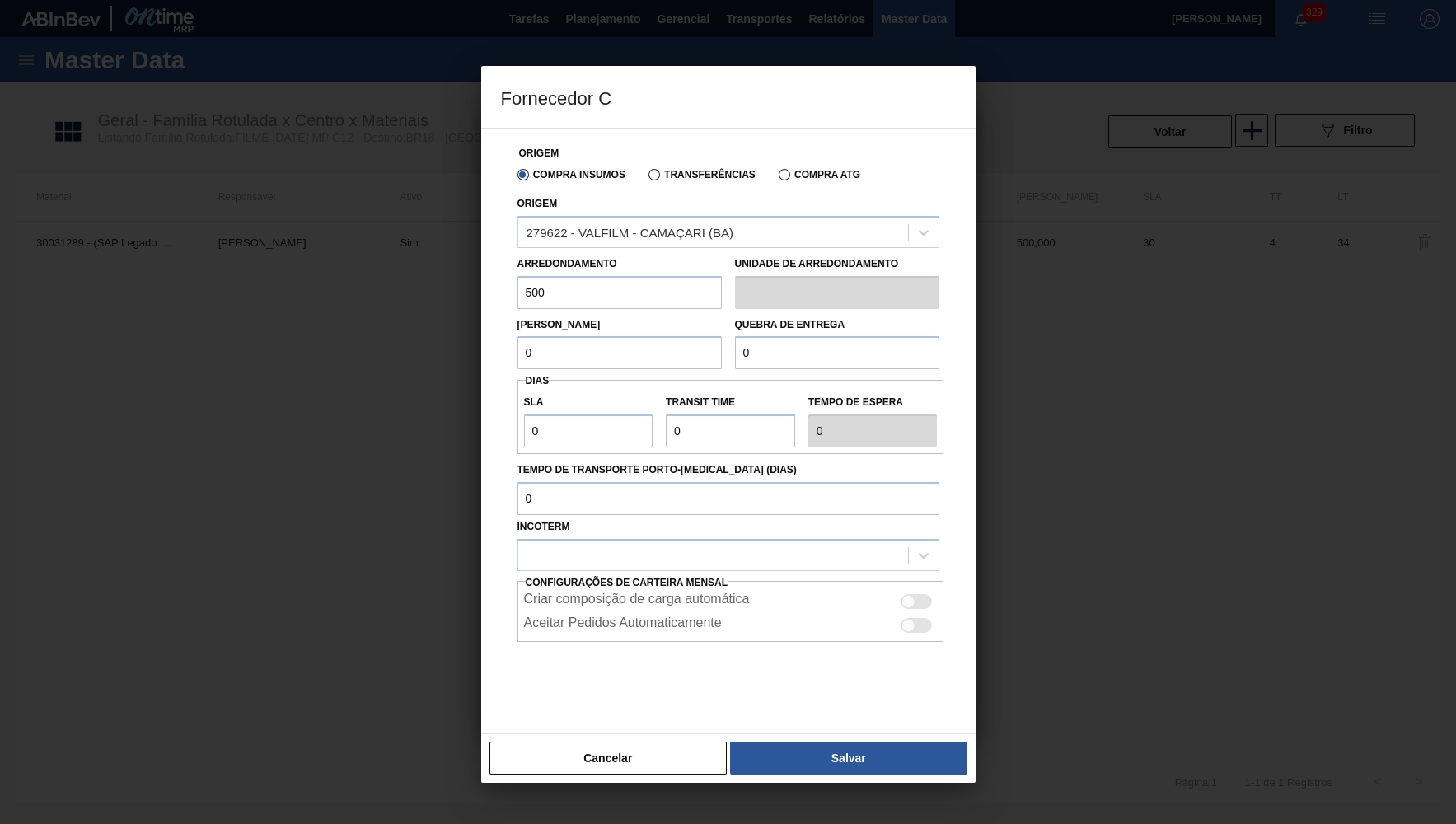
type input "500"
click at [849, 354] on input "0" at bounding box center [837, 352] width 204 height 33
paste input "50"
type input "5.000"
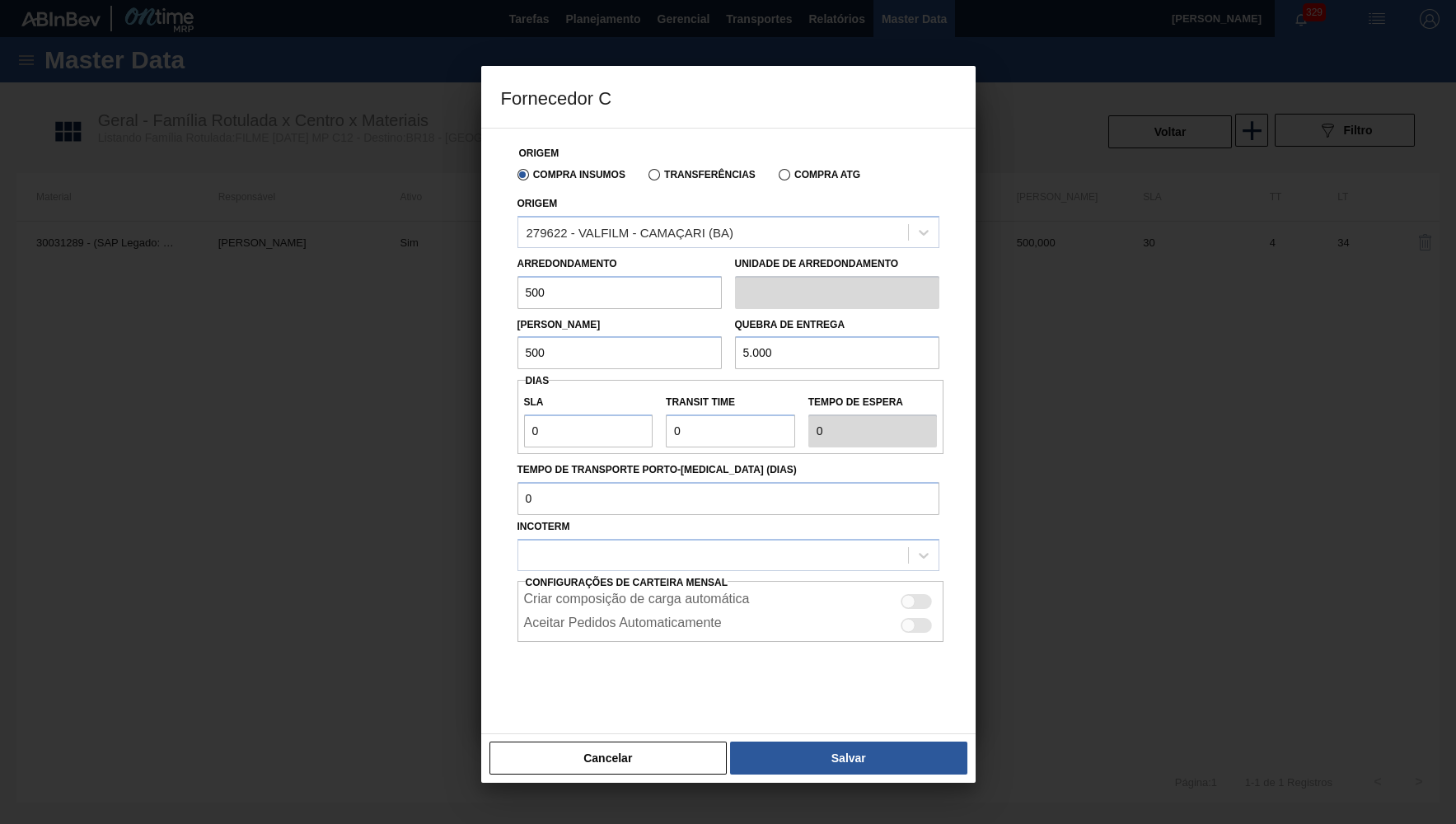
click at [530, 367] on div "Origem Compra Insumos Transferências Compra ATG Origem 279622 - VALFILM - CAMAÇ…" at bounding box center [728, 426] width 455 height 595
click at [583, 402] on label "SLA" at bounding box center [588, 402] width 129 height 24
click at [583, 414] on input "0" at bounding box center [588, 431] width 129 height 33
click at [597, 434] on input "0" at bounding box center [588, 431] width 129 height 33
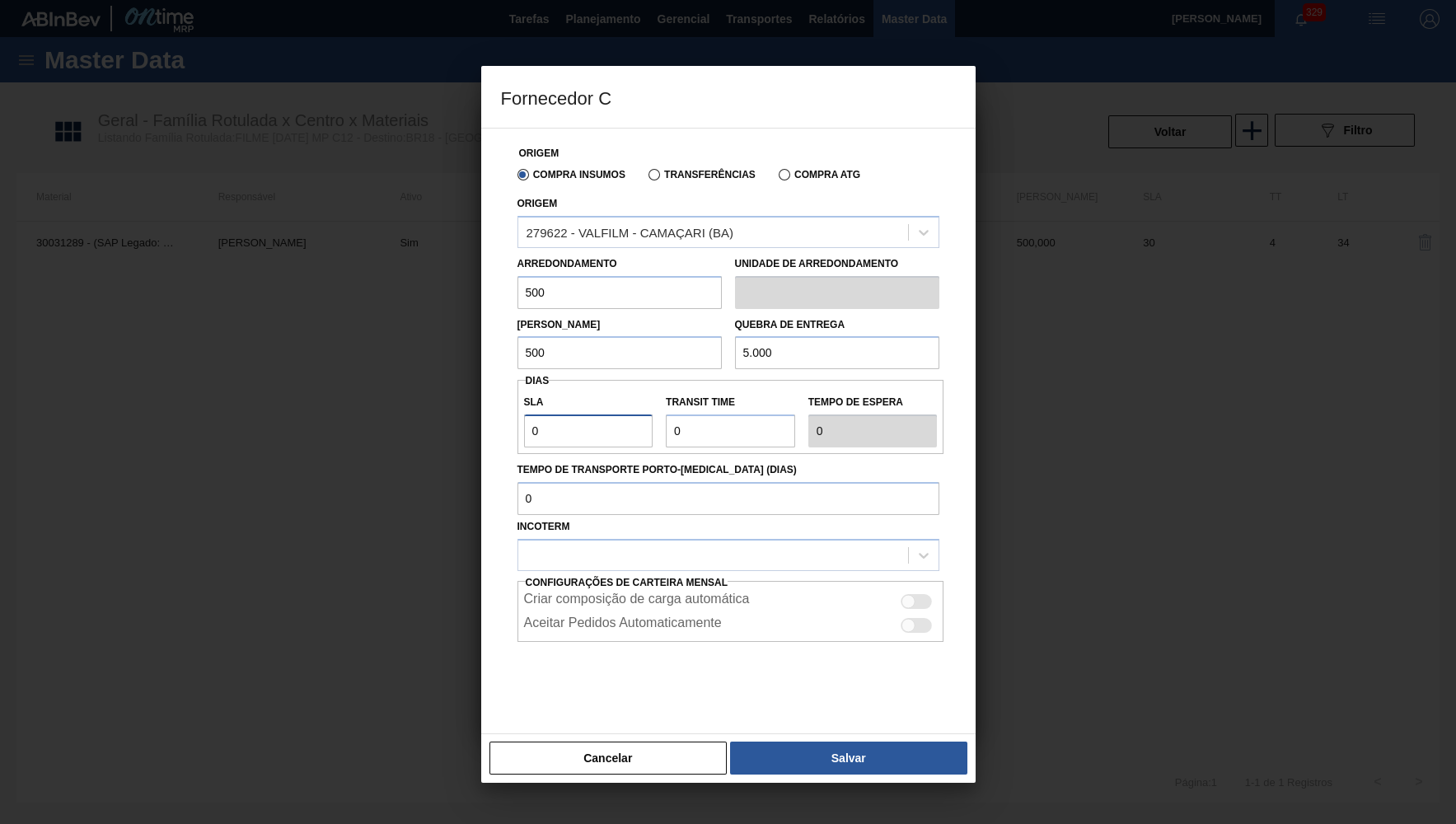
type input "3"
type input "30"
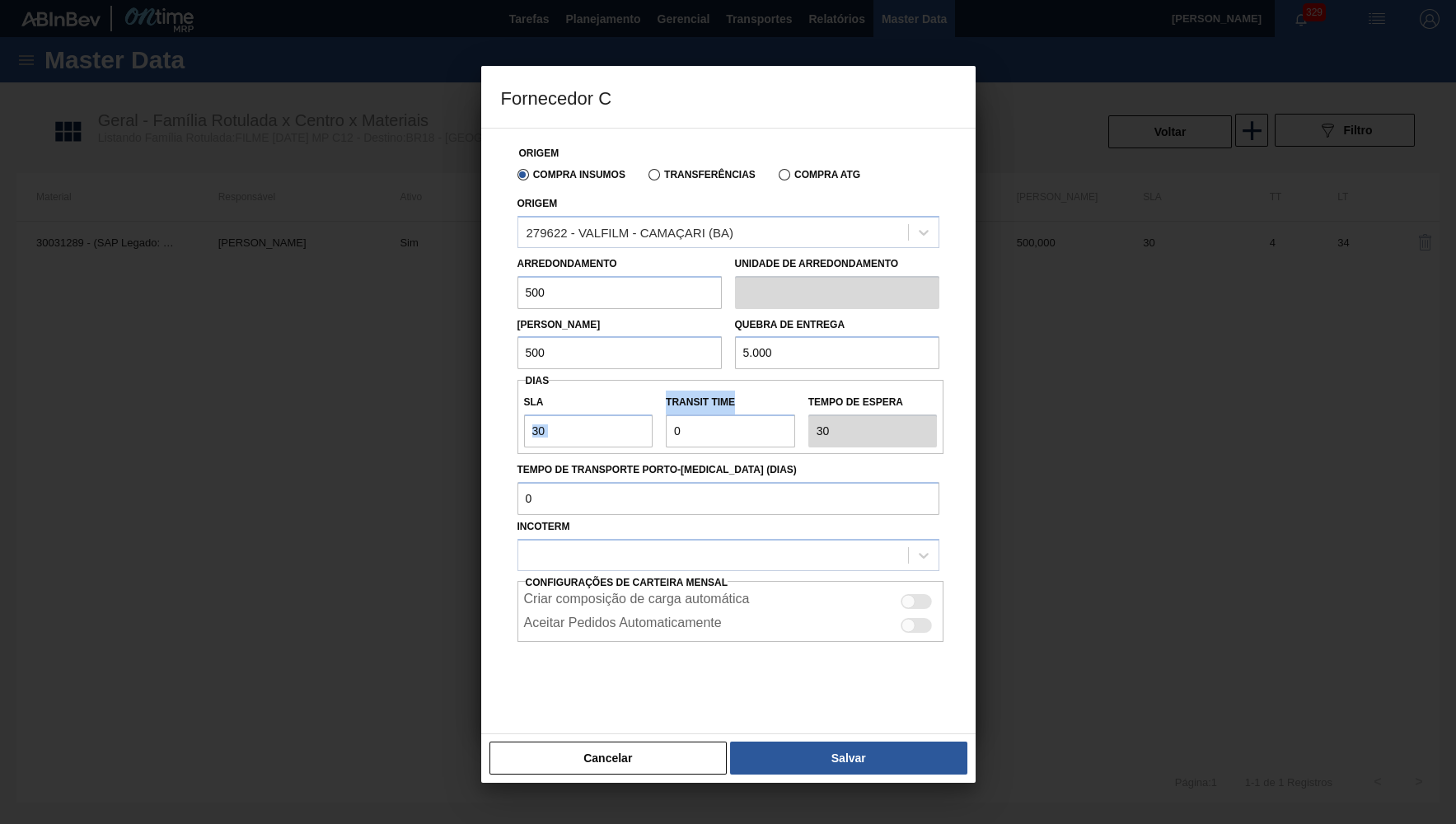
drag, startPoint x: 652, startPoint y: 436, endPoint x: 638, endPoint y: 433, distance: 14.3
click at [638, 433] on div "SLA 30 Transit Time Tempo de espera 30" at bounding box center [731, 416] width 427 height 74
click at [686, 431] on input "Transit Time" at bounding box center [729, 431] width 129 height 33
type input "1"
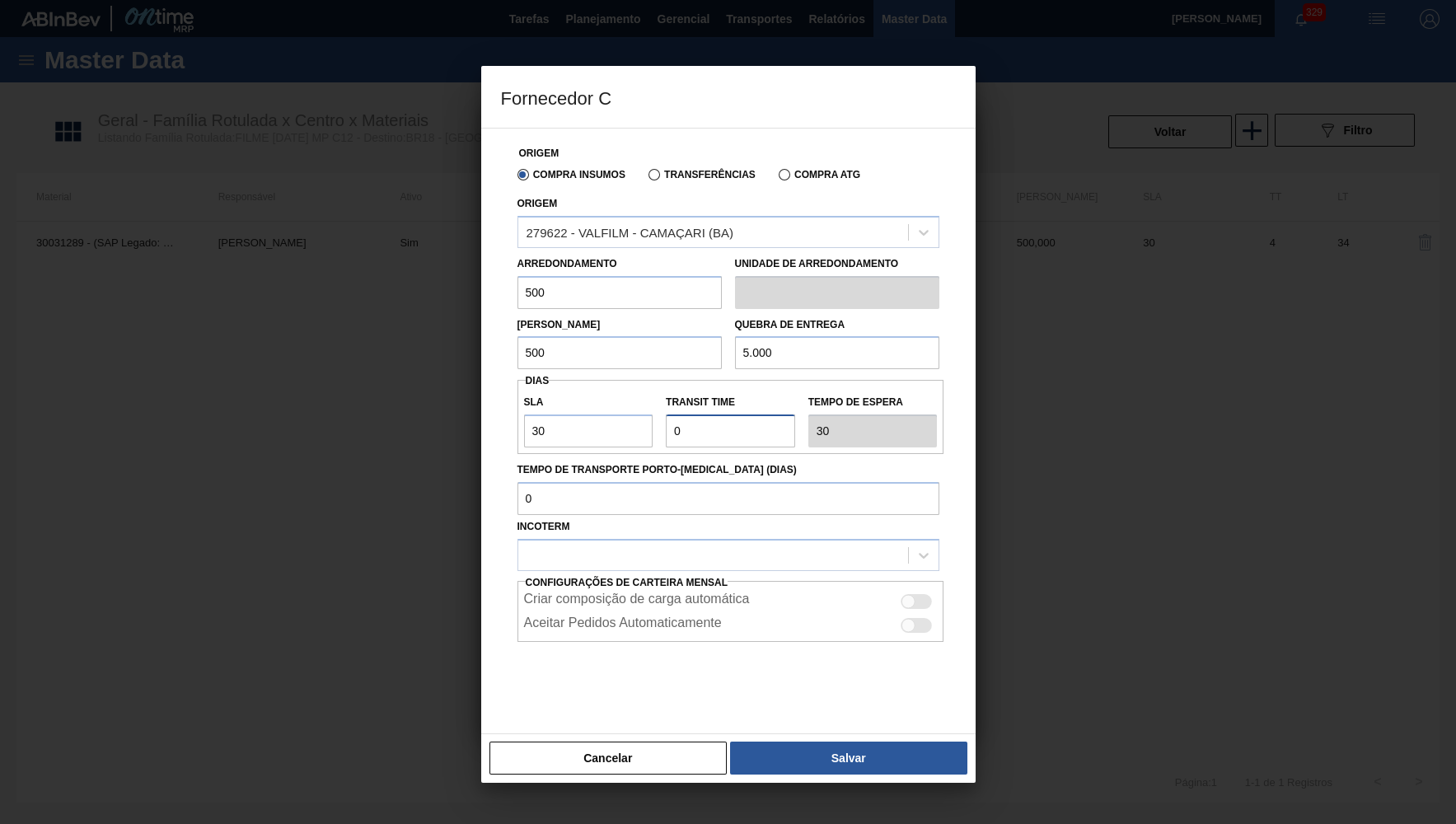
type input "31"
type input "1"
click at [707, 546] on div at bounding box center [712, 554] width 390 height 24
click at [634, 594] on div "CIF" at bounding box center [728, 596] width 422 height 31
click at [914, 594] on div at bounding box center [908, 601] width 14 height 14
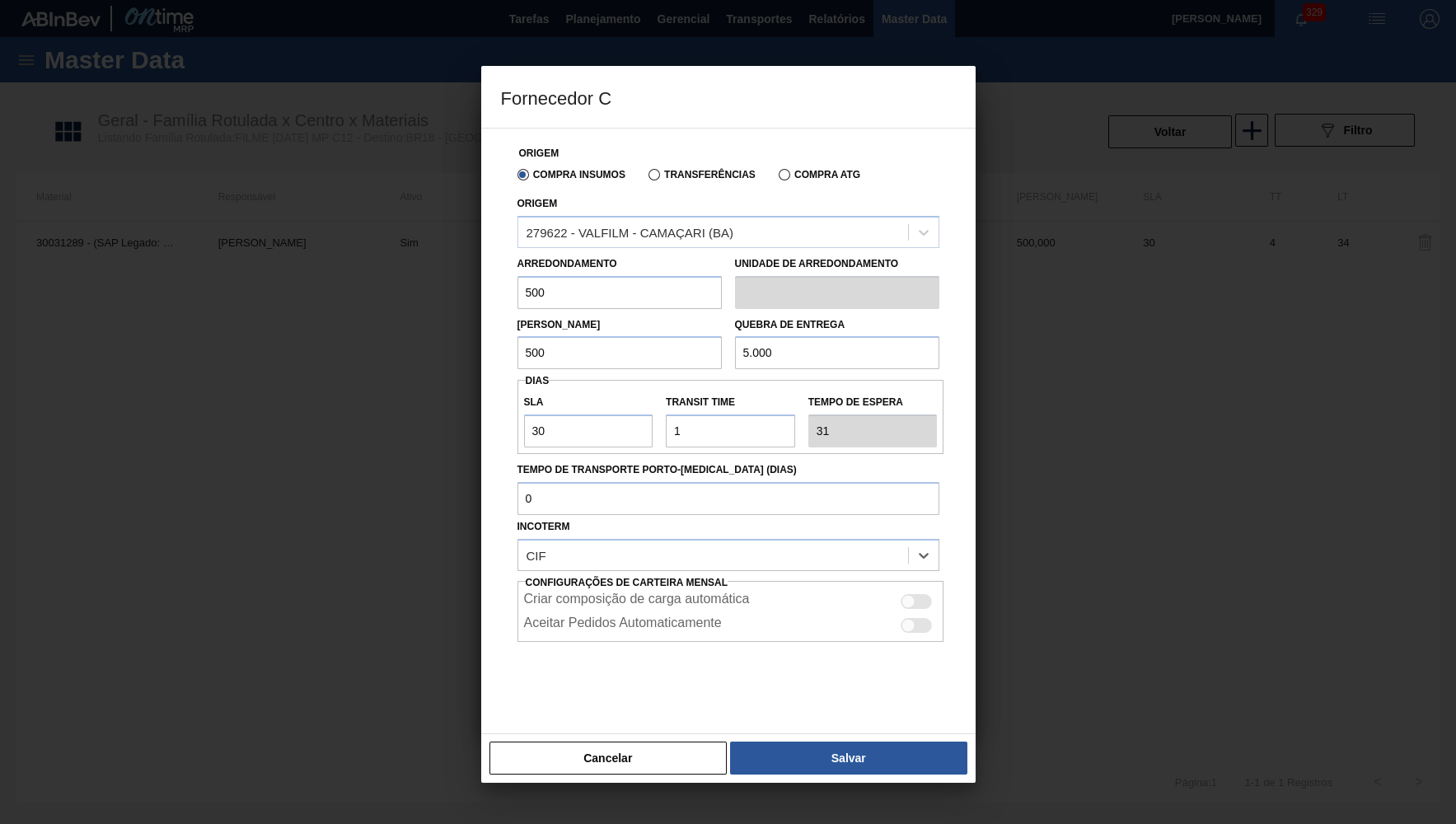
checkbox input "true"
click at [854, 760] on button "Salvar" at bounding box center [848, 758] width 236 height 33
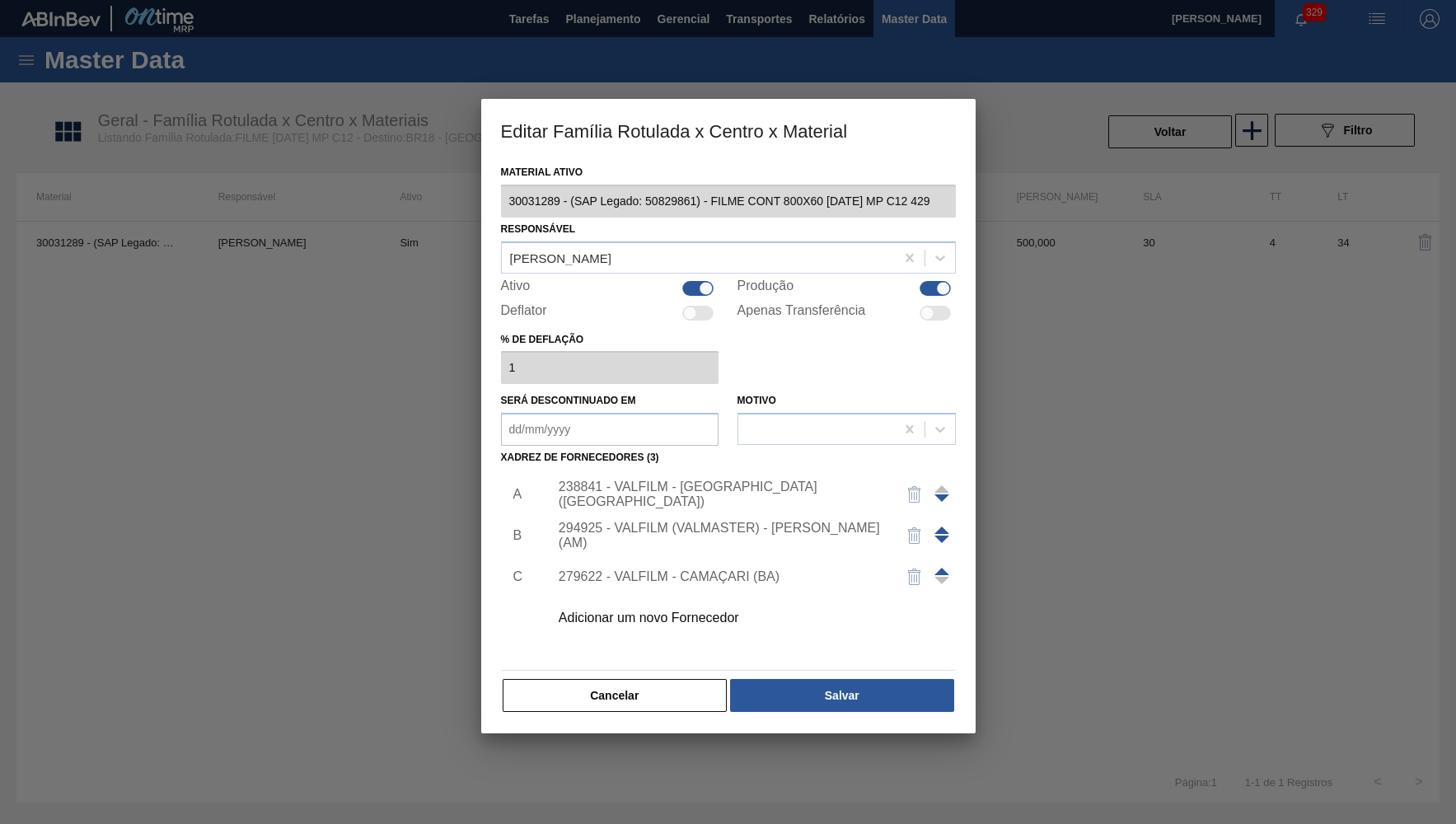
click at [936, 568] on span at bounding box center [941, 571] width 14 height 8
click at [908, 487] on img "button" at bounding box center [914, 494] width 20 height 20
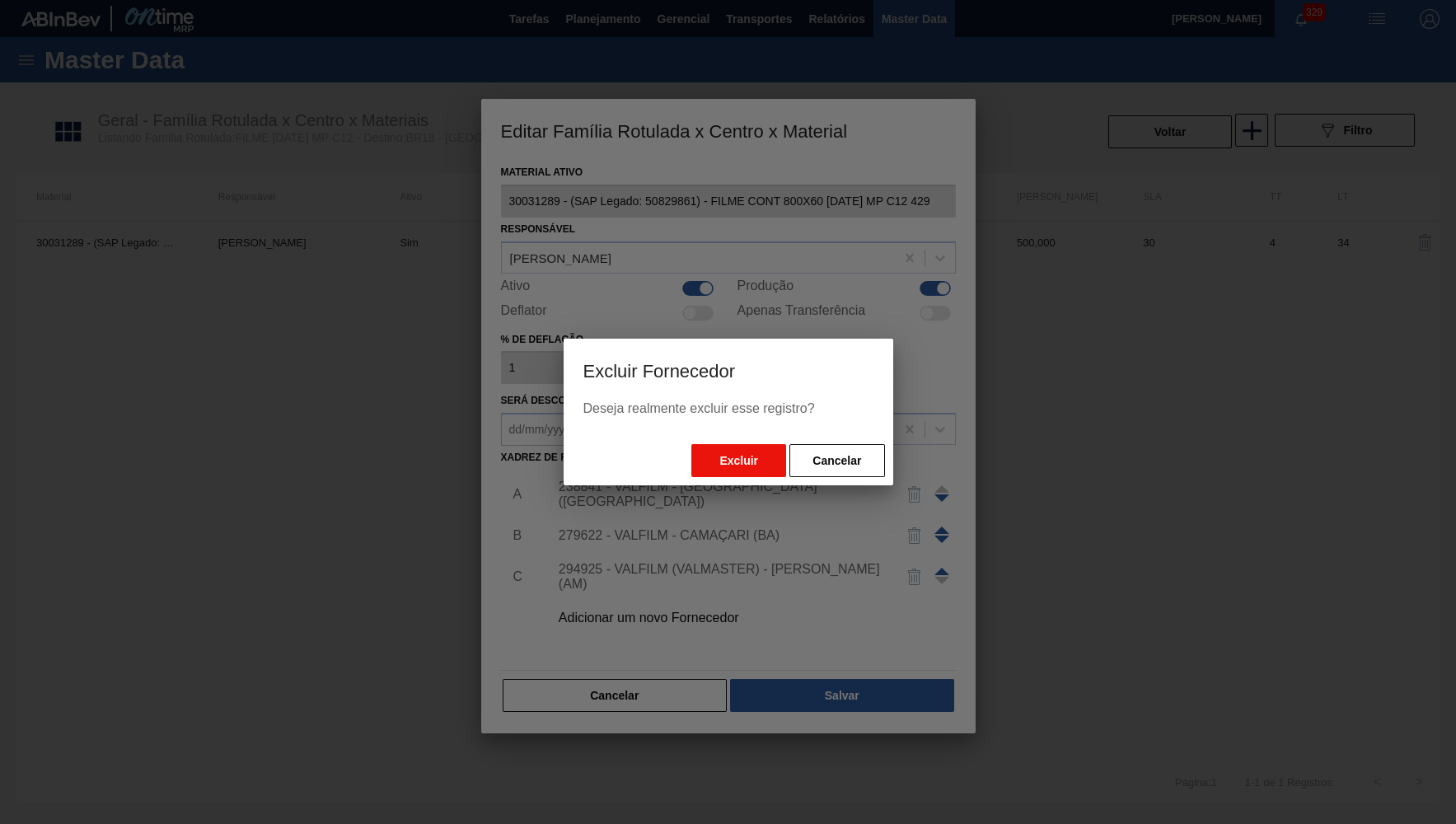
click at [773, 458] on button "Excluir" at bounding box center [738, 460] width 95 height 33
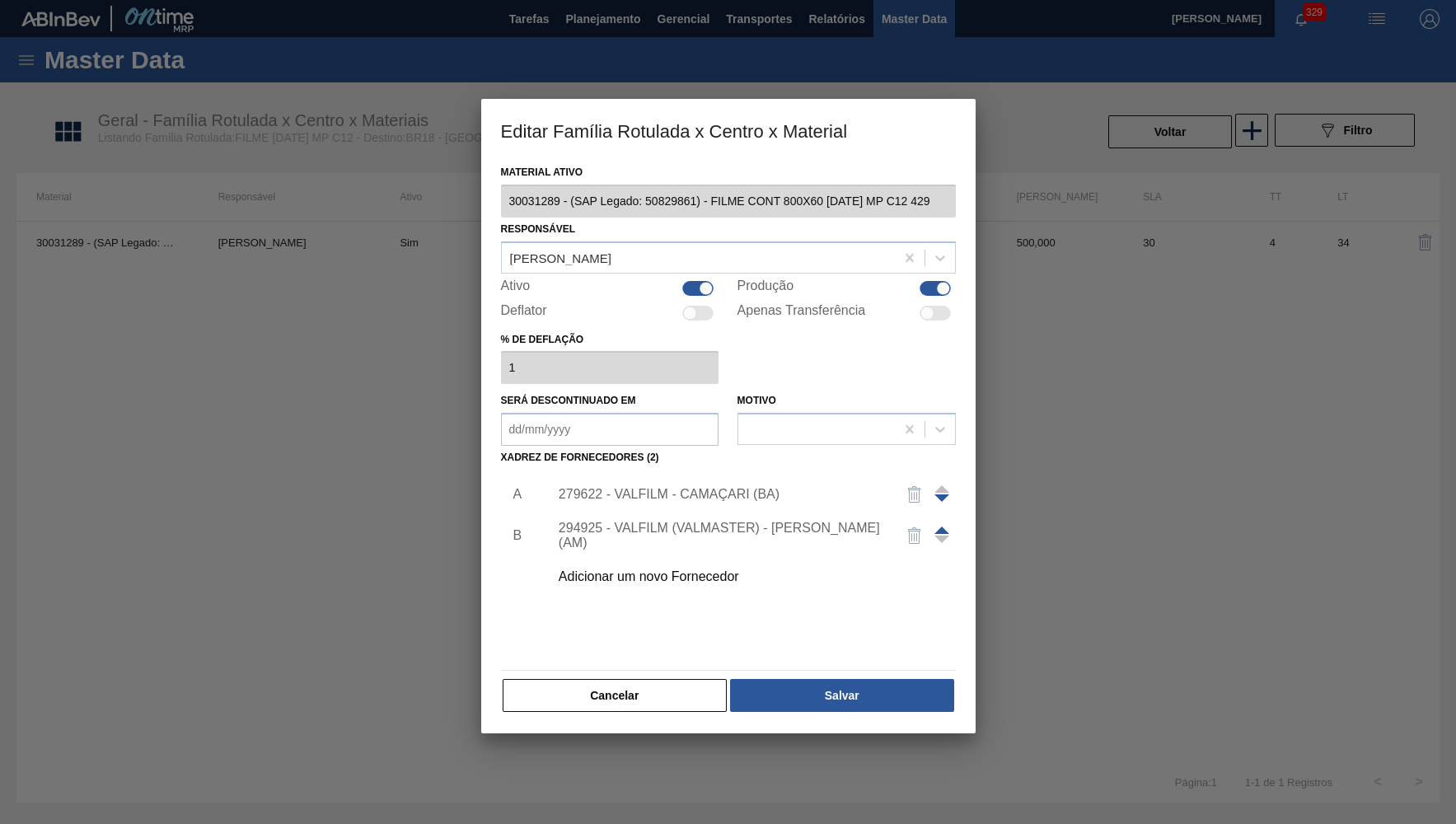
click at [825, 710] on div "Material ativo 30031289 - (SAP Legado: 50829861) - FILME CONT 800X60 BC 473 MP …" at bounding box center [728, 447] width 494 height 572
click at [825, 700] on button "Salvar" at bounding box center [841, 695] width 223 height 33
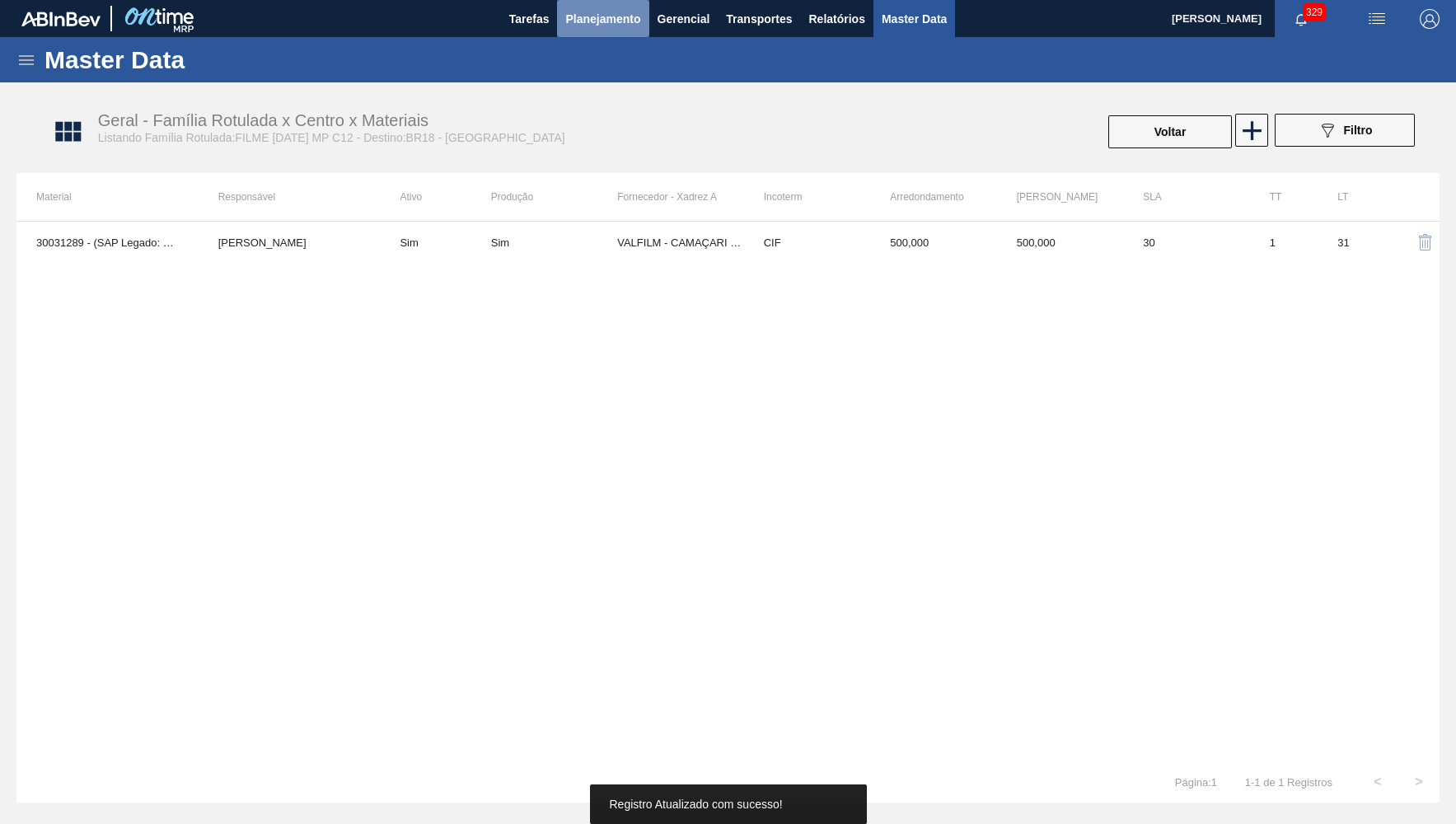
click at [601, 27] on span "Planejamento" at bounding box center [602, 18] width 75 height 20
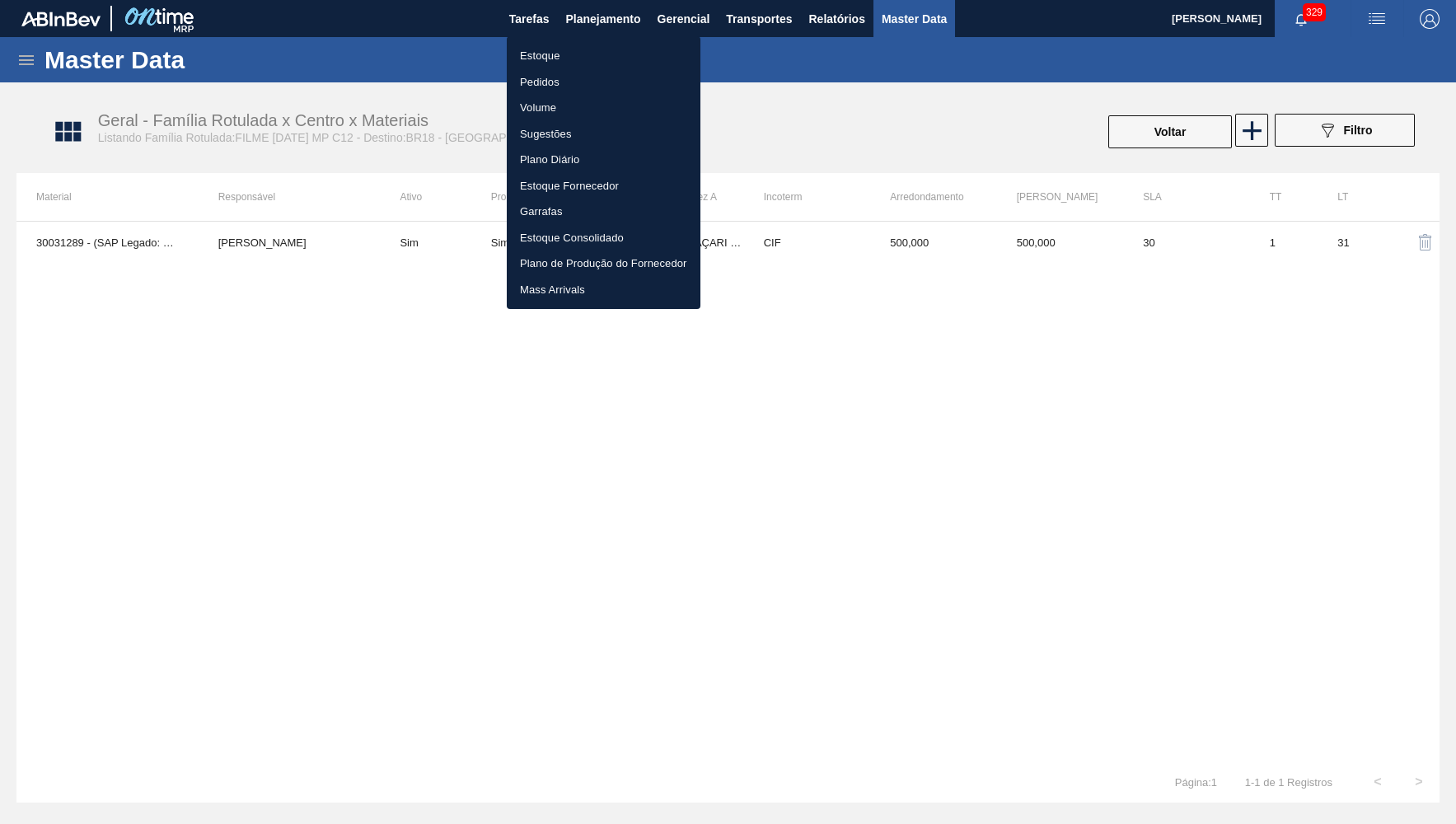
click at [588, 60] on li "Estoque" at bounding box center [603, 56] width 193 height 27
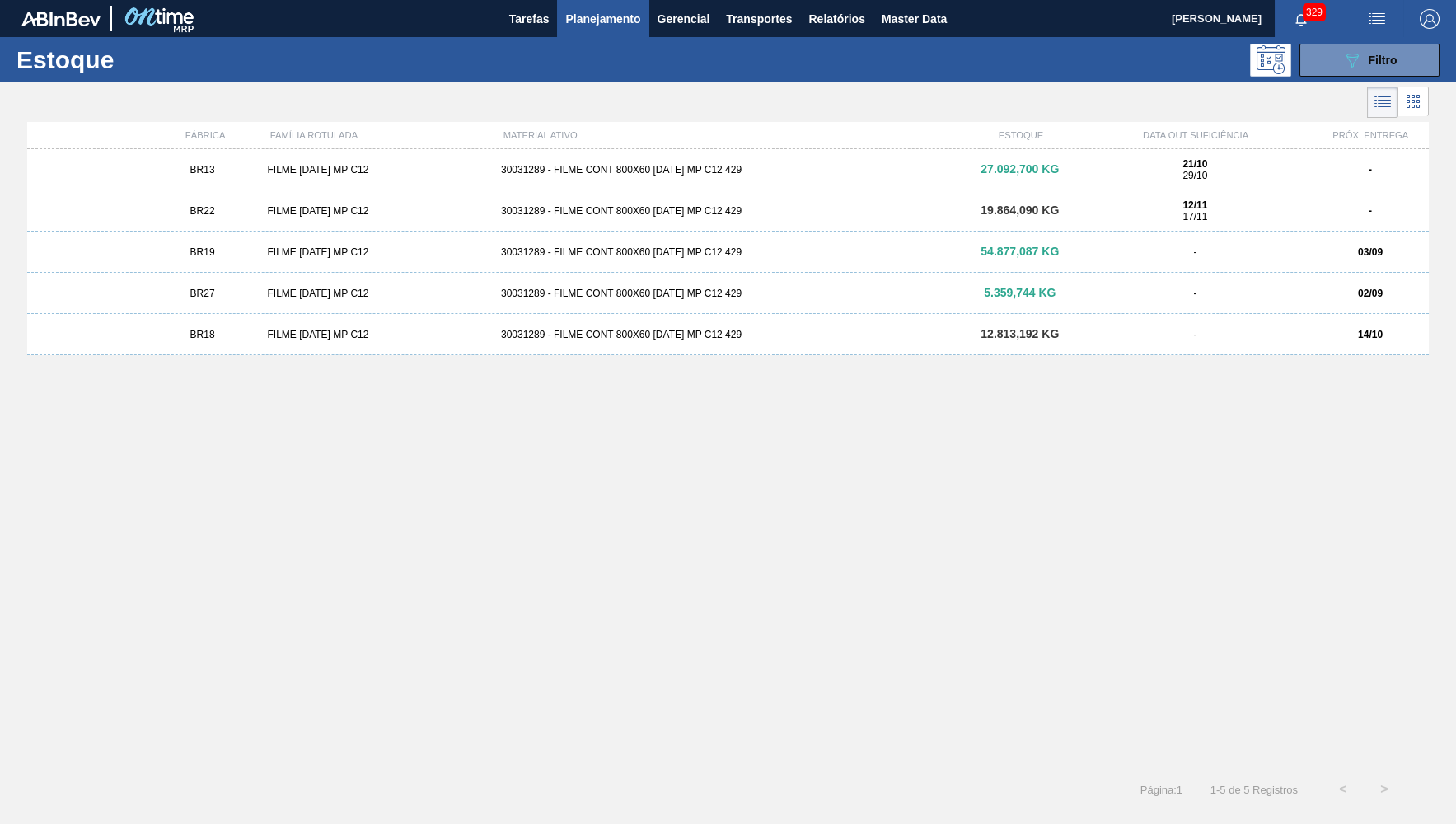
click at [223, 334] on div "BR18" at bounding box center [203, 334] width 117 height 11
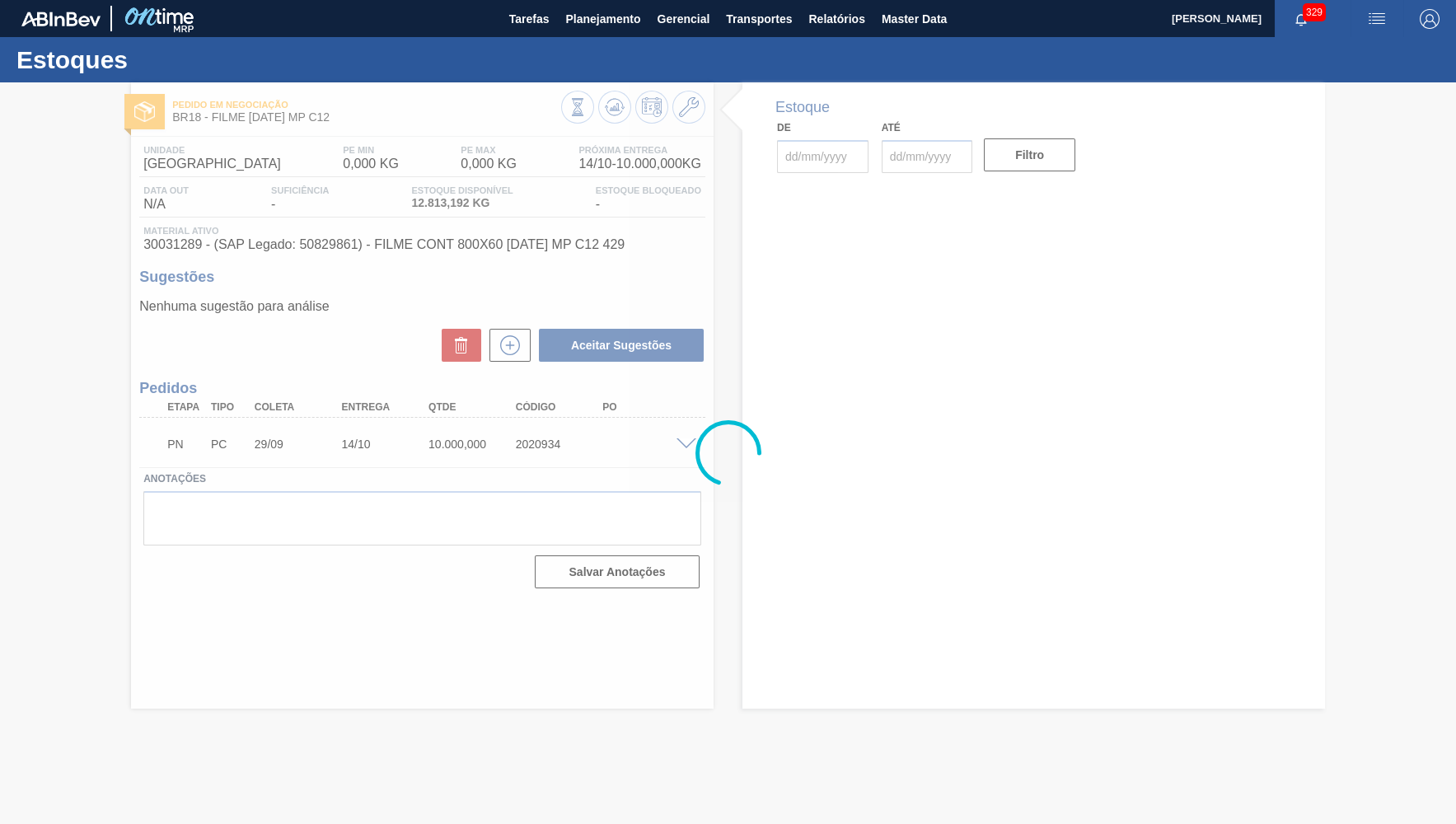
type input "[DATE]"
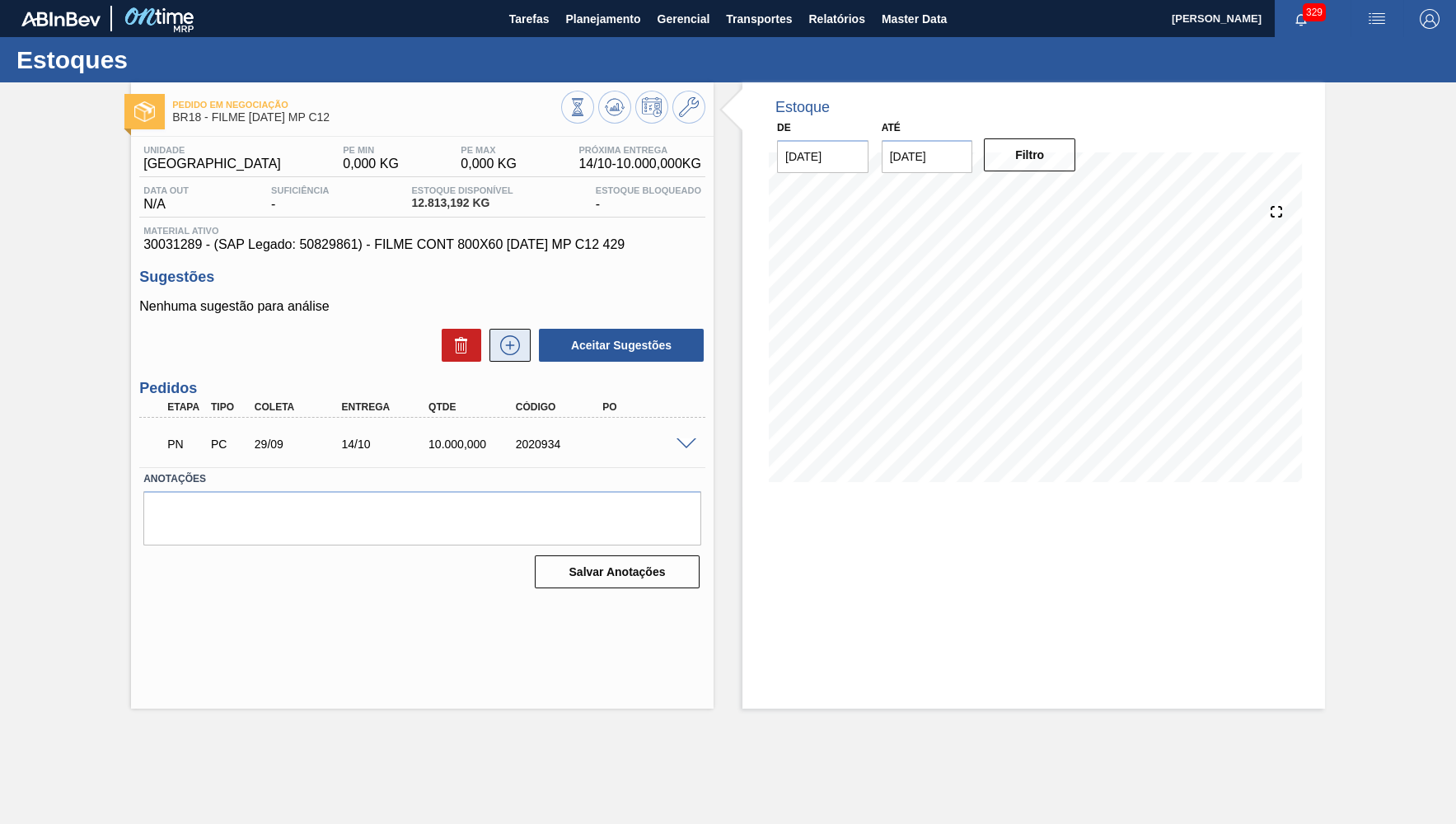
click at [512, 345] on icon at bounding box center [510, 345] width 27 height 20
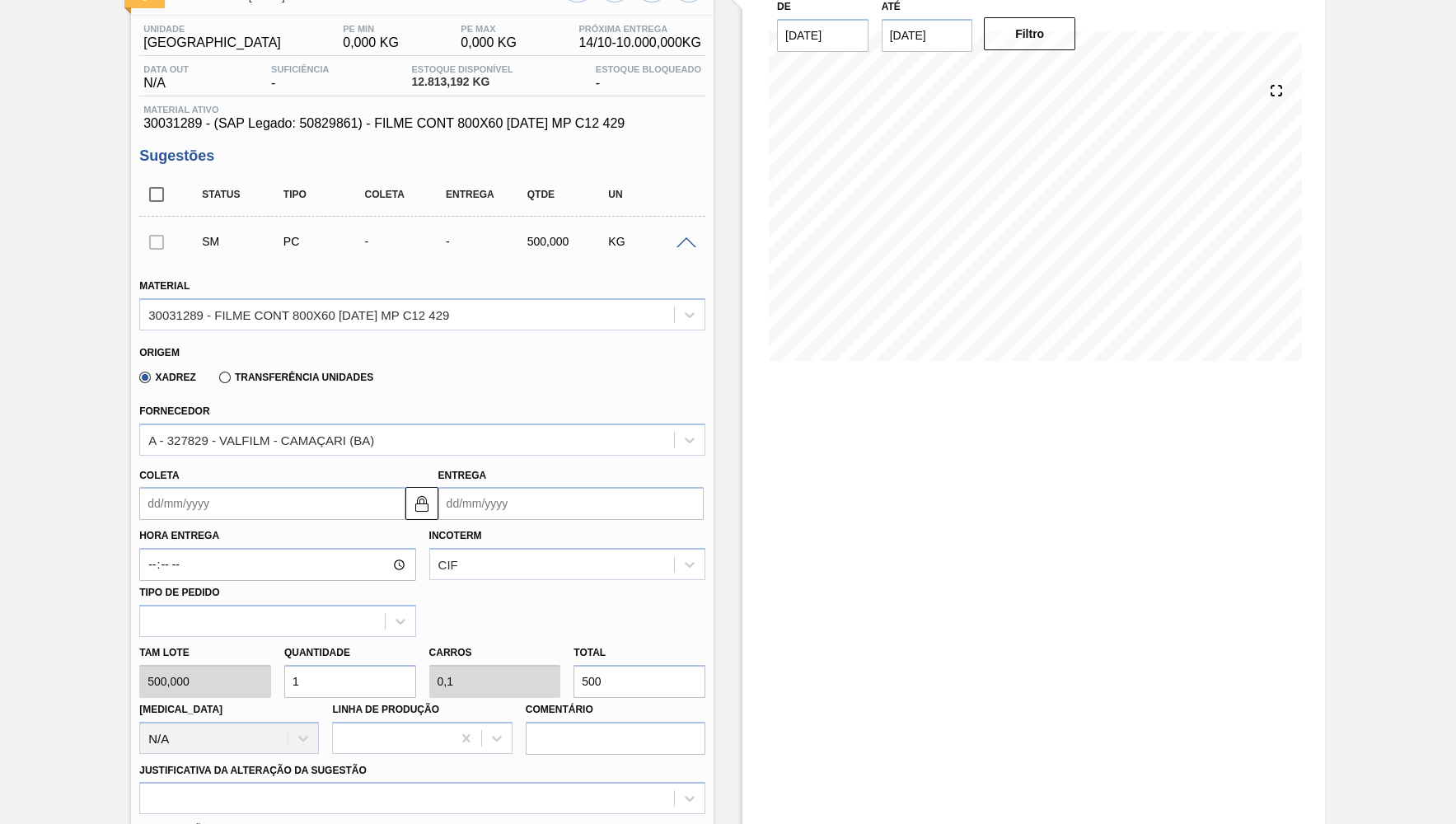
scroll to position [240, 0]
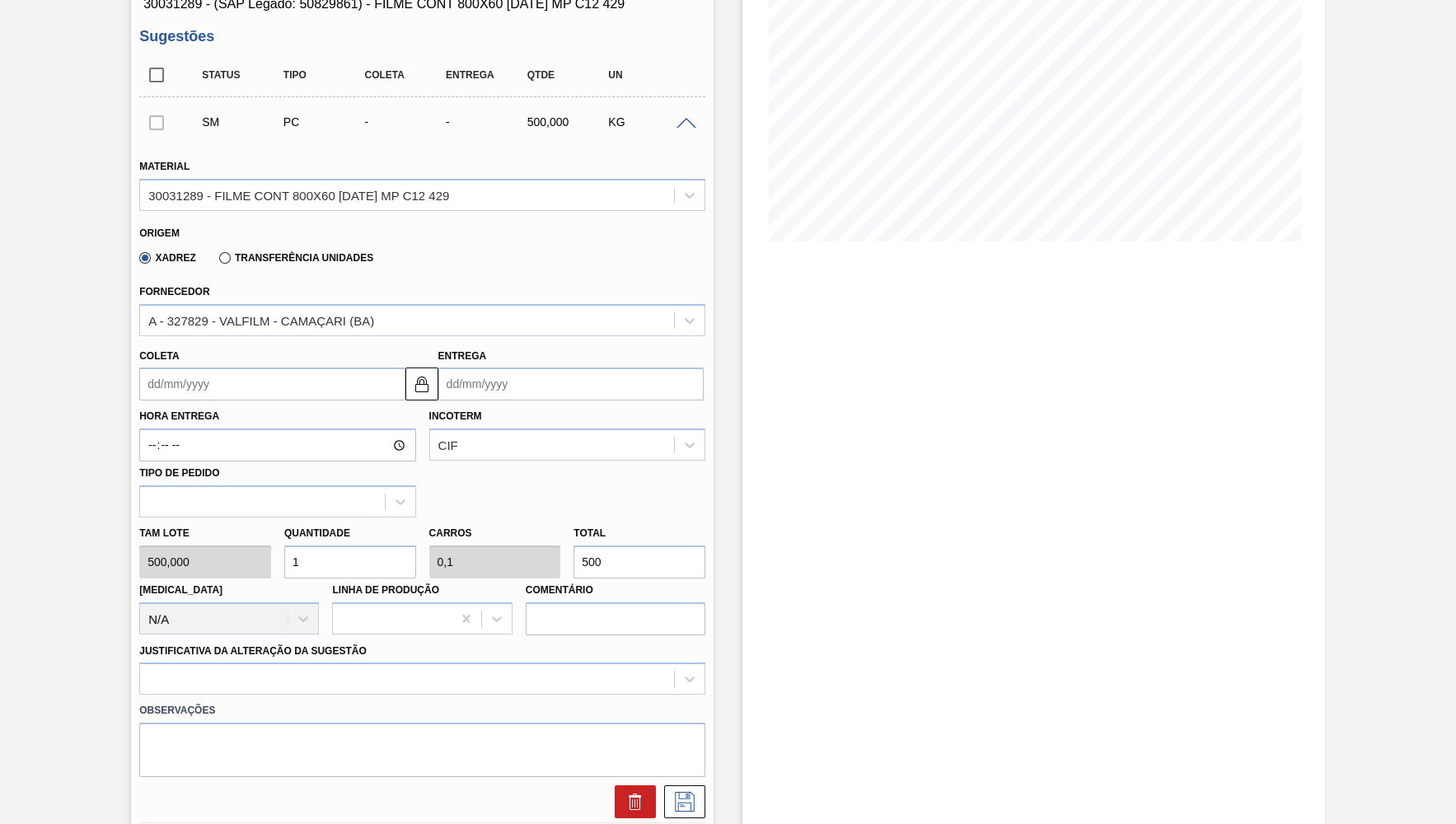
click at [255, 367] on input "Coleta" at bounding box center [271, 384] width 265 height 33
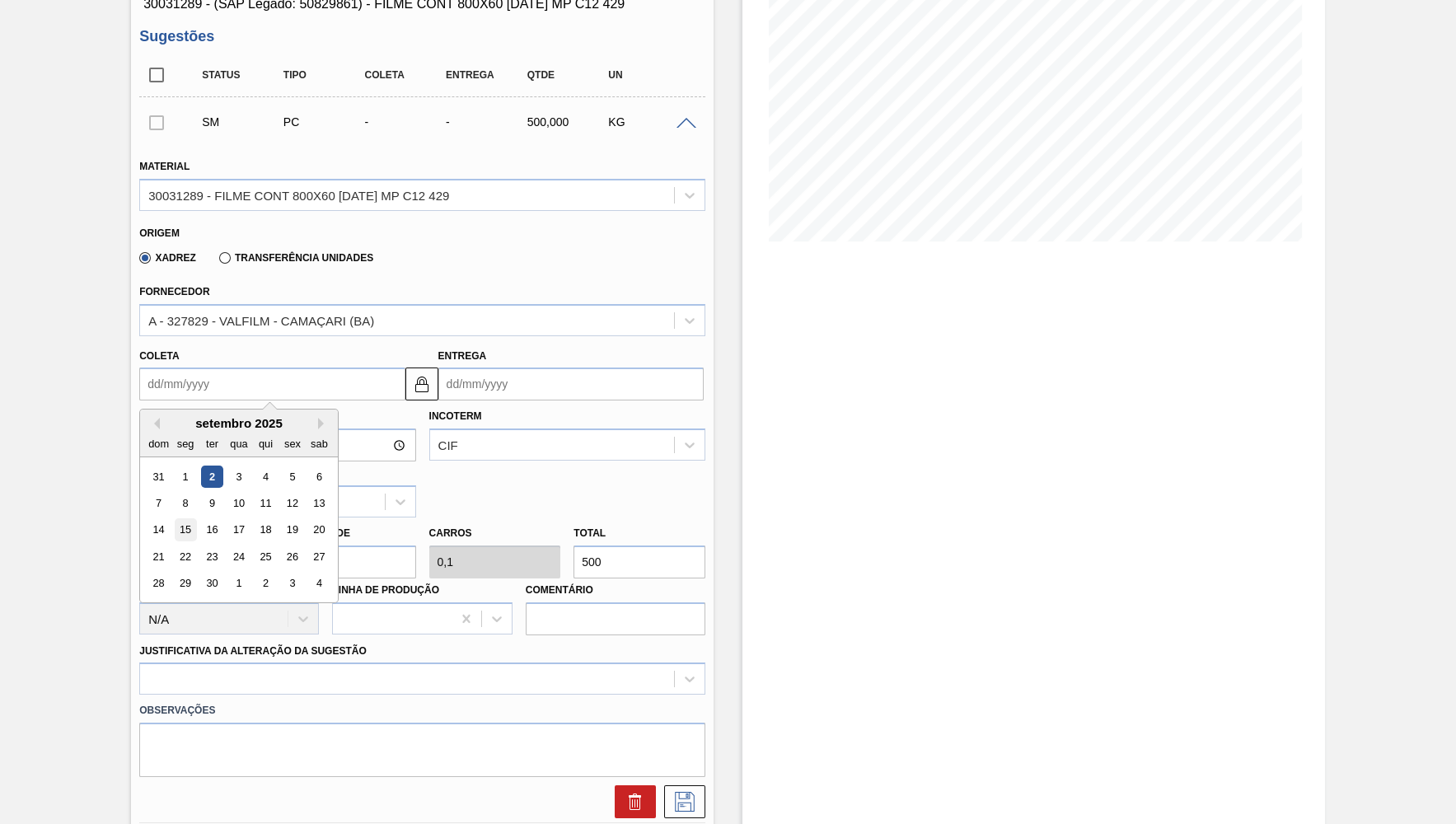
click at [178, 524] on div "15" at bounding box center [185, 529] width 22 height 22
type input "15/09/2025"
type input "16/09/2025"
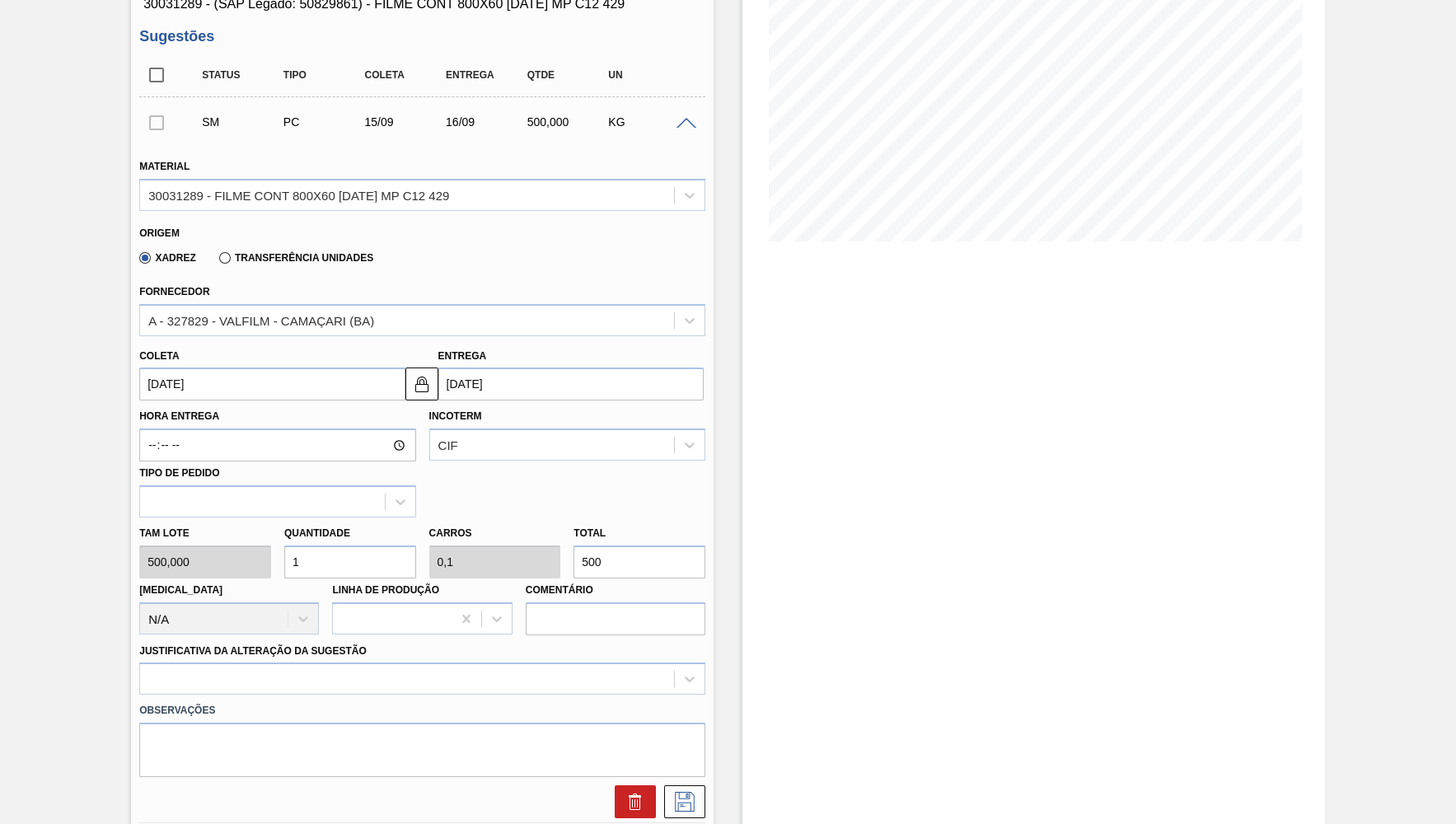
click at [573, 546] on input "500" at bounding box center [639, 562] width 132 height 33
type input "0,002"
type input "0"
type input "1"
type input "0,024"
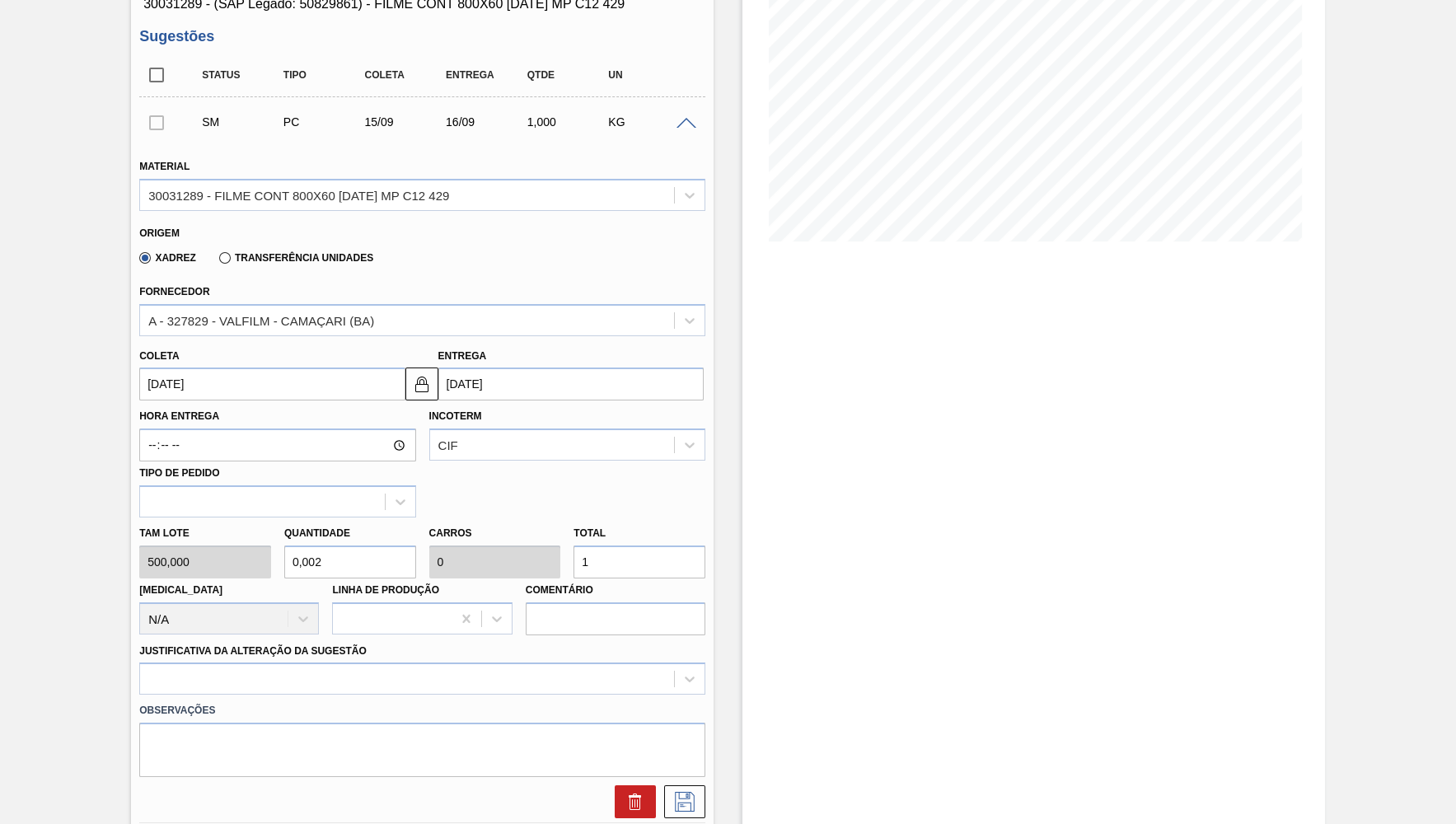
type input "0,002"
type input "12"
type input "0,25"
type input "0,025"
type input "125"
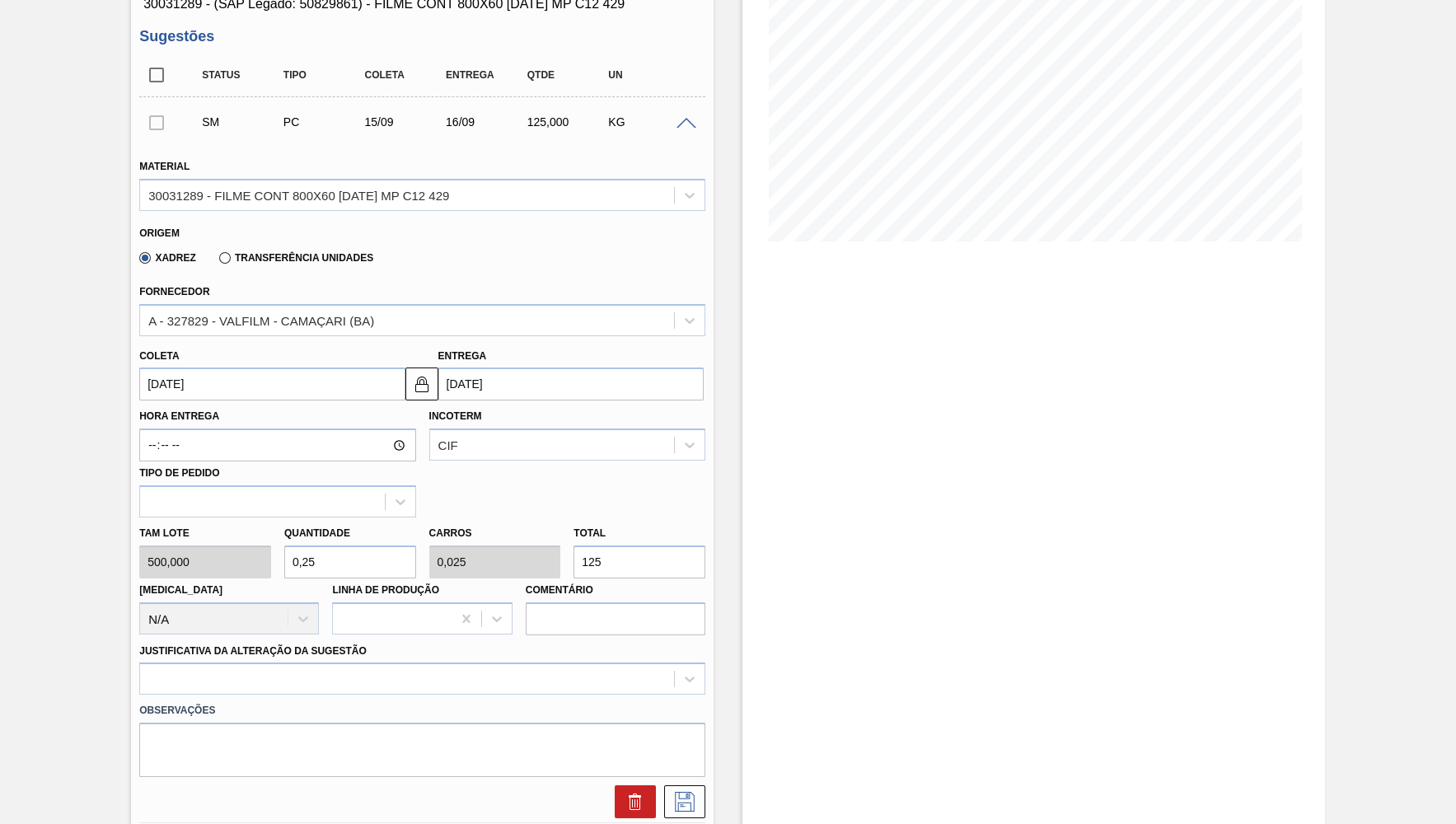
type input "2,5"
type input "0,25"
type input "1.250"
type input "25"
type input "2,5"
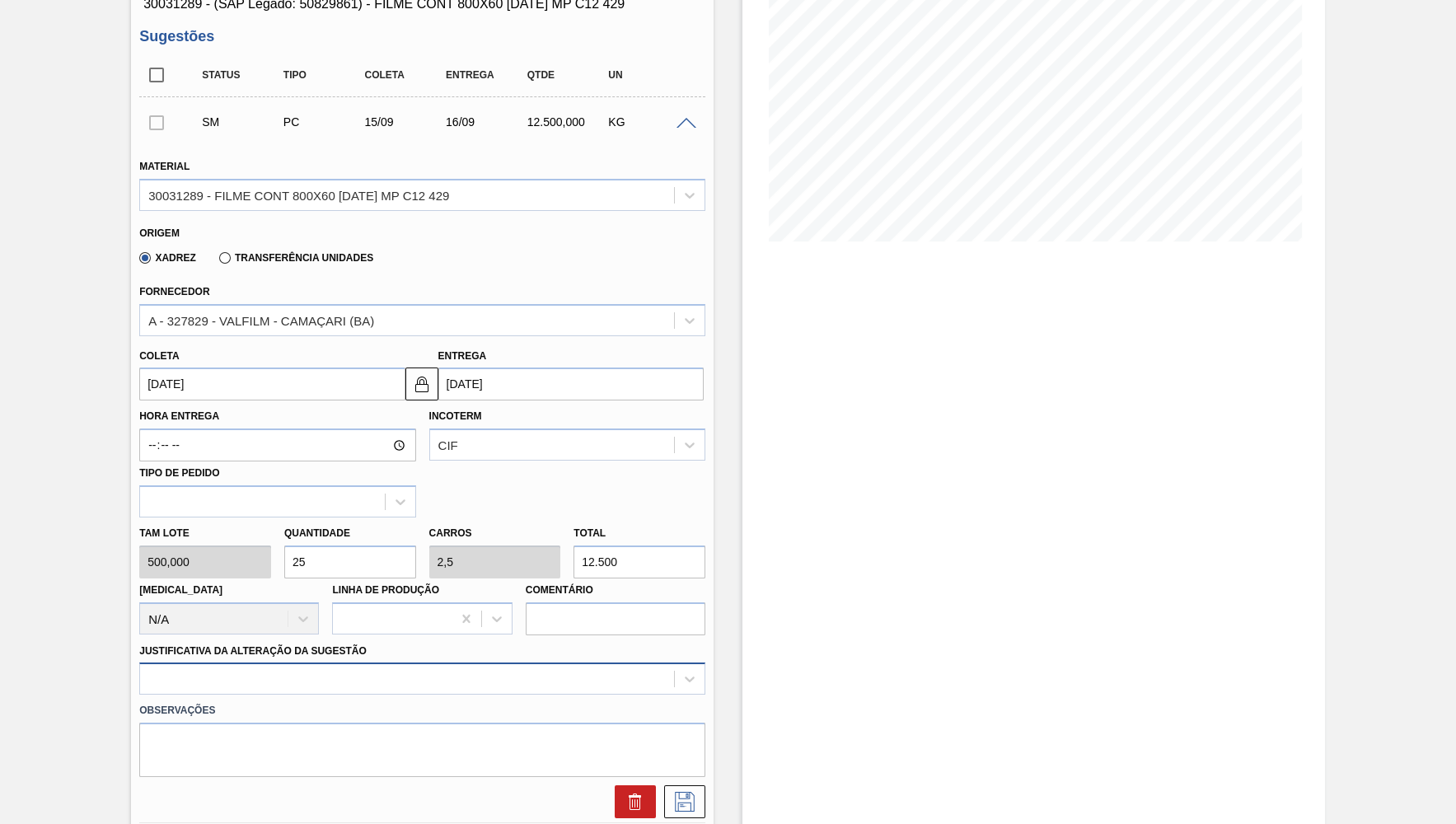
type input "12.500"
click at [275, 668] on div at bounding box center [421, 679] width 566 height 33
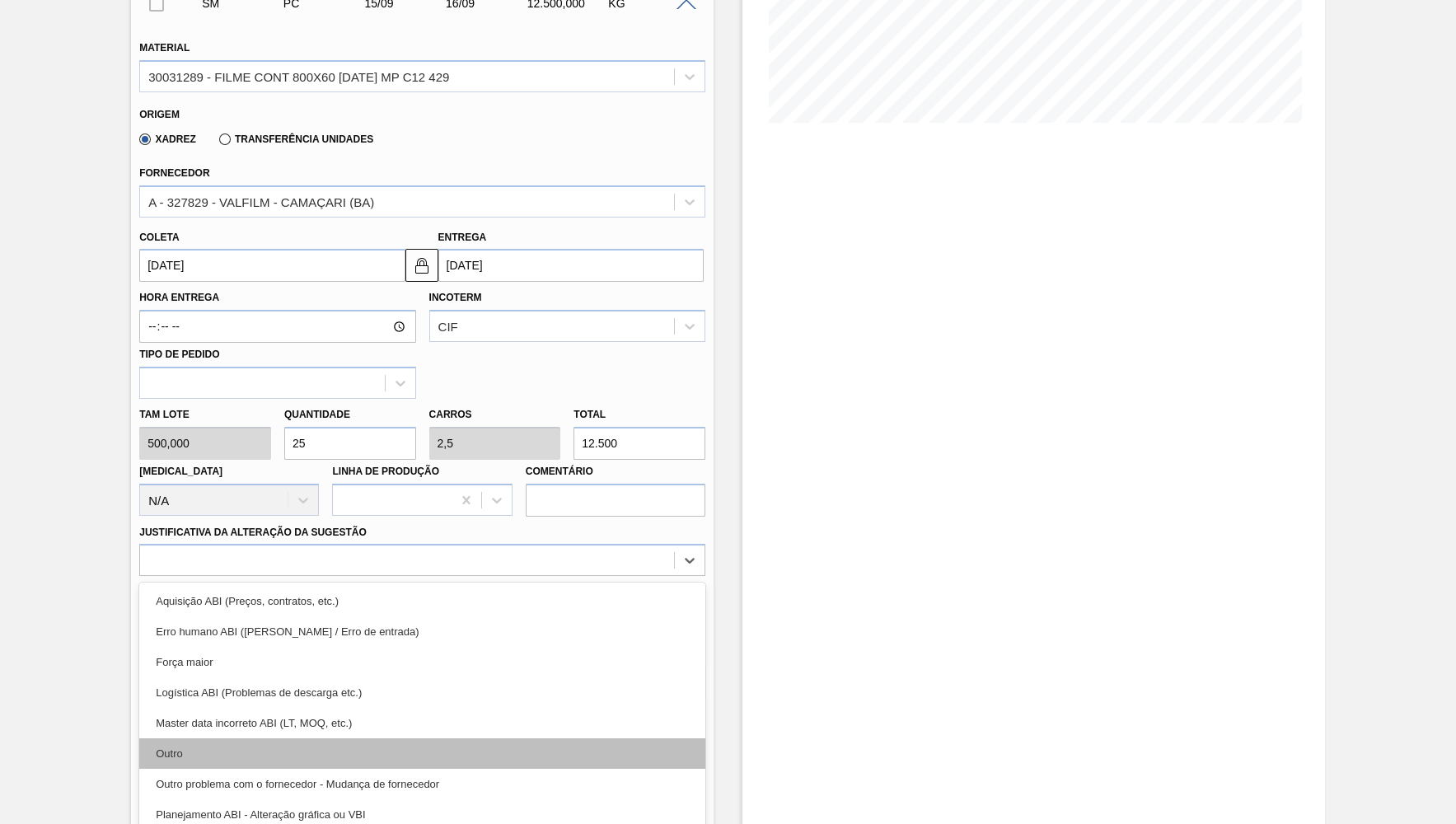
click at [236, 738] on div "Outro" at bounding box center [421, 753] width 566 height 31
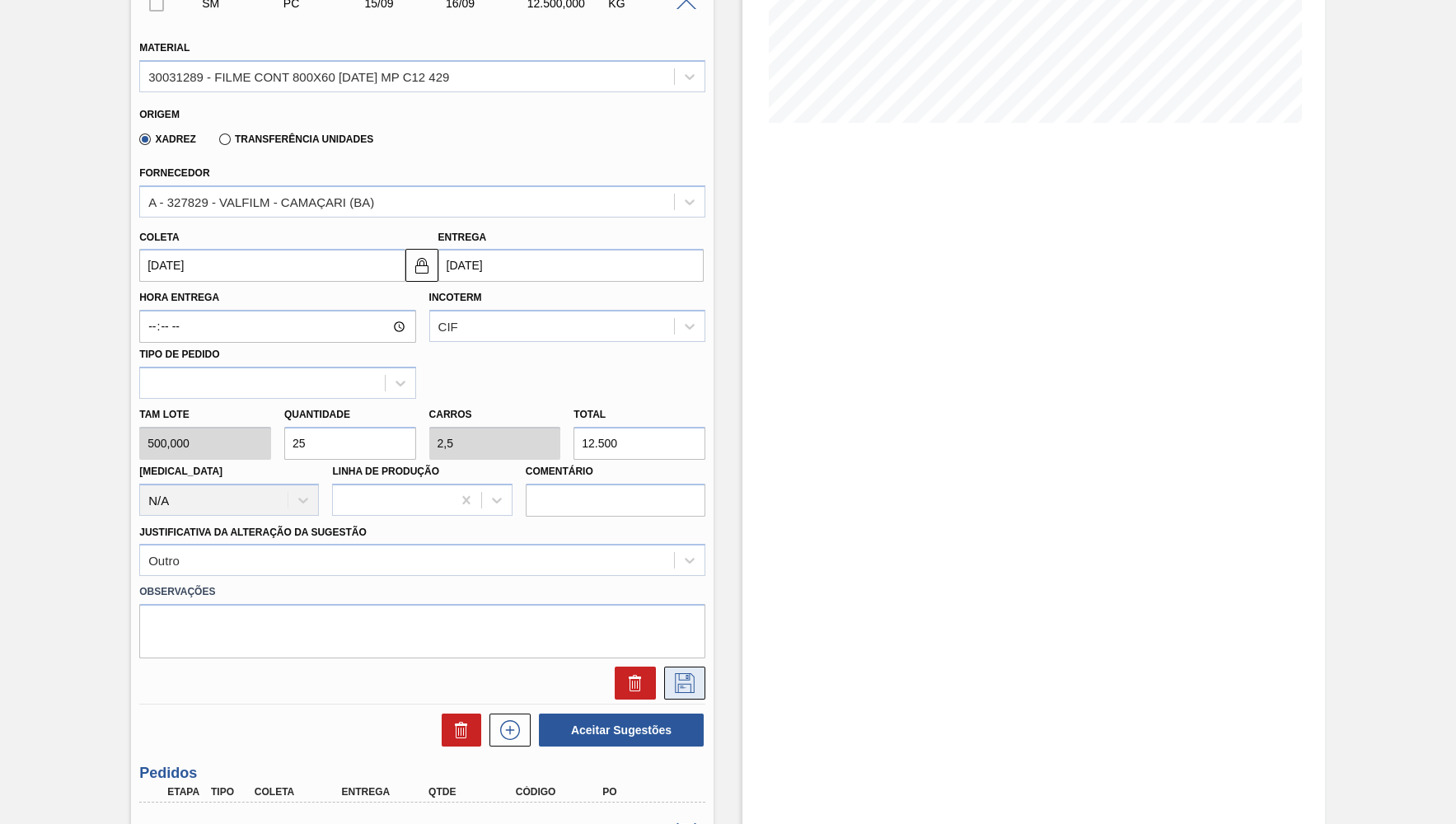
click at [694, 676] on icon at bounding box center [684, 682] width 27 height 20
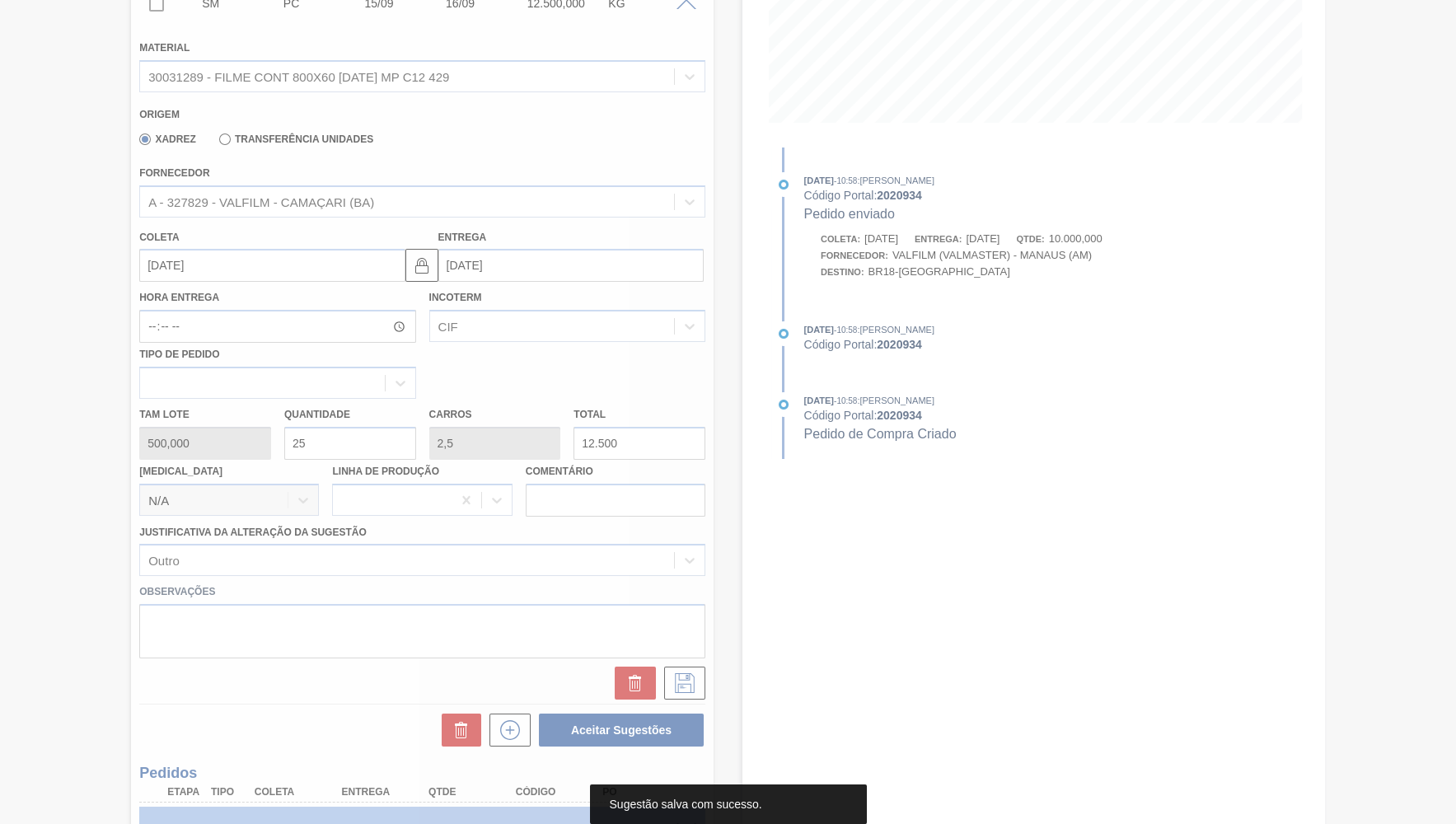
scroll to position [0, 0]
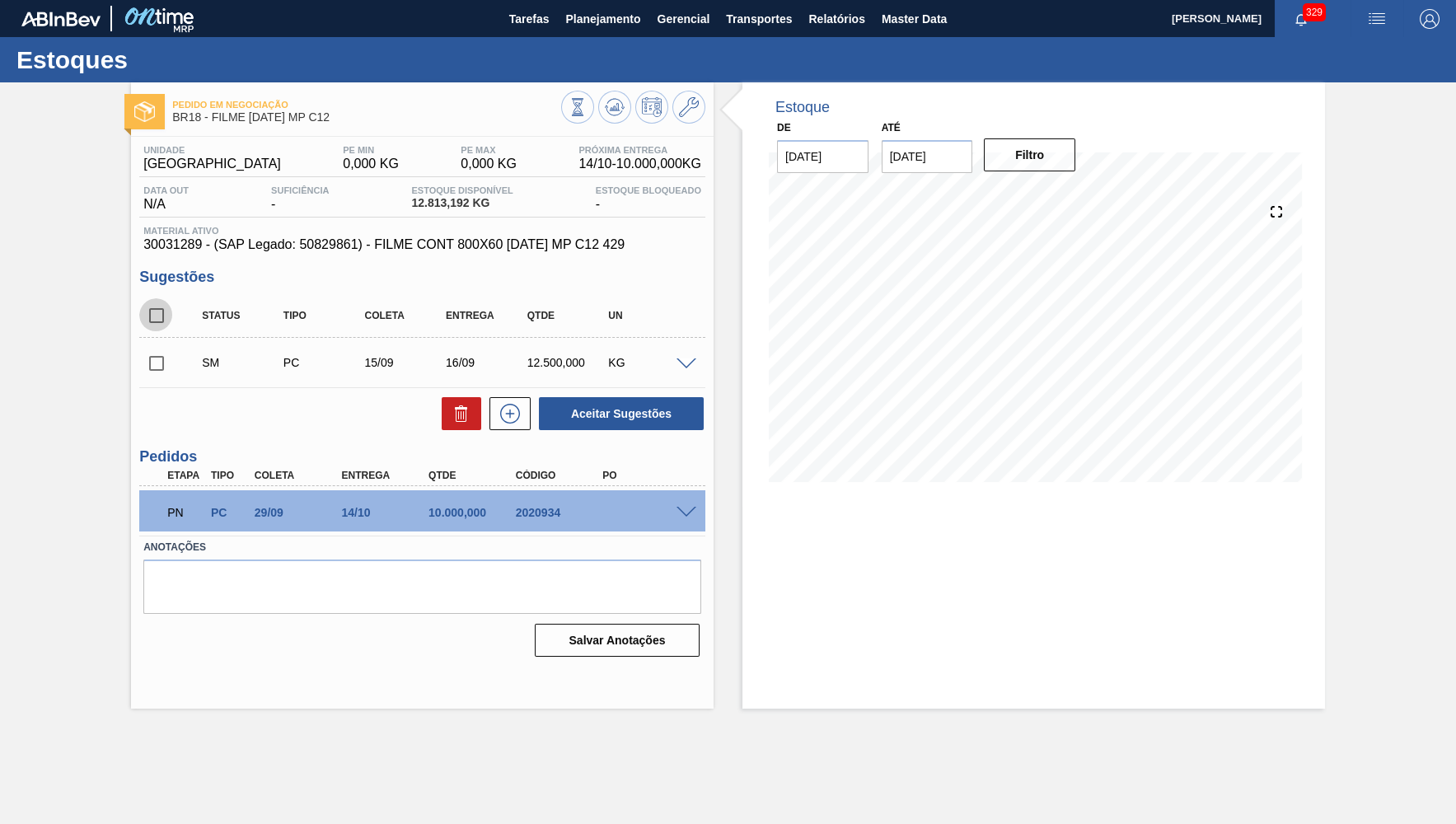
click at [151, 317] on input "checkbox" at bounding box center [156, 316] width 34 height 34
checkbox input "true"
click at [587, 412] on button "Aceitar Sugestões" at bounding box center [621, 413] width 165 height 33
checkbox input "false"
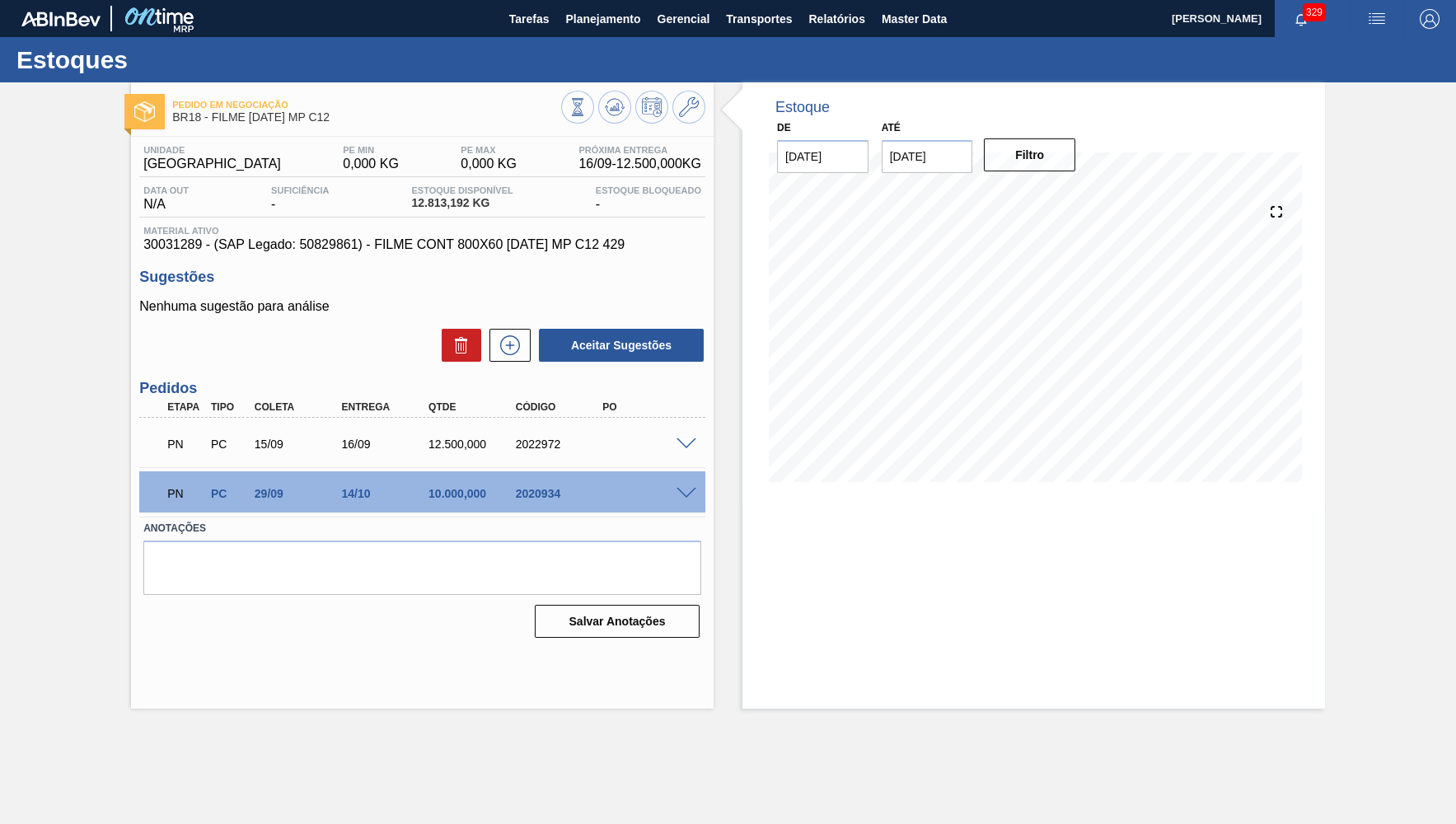
click at [555, 493] on div "2020934" at bounding box center [561, 494] width 98 height 13
click at [531, 465] on div "PN PC 15/09 16/09 12.500,000 2022972 Material 30031289 - FILME CONT 800X60 BC 4…" at bounding box center [421, 442] width 566 height 50
click at [529, 454] on div "PN PC 15/09 16/09 12.500,000 2022972" at bounding box center [418, 442] width 523 height 33
copy div "2022972"
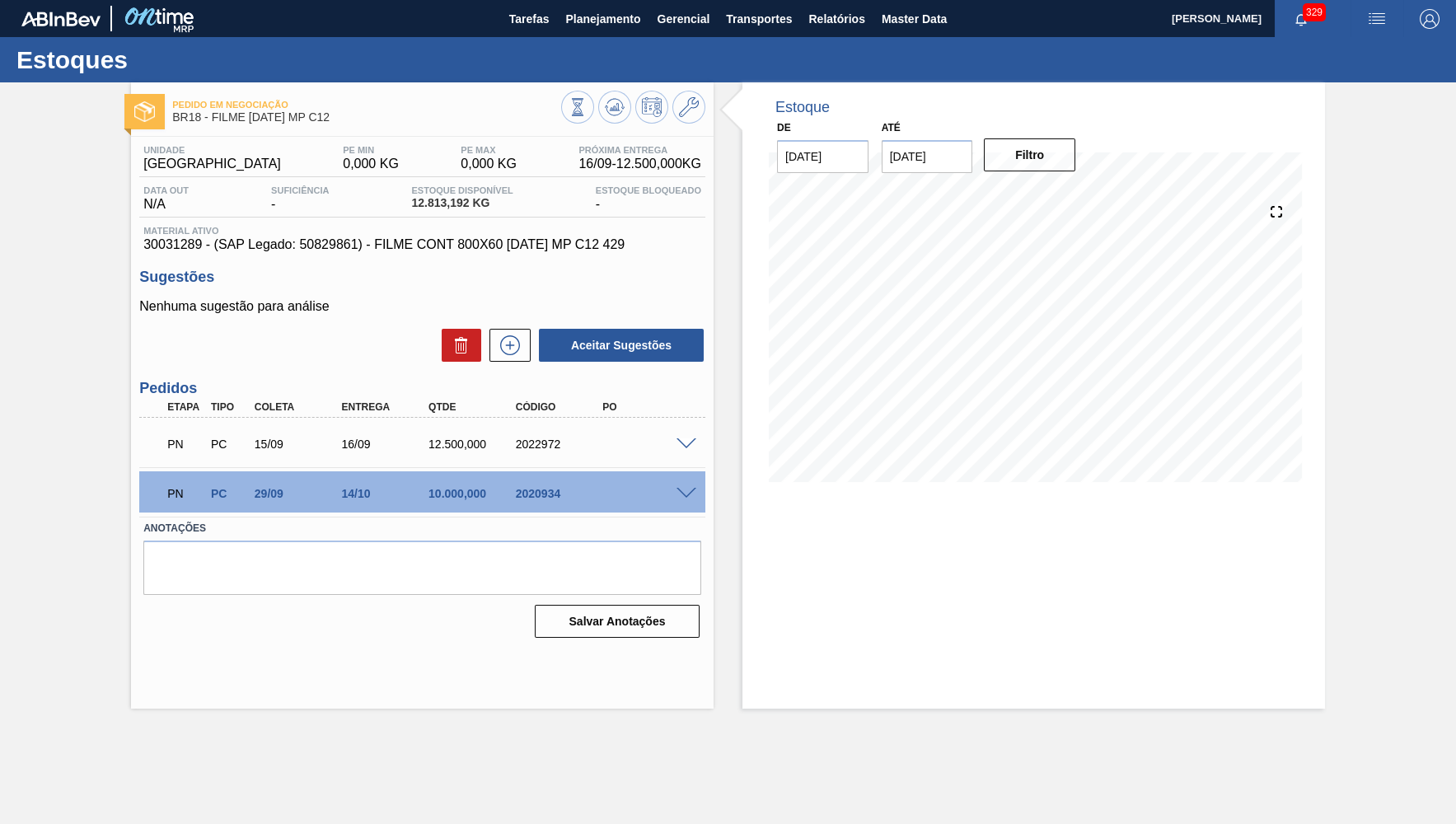
click at [360, 235] on span "Material ativo" at bounding box center [422, 231] width 558 height 10
click at [635, 16] on span "Planejamento" at bounding box center [602, 18] width 75 height 20
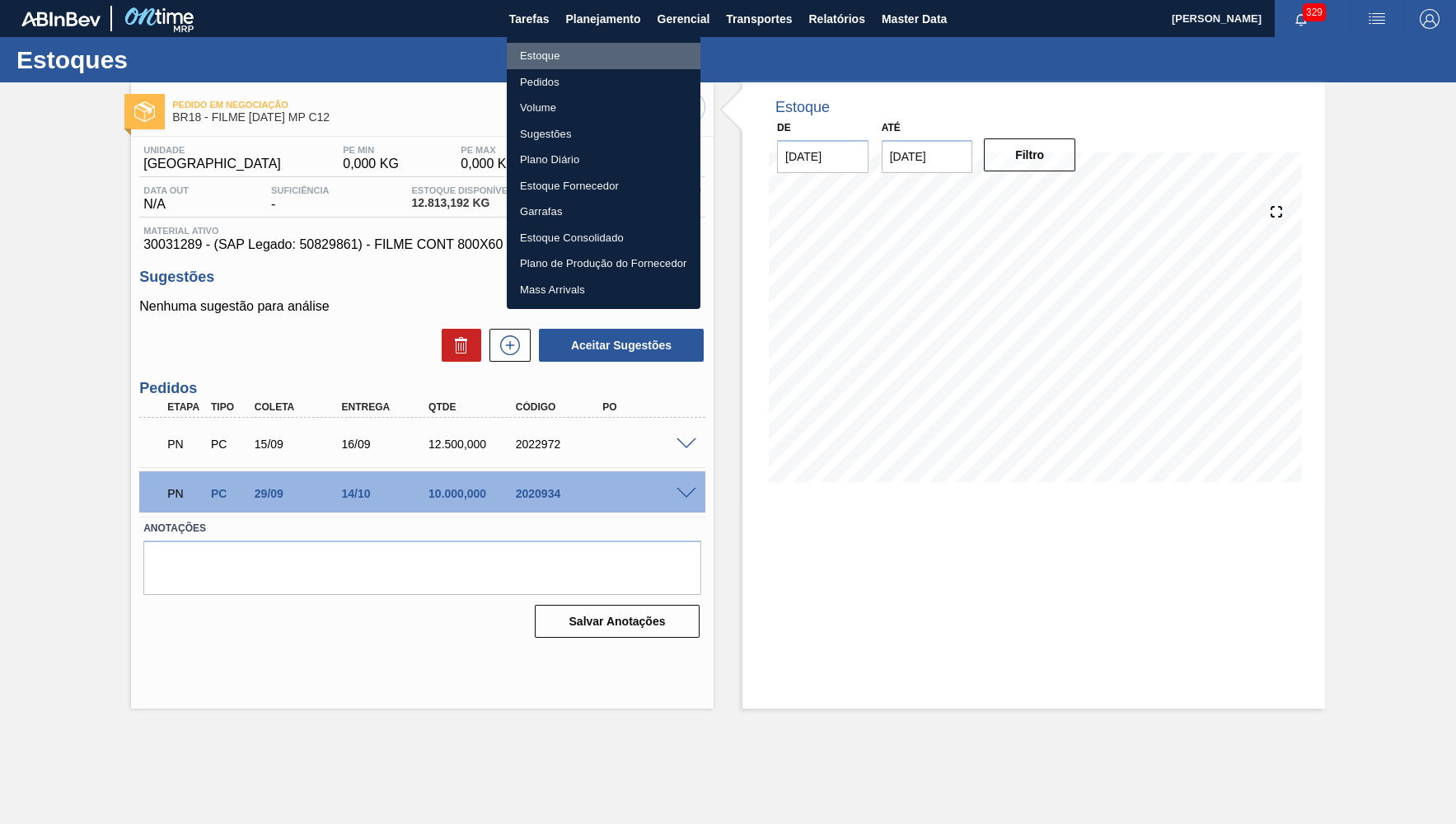
click at [565, 55] on li "Estoque" at bounding box center [603, 56] width 193 height 27
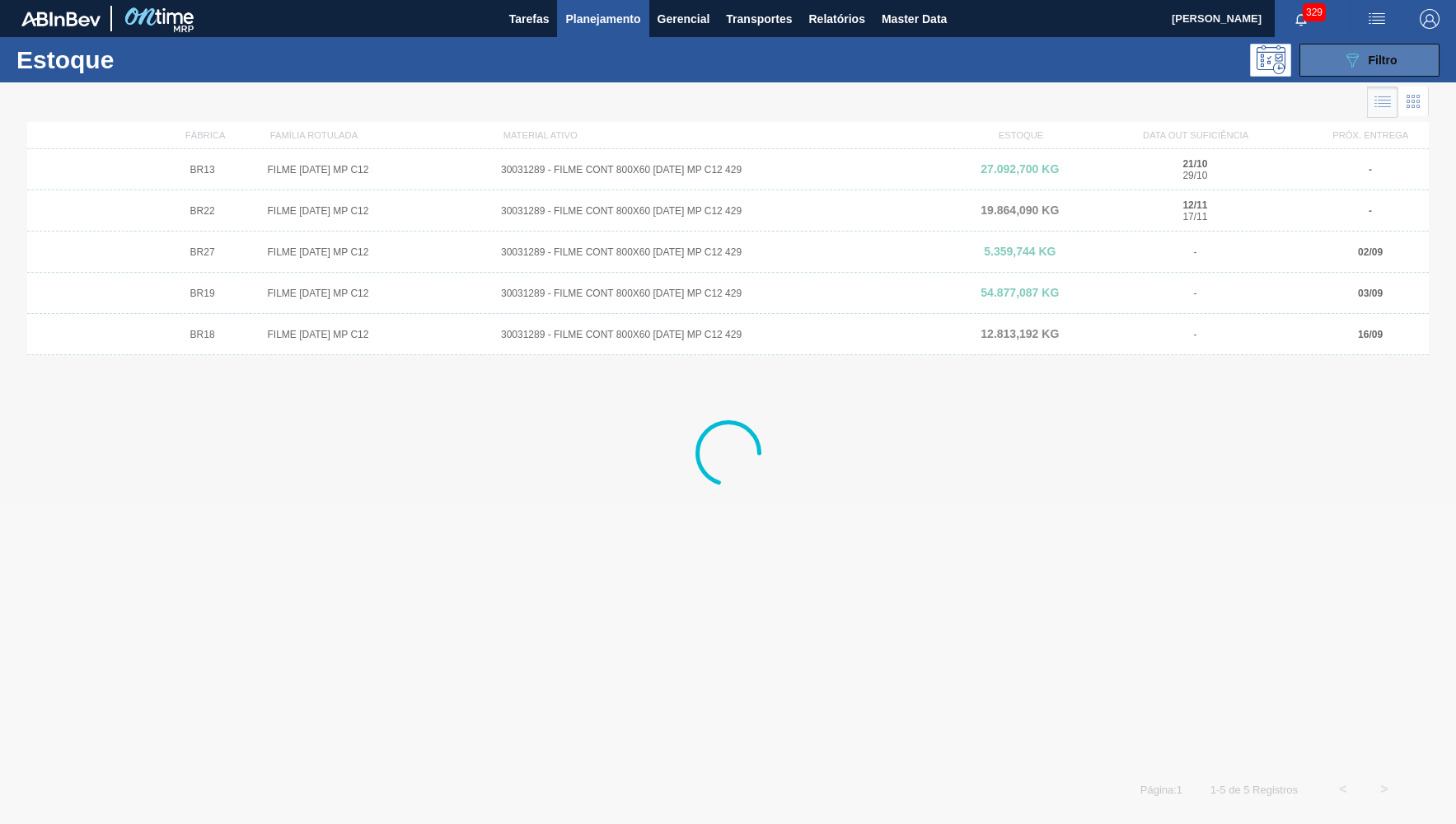
click at [1342, 51] on icon "089F7B8B-B2A5-4AFE-B5C0-19BA573D28AC" at bounding box center [1352, 60] width 20 height 20
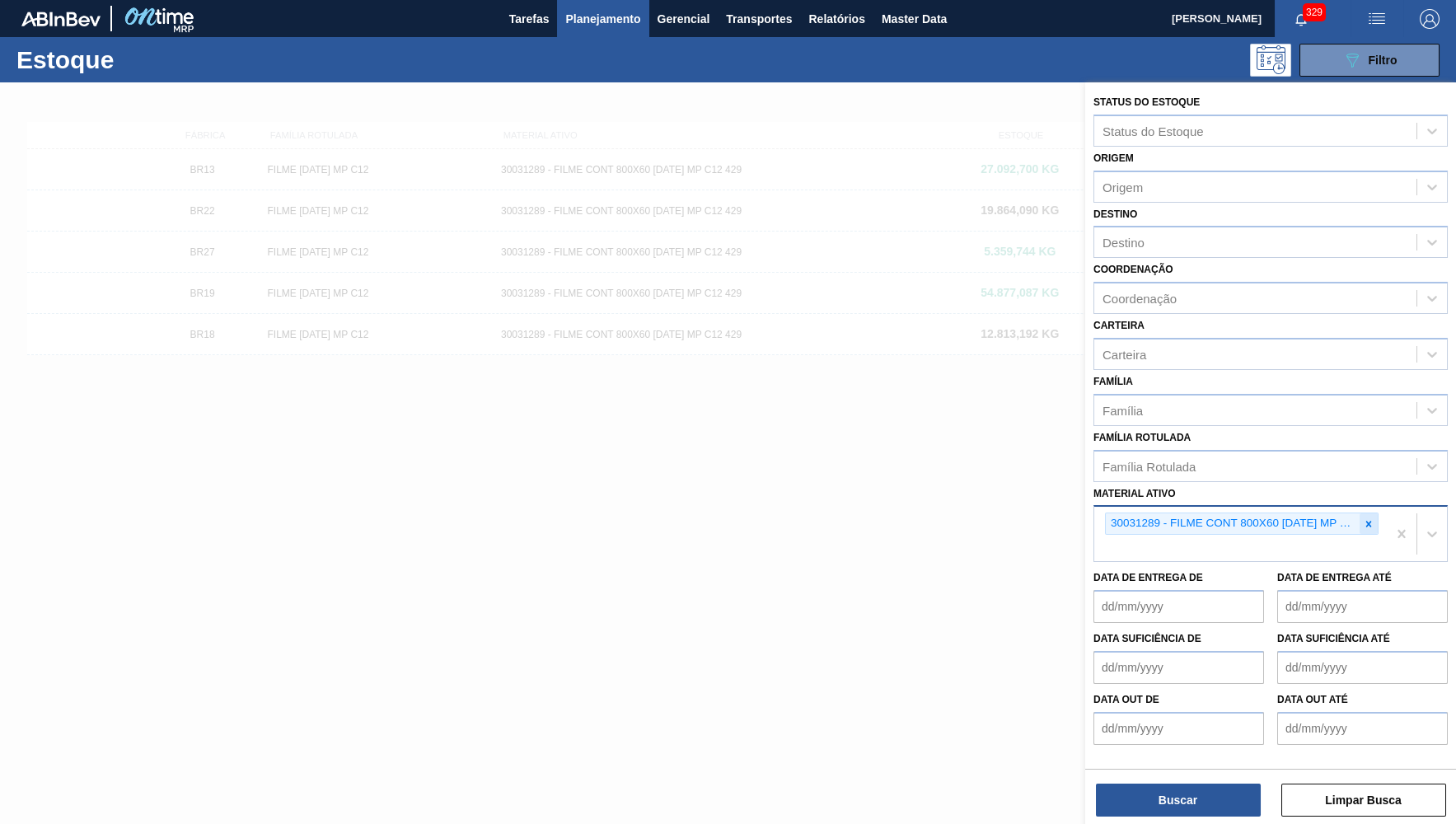
click at [1370, 513] on div at bounding box center [1368, 523] width 18 height 21
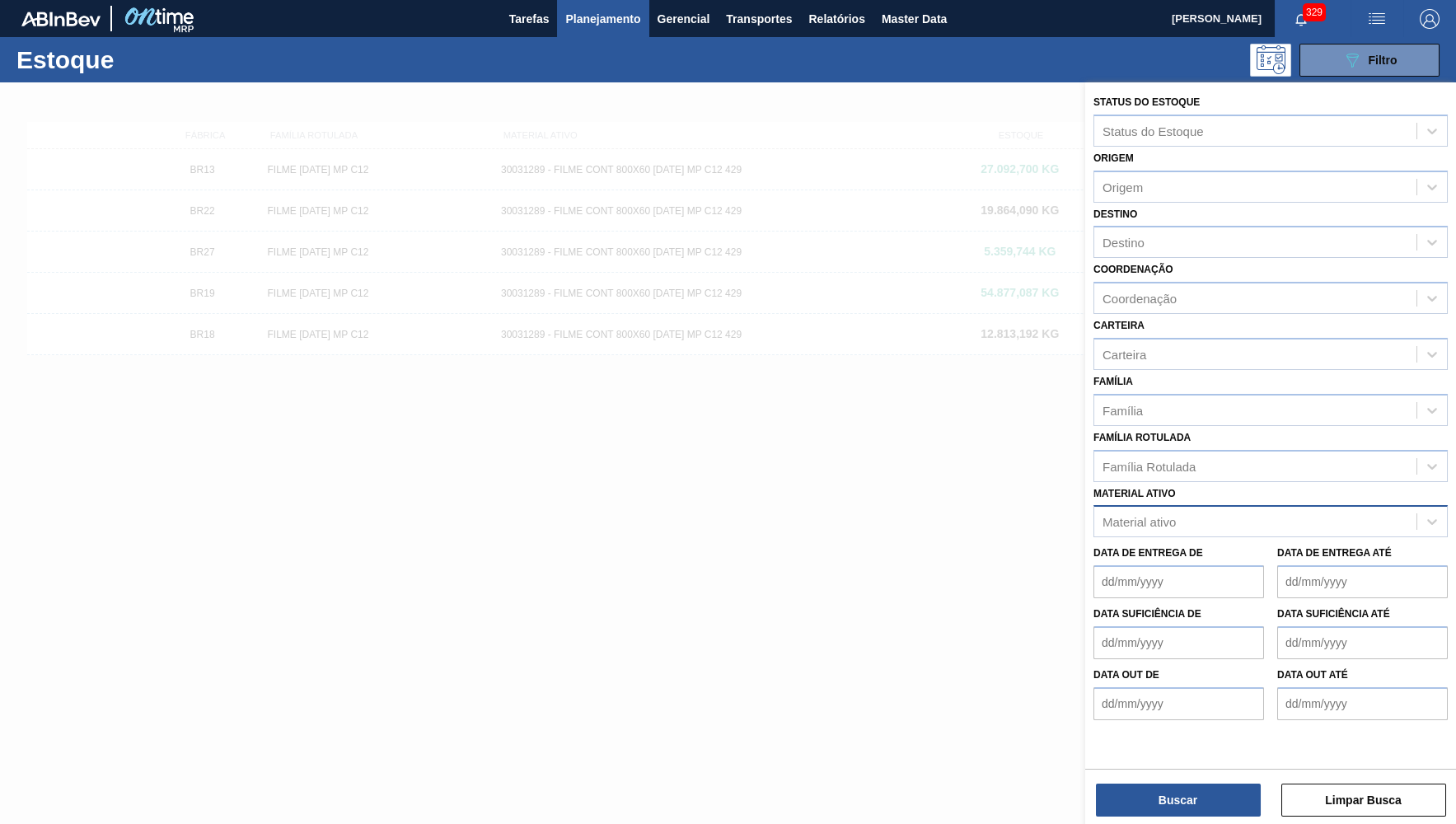
drag, startPoint x: 609, startPoint y: 373, endPoint x: 382, endPoint y: 209, distance: 280.0
click at [591, 367] on div at bounding box center [728, 494] width 1456 height 824
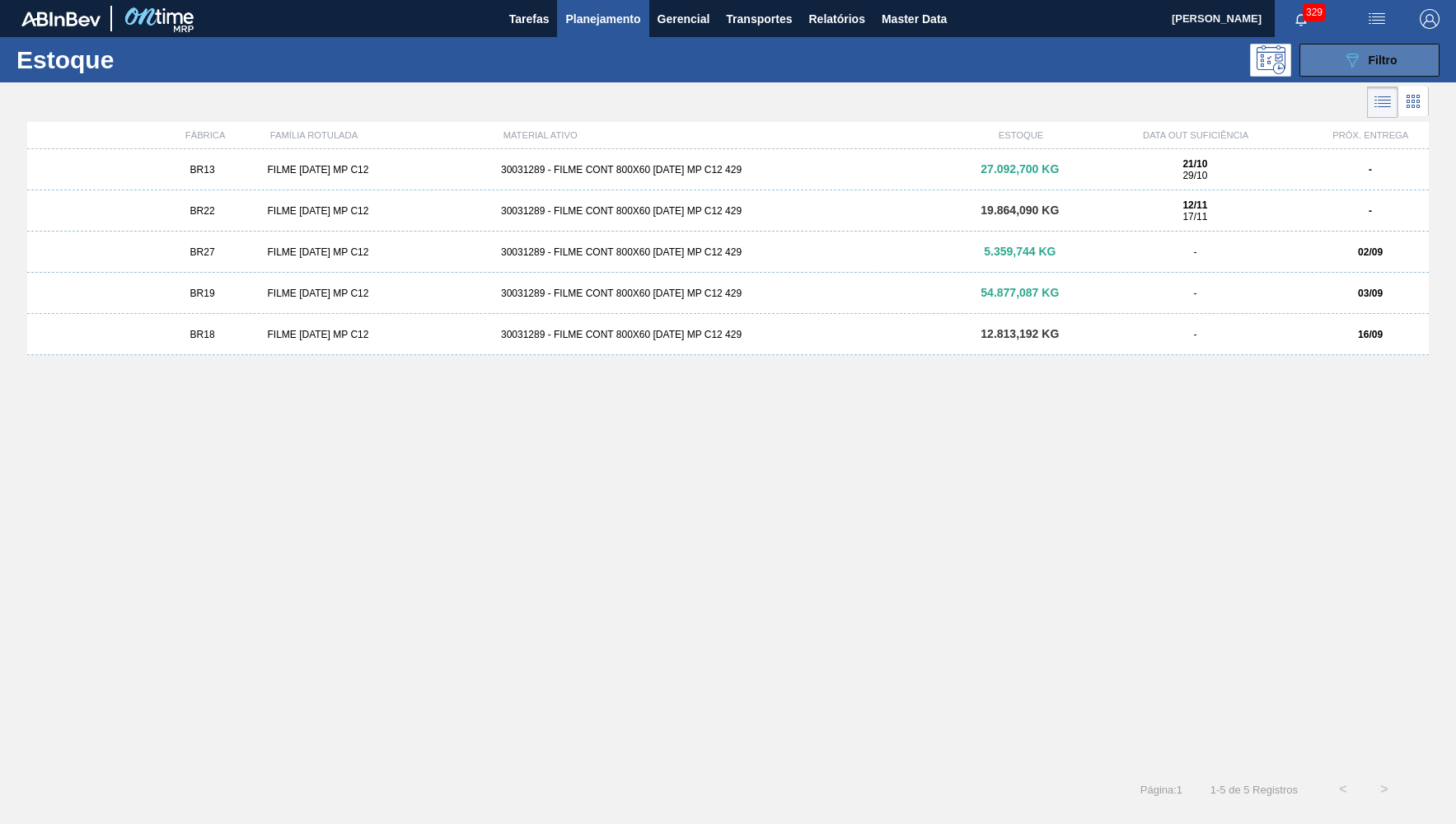
click at [1393, 55] on span "Filtro" at bounding box center [1383, 60] width 29 height 13
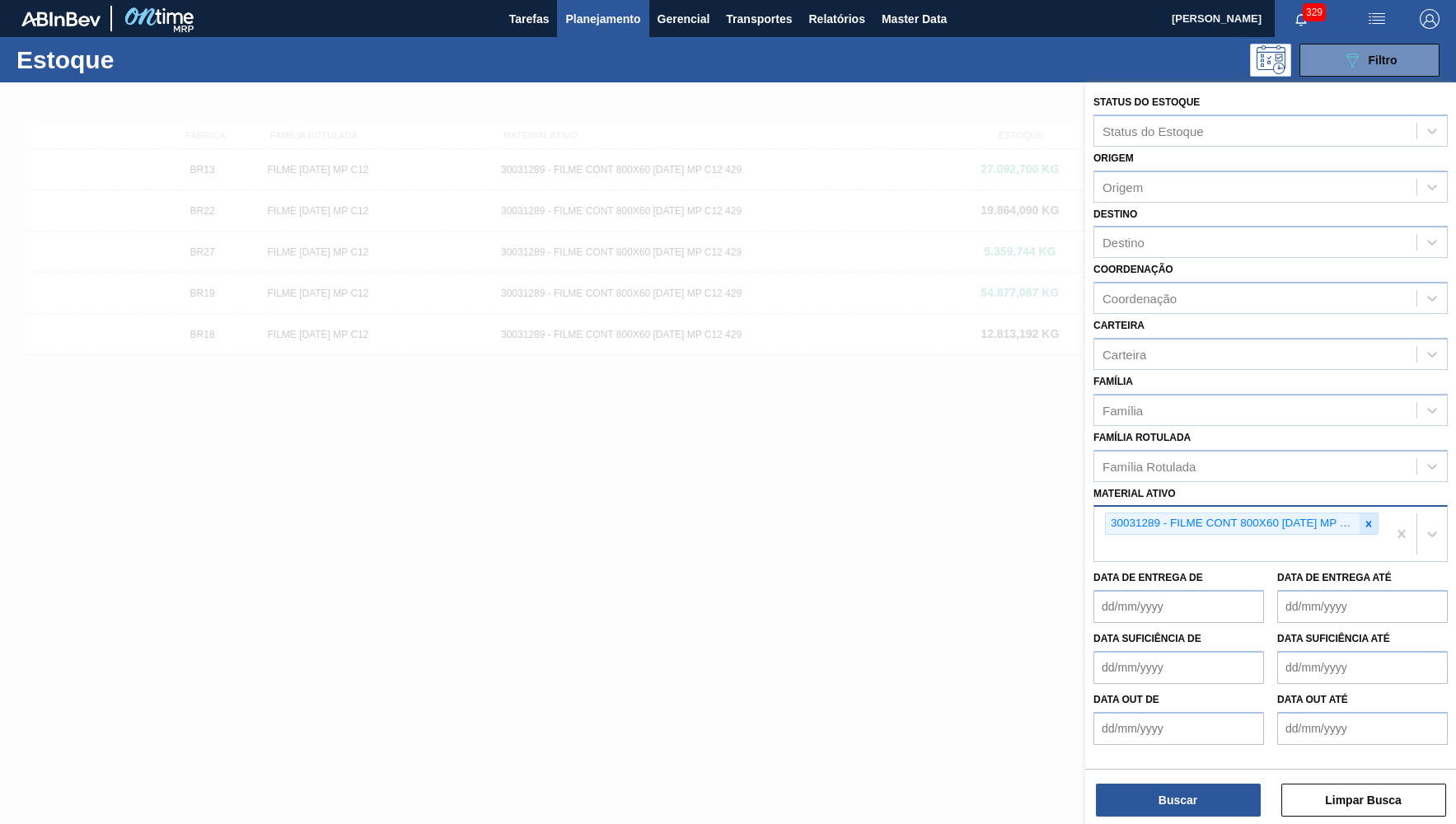
click at [1369, 518] on icon at bounding box center [1369, 523] width 11 height 11
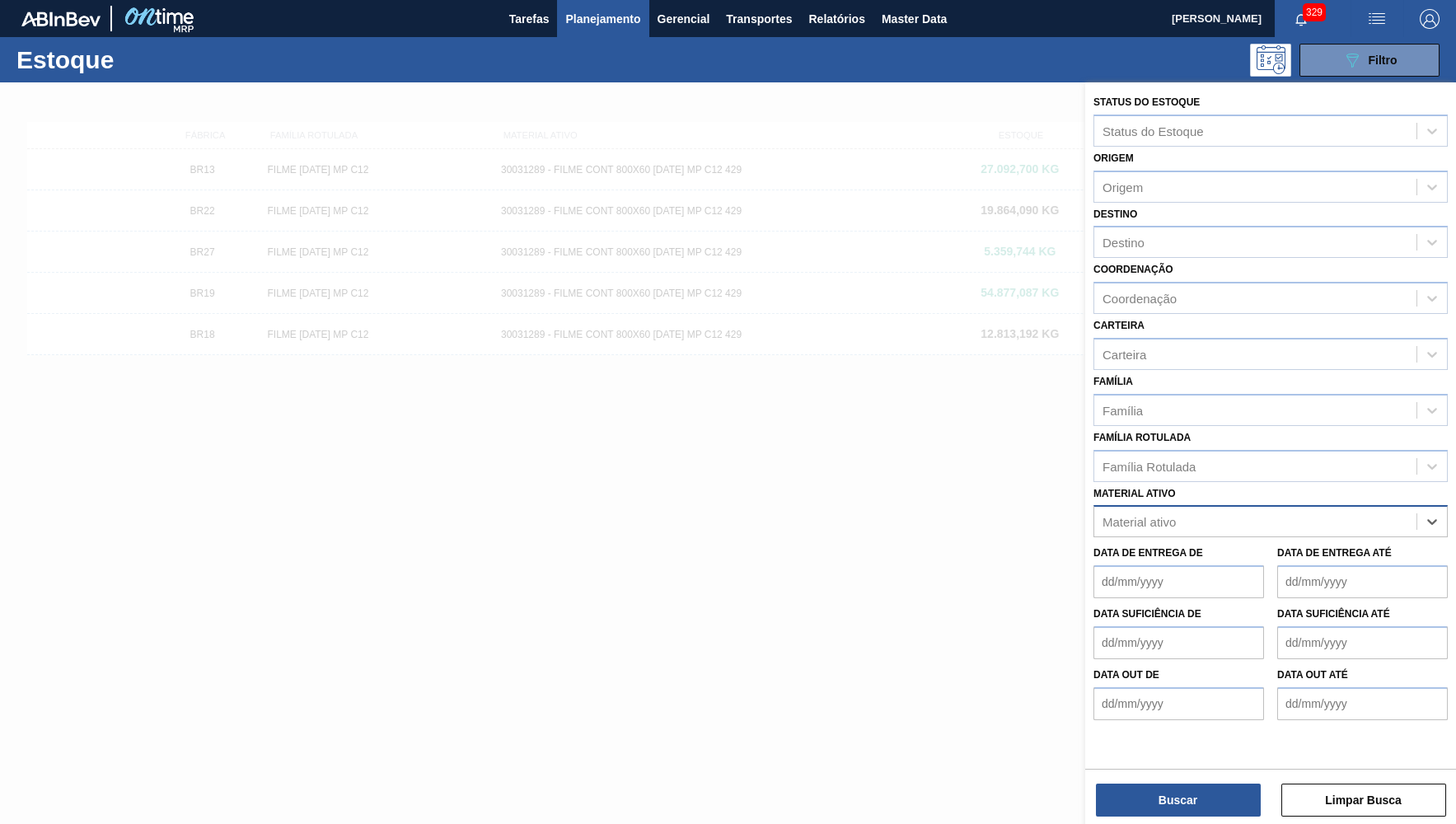
paste ativo "30031794"
type ativo "30031794"
click at [1132, 547] on div "30031794 - GARRAFA CORONA 330ML EXP BOL" at bounding box center [1270, 563] width 354 height 31
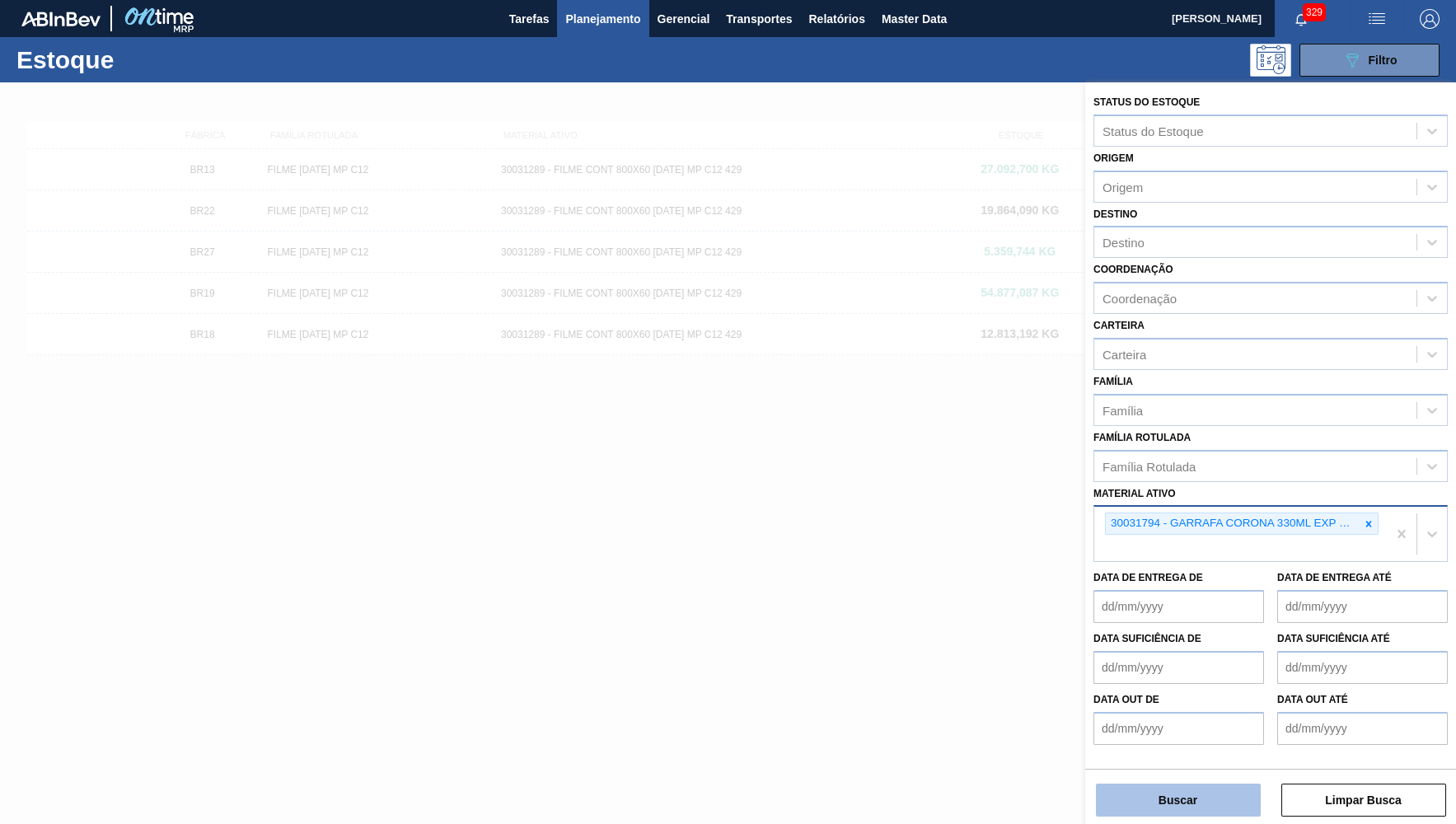
click at [1138, 803] on button "Buscar" at bounding box center [1178, 800] width 165 height 33
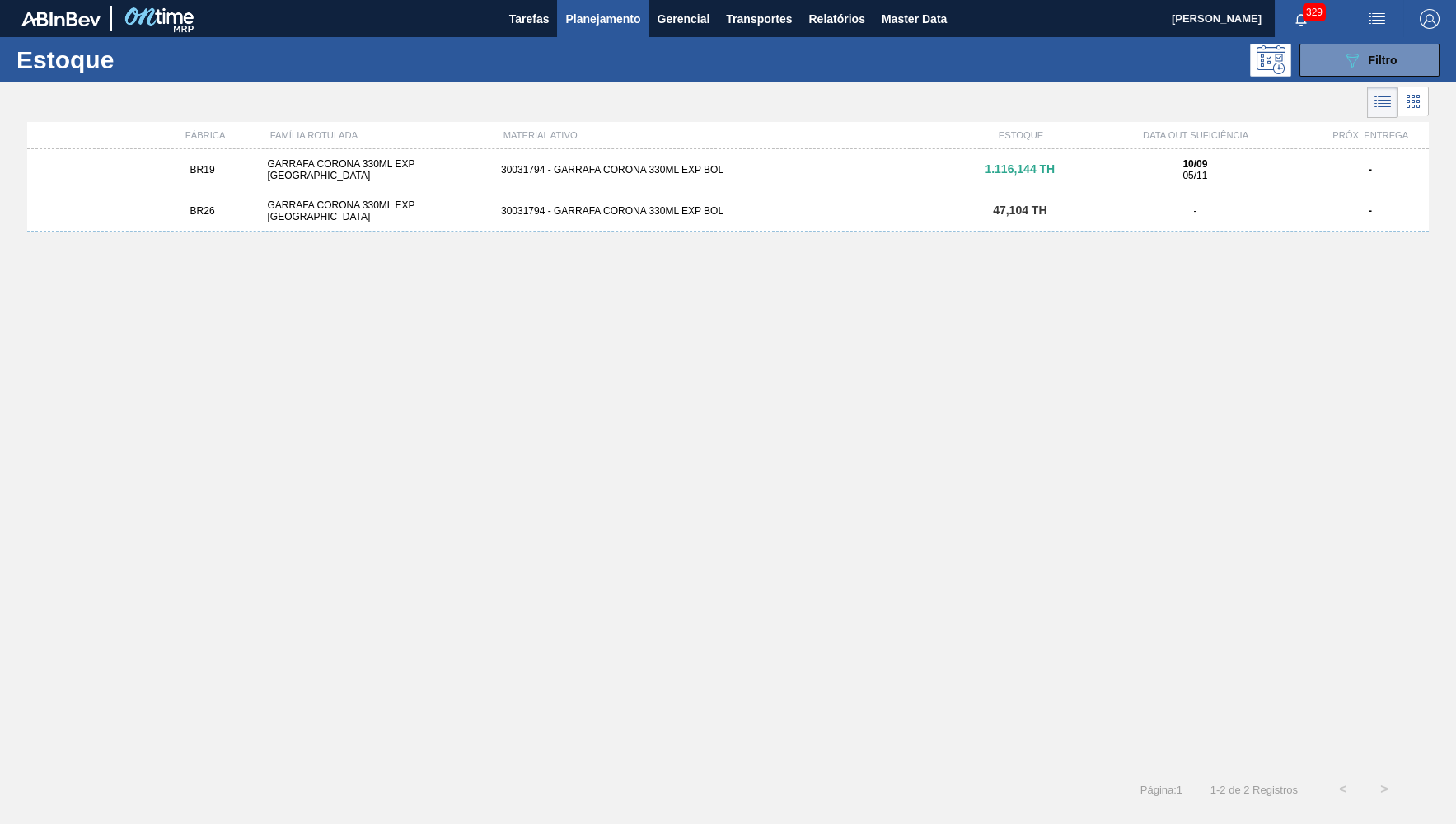
click at [905, 208] on div "30031794 - GARRAFA CORONA 330ML EXP BOL" at bounding box center [728, 211] width 467 height 11
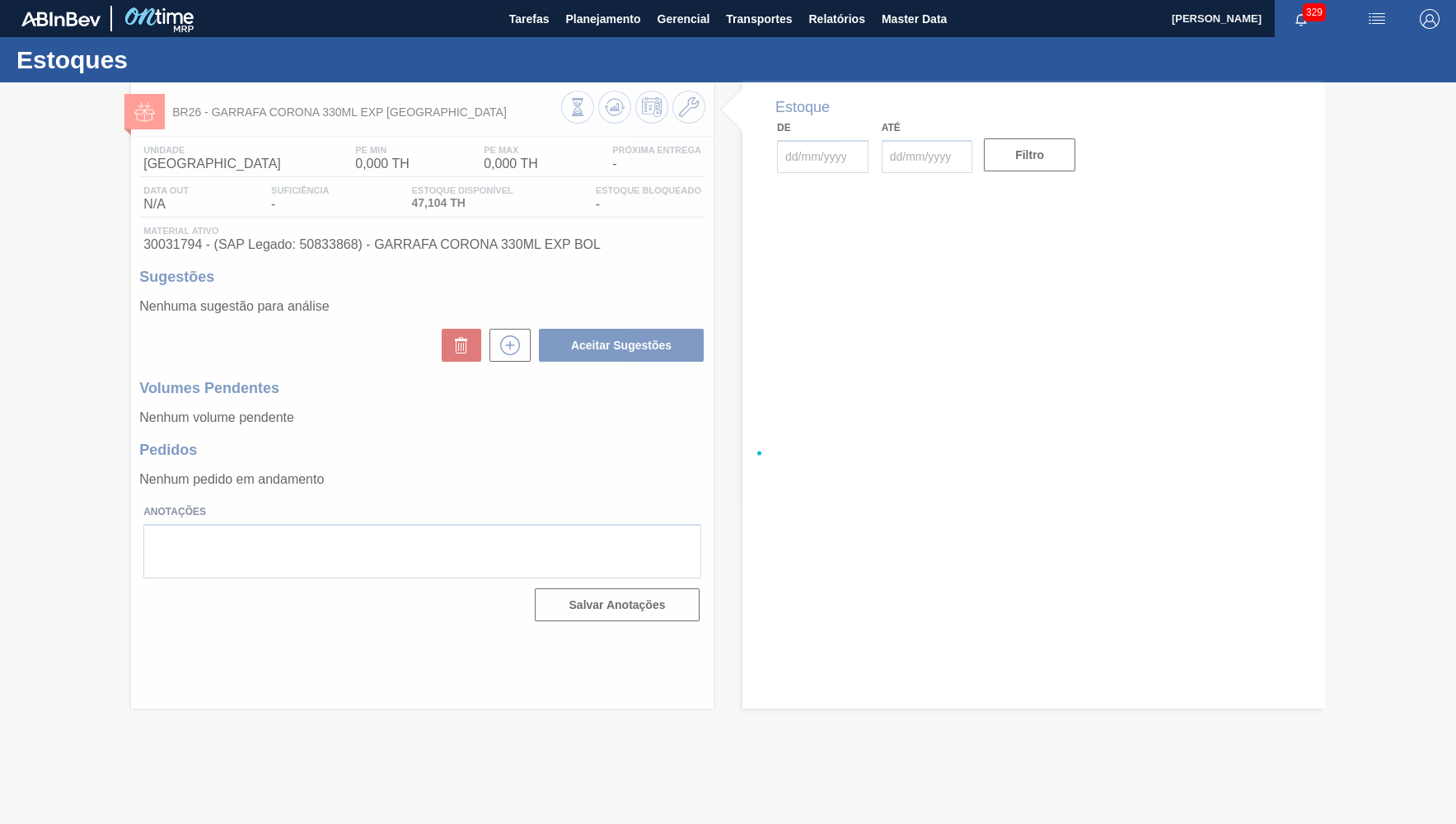
type input "[DATE]"
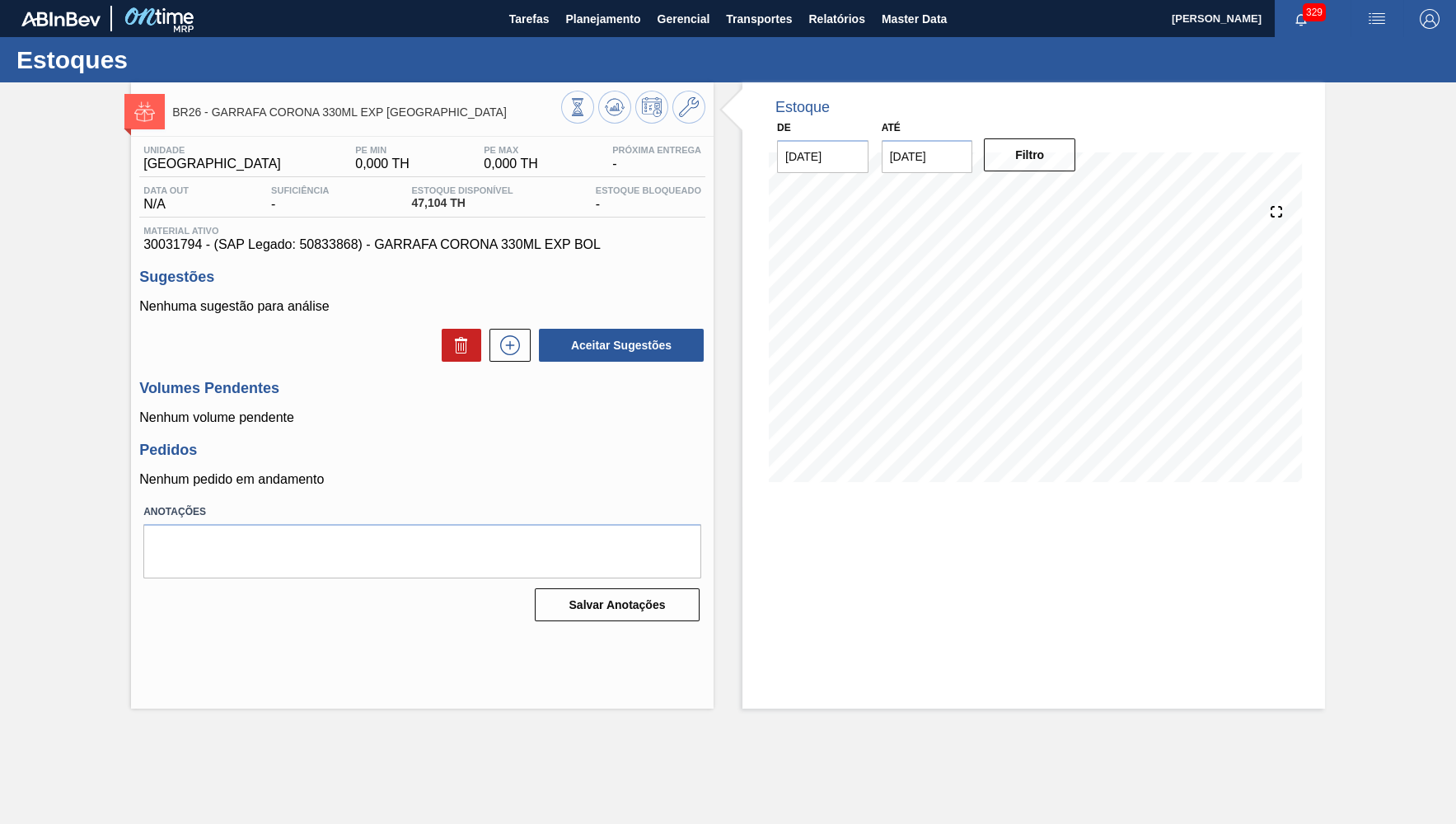
click at [600, 284] on h3 "Sugestões" at bounding box center [421, 278] width 566 height 17
click at [444, 212] on div "Data out N/A Suficiência - Estoque Disponível 47,104 TH Estoque Bloqueado -" at bounding box center [421, 202] width 566 height 33
drag, startPoint x: 445, startPoint y: 207, endPoint x: 377, endPoint y: 202, distance: 68.2
click at [411, 202] on span "47,104 TH" at bounding box center [461, 203] width 101 height 12
copy span "47,104"
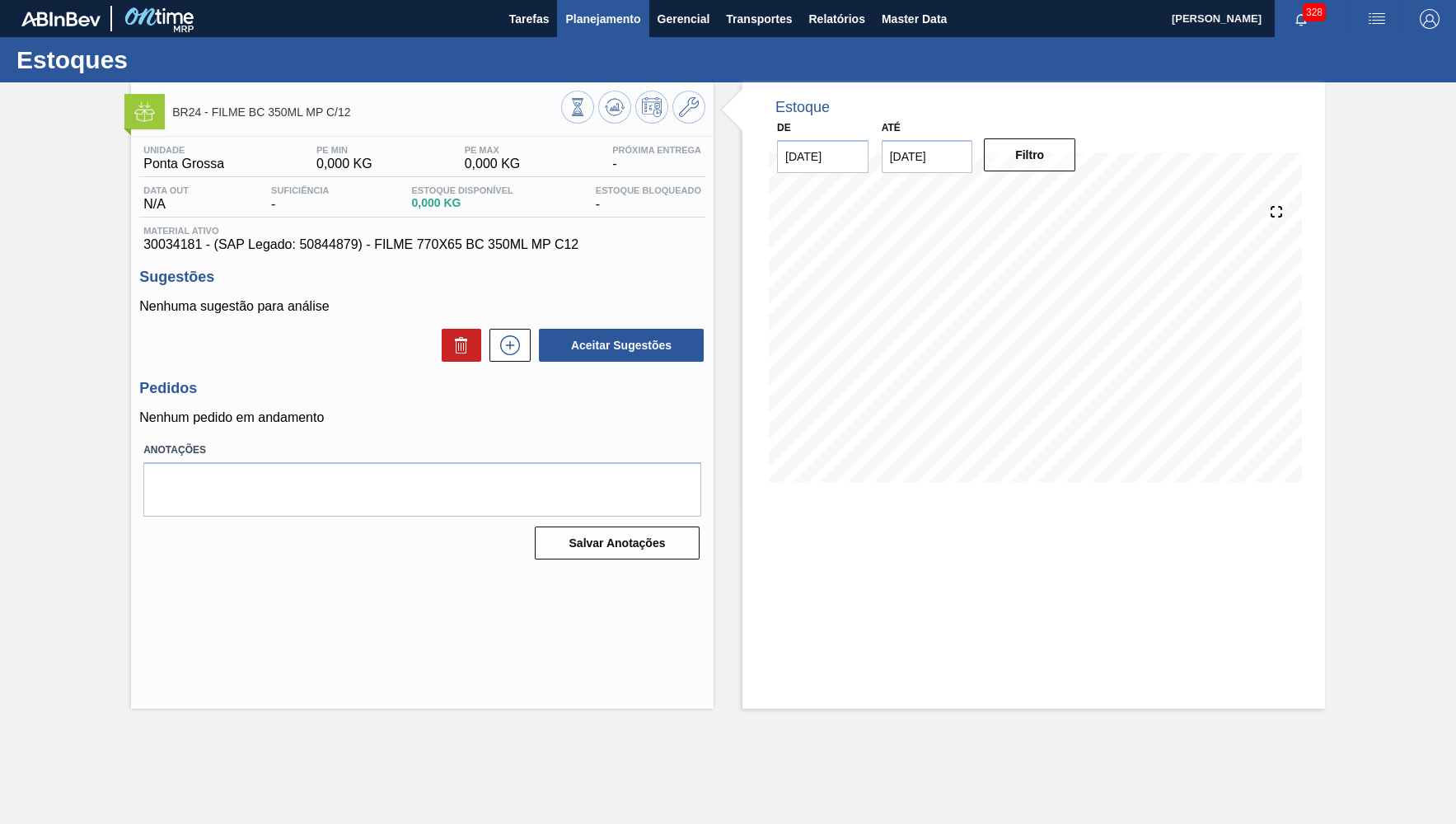
click at [604, 15] on span "Planejamento" at bounding box center [602, 18] width 75 height 20
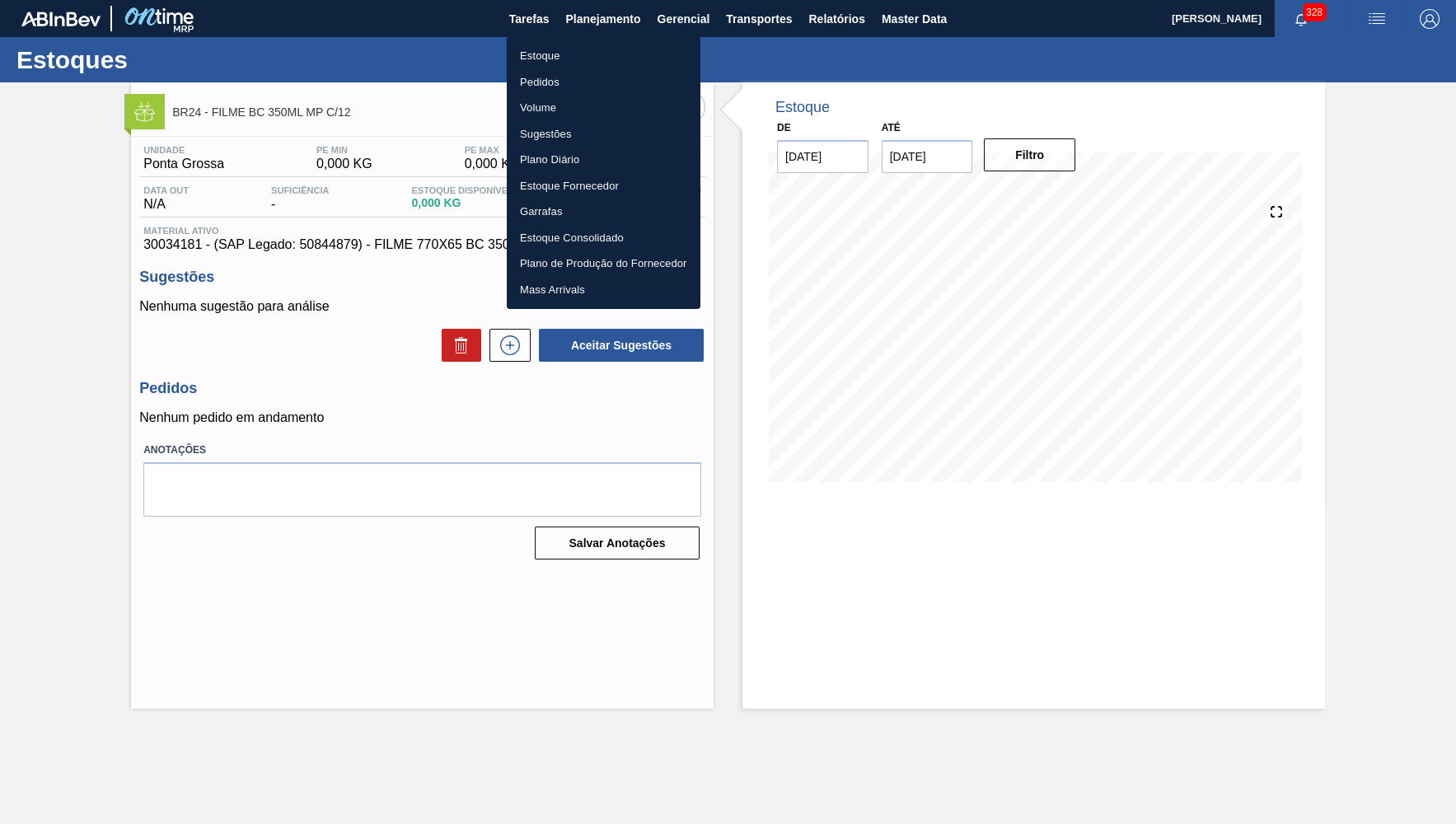
click at [549, 82] on li "Pedidos" at bounding box center [603, 82] width 193 height 27
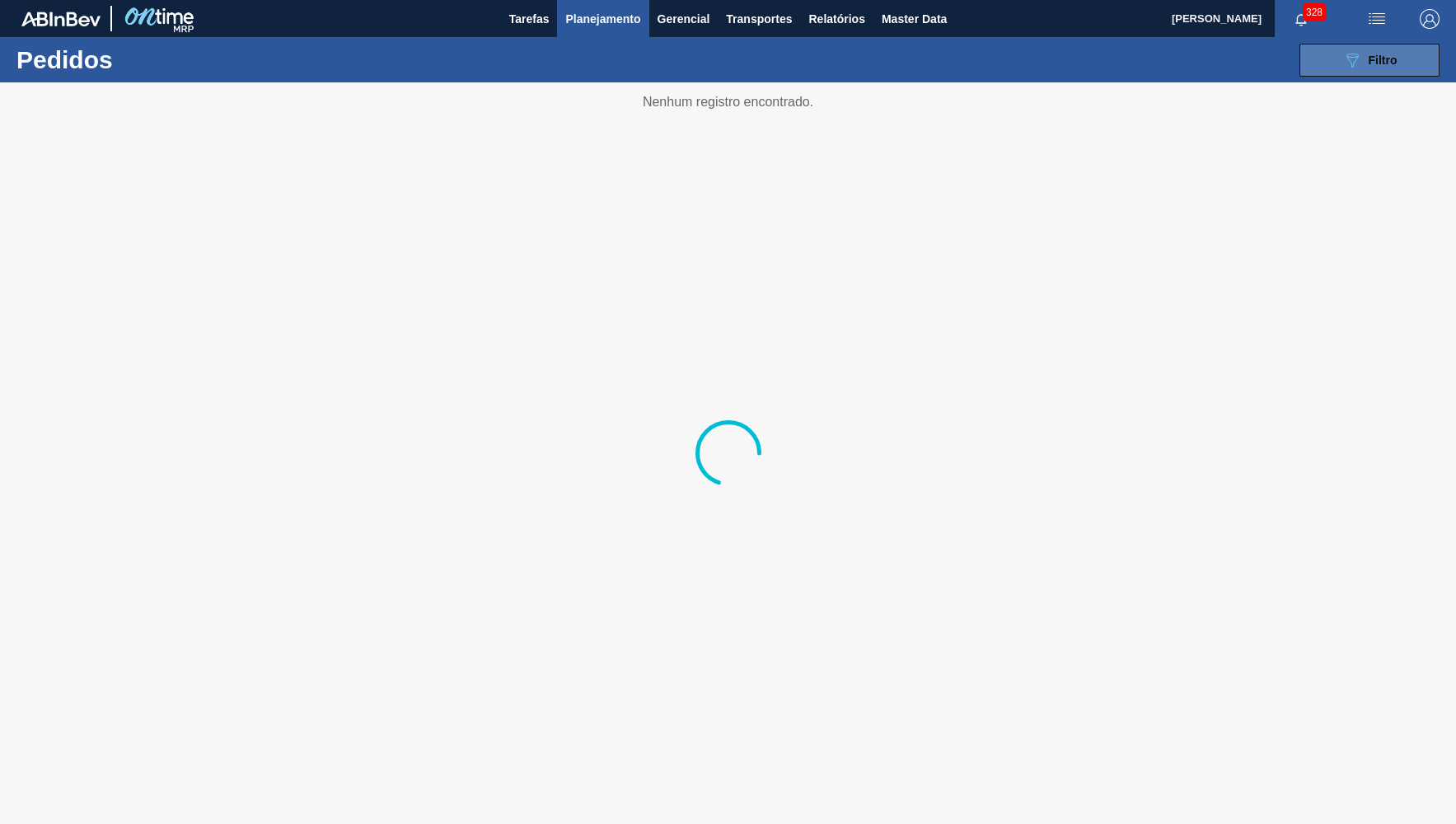
click at [1409, 66] on button "089F7B8B-B2A5-4AFE-B5C0-19BA573D28AC Filtro" at bounding box center [1369, 60] width 140 height 33
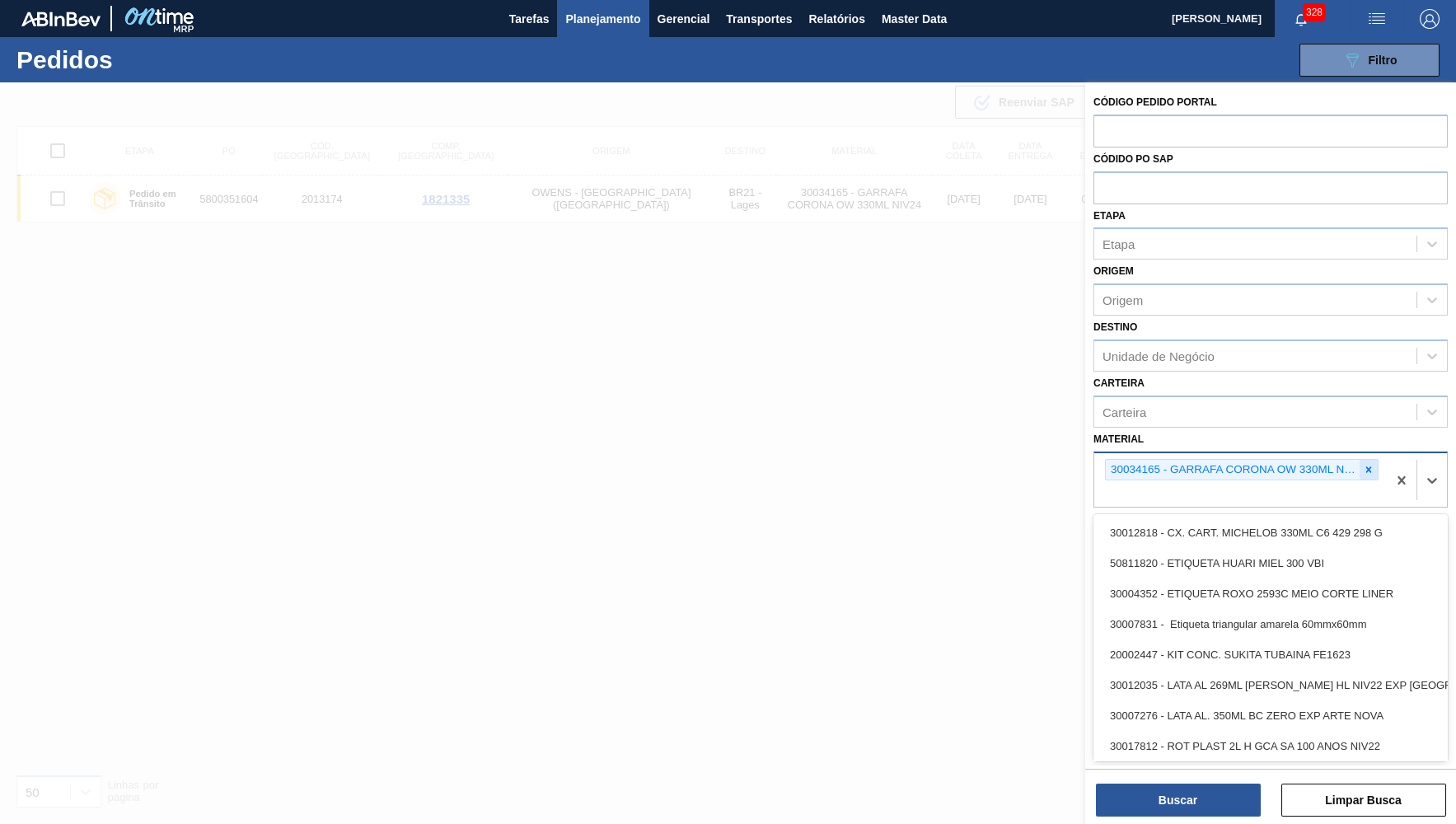
drag, startPoint x: 1387, startPoint y: 457, endPoint x: 1376, endPoint y: 462, distance: 12.1
click at [1386, 457] on div "30034165 - GARRAFA CORONA OW 330ML NIV24" at bounding box center [1241, 479] width 293 height 55
click at [1375, 462] on div at bounding box center [1368, 470] width 18 height 21
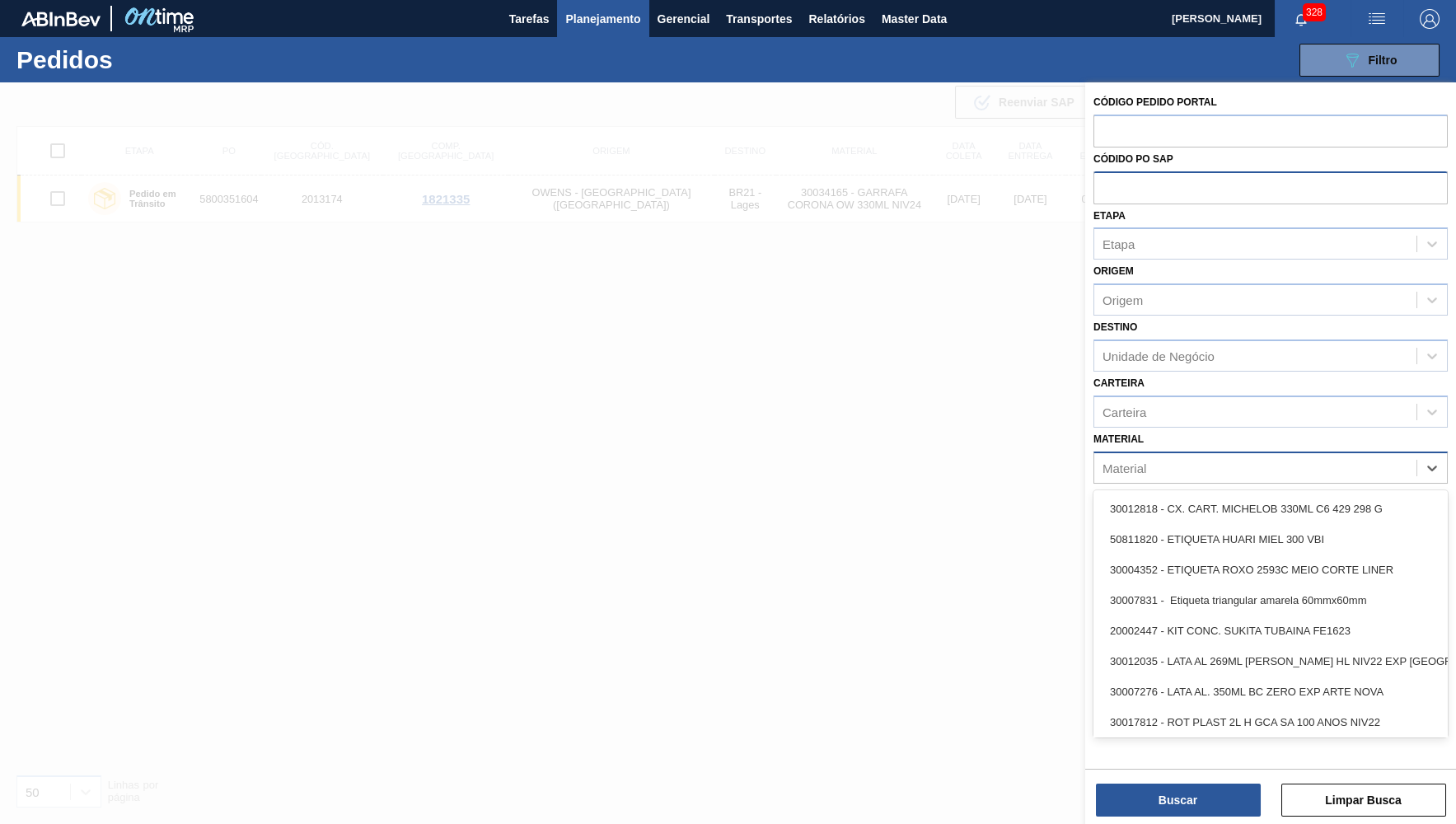
click at [1151, 198] on input "text" at bounding box center [1270, 187] width 354 height 32
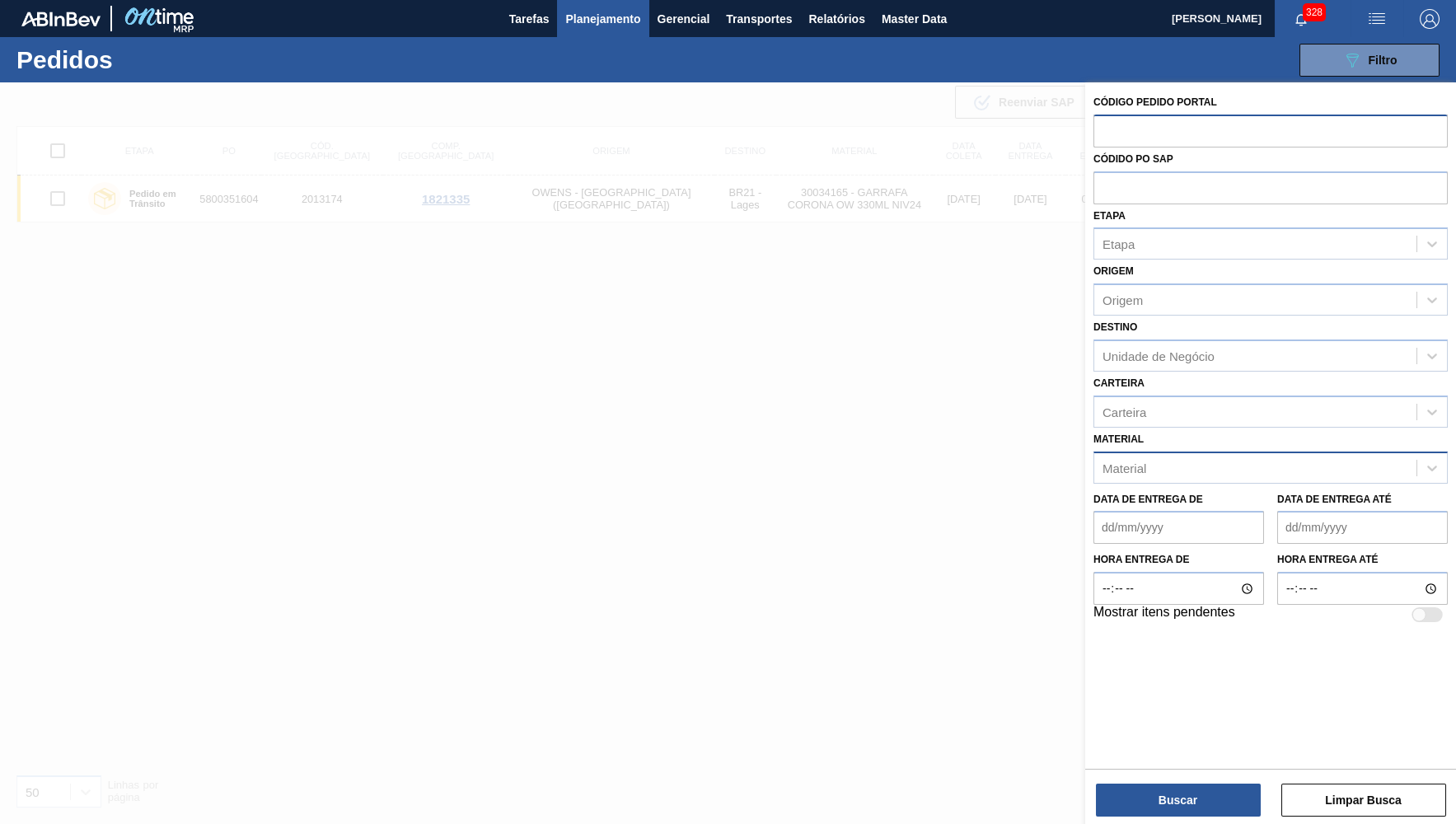
click at [1147, 138] on input "text" at bounding box center [1270, 130] width 354 height 32
paste input "1984218"
type input "1984218"
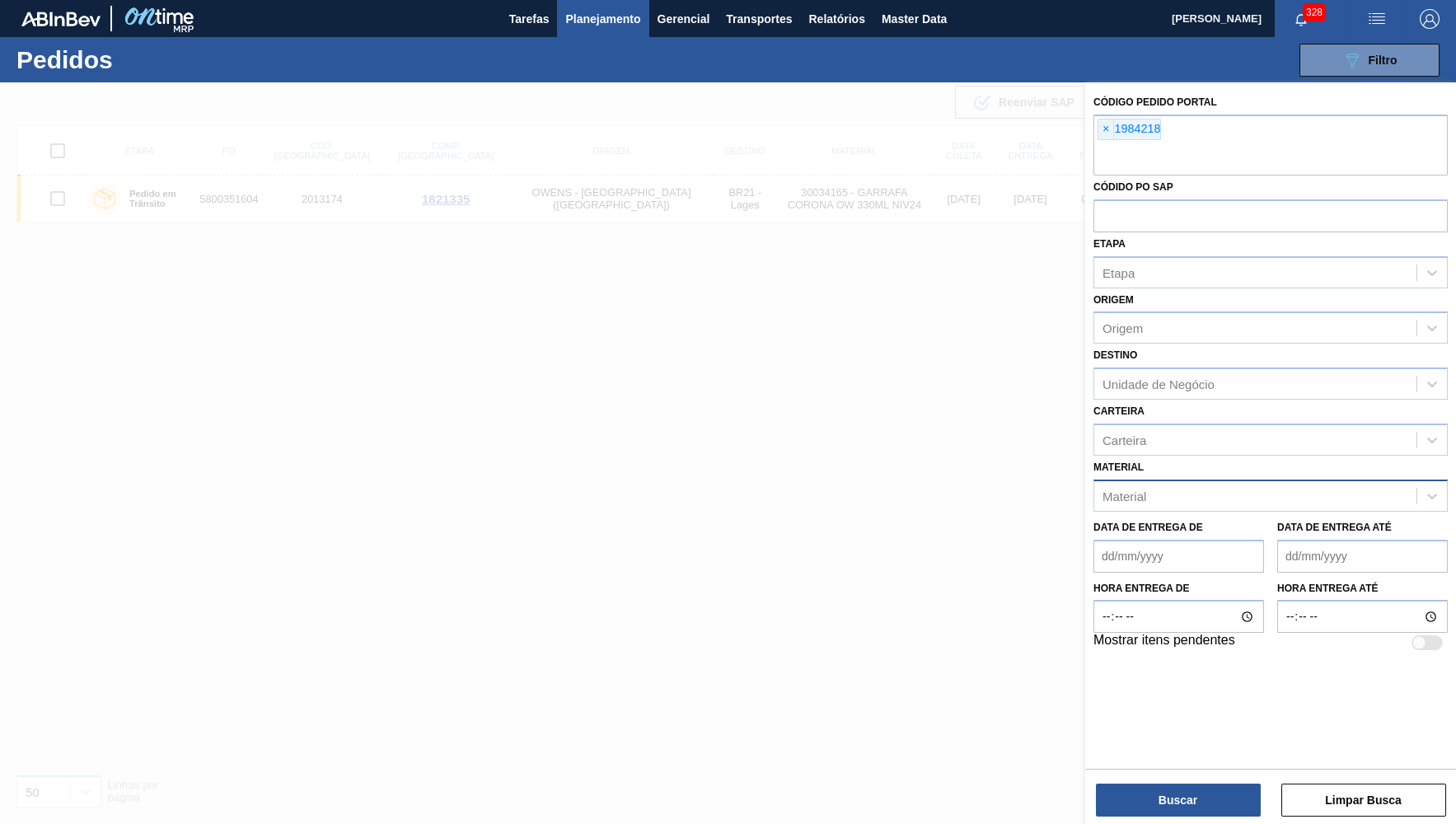
click at [1173, 819] on div "Código Pedido Portal × 1984218 Códido PO SAP Etapa Etapa Origem Origem Destino …" at bounding box center [1270, 455] width 370 height 745
click at [1165, 801] on button "Buscar" at bounding box center [1178, 800] width 165 height 33
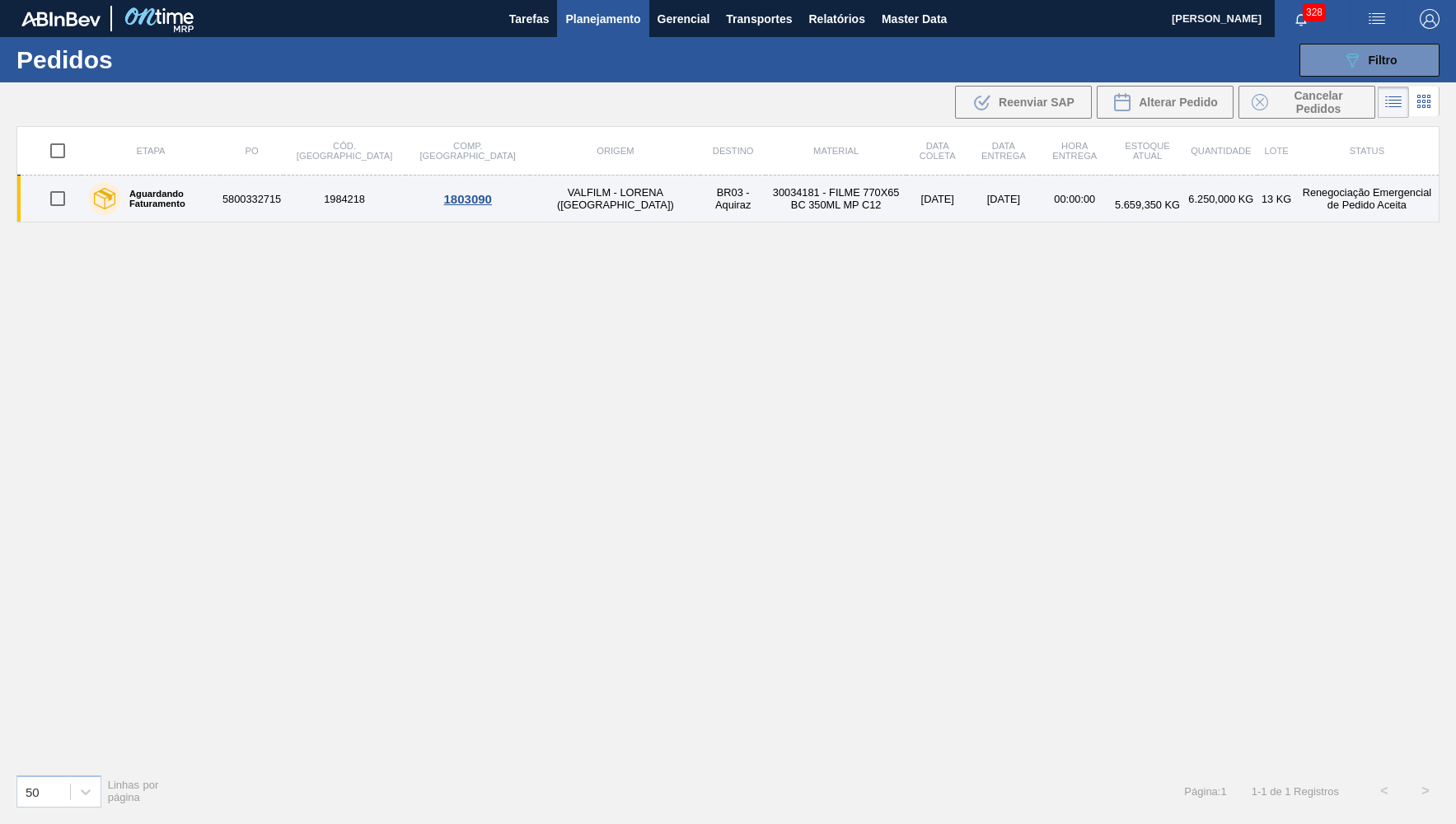
click at [701, 191] on td "BR03 - Aquiraz" at bounding box center [733, 198] width 65 height 47
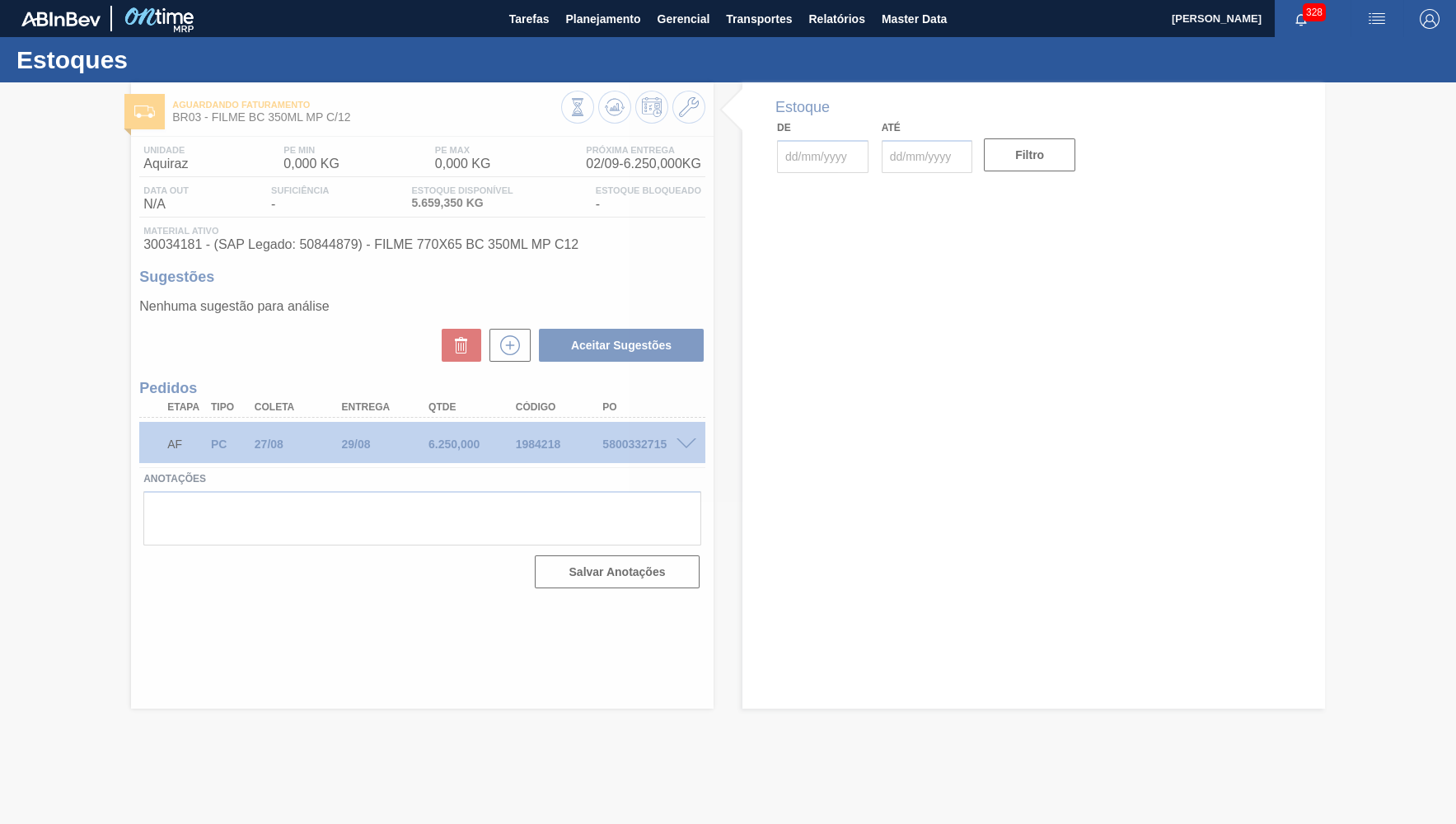
type input "[DATE]"
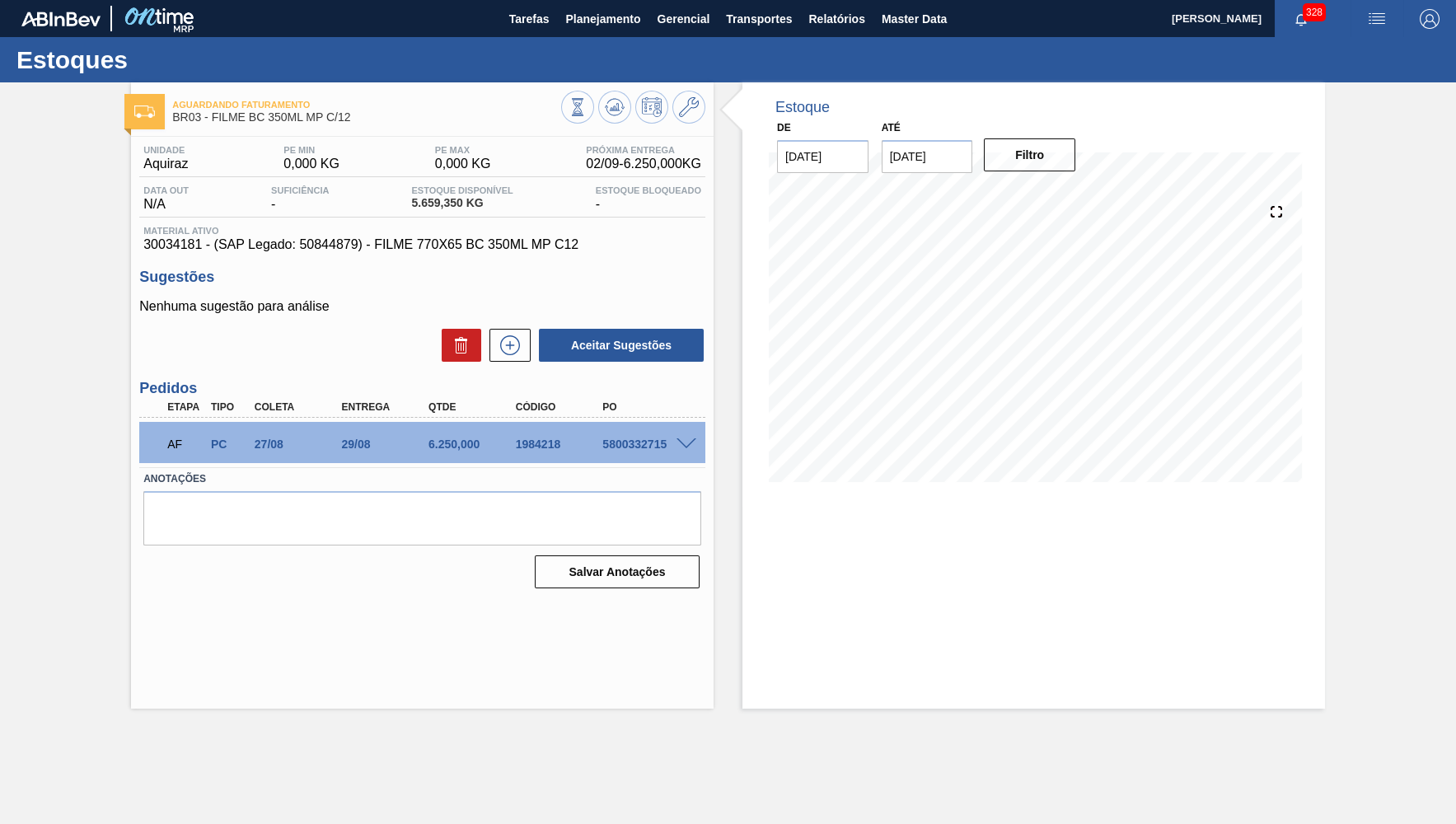
click at [470, 439] on div "6.250,000" at bounding box center [473, 444] width 98 height 13
click at [691, 434] on div "AF PC 27/08 29/08 6.250,000 1984218 5800332715" at bounding box center [421, 442] width 566 height 41
click at [679, 455] on div "AF PC 27/08 29/08 6.250,000 1984218 5800332715" at bounding box center [421, 442] width 566 height 41
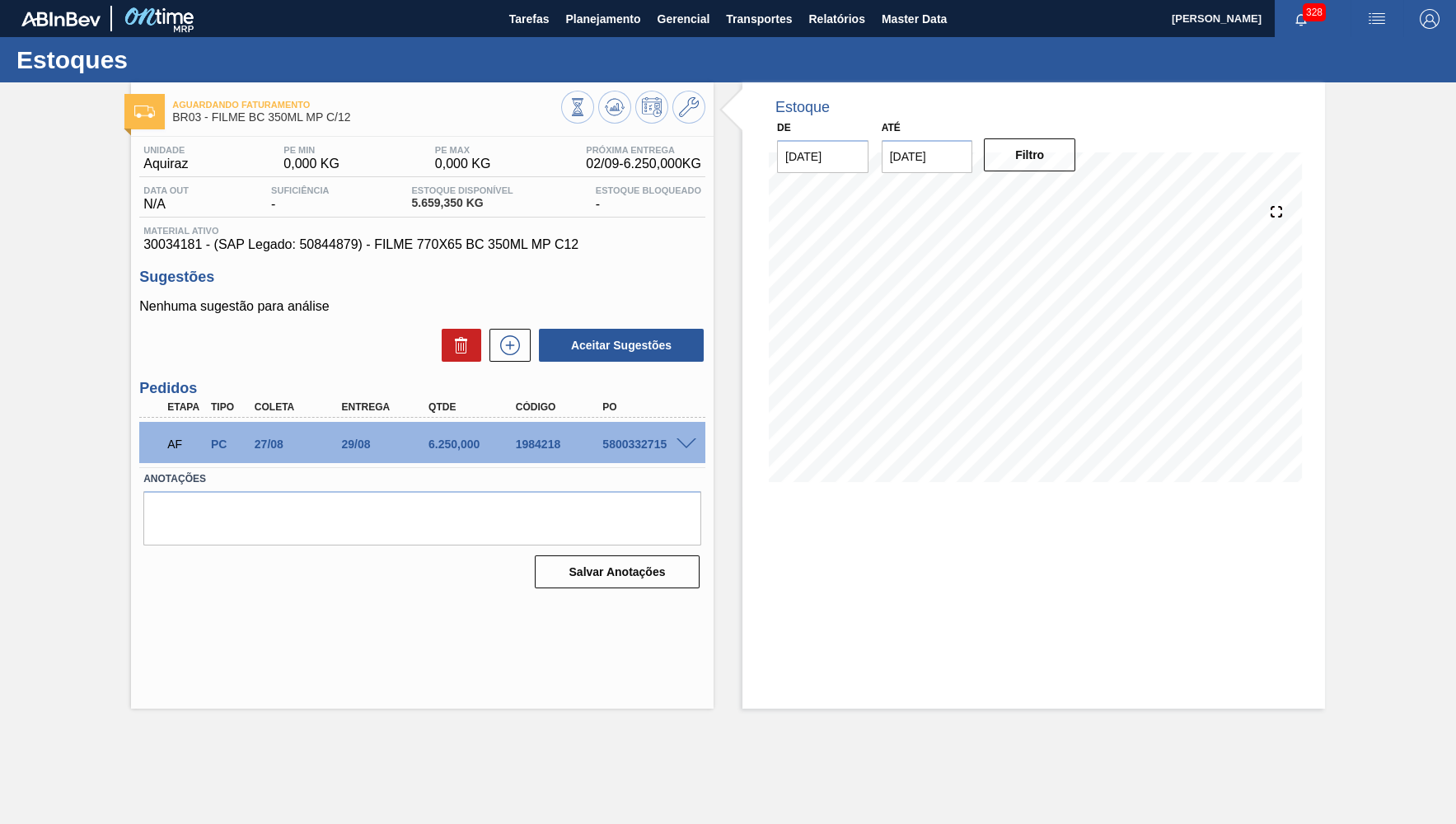
click at [696, 438] on div at bounding box center [688, 442] width 33 height 12
click at [691, 439] on span at bounding box center [686, 444] width 20 height 12
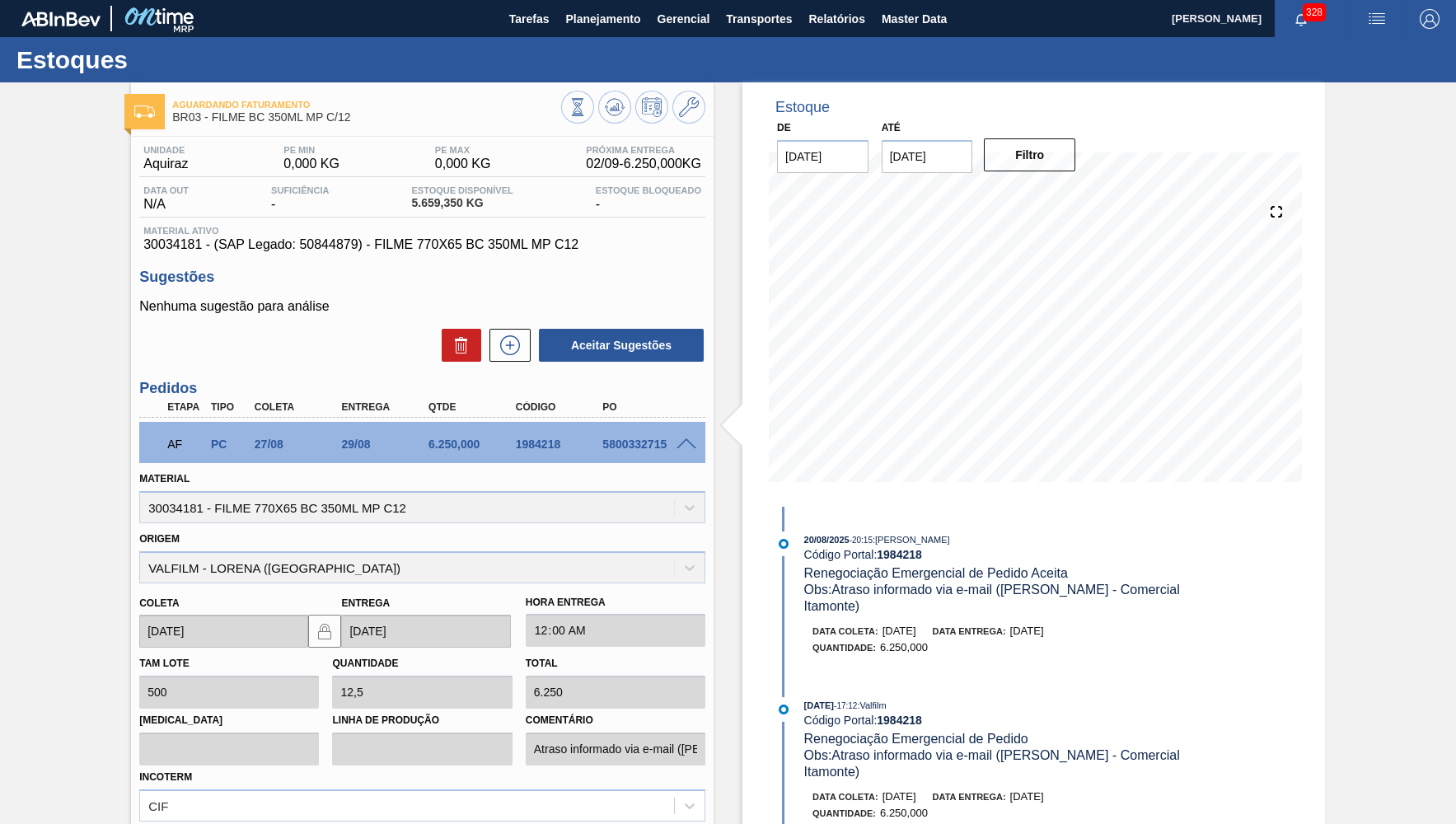
click at [547, 459] on div "AF PC 27/08 29/08 6.250,000 1984218 5800332715" at bounding box center [421, 442] width 566 height 41
click at [540, 447] on div "1984218" at bounding box center [561, 444] width 98 height 13
drag, startPoint x: 540, startPoint y: 447, endPoint x: 540, endPoint y: 429, distance: 18.0
click at [540, 447] on div "1984218" at bounding box center [561, 444] width 98 height 13
copy div "1984218"
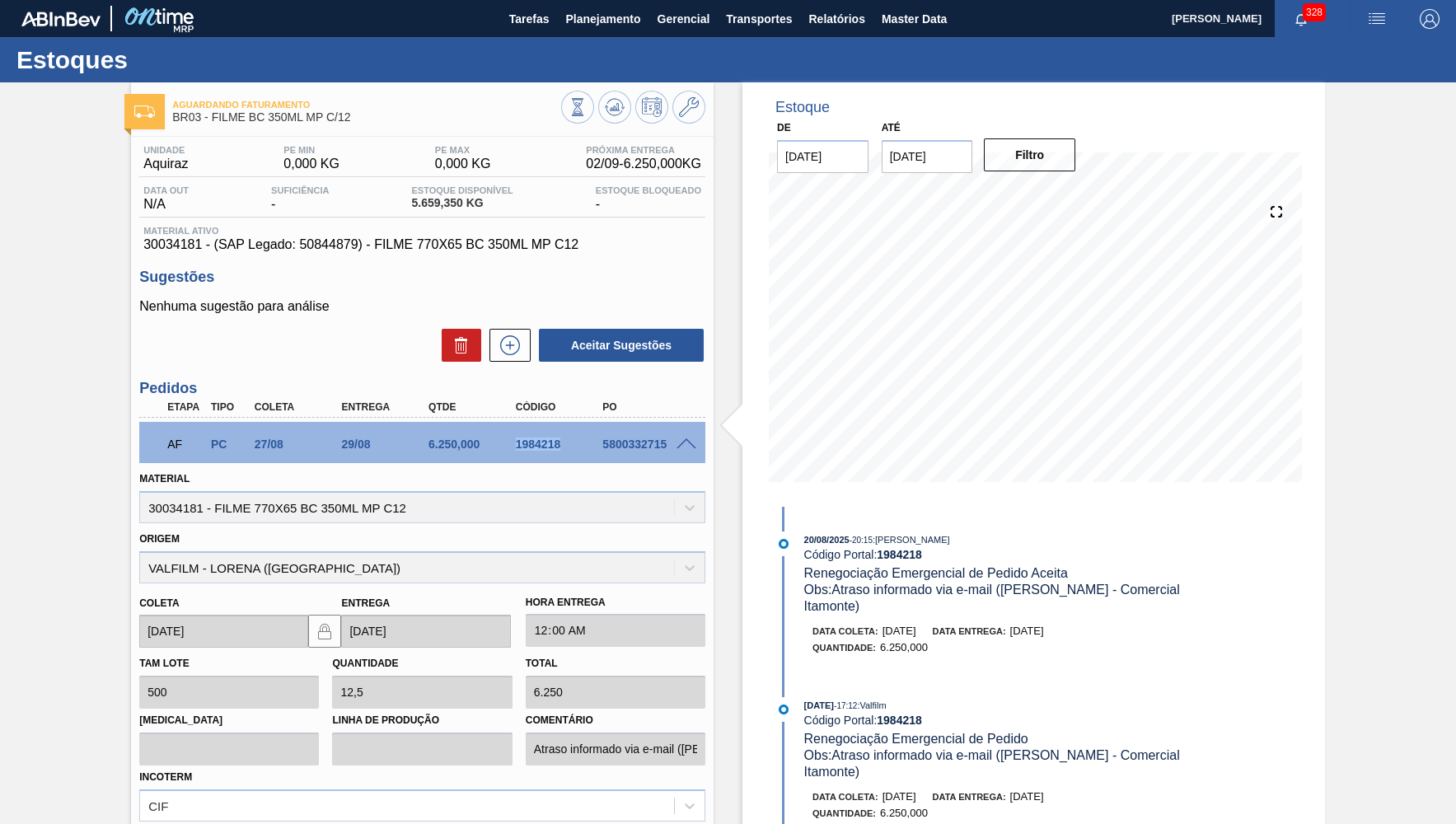
scroll to position [168, 0]
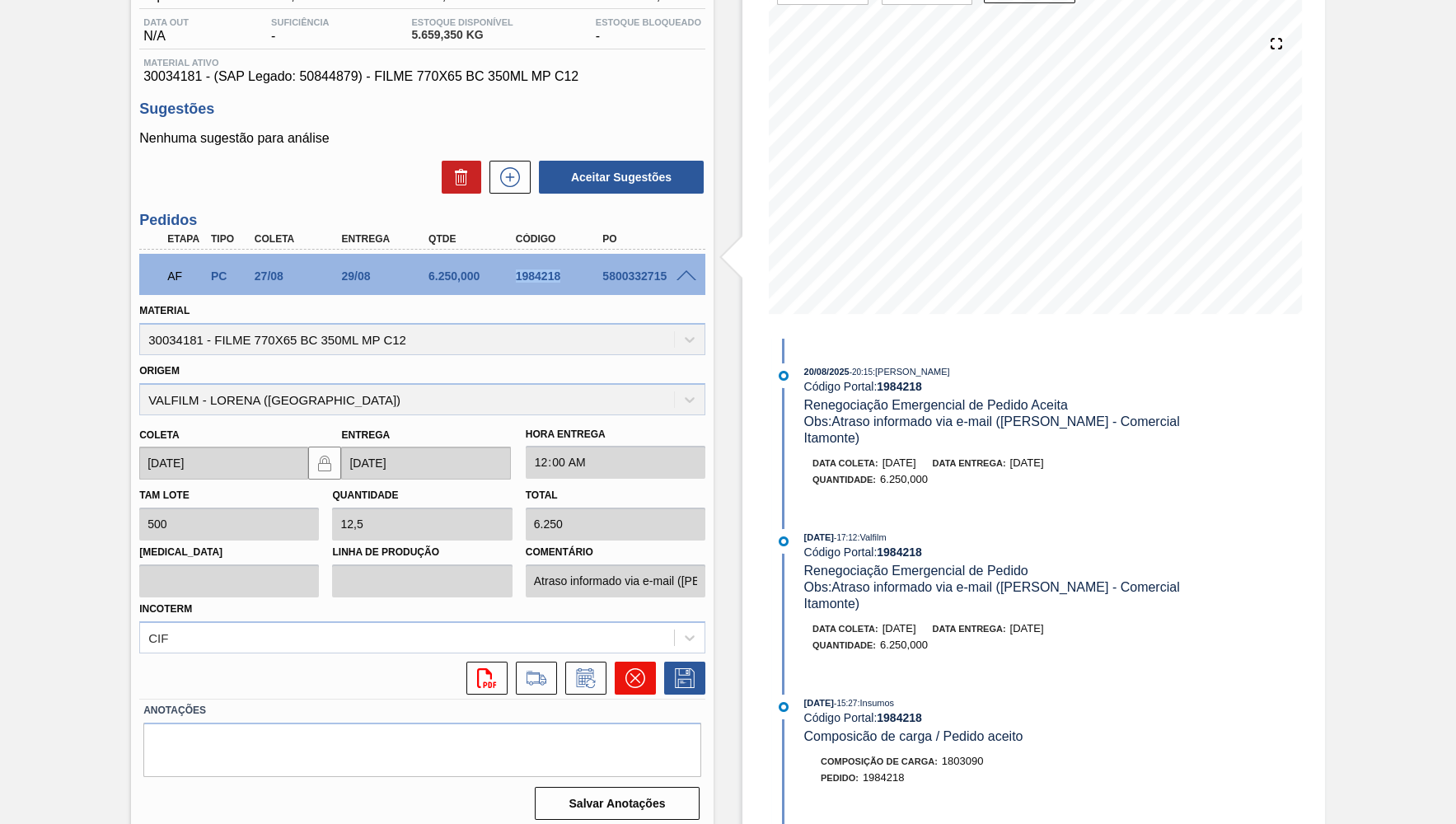
click at [622, 665] on button at bounding box center [635, 678] width 41 height 33
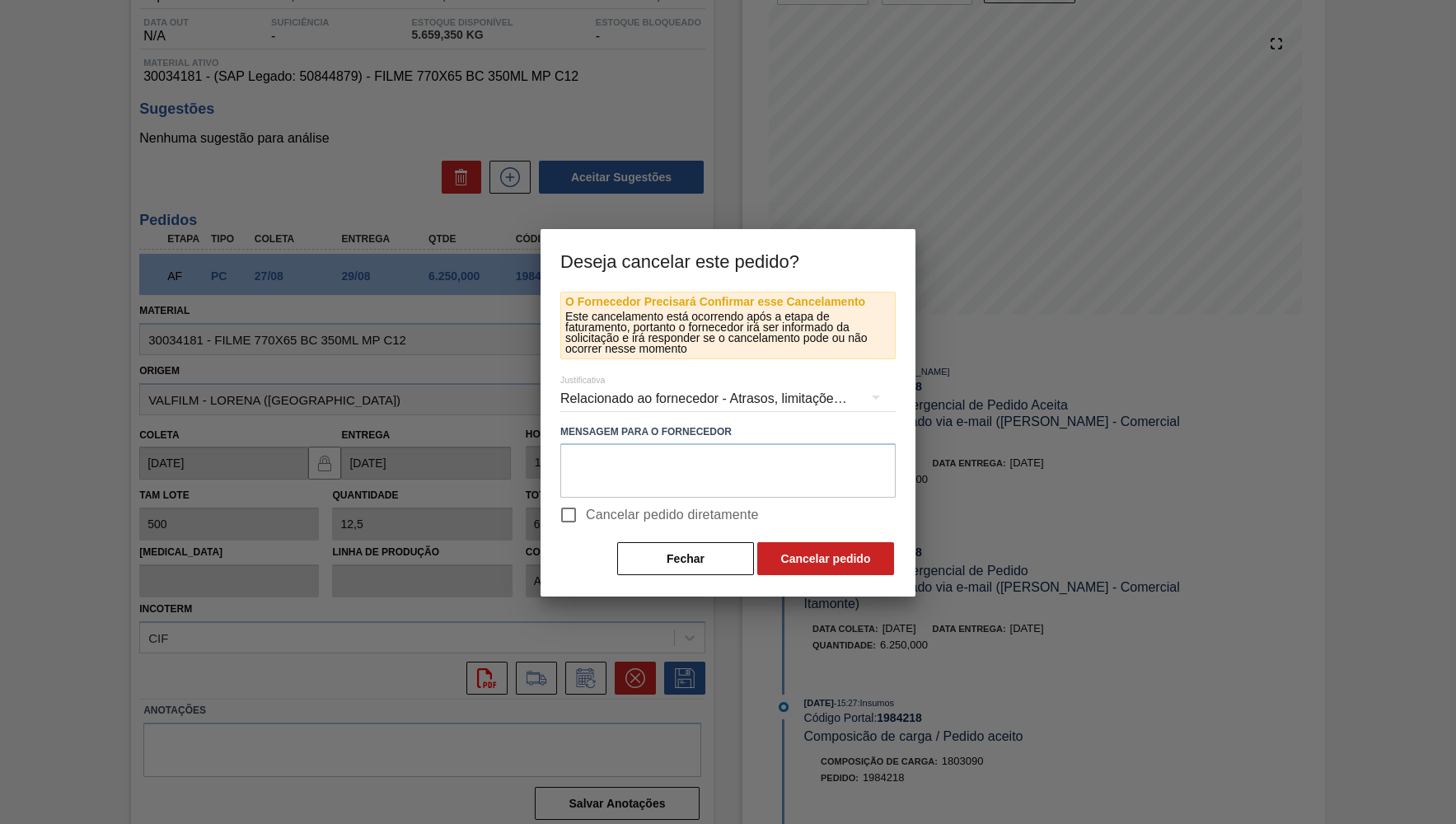
click at [613, 514] on span "Cancelar pedido diretamente" at bounding box center [672, 515] width 173 height 20
click at [586, 514] on input "Cancelar pedido diretamente" at bounding box center [569, 515] width 34 height 34
checkbox input "true"
click at [612, 478] on textarea at bounding box center [728, 470] width 335 height 55
paste textarea "2022726"
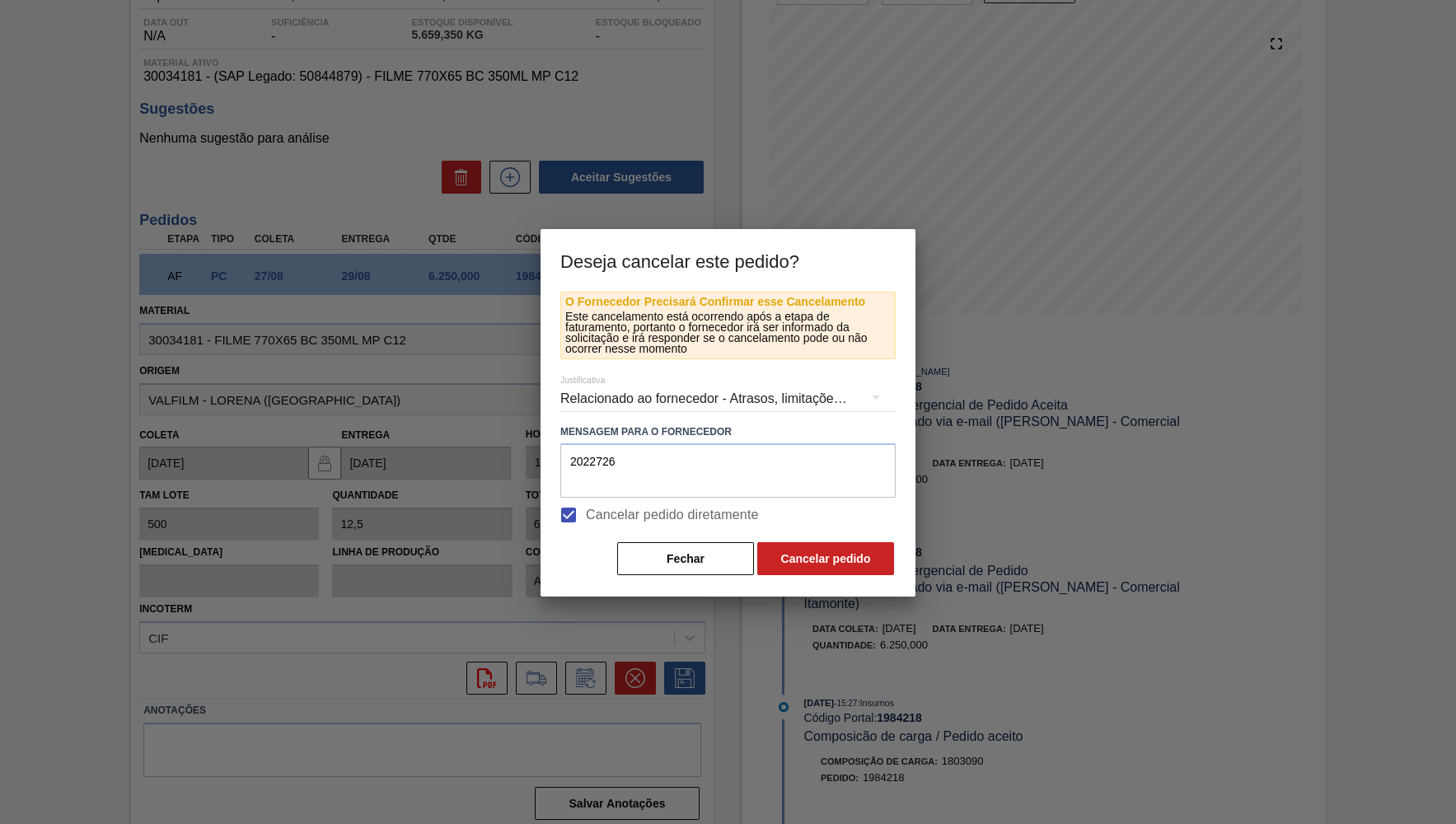
click at [649, 389] on div "Relacionado ao fornecedor - Atrasos, limitações de capacidade, etc." at bounding box center [728, 398] width 335 height 46
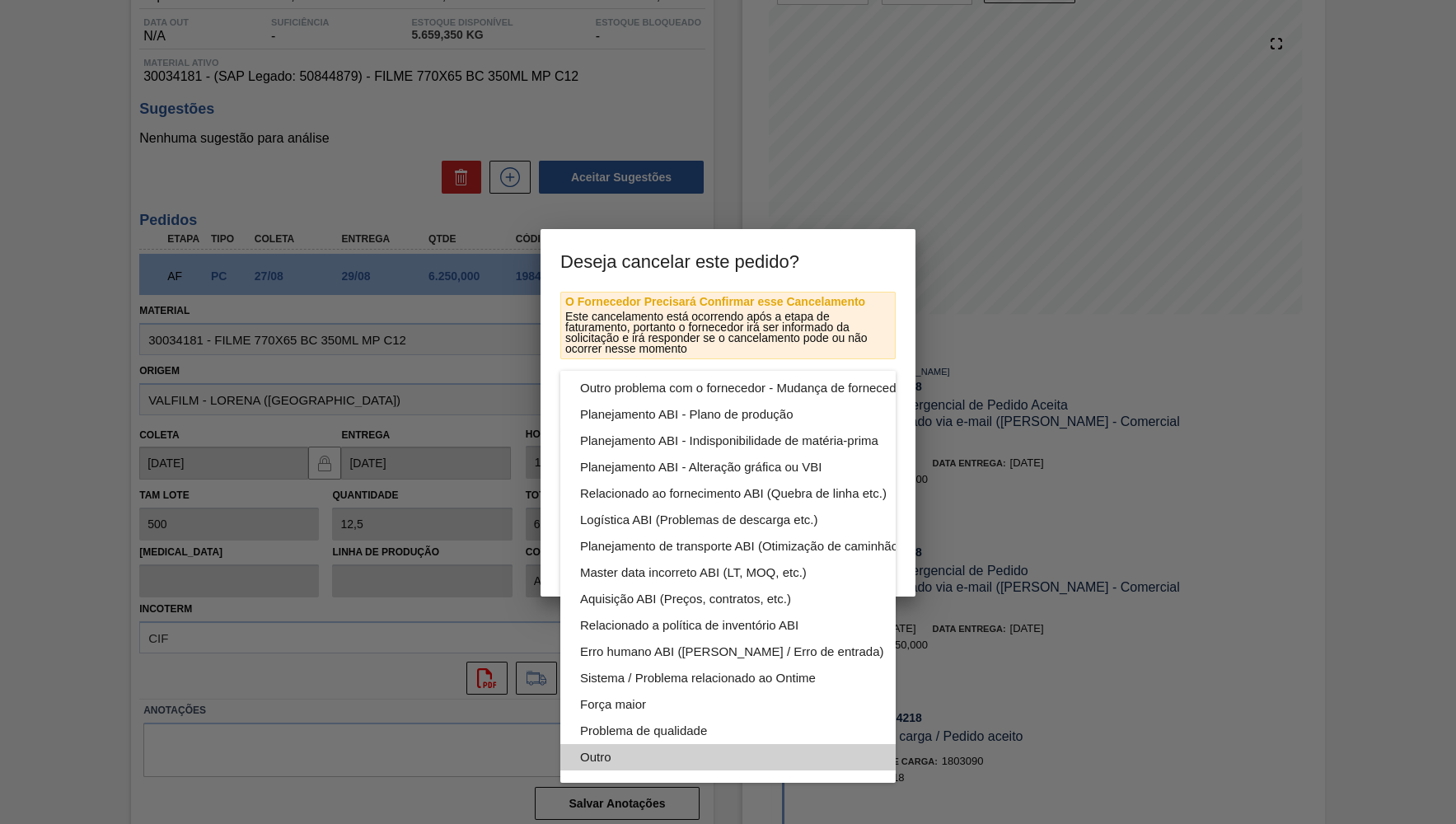
click at [619, 762] on div "Outro" at bounding box center [767, 757] width 373 height 27
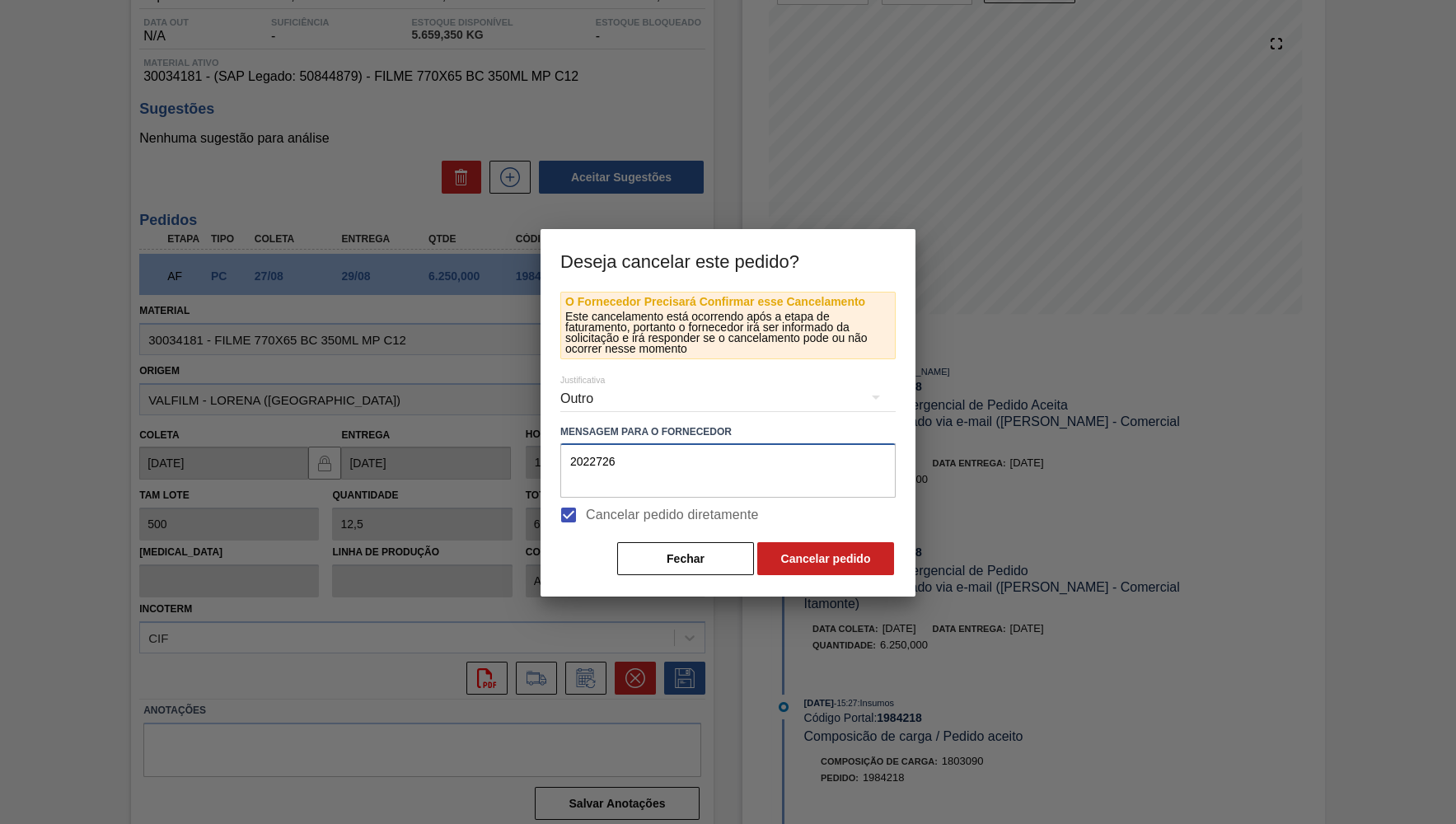
click at [660, 467] on textarea "2022726" at bounding box center [728, 470] width 335 height 55
type textarea "Virado para 2022726"
click at [839, 571] on button "Cancelar pedido" at bounding box center [825, 558] width 137 height 33
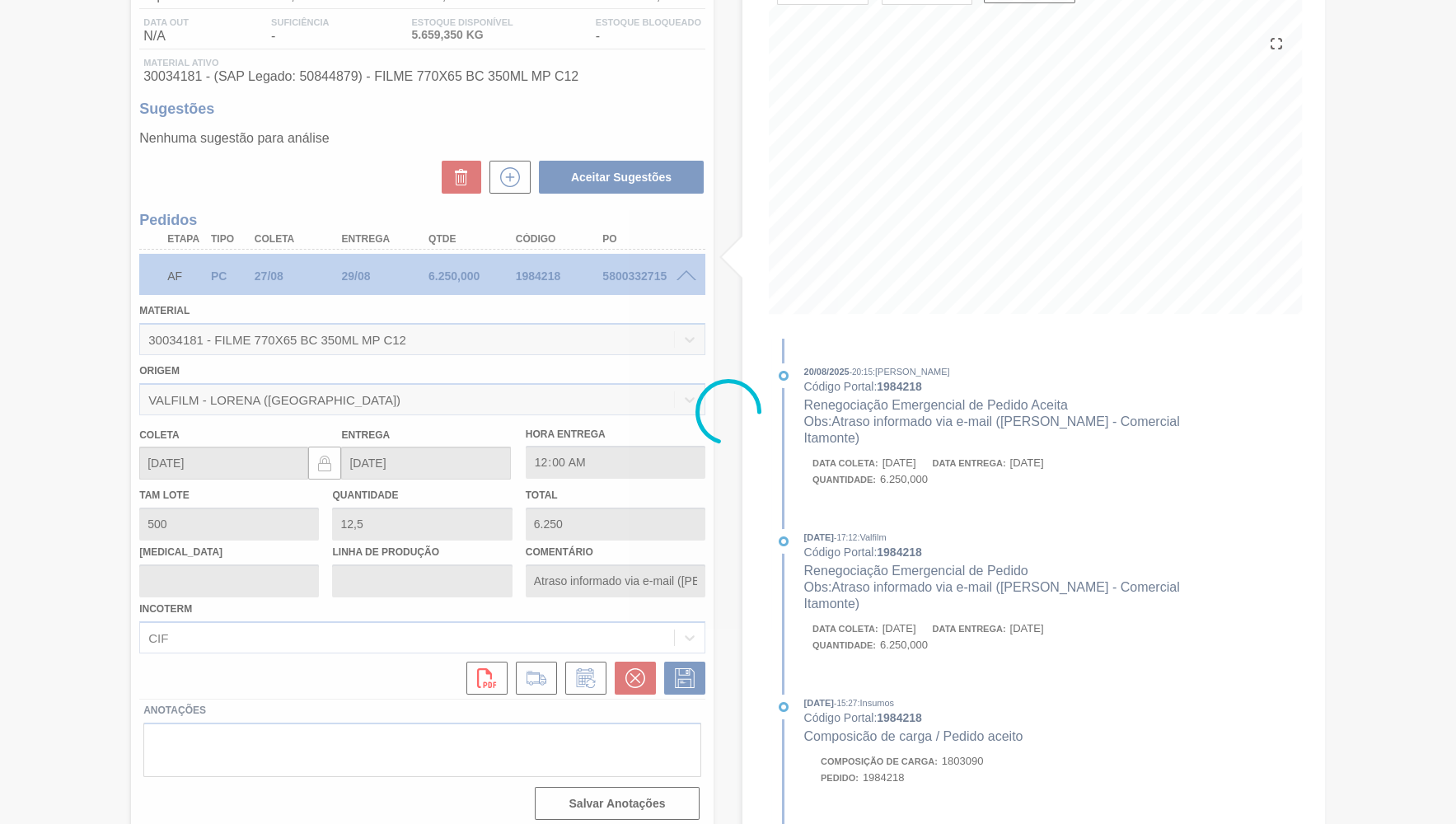
scroll to position [0, 0]
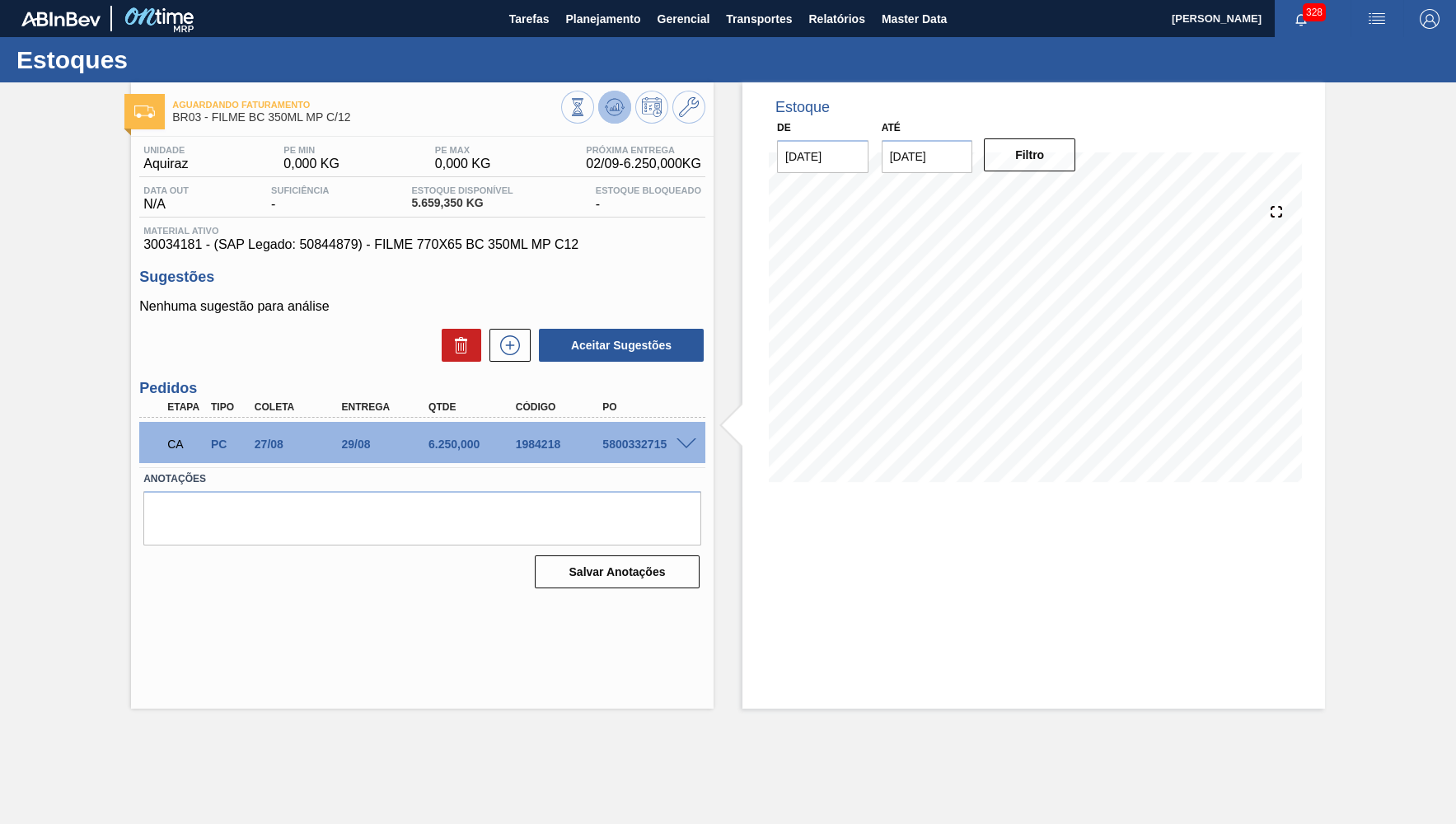
click at [618, 122] on button at bounding box center [615, 107] width 33 height 33
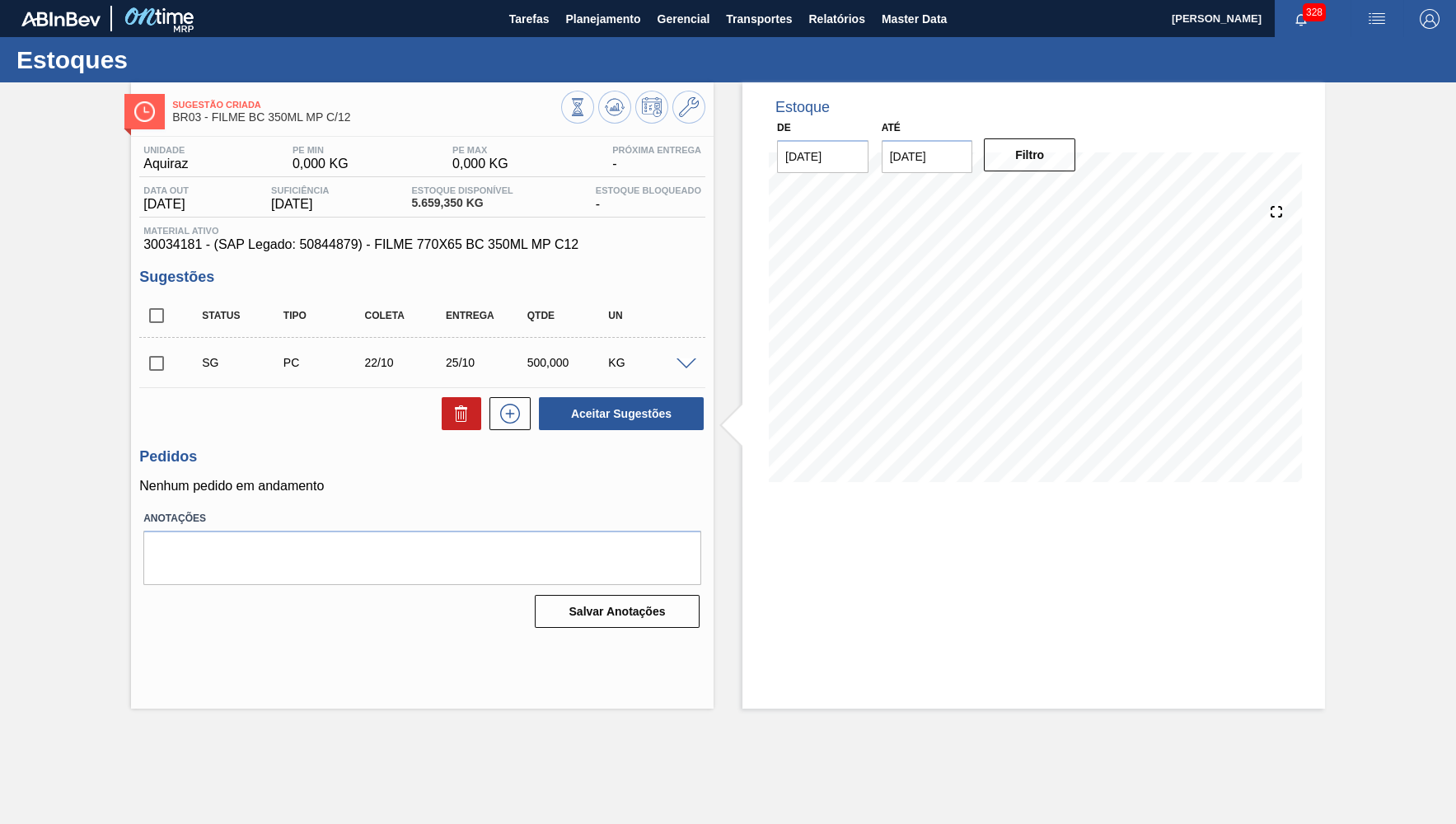
click at [163, 312] on input "checkbox" at bounding box center [156, 316] width 34 height 34
checkbox input "true"
click at [688, 412] on button "Aceitar Sugestões" at bounding box center [621, 413] width 165 height 33
checkbox input "false"
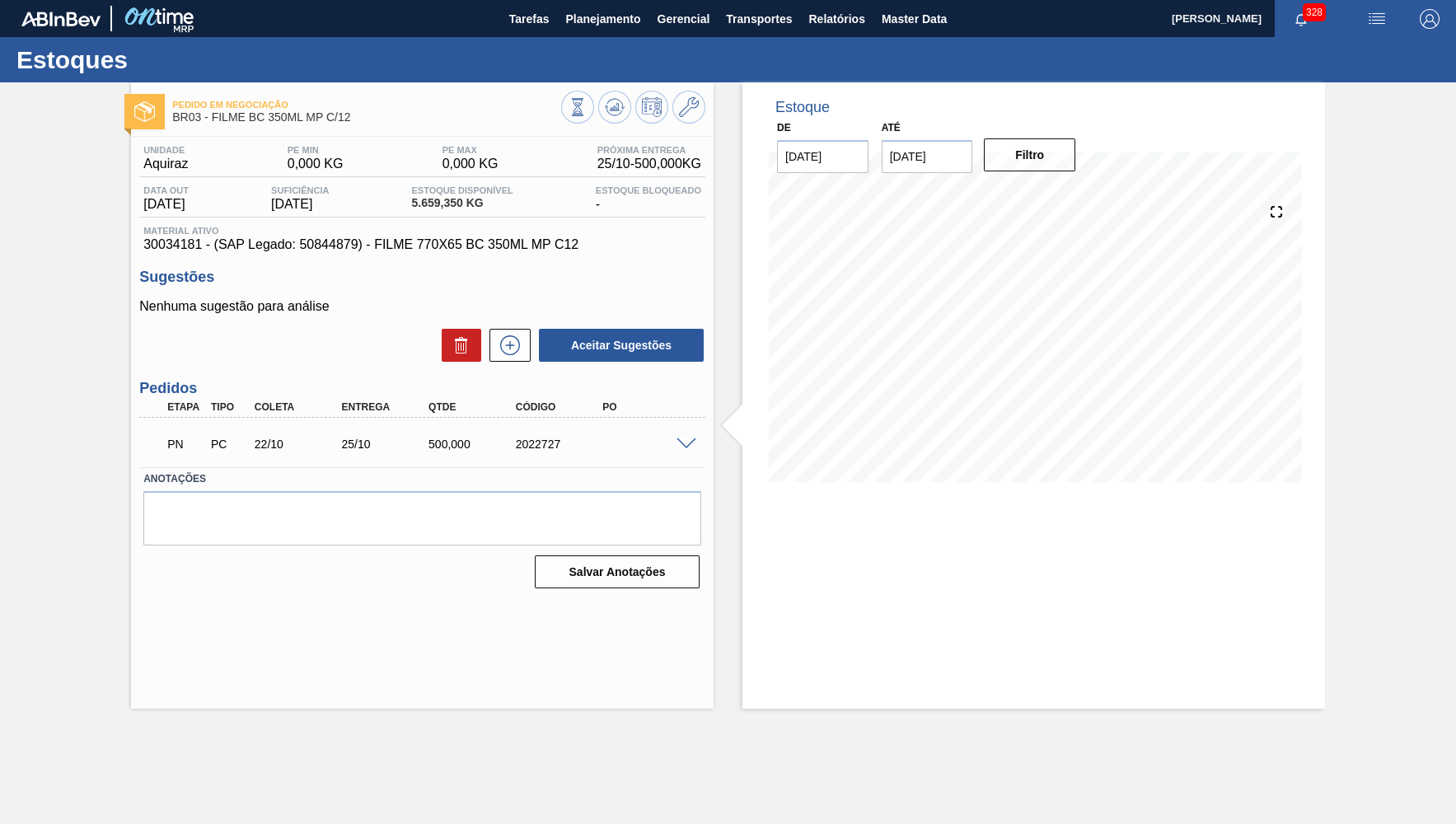
click at [690, 439] on span at bounding box center [686, 444] width 20 height 12
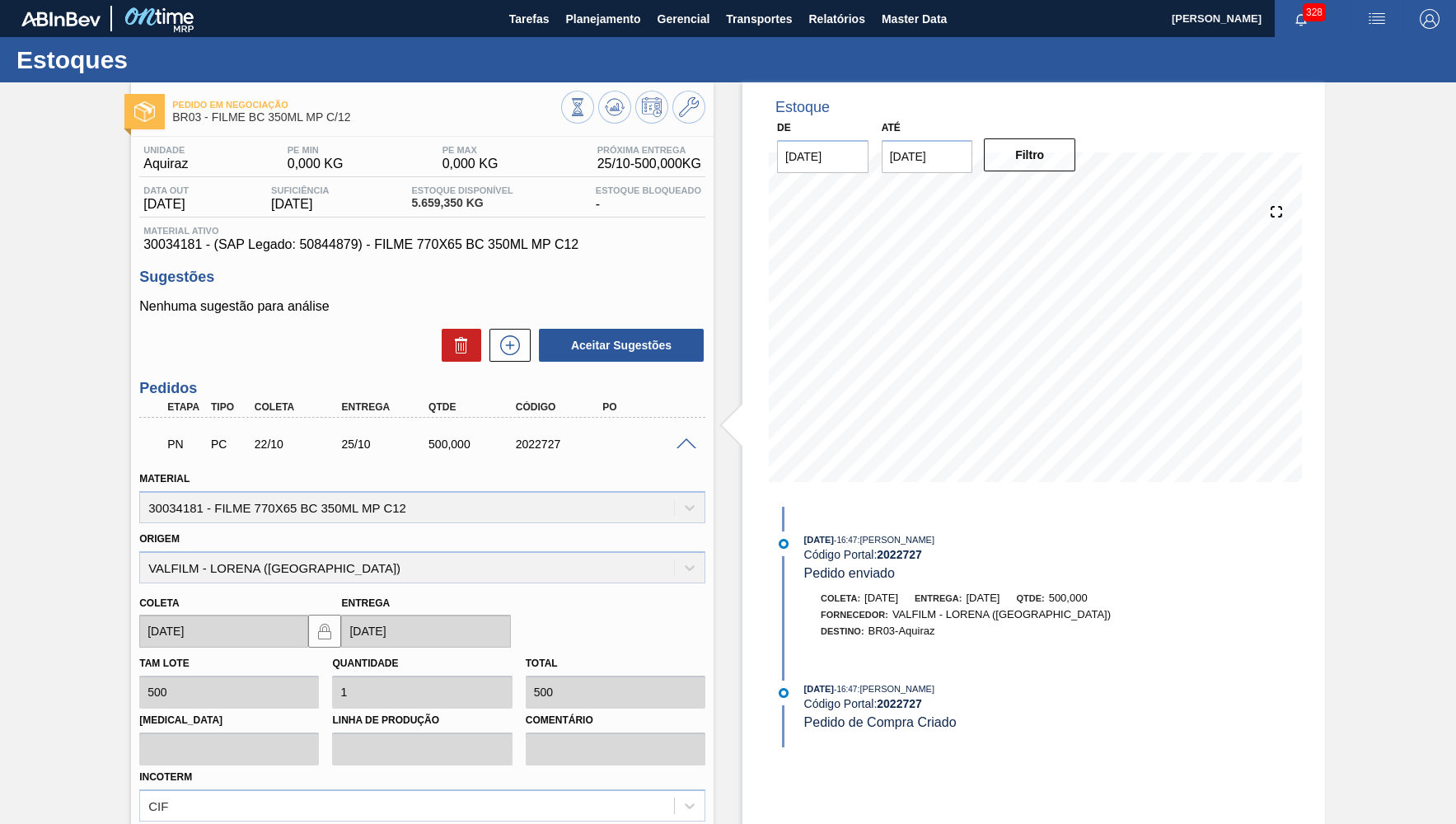
scroll to position [167, 0]
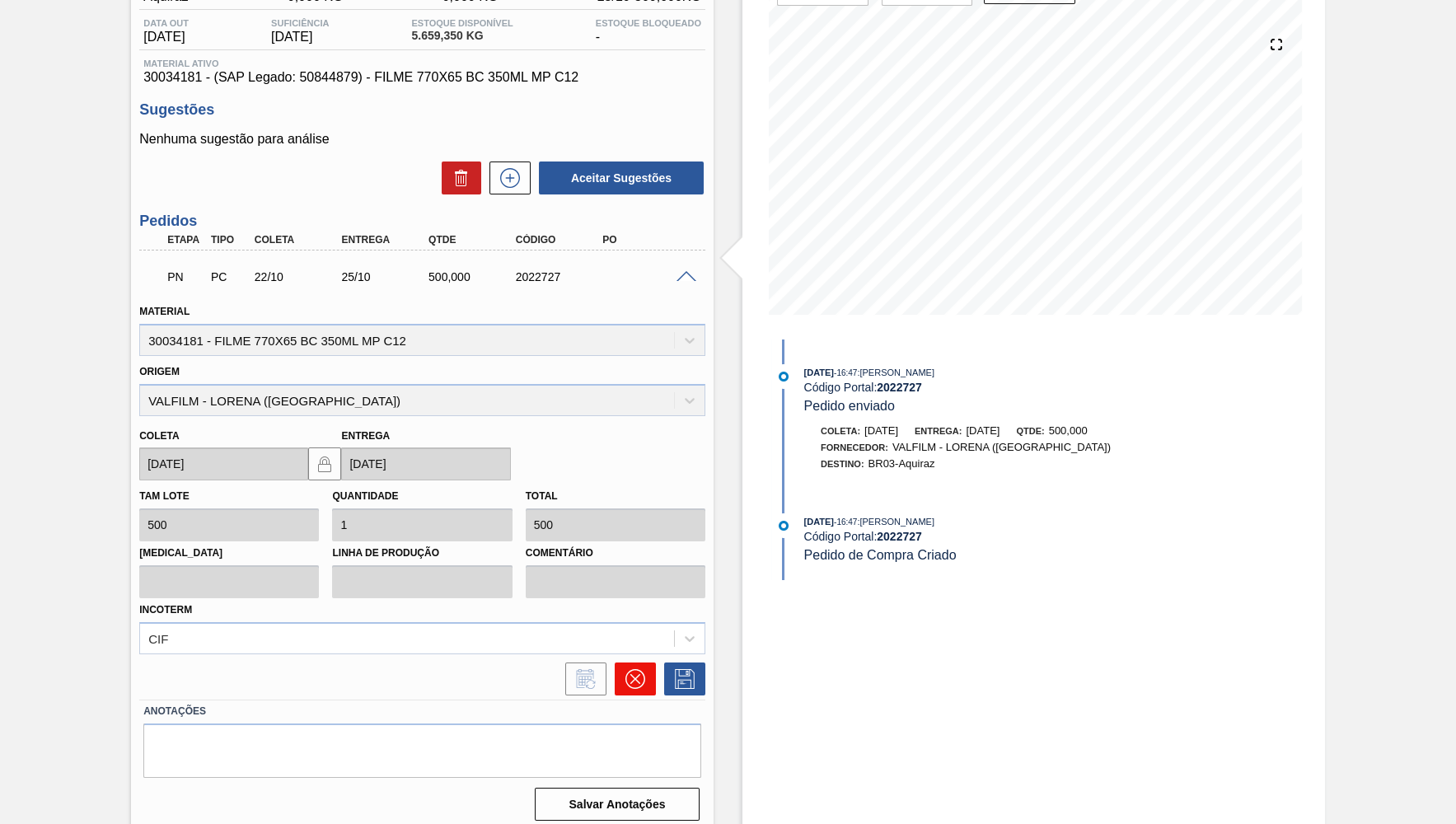
click at [620, 662] on button at bounding box center [635, 679] width 41 height 33
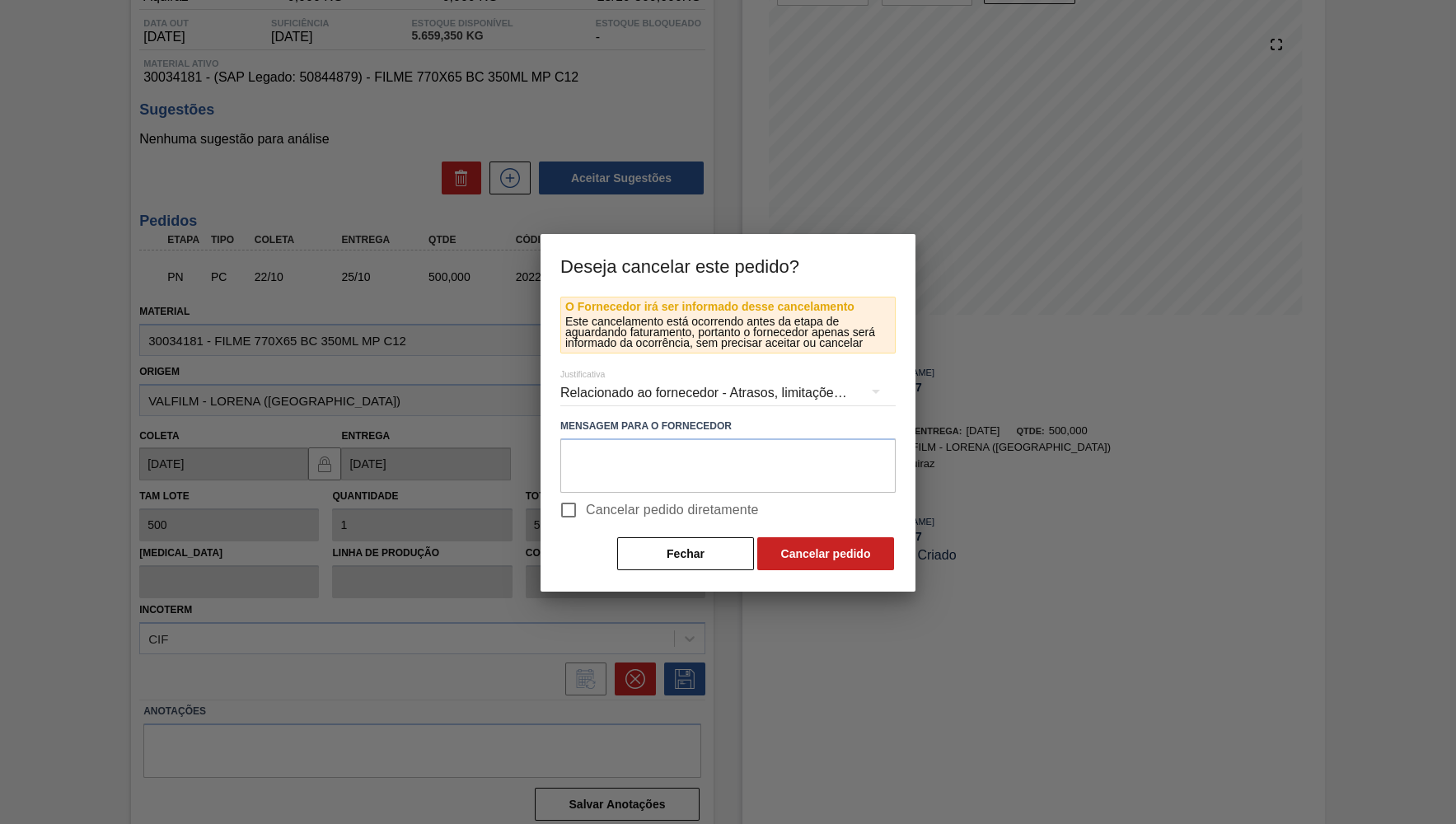
click at [594, 509] on span "Cancelar pedido diretamente" at bounding box center [672, 509] width 173 height 20
click at [586, 509] on input "Cancelar pedido diretamente" at bounding box center [569, 510] width 34 height 34
checkbox input "true"
click at [640, 392] on div "Relacionado ao fornecedor - Atrasos, limitações de capacidade, etc." at bounding box center [728, 392] width 335 height 46
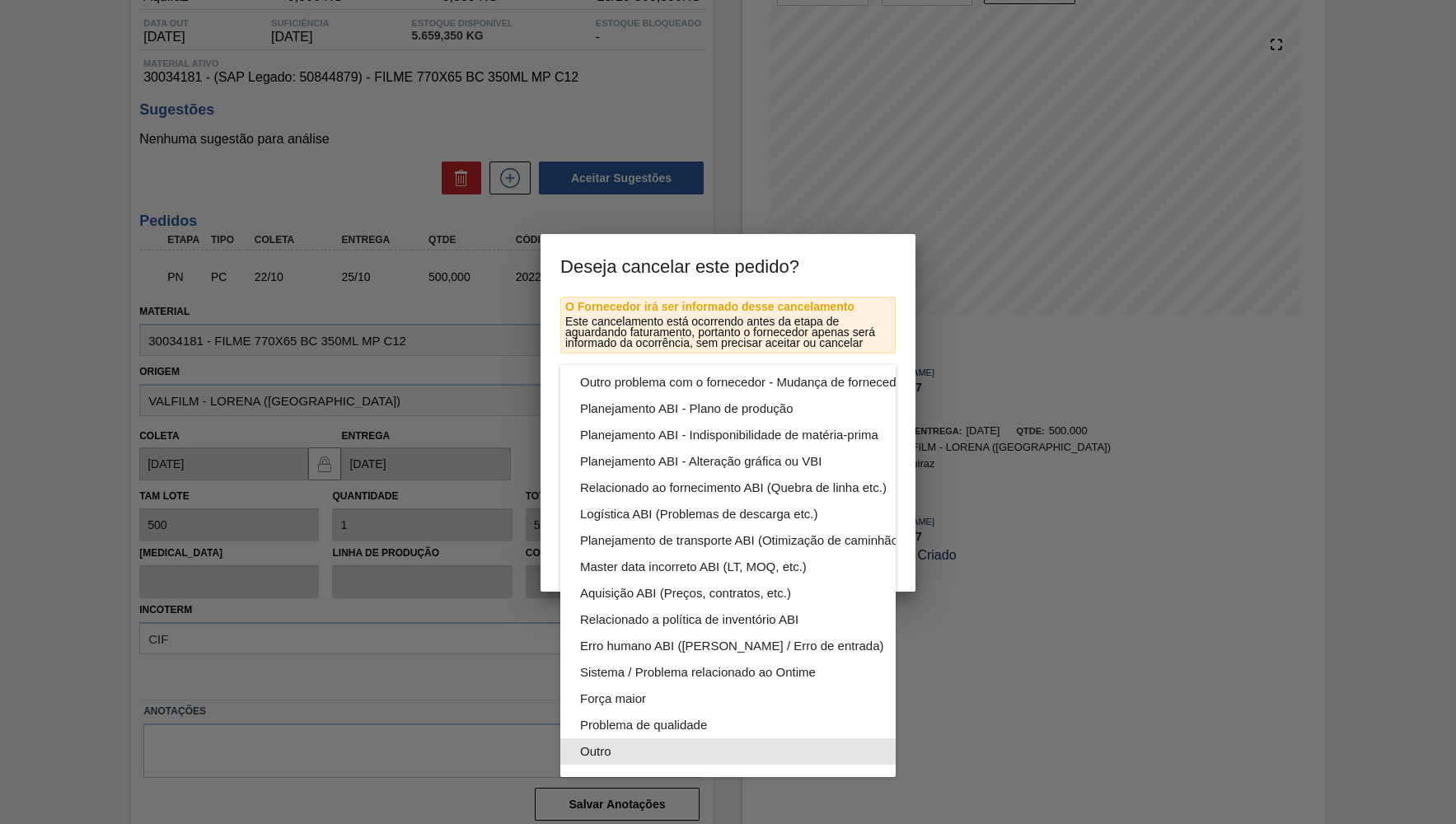
click at [644, 758] on div "Outro" at bounding box center [767, 751] width 373 height 27
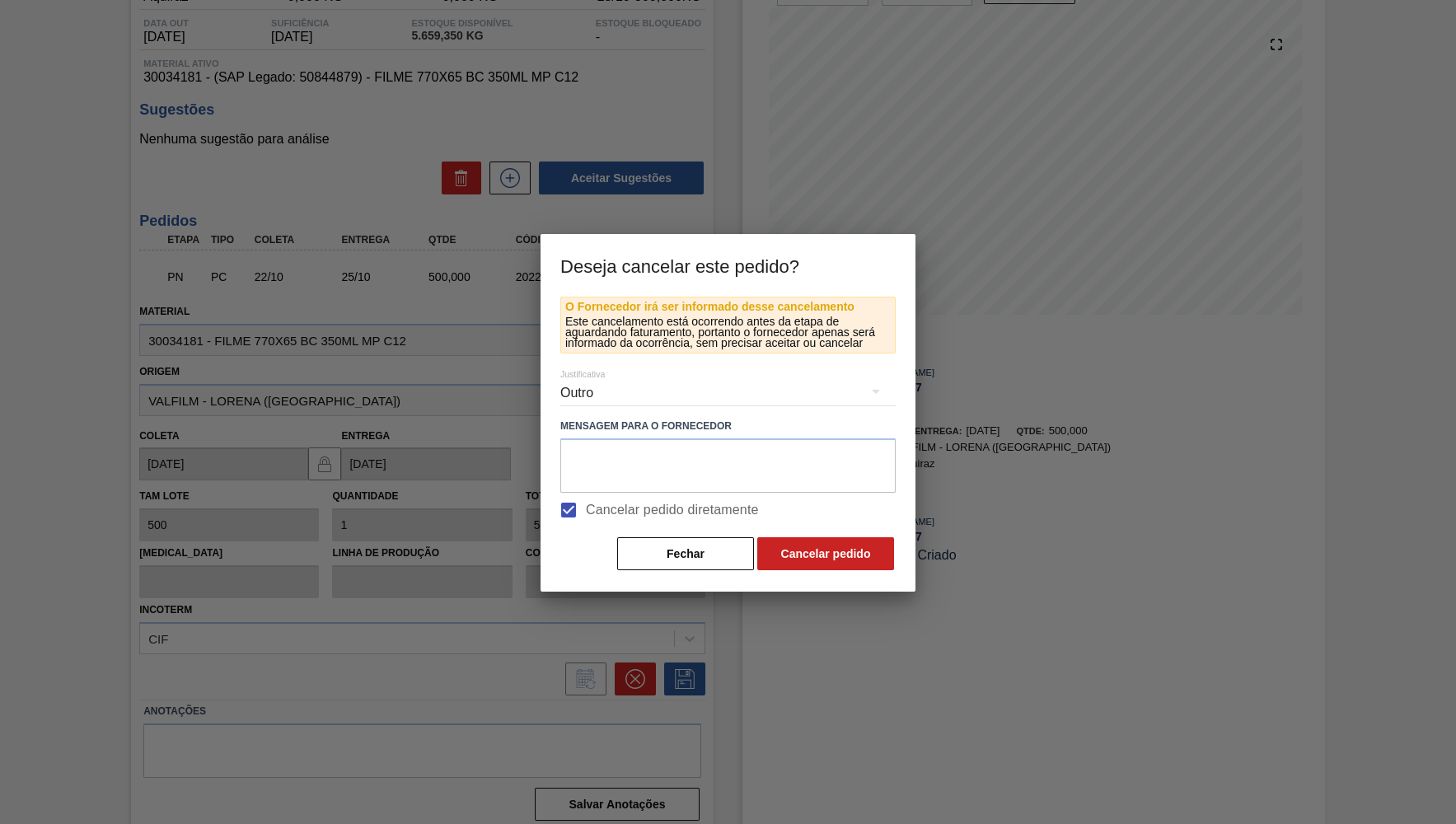
scroll to position [88, 0]
click at [837, 562] on button "Cancelar pedido" at bounding box center [825, 553] width 137 height 33
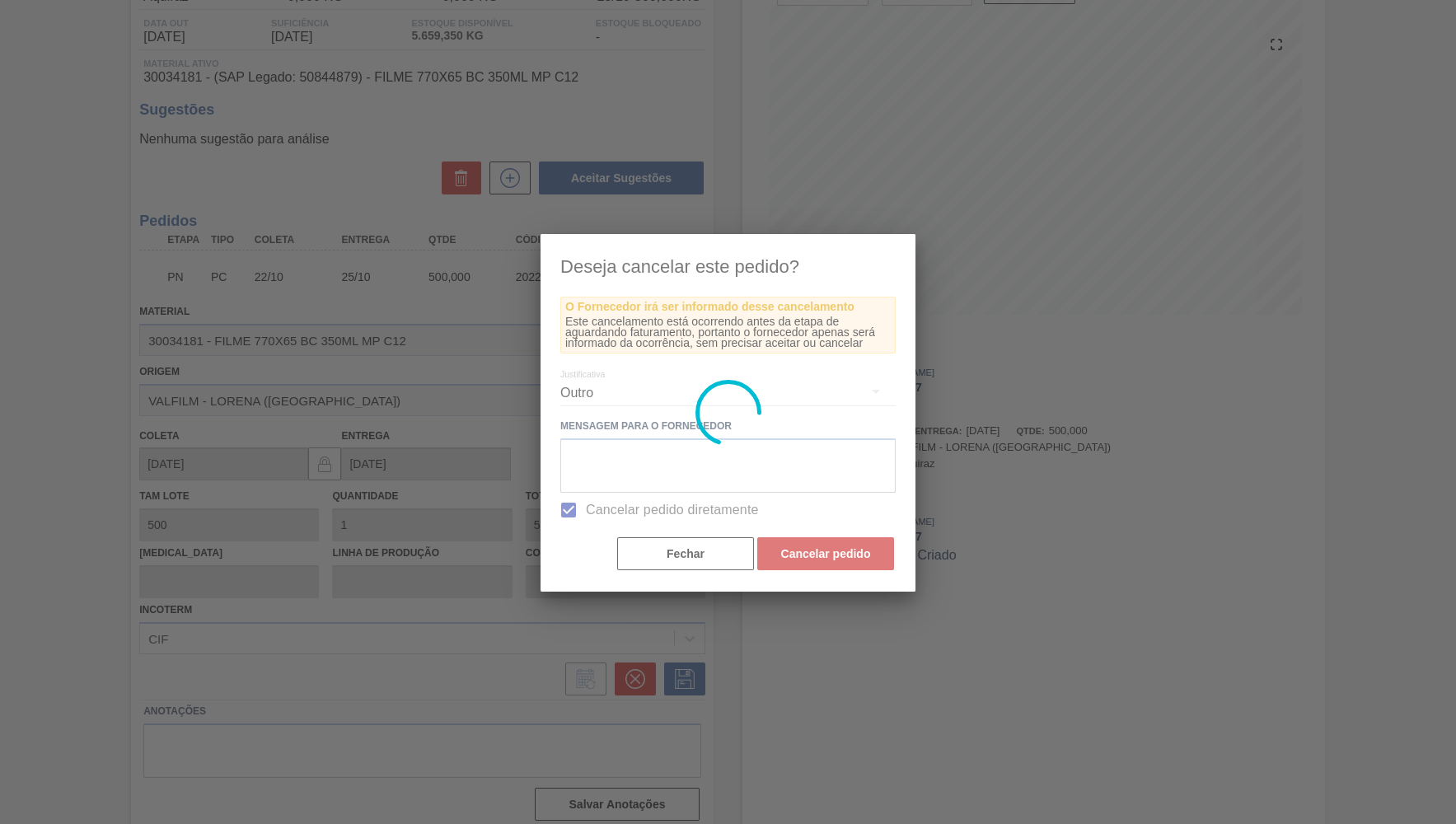
scroll to position [0, 0]
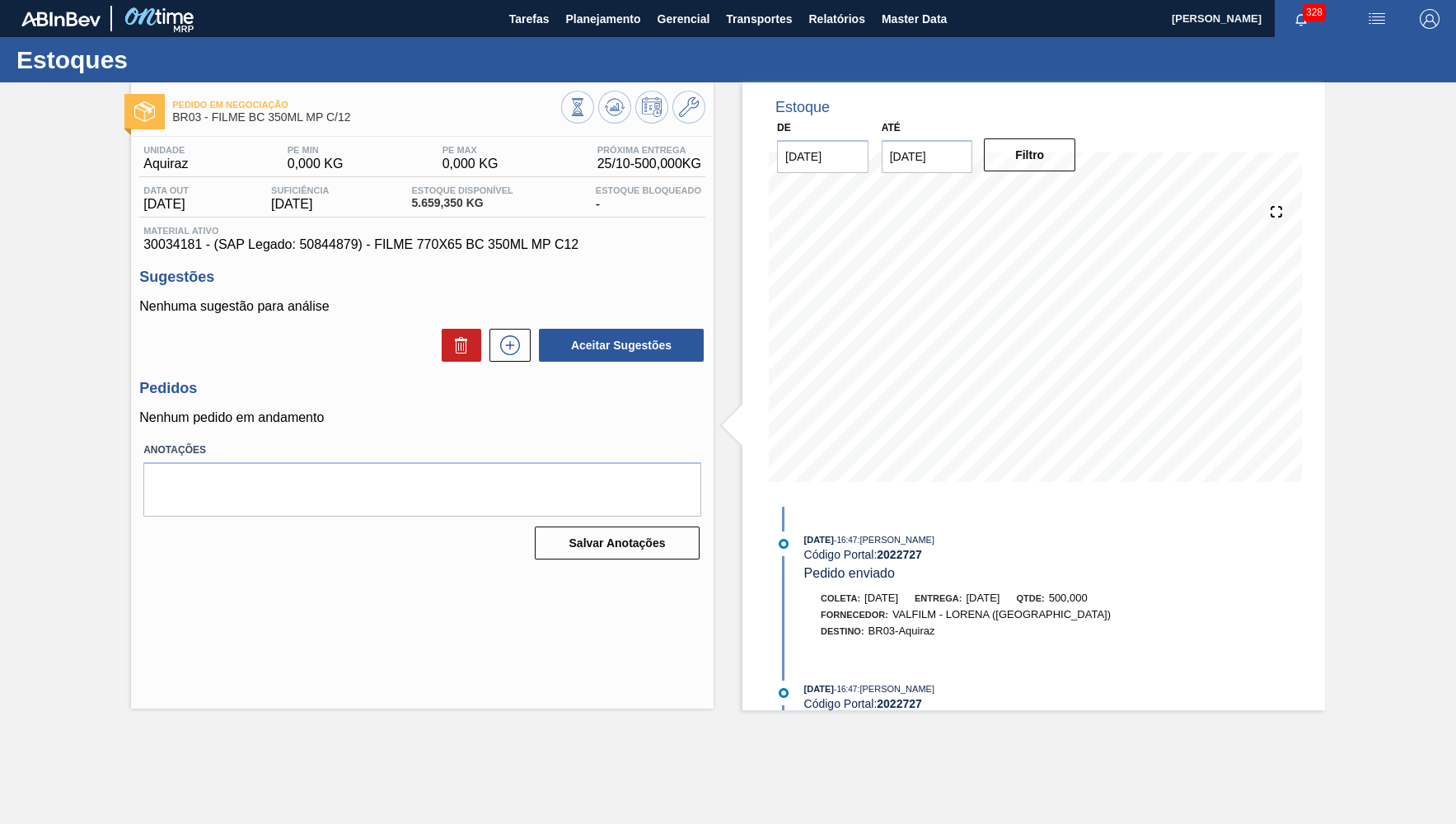
click at [413, 261] on div "Unidade Aquiraz PE MIN 0,000 KG PE MAX 0,000 KG Próxima Entrega 25/10 - 500,000…" at bounding box center [422, 351] width 583 height 429
click at [416, 252] on span "30034181 - (SAP Legado: 50844879) - FILME 770X65 BC 350ML MP C12" at bounding box center [422, 244] width 558 height 14
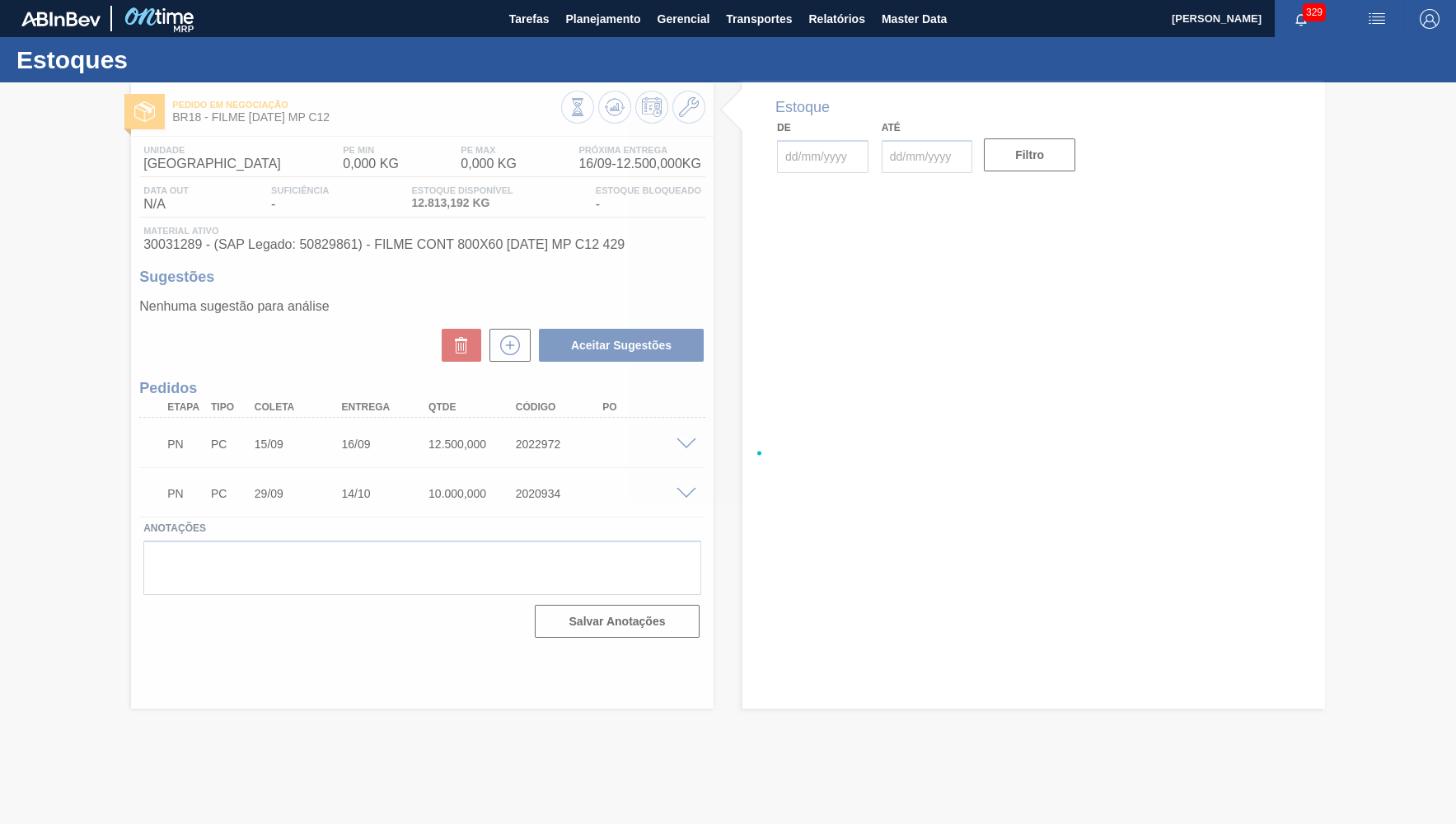
type input "[DATE]"
